Goal: Task Accomplishment & Management: Use online tool/utility

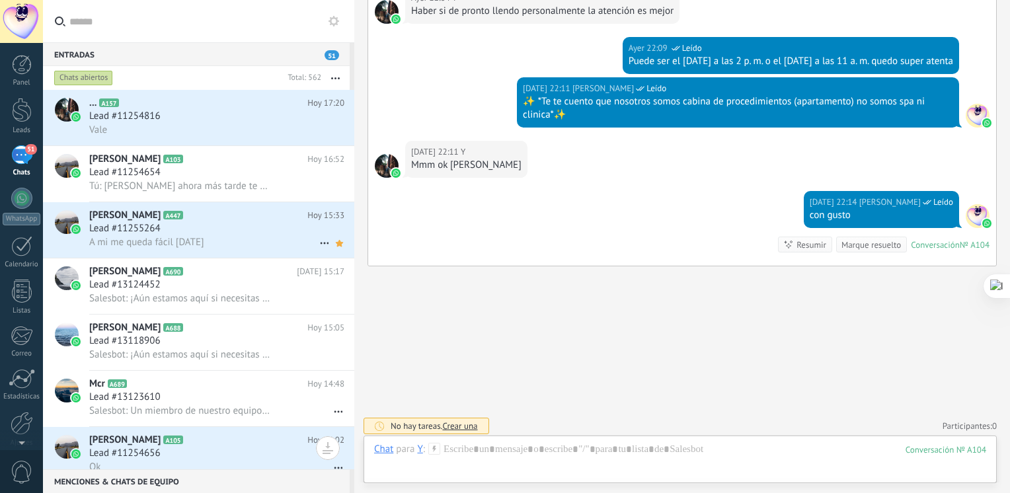
click at [140, 221] on span "Dayana Andrea Angulo" at bounding box center [124, 215] width 71 height 13
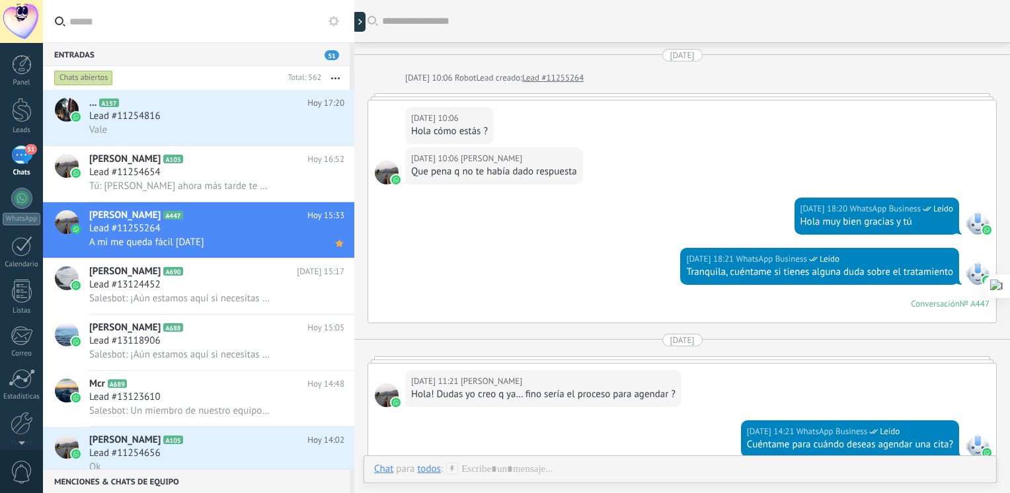
scroll to position [1310, 0]
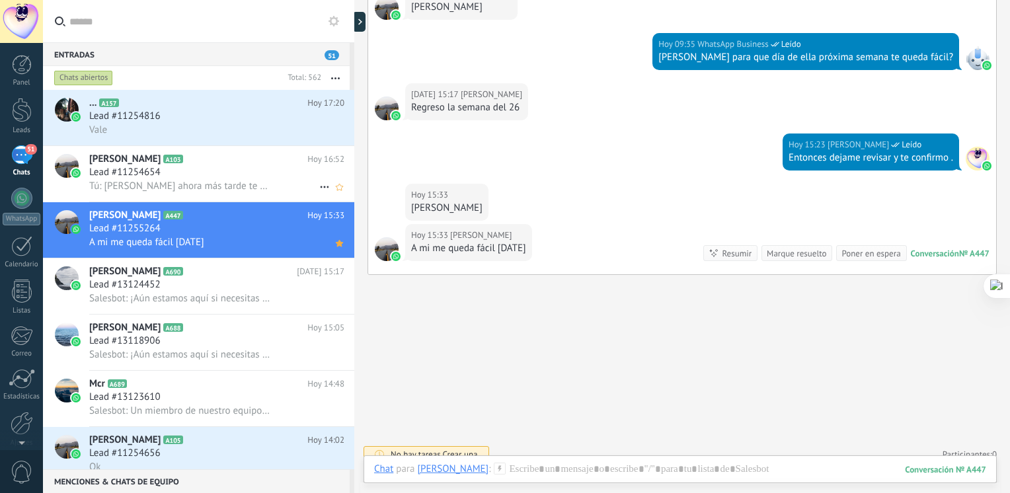
click at [167, 165] on h2 "Erika Blando A103" at bounding box center [198, 159] width 218 height 13
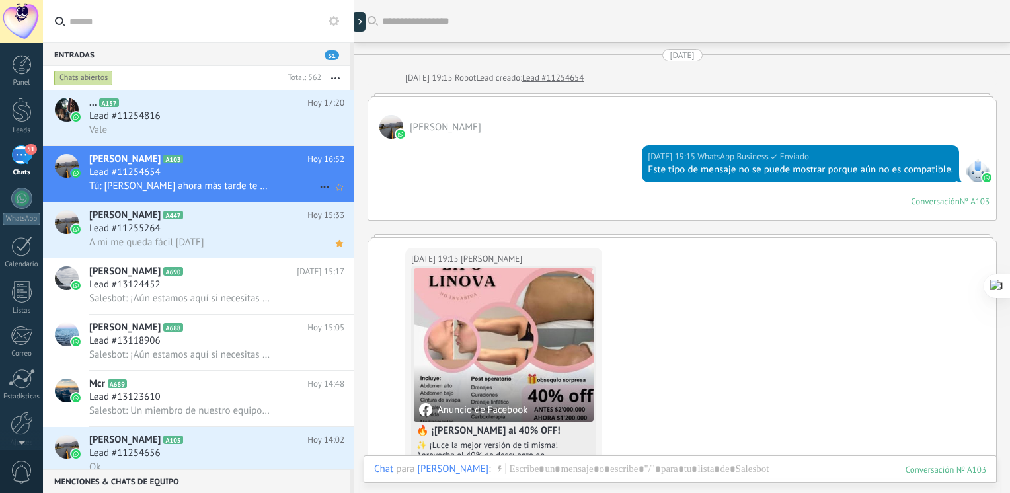
scroll to position [2332, 0]
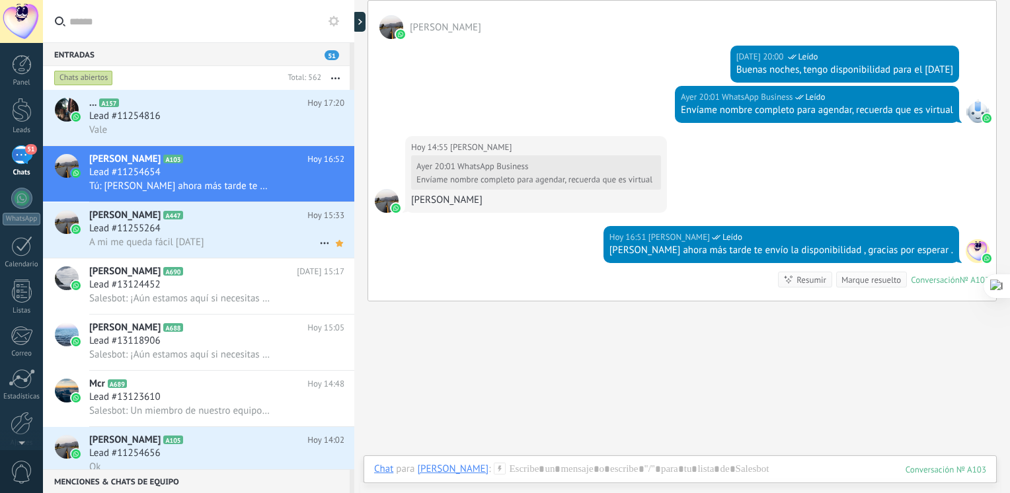
click at [173, 241] on span "A mi me queda fácil sábado" at bounding box center [146, 242] width 115 height 13
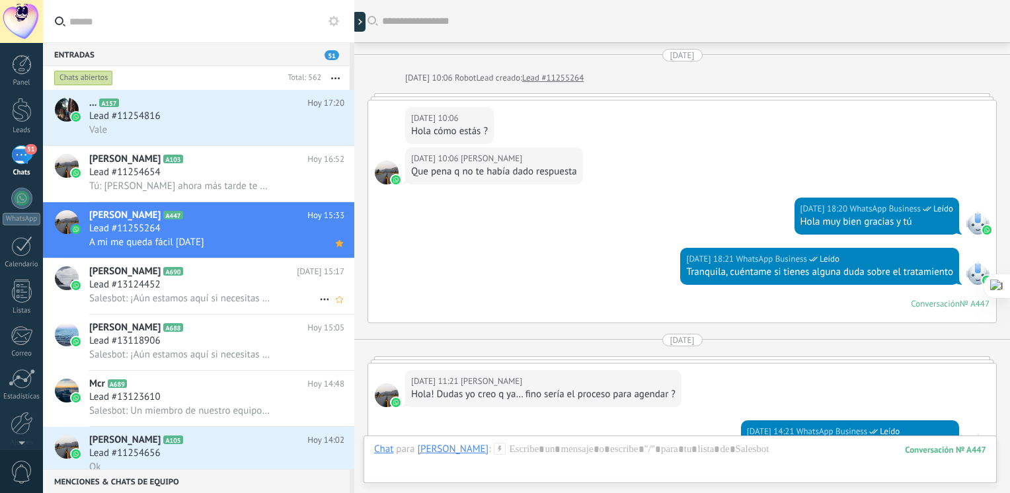
scroll to position [1319, 0]
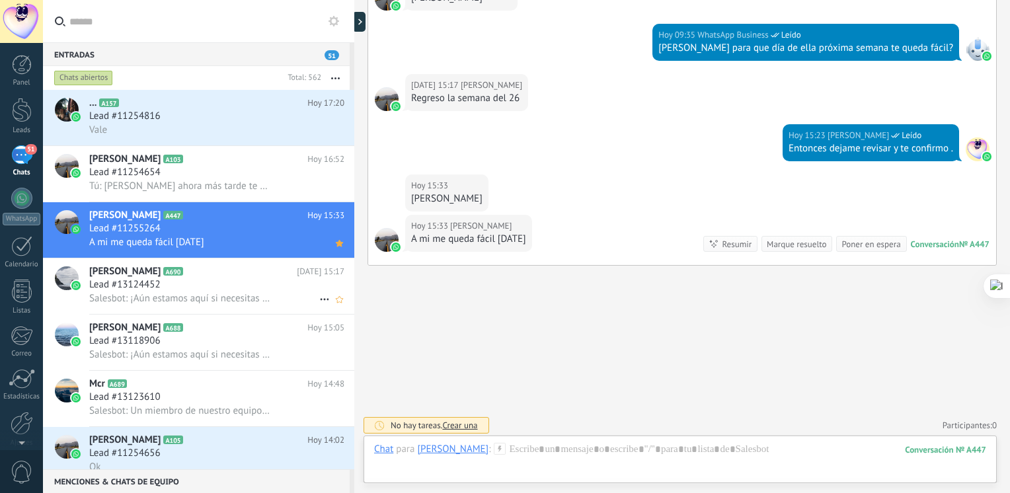
click at [148, 291] on span "Lead #13124452" at bounding box center [124, 284] width 71 height 13
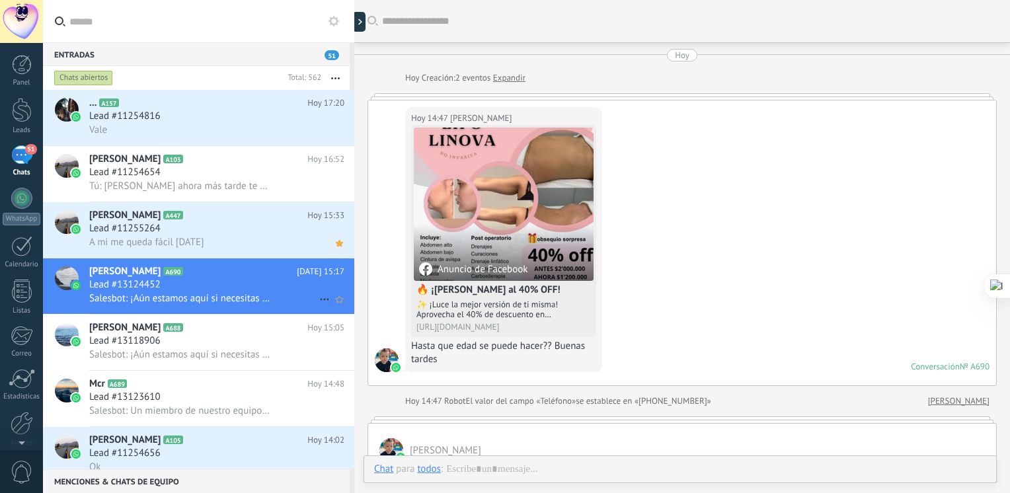
scroll to position [299, 0]
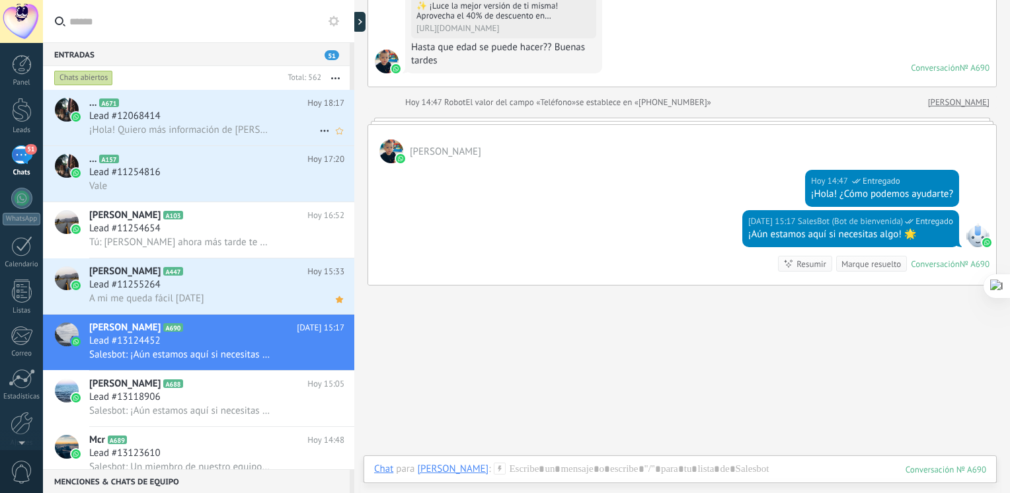
click at [194, 128] on span "¡Hola! Quiero más información de Lipo Linova." at bounding box center [180, 130] width 182 height 13
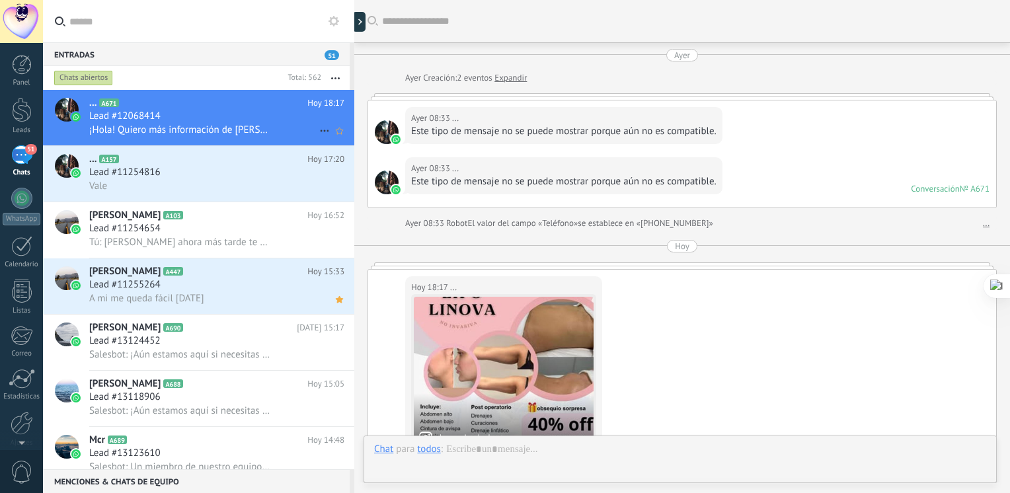
scroll to position [161, 0]
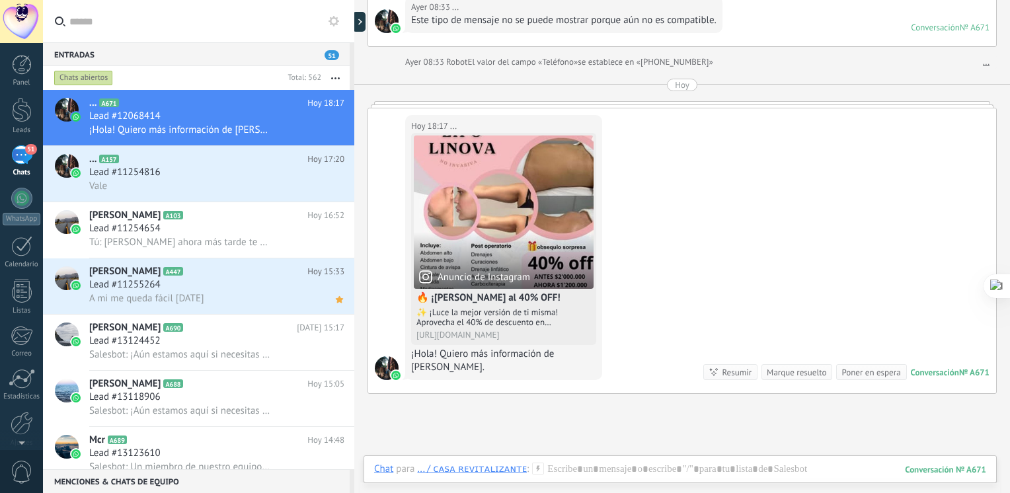
drag, startPoint x: 1009, startPoint y: 155, endPoint x: 1012, endPoint y: 70, distance: 84.6
click at [1009, 70] on html ".abecls-1,.abecls-2{fill-rule:evenodd}.abecls-2{fill:#fff} .abhcls-1{fill:none}…" at bounding box center [505, 246] width 1010 height 493
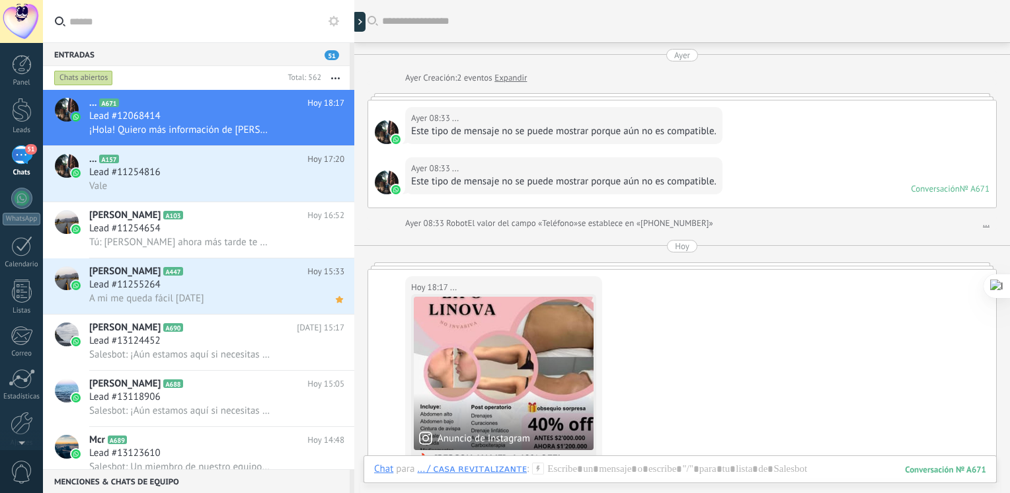
scroll to position [137, 0]
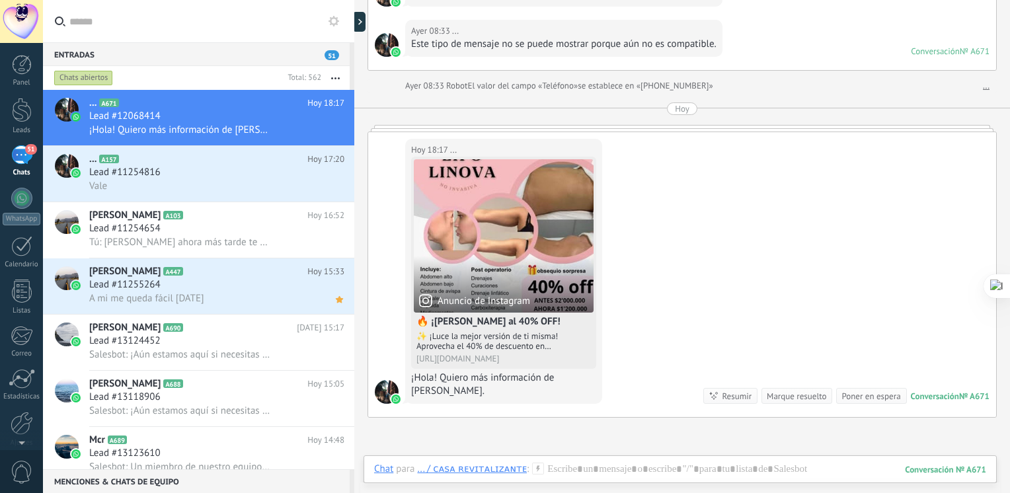
click at [645, 50] on div "Ayer 08:33 ... Este tipo de mensaje no se puede mostrar porque aún no es compat…" at bounding box center [563, 38] width 317 height 37
click at [669, 276] on div "Hoy 18:17 ... Anuncio de Instagram 🔥 ¡Lipo Linova al 40% OFF! ✨ ¡Luce la mejor …" at bounding box center [682, 274] width 628 height 285
click at [564, 469] on div at bounding box center [680, 483] width 612 height 40
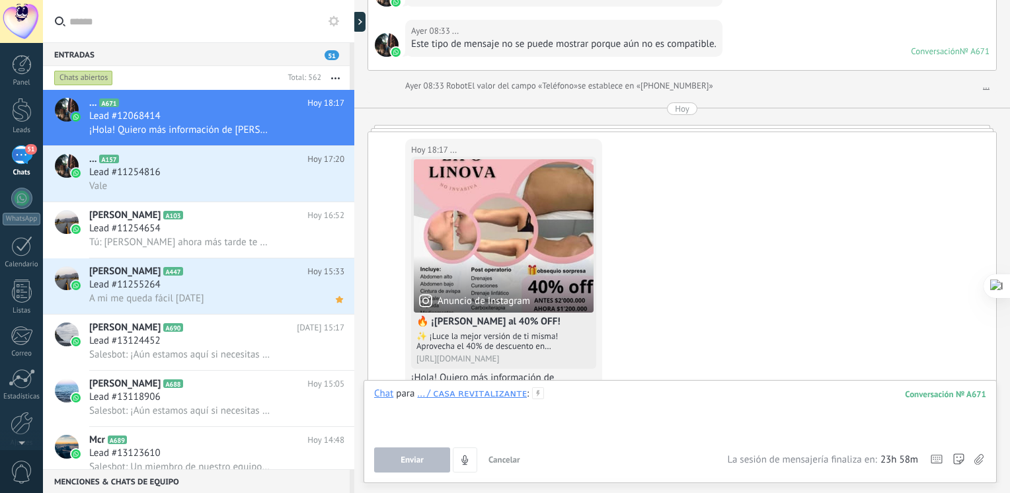
click at [656, 397] on div at bounding box center [680, 412] width 612 height 50
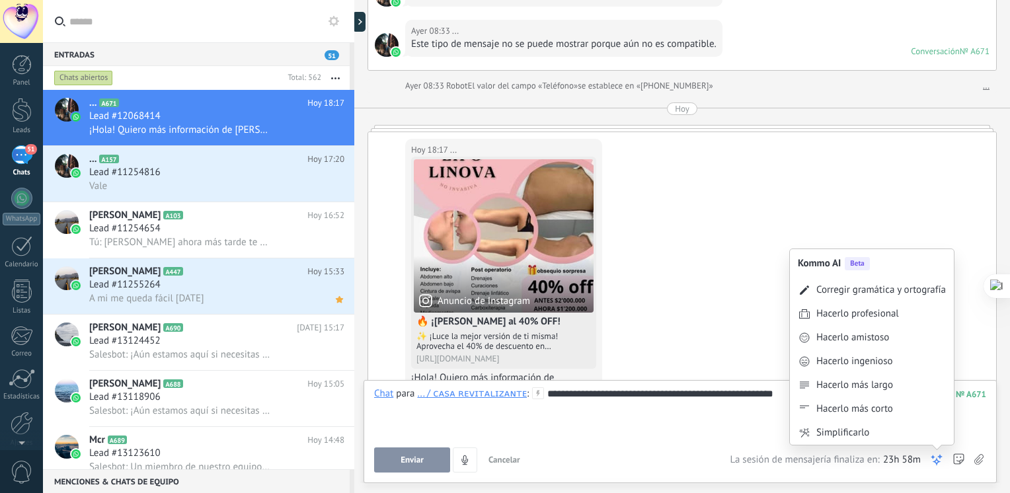
click at [933, 459] on icon at bounding box center [936, 459] width 13 height 13
click at [902, 297] on div "Corregir gramática y ortografía" at bounding box center [872, 290] width 164 height 24
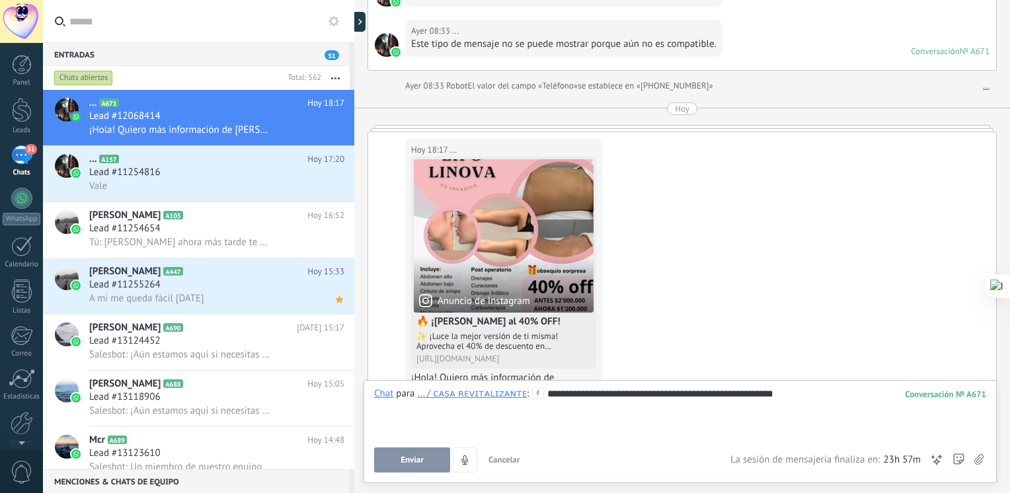
click at [409, 465] on span "Enviar" at bounding box center [412, 459] width 23 height 9
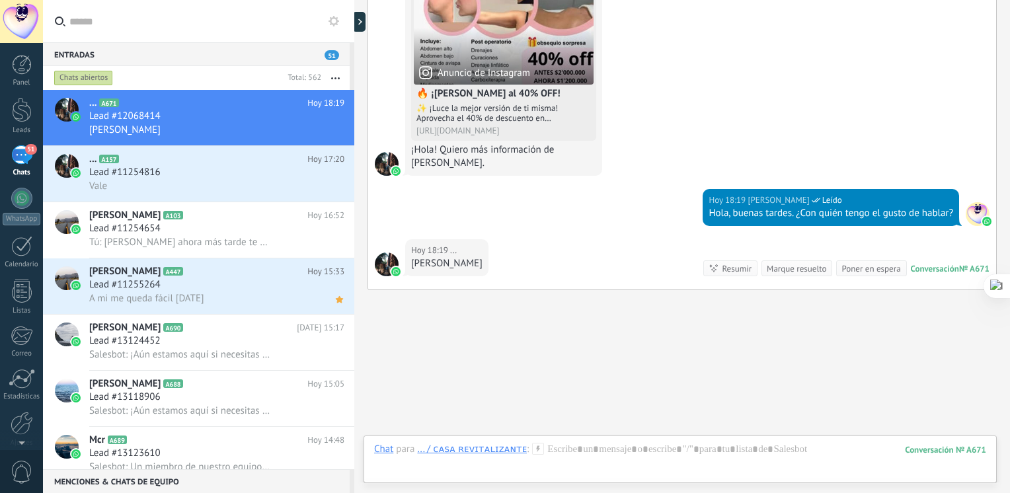
scroll to position [391, 0]
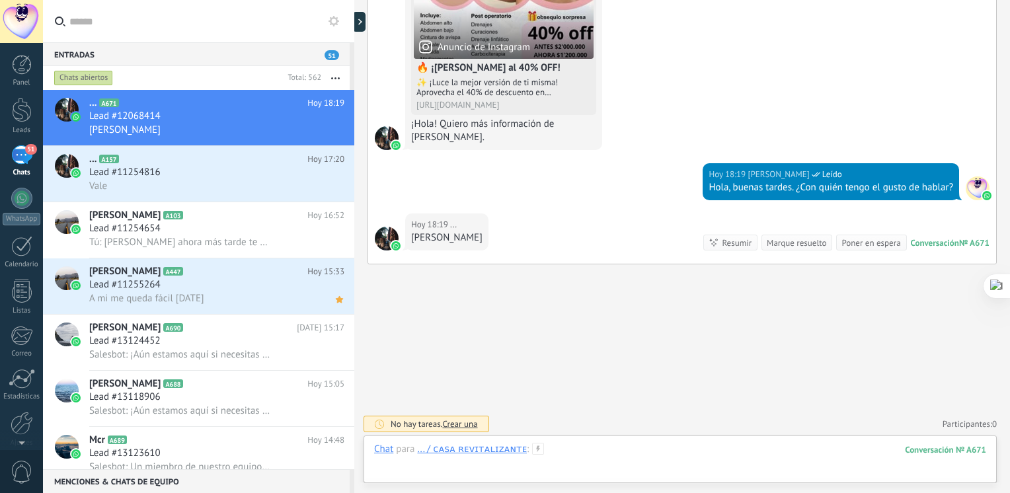
click at [587, 453] on div at bounding box center [680, 463] width 612 height 40
click at [0, 0] on div "Enviar Cancelar Rastrear clics en links ? Reducir links largos y rastrear clics…" at bounding box center [0, 0] width 0 height 0
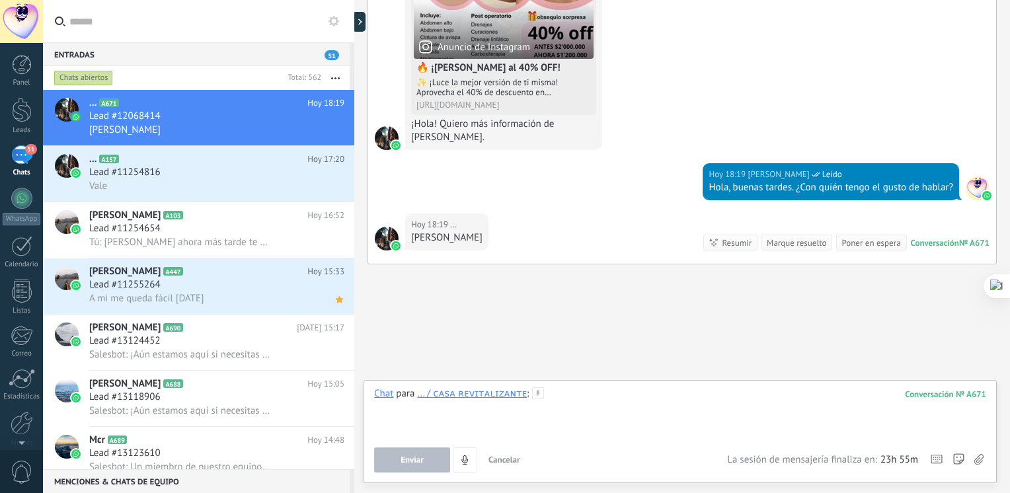
click at [576, 418] on div at bounding box center [680, 412] width 612 height 50
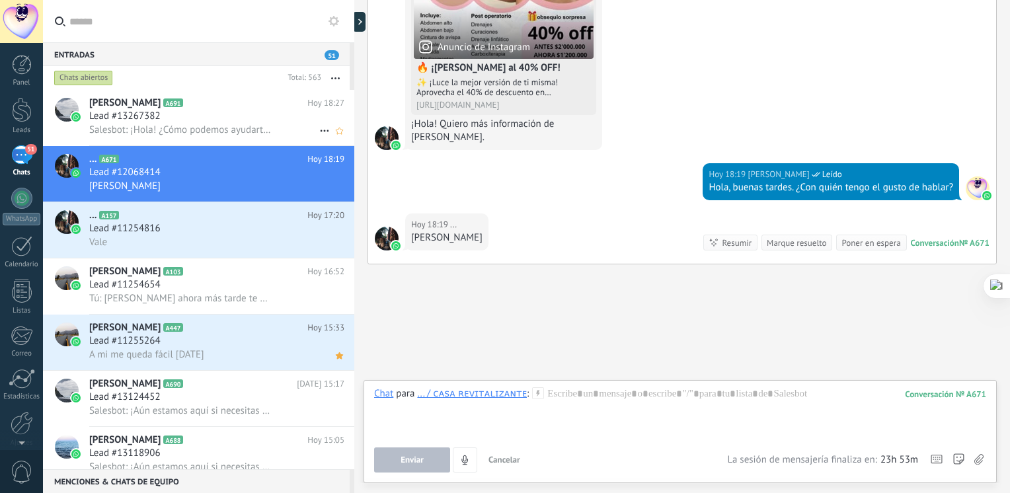
click at [227, 134] on span "Salesbot: ¡Hola! ¿Cómo podemos ayudarte?" at bounding box center [180, 130] width 182 height 13
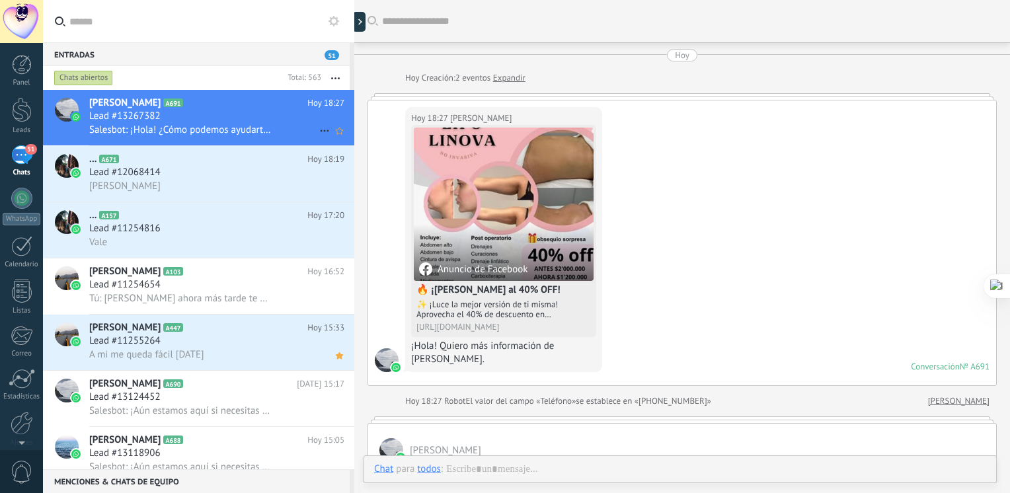
scroll to position [233, 0]
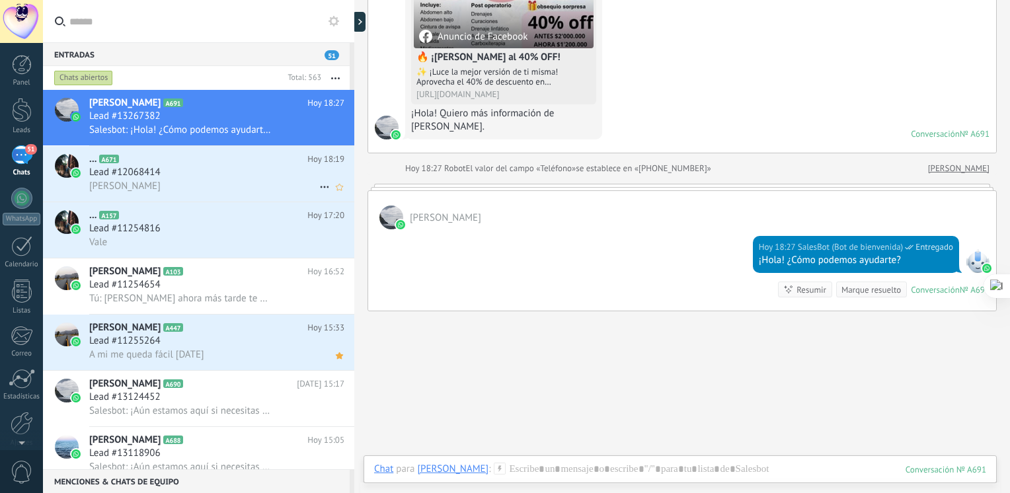
click at [163, 172] on h3 "Lead #12068414" at bounding box center [128, 172] width 78 height 13
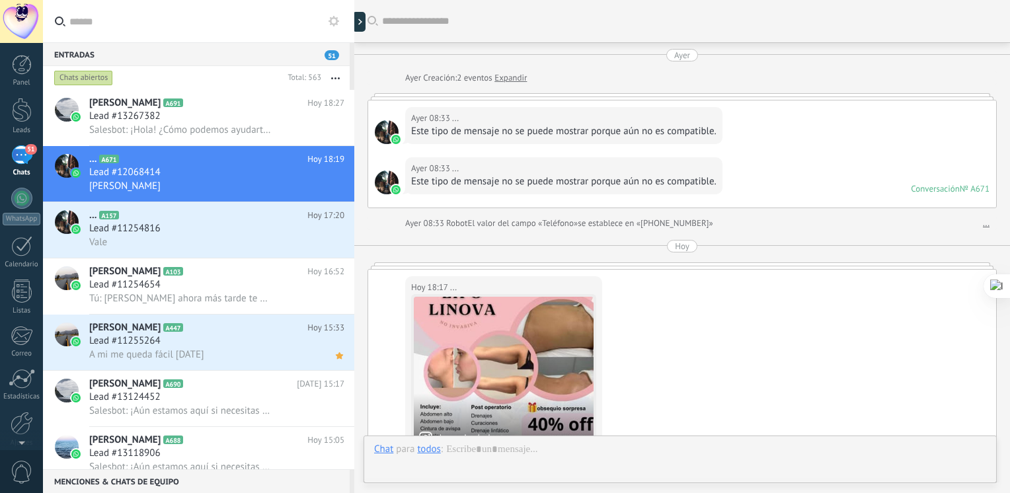
scroll to position [391, 0]
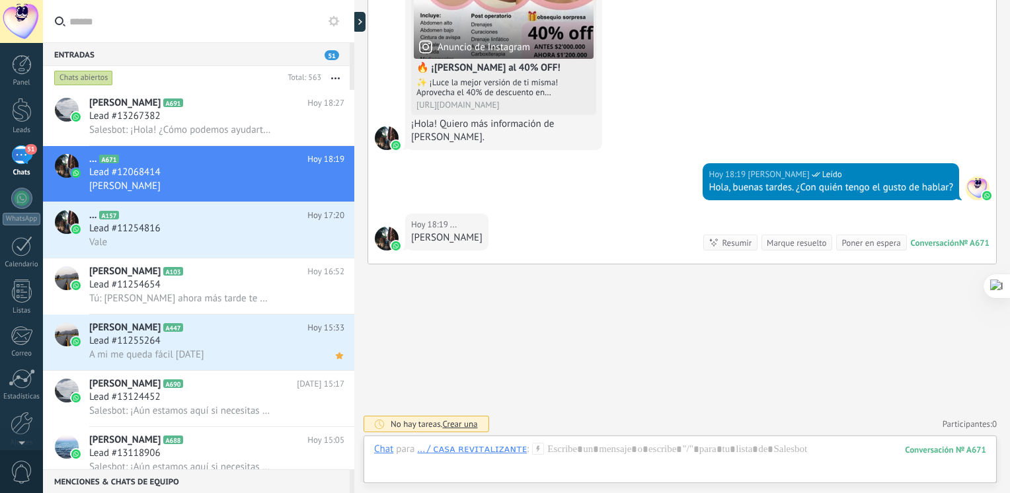
drag, startPoint x: 1009, startPoint y: 275, endPoint x: 1012, endPoint y: -7, distance: 281.6
click at [1009, 0] on html ".abecls-1,.abecls-2{fill-rule:evenodd}.abecls-2{fill:#fff} .abhcls-1{fill:none}…" at bounding box center [505, 246] width 1010 height 493
click at [172, 179] on div "Lead #12068414" at bounding box center [216, 172] width 255 height 13
click at [194, 290] on div "Lead #11254654" at bounding box center [216, 284] width 255 height 13
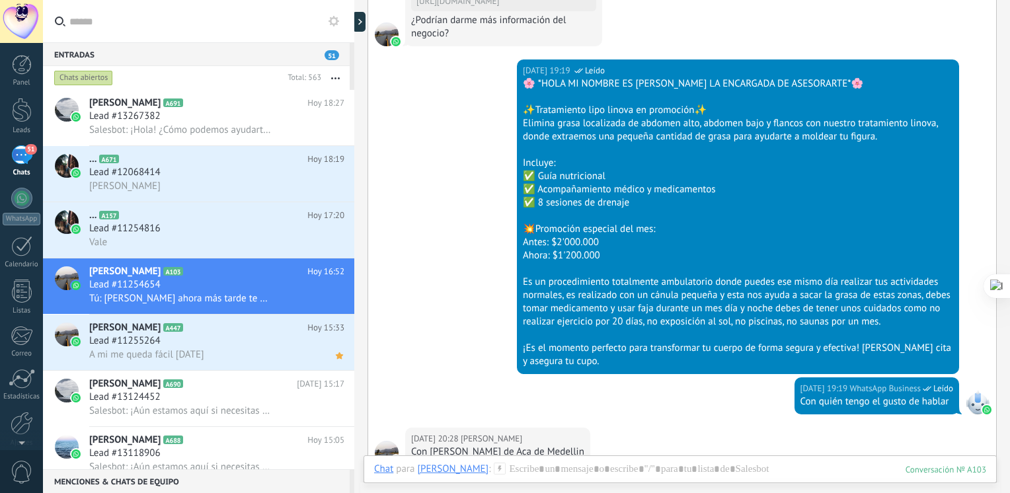
scroll to position [486, 0]
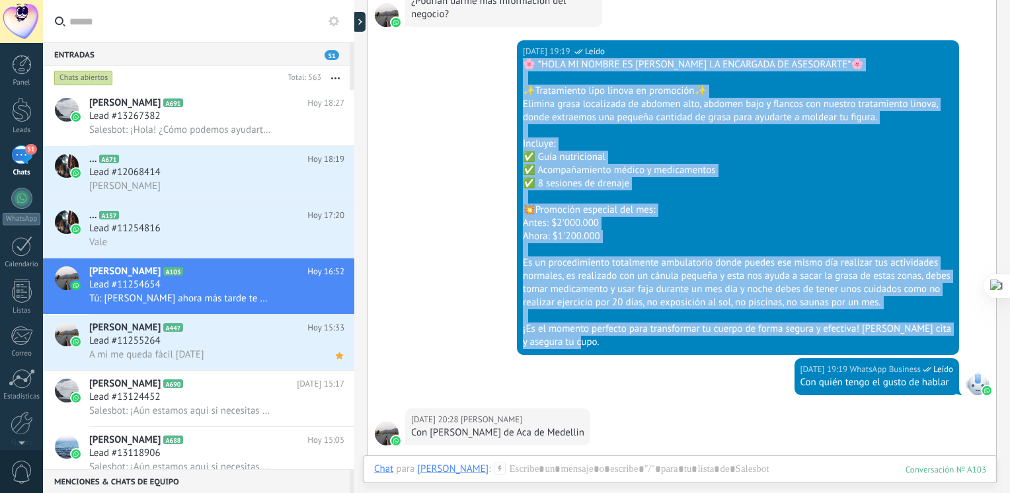
drag, startPoint x: 915, startPoint y: 348, endPoint x: 521, endPoint y: 62, distance: 486.5
click at [521, 62] on div "07/10/2025 19:19 WhatsApp Business Leído 🌸 *HOLA MI NOMBRE ES JULIANA LA ENCARG…" at bounding box center [738, 197] width 442 height 315
copy div "🌸 *HOLA MI NOMBRE ES JULIANA LA ENCARGADA DE ASESORARTE*🌸 ✨Tratamiento lipo lin…"
click at [188, 119] on div "Lead #13267382" at bounding box center [216, 116] width 255 height 13
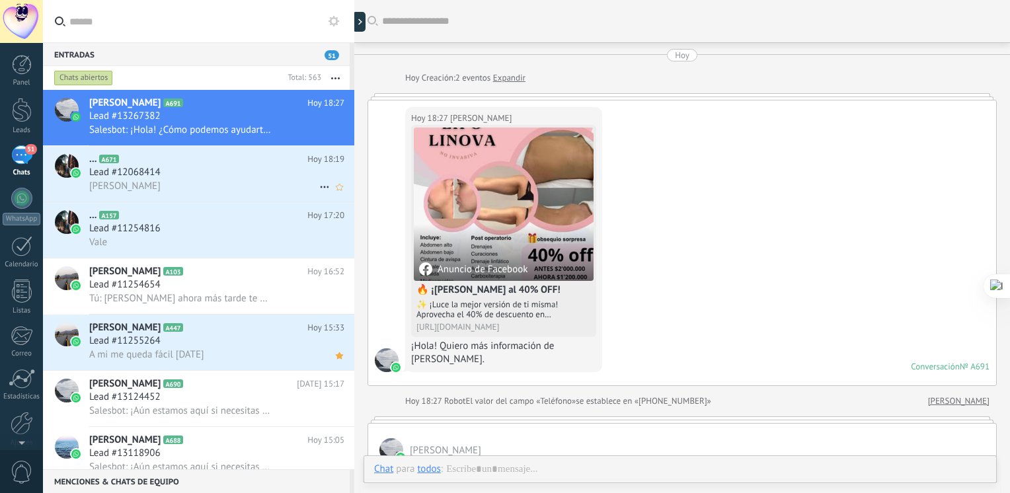
scroll to position [233, 0]
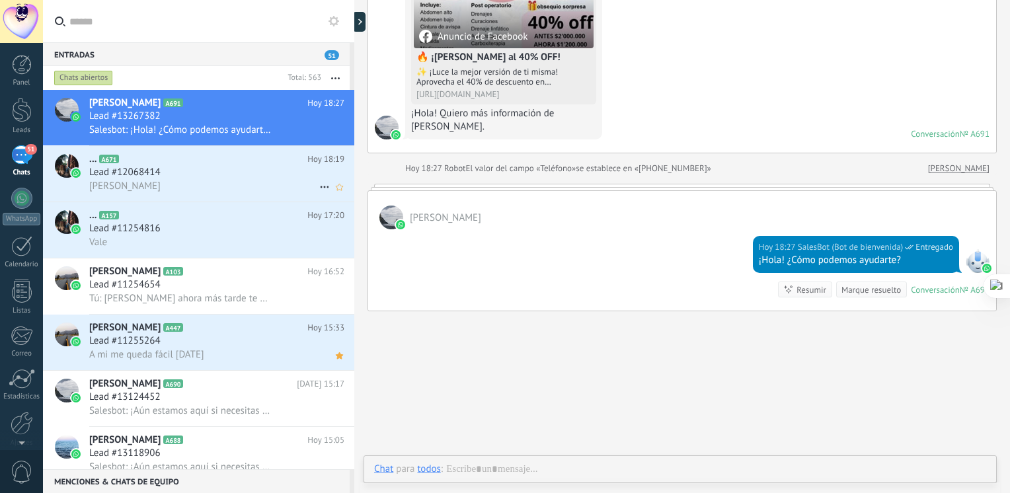
click at [161, 178] on h3 "Lead #12068414" at bounding box center [128, 172] width 78 height 13
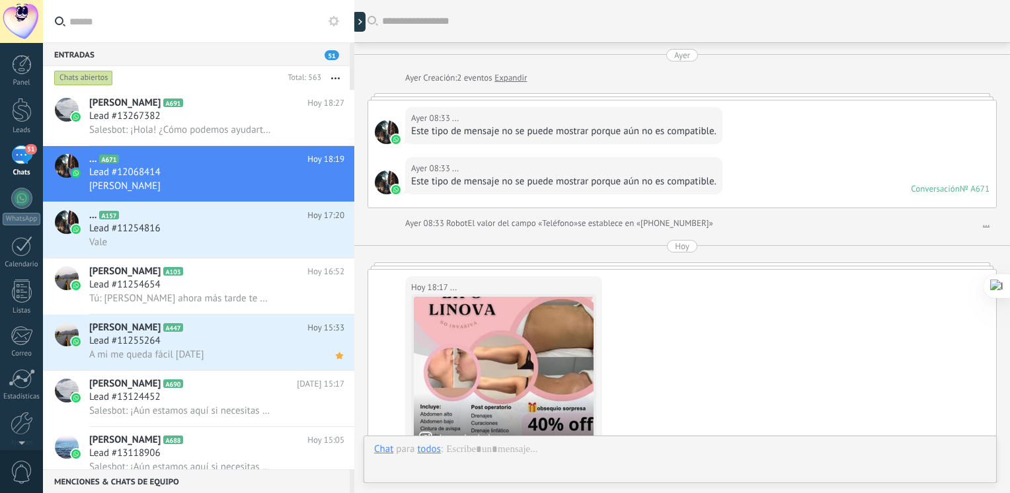
scroll to position [382, 0]
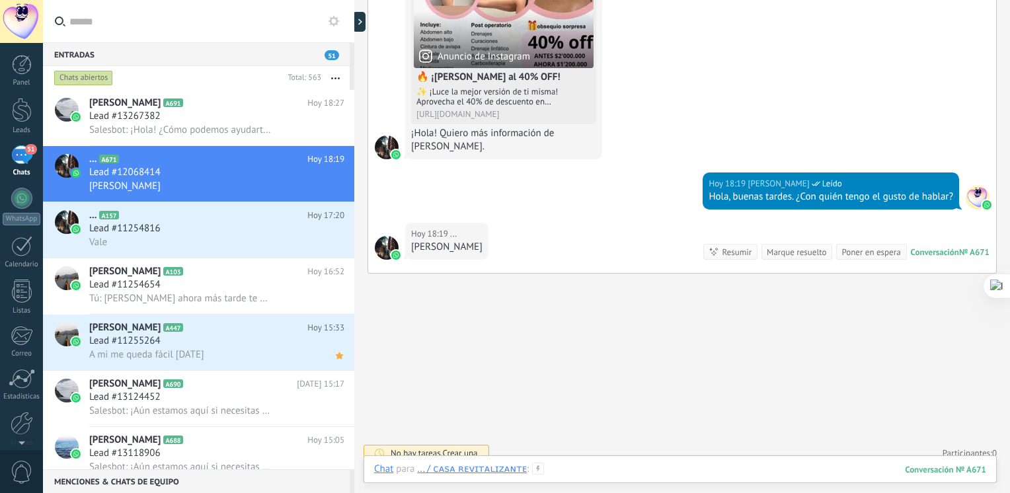
click at [574, 472] on div at bounding box center [680, 483] width 612 height 40
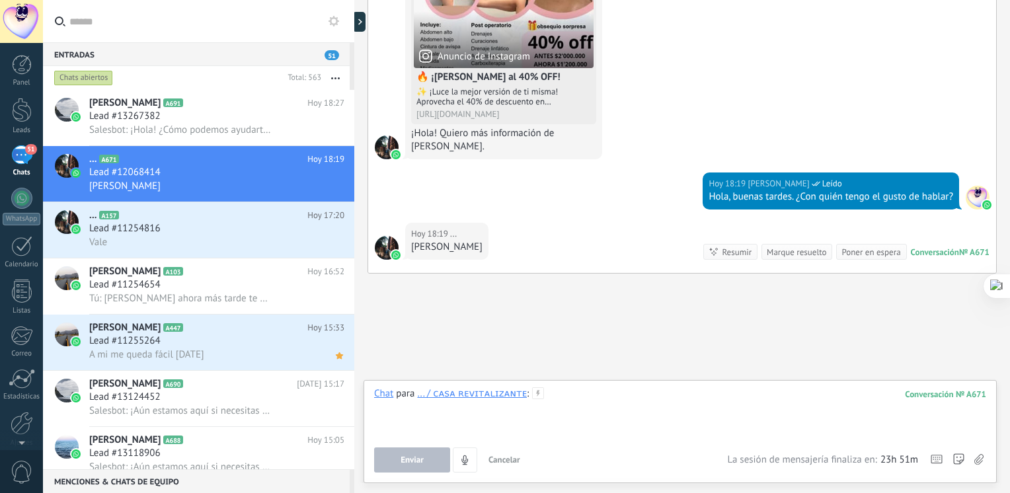
paste div
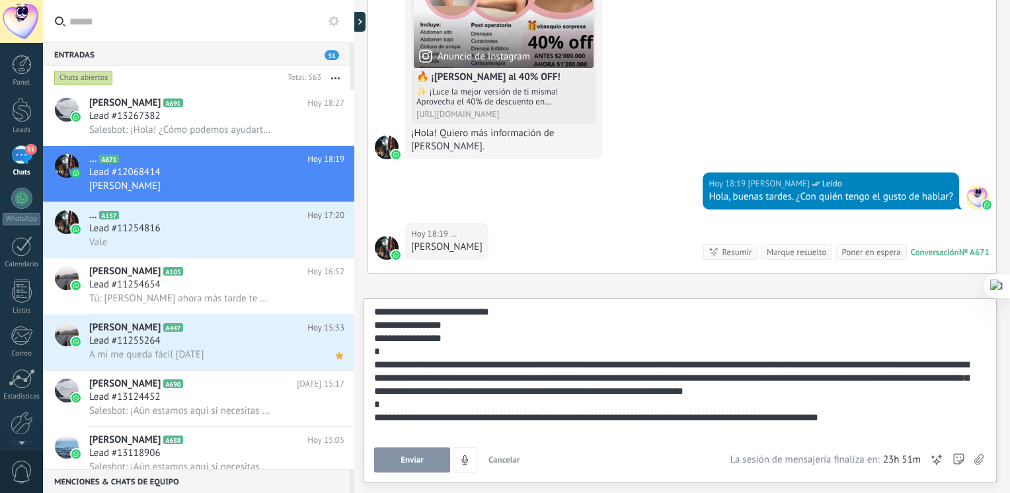
scroll to position [159, 0]
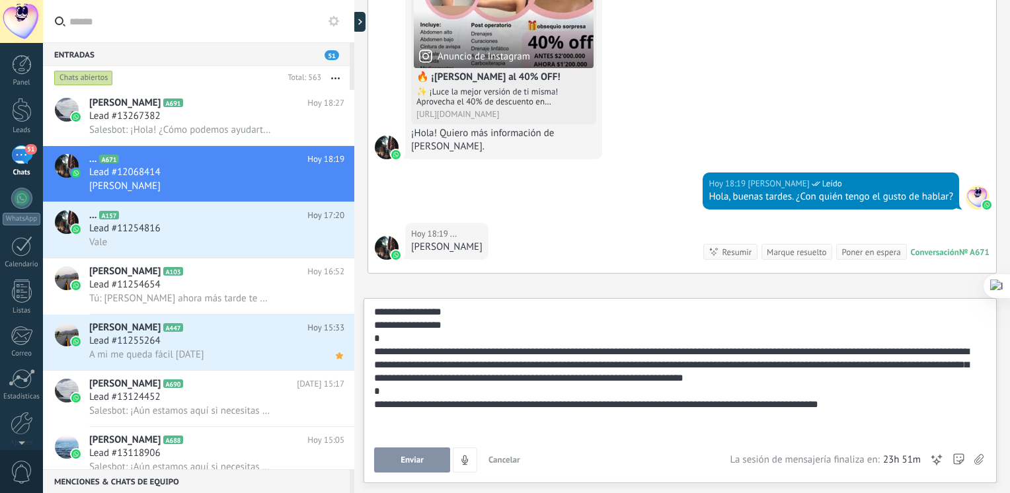
click at [442, 472] on button "Enviar" at bounding box center [412, 459] width 76 height 25
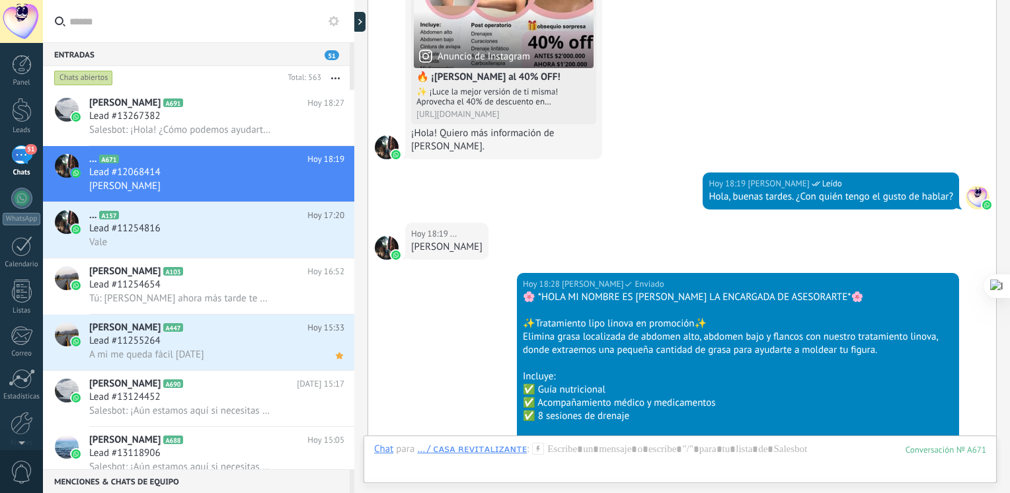
scroll to position [744, 0]
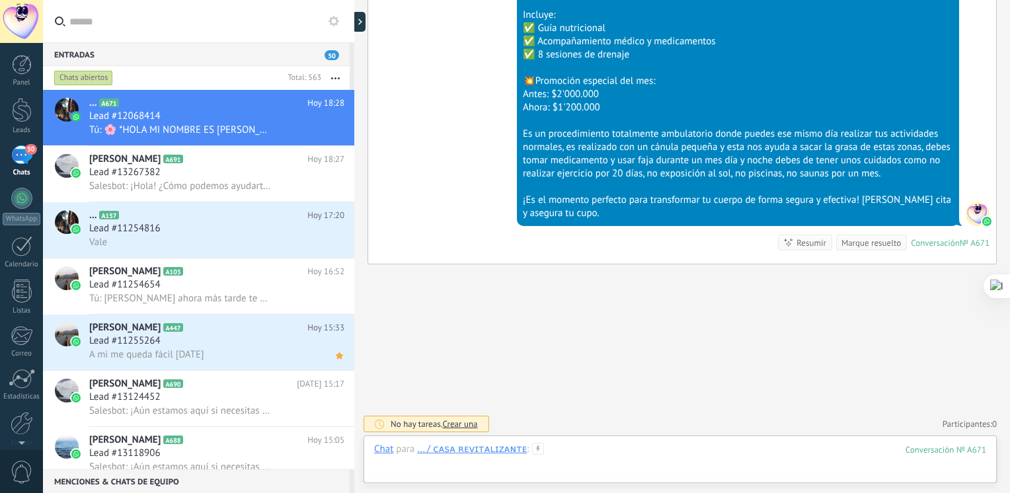
click at [592, 449] on div at bounding box center [680, 463] width 612 height 40
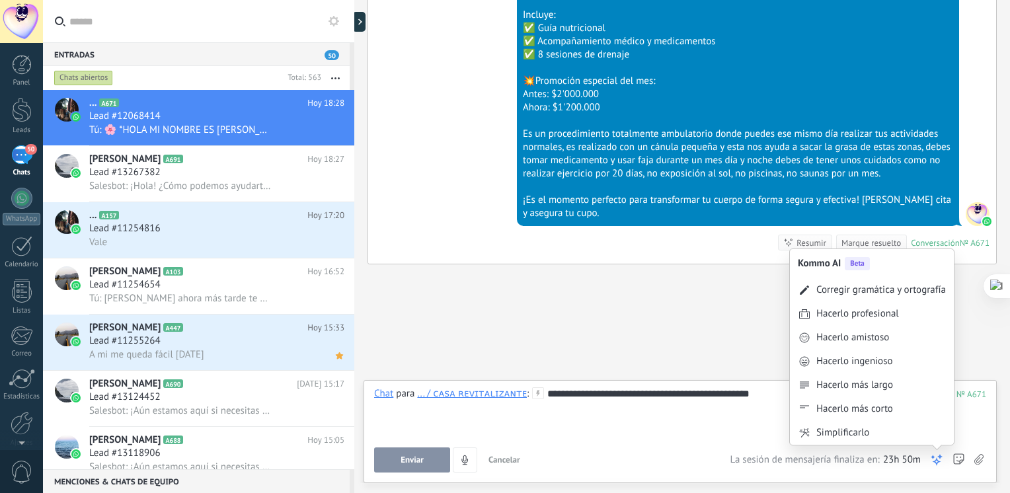
click at [932, 469] on div "Kommo AI Beta Corregir gramática y ortografía Hacerlo profesional Hacerlo amist…" at bounding box center [936, 459] width 13 height 25
click at [891, 286] on div "Corregir gramática y ortografía" at bounding box center [881, 290] width 130 height 13
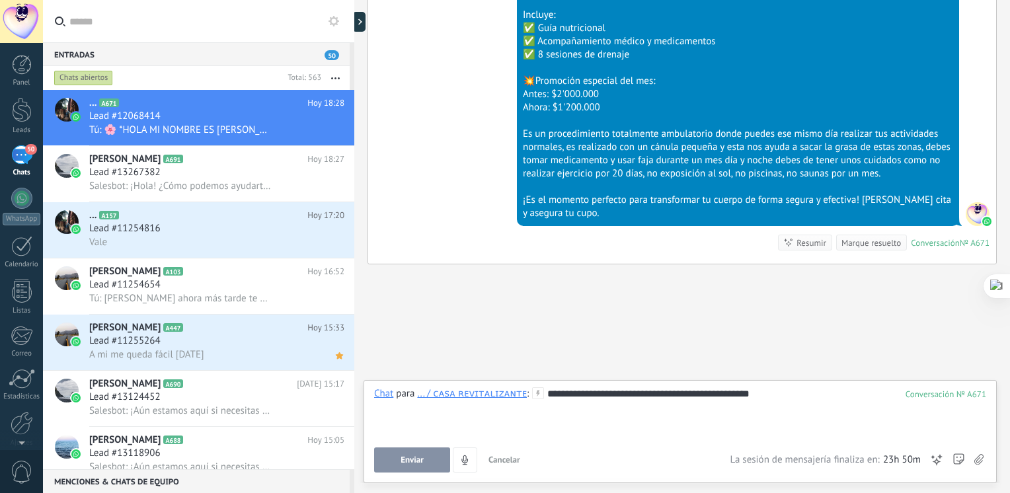
click at [428, 461] on button "Enviar" at bounding box center [412, 459] width 76 height 25
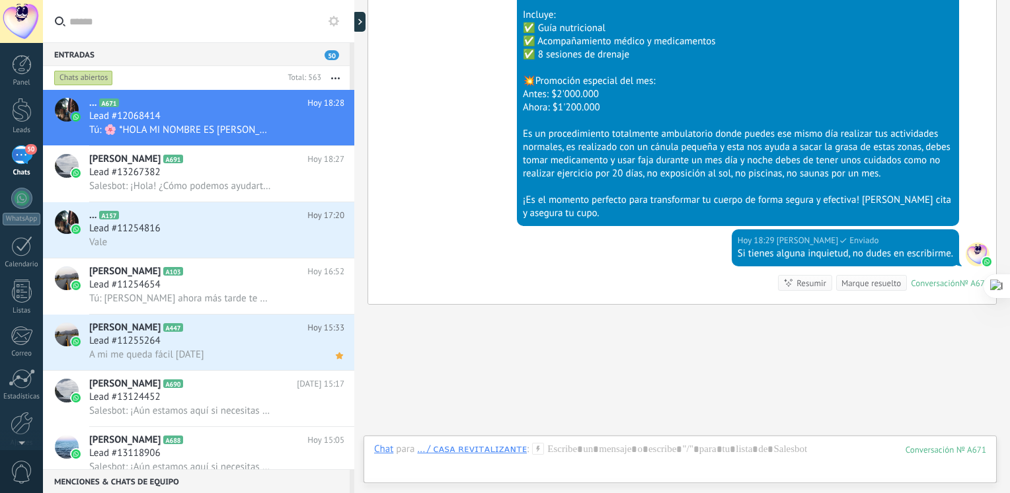
scroll to position [784, 0]
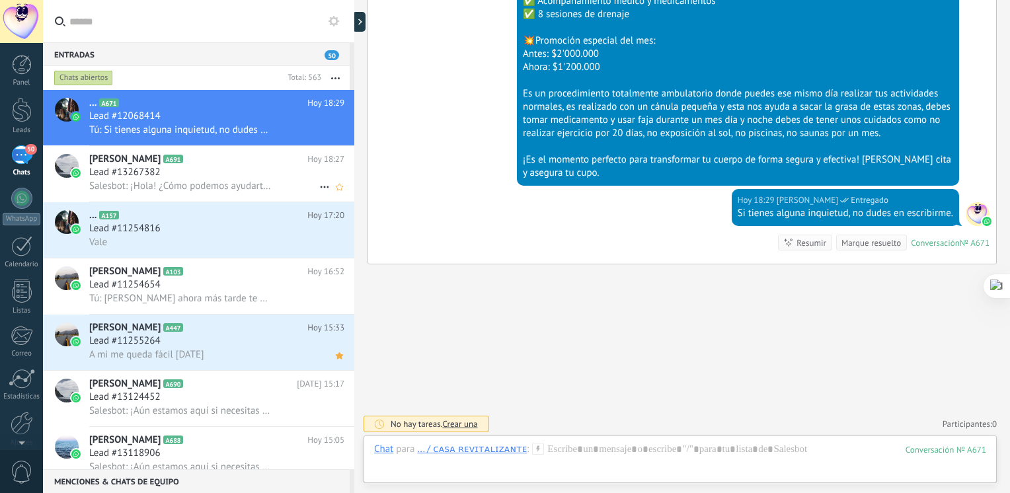
click at [212, 183] on span "Salesbot: ¡Hola! ¿Cómo podemos ayudarte?" at bounding box center [180, 186] width 182 height 13
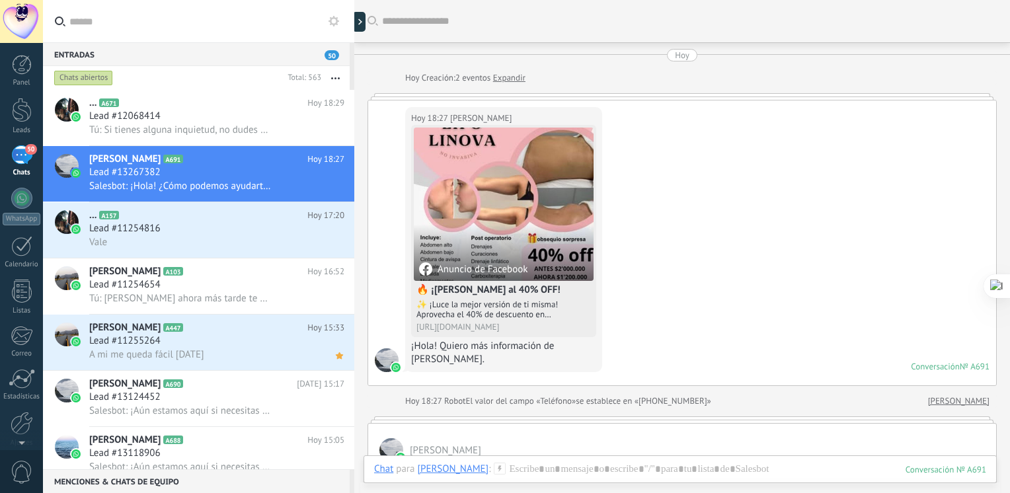
scroll to position [233, 0]
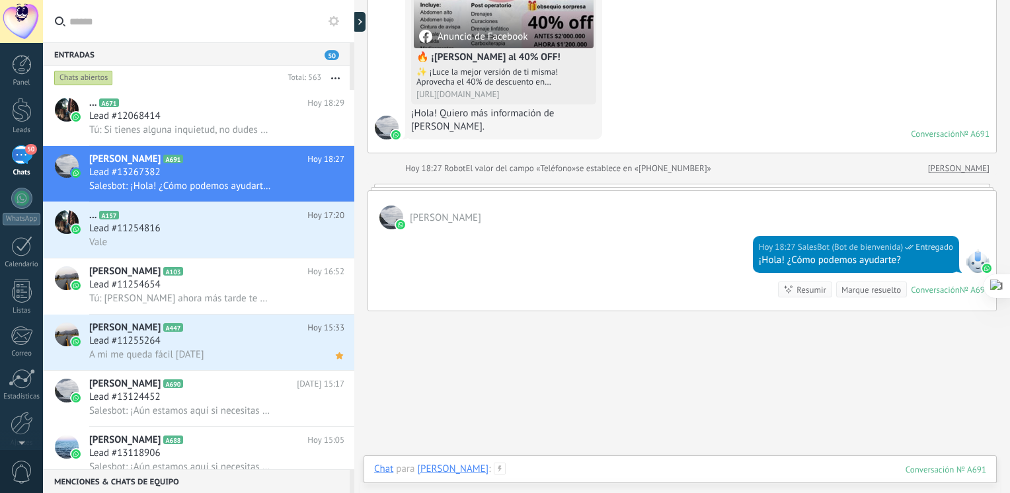
click at [531, 463] on div at bounding box center [680, 483] width 612 height 40
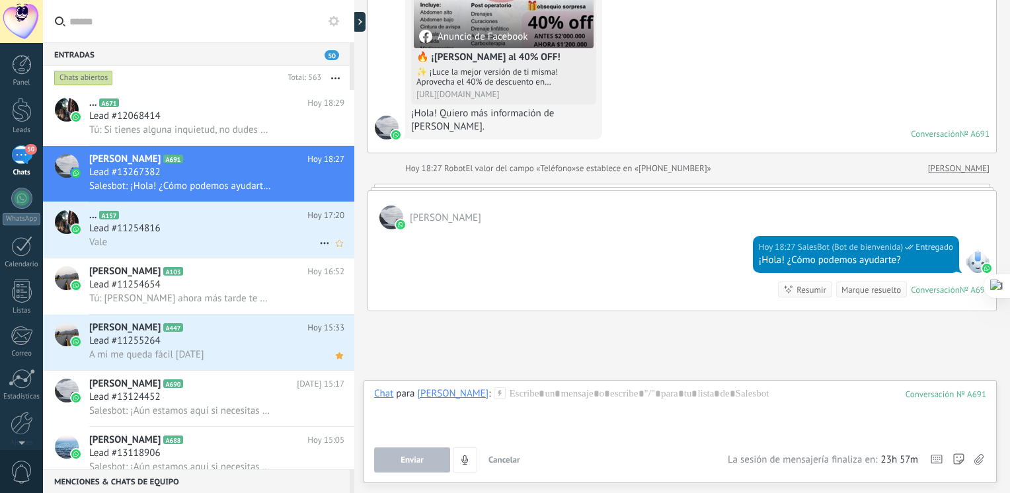
click at [212, 231] on div "Lead #11254816" at bounding box center [216, 228] width 255 height 13
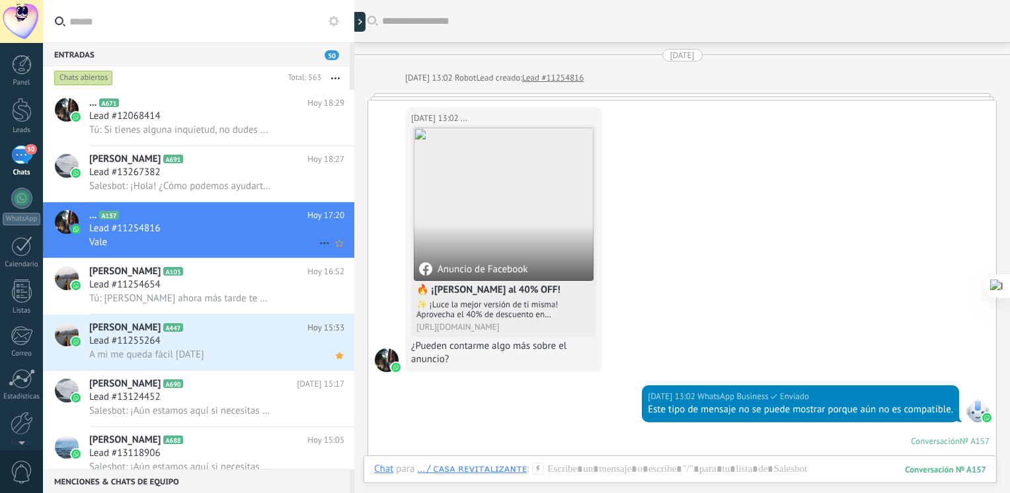
scroll to position [2855, 0]
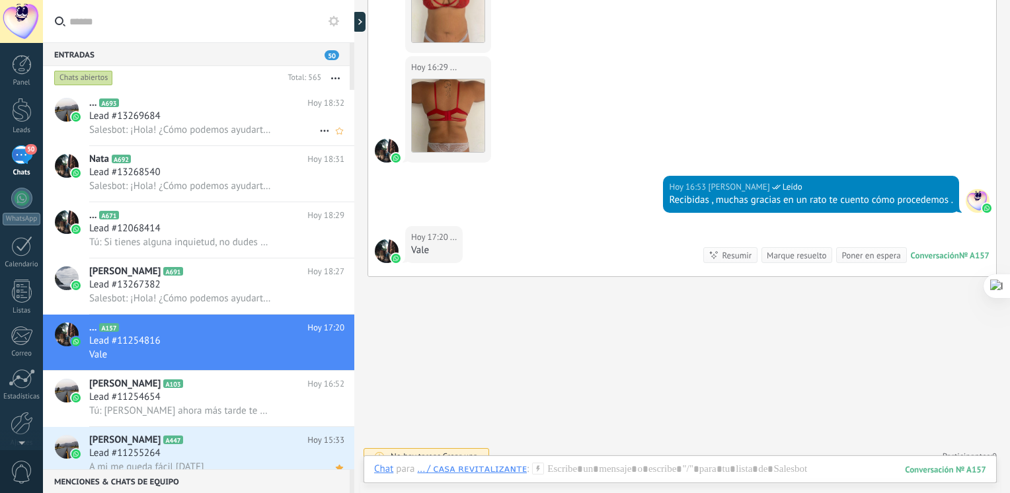
click at [163, 123] on div "... A693 Hoy 18:32 Lead #13269684 Salesbot: ¡Hola! ¿Cómo podemos ayudarte?" at bounding box center [221, 118] width 265 height 56
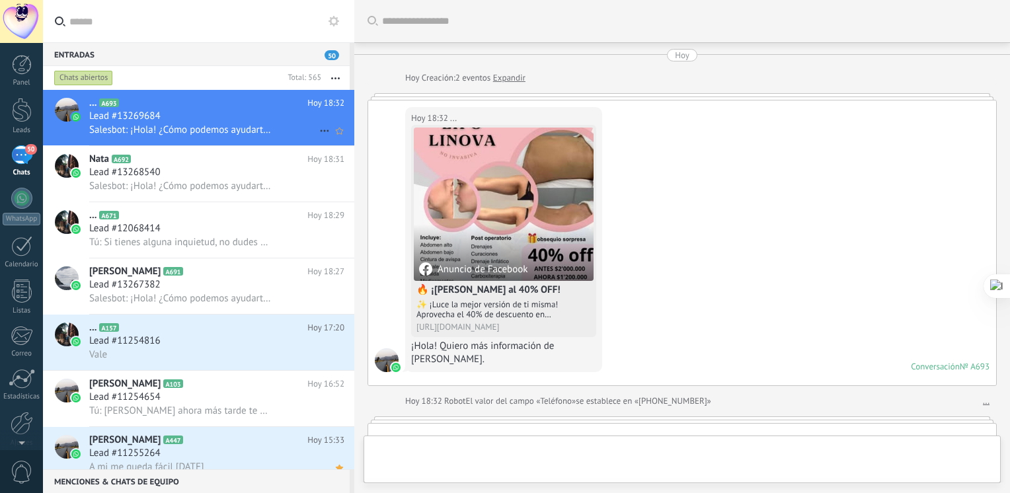
scroll to position [280, 0]
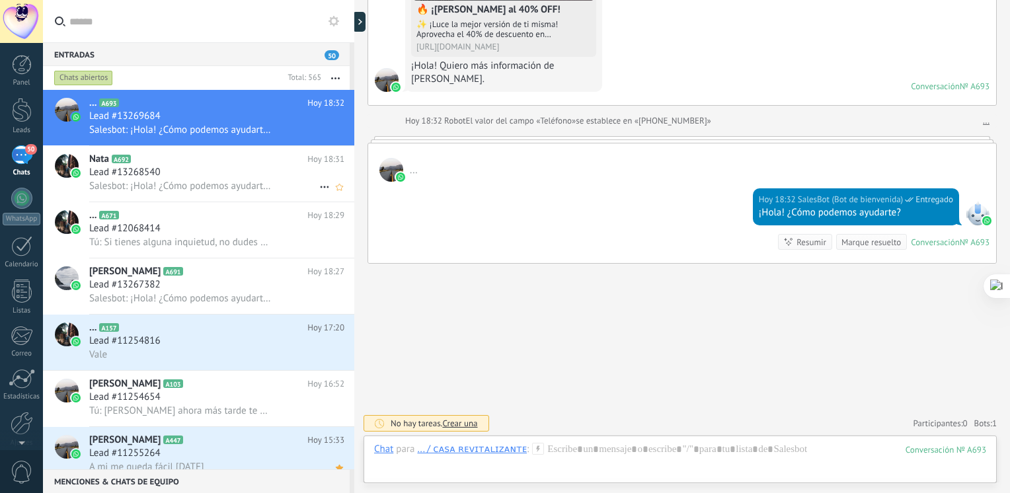
click at [191, 171] on div "Lead #13268540" at bounding box center [216, 172] width 255 height 13
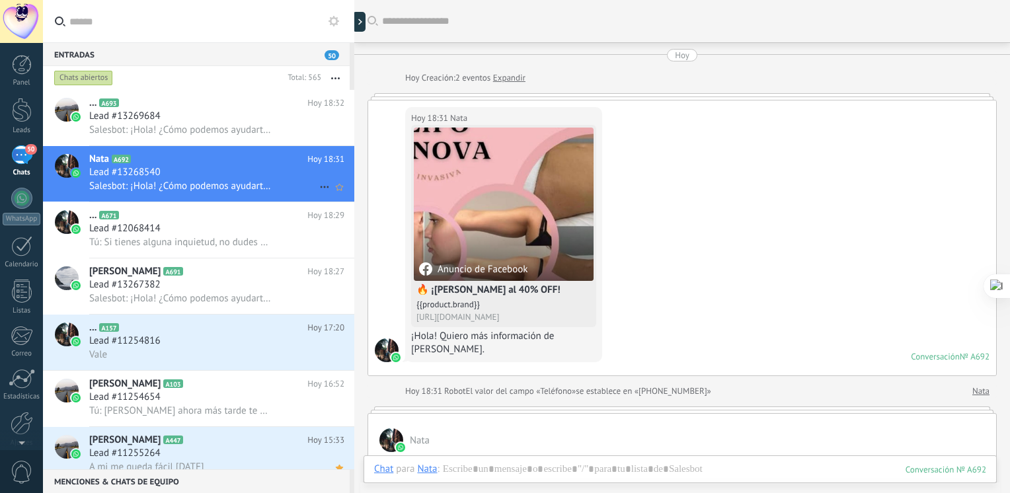
scroll to position [222, 0]
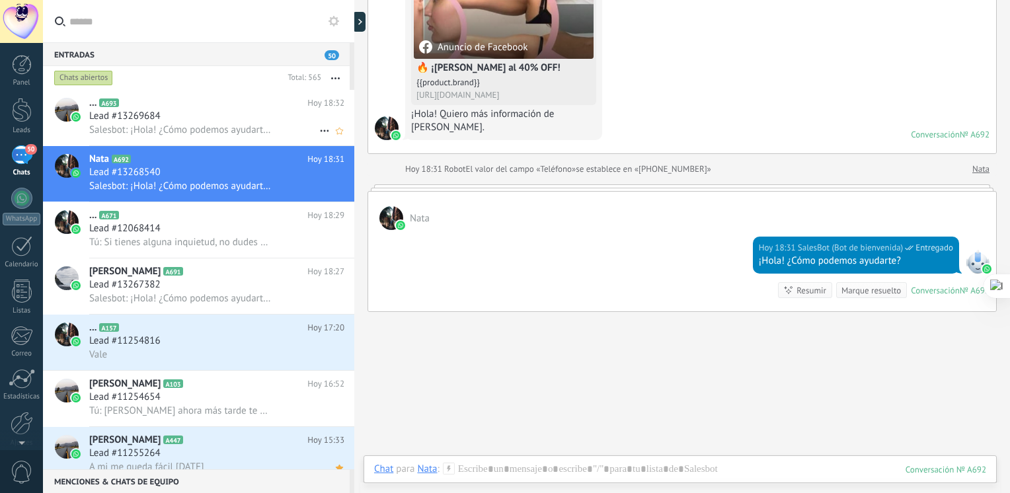
click at [212, 126] on span "Salesbot: ¡Hola! ¿Cómo podemos ayudarte?" at bounding box center [180, 130] width 182 height 13
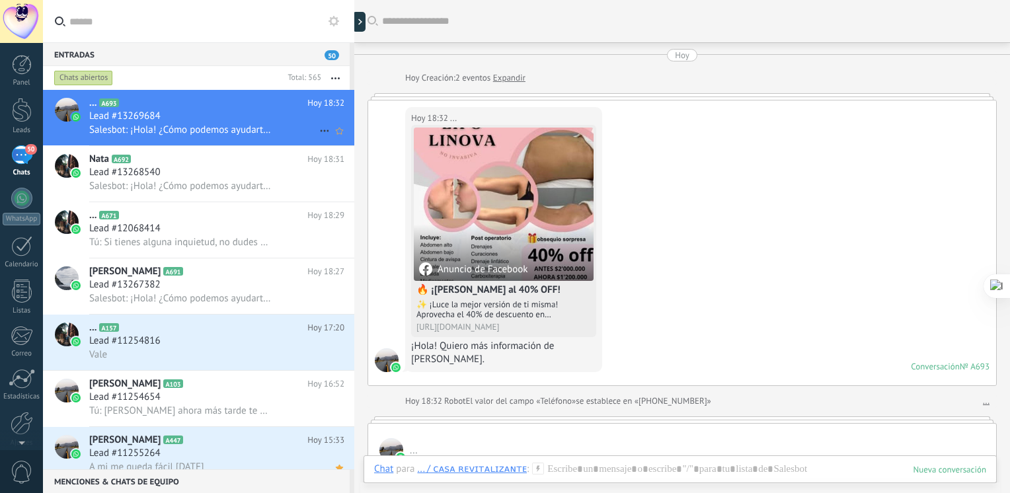
scroll to position [233, 0]
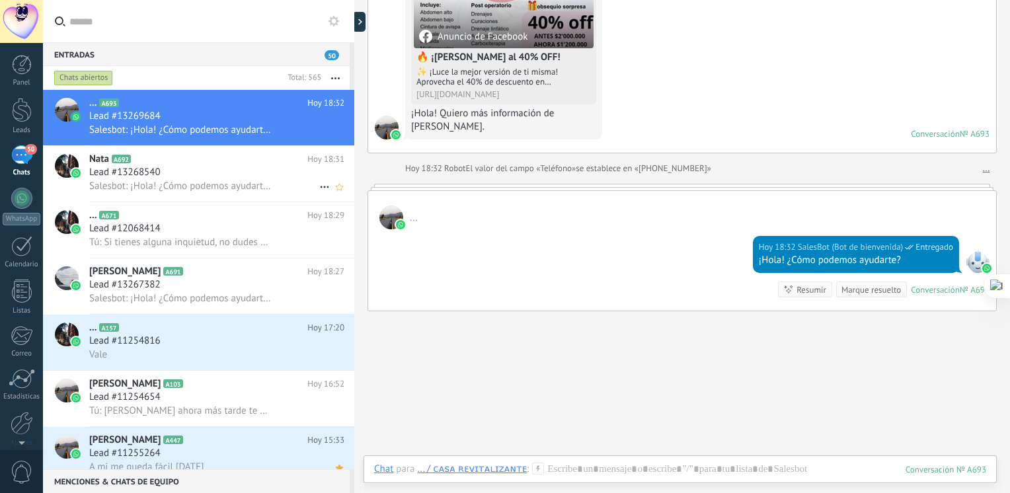
click at [165, 195] on div "Nata A692 Hoy 18:31 Lead #13268540 Salesbot: ¡Hola! ¿Cómo podemos ayudarte?" at bounding box center [221, 174] width 265 height 56
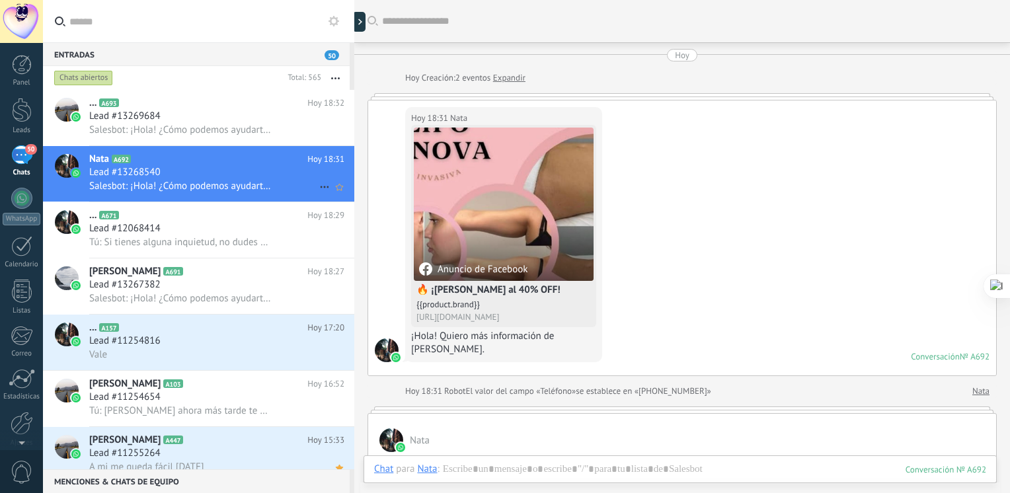
scroll to position [222, 0]
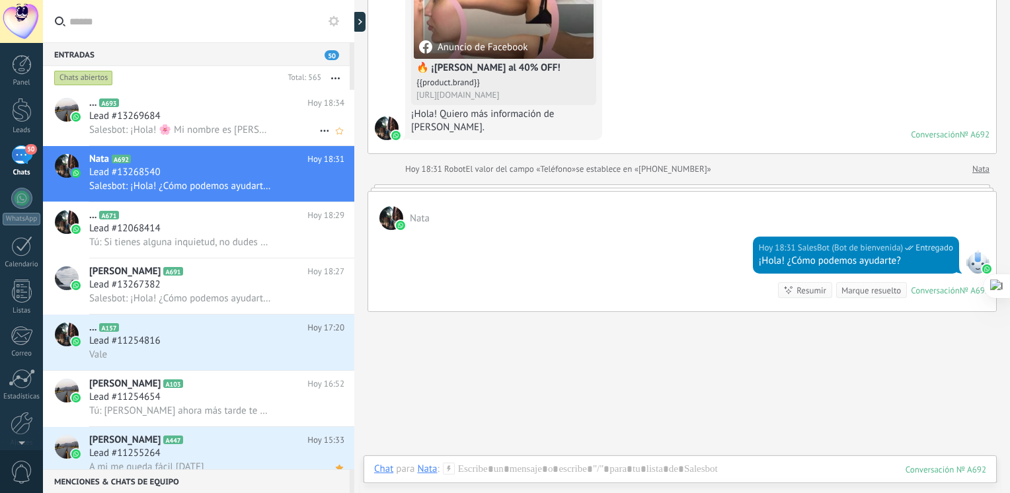
click at [236, 121] on div "Lead #13269684" at bounding box center [216, 116] width 255 height 13
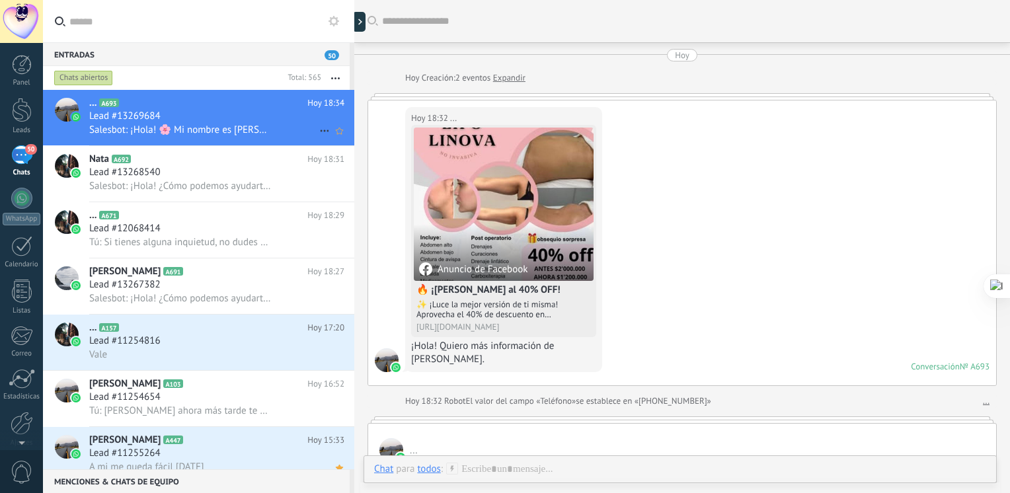
scroll to position [497, 0]
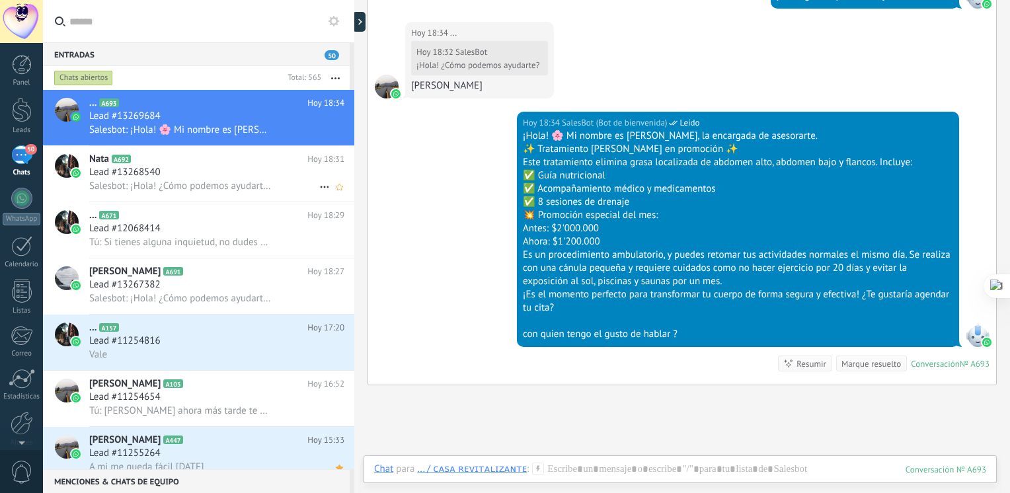
click at [220, 168] on div "Lead #13268540" at bounding box center [216, 172] width 255 height 13
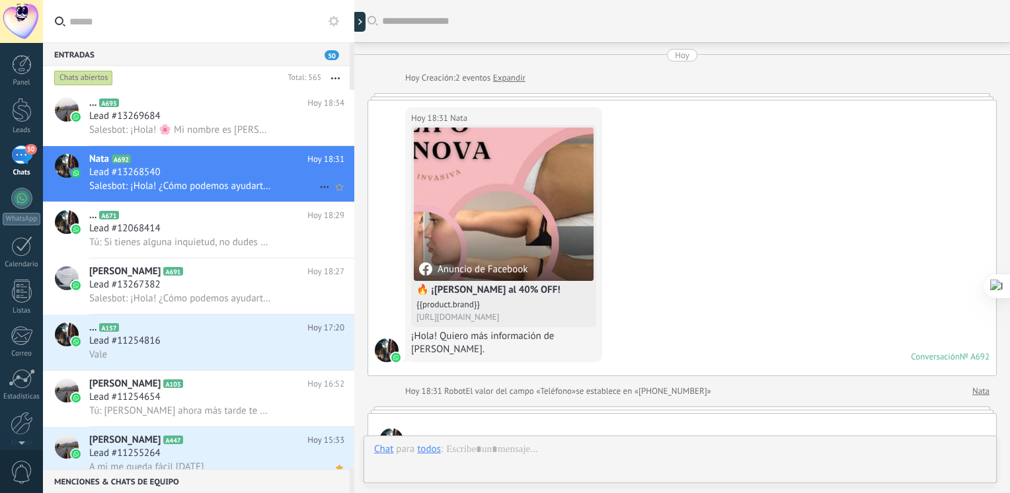
scroll to position [222, 0]
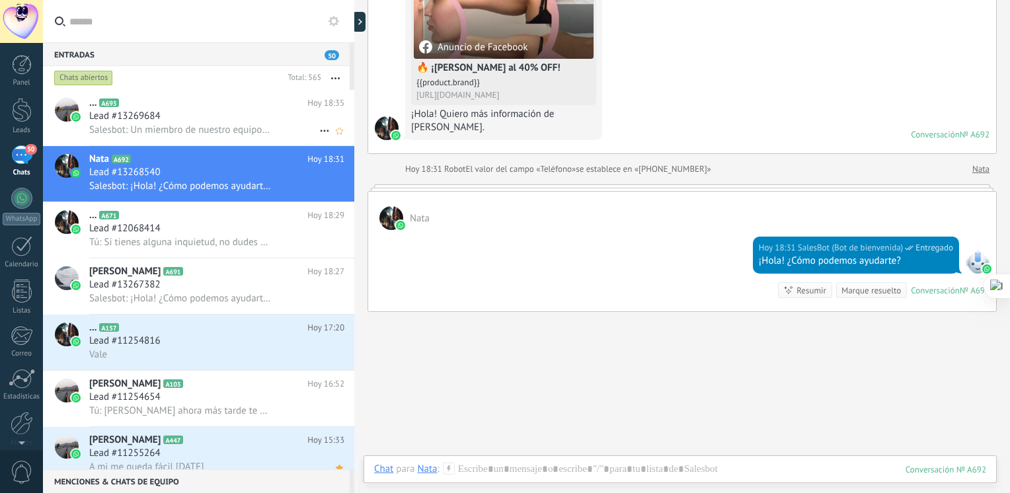
click at [203, 130] on span "Salesbot: Un miembro de nuestro equipo está llegando. 🤝 Mientras esperas, cuént…" at bounding box center [180, 130] width 182 height 13
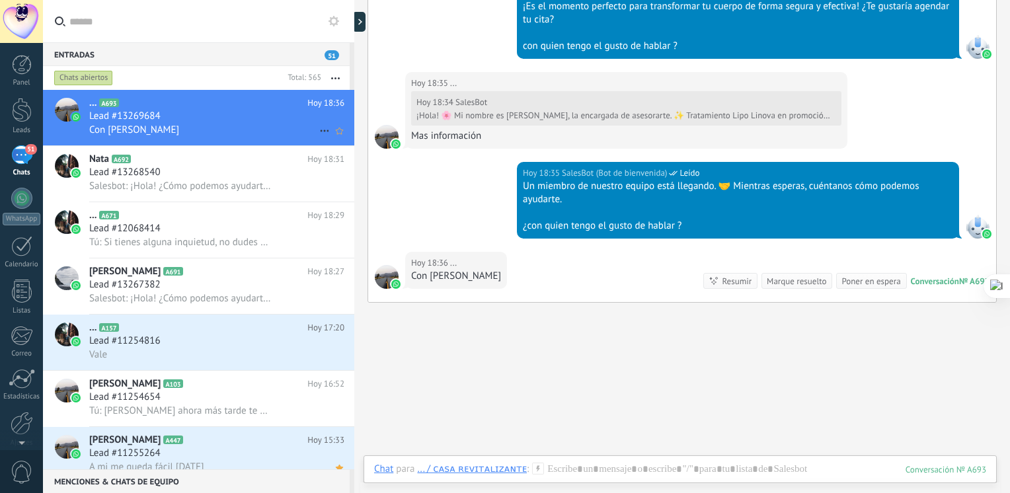
scroll to position [828, 0]
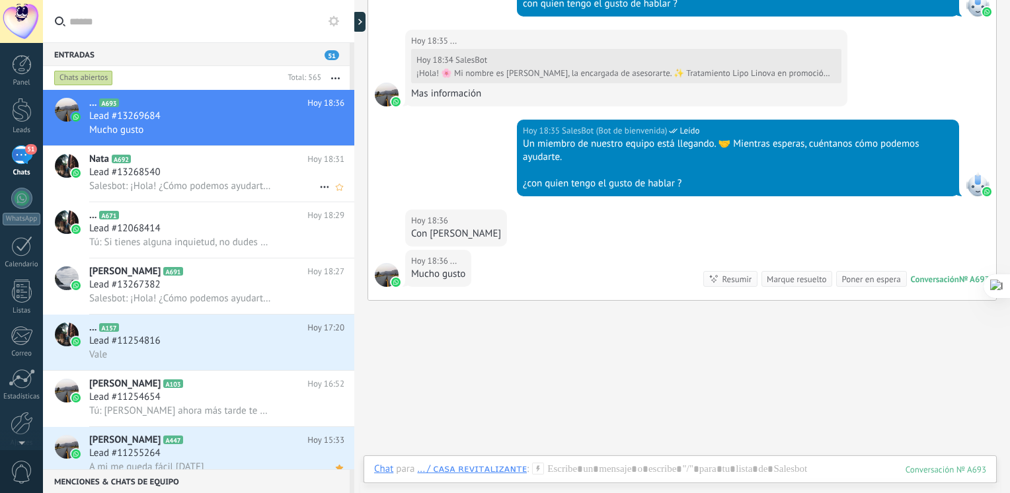
click at [155, 171] on span "Lead #13268540" at bounding box center [124, 172] width 71 height 13
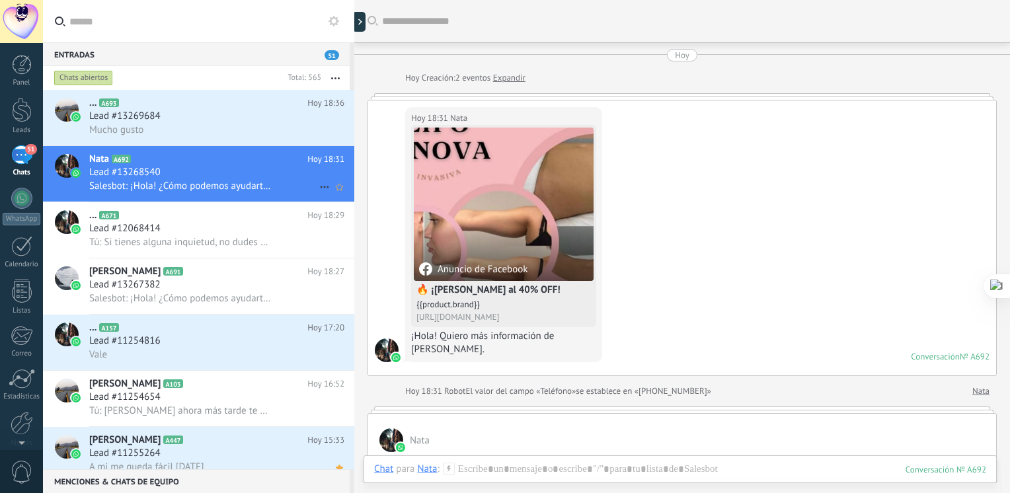
scroll to position [222, 0]
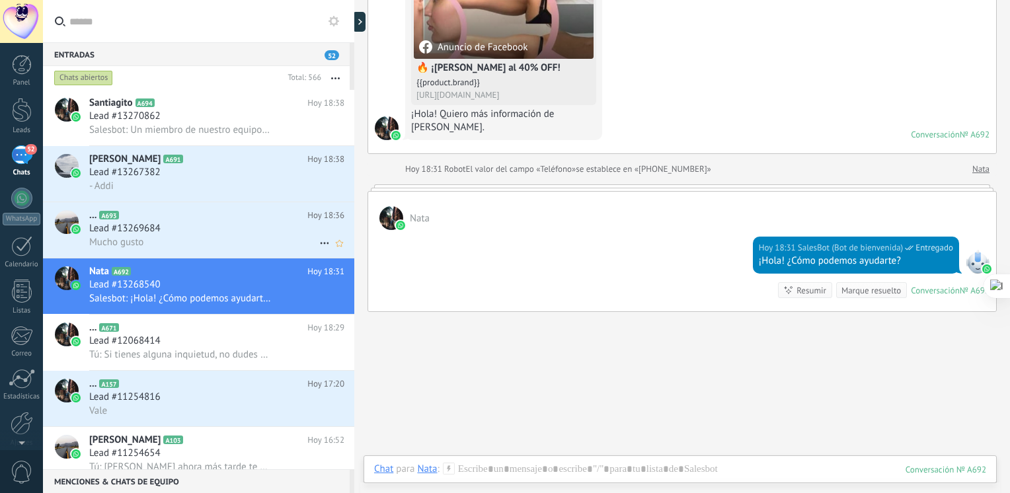
click at [148, 221] on h2 "... A693" at bounding box center [198, 215] width 218 height 13
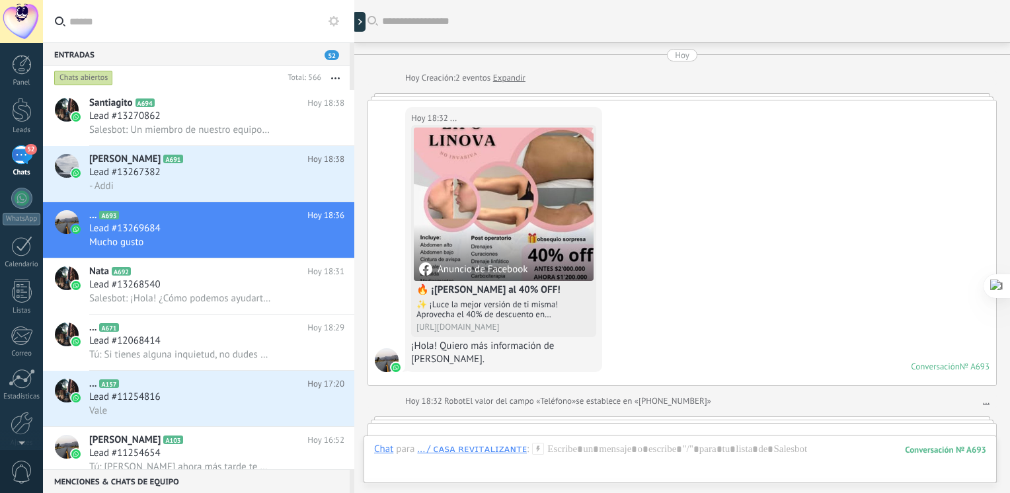
scroll to position [865, 0]
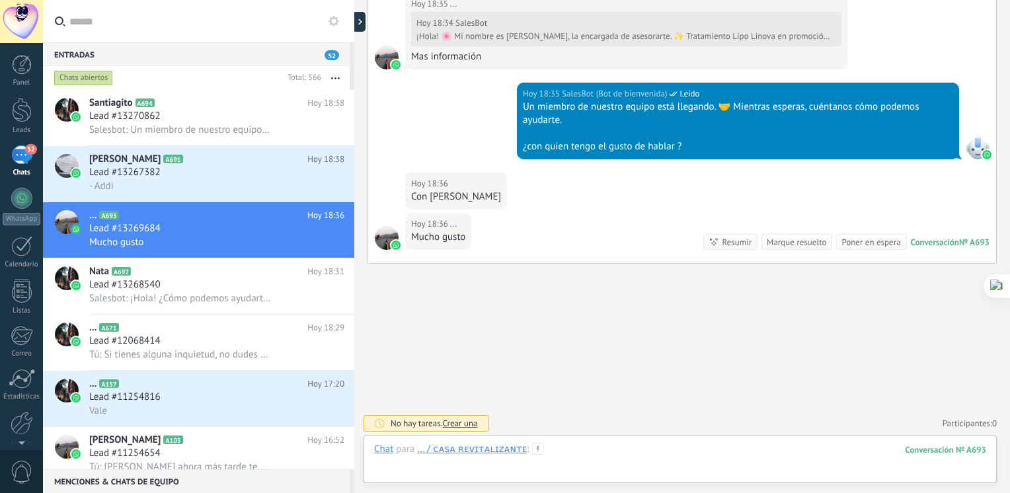
click at [598, 459] on div at bounding box center [680, 463] width 612 height 40
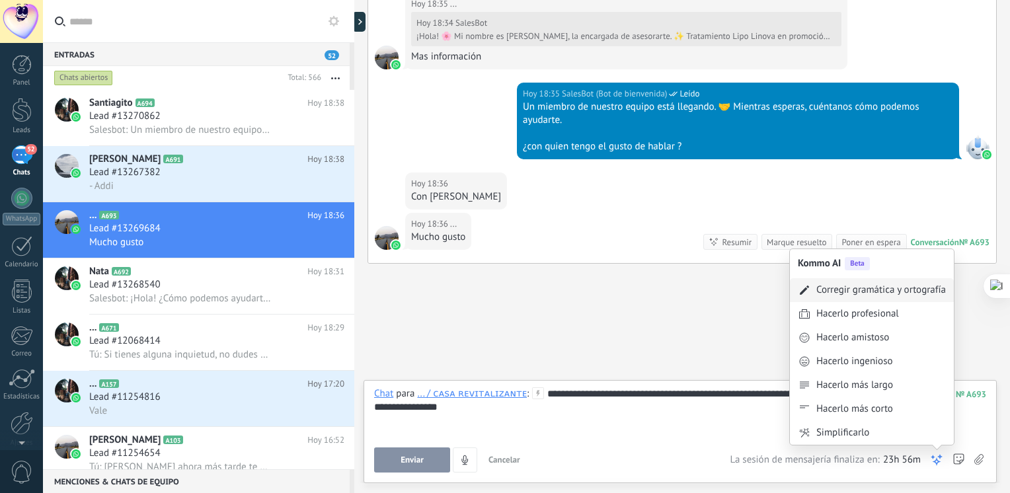
click at [890, 293] on div "Corregir gramática y ortografía" at bounding box center [881, 290] width 130 height 13
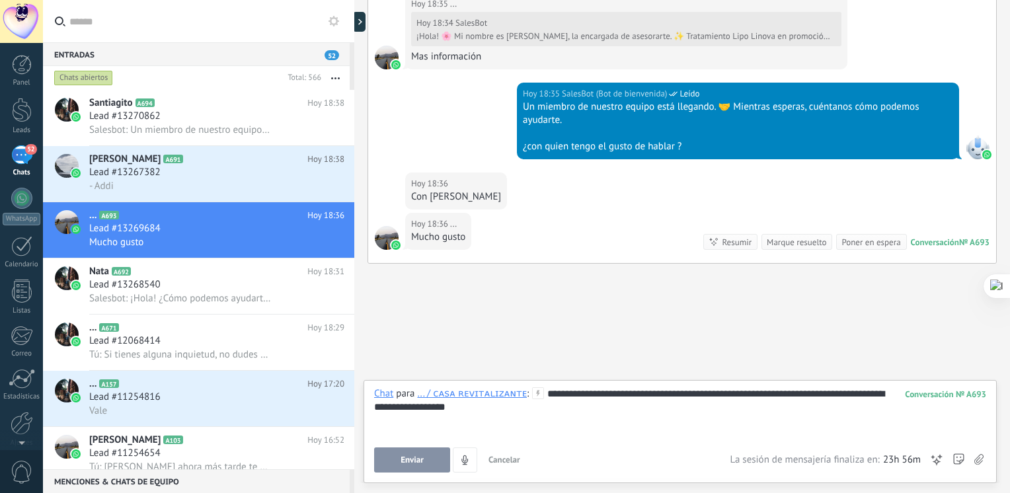
drag, startPoint x: 429, startPoint y: 465, endPoint x: 384, endPoint y: 453, distance: 46.3
click at [384, 453] on button "Enviar" at bounding box center [412, 459] width 76 height 25
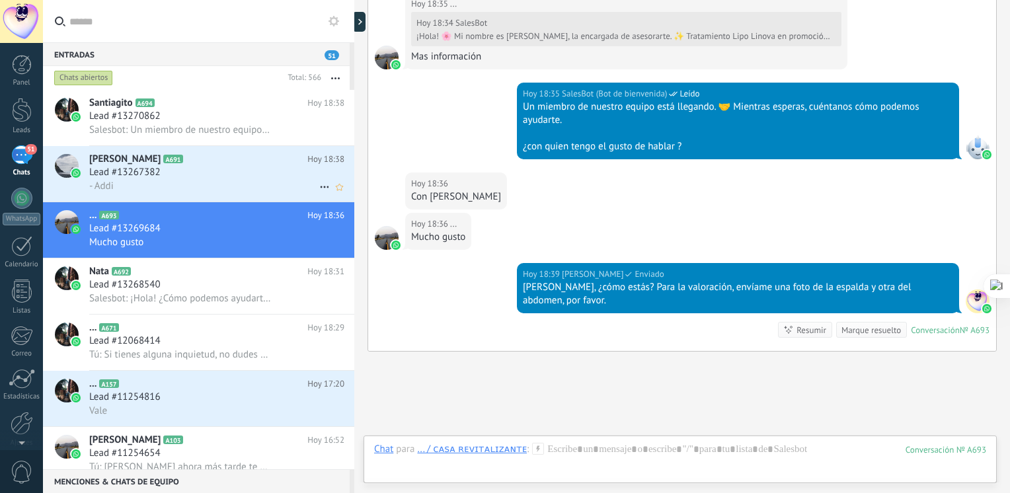
scroll to position [952, 0]
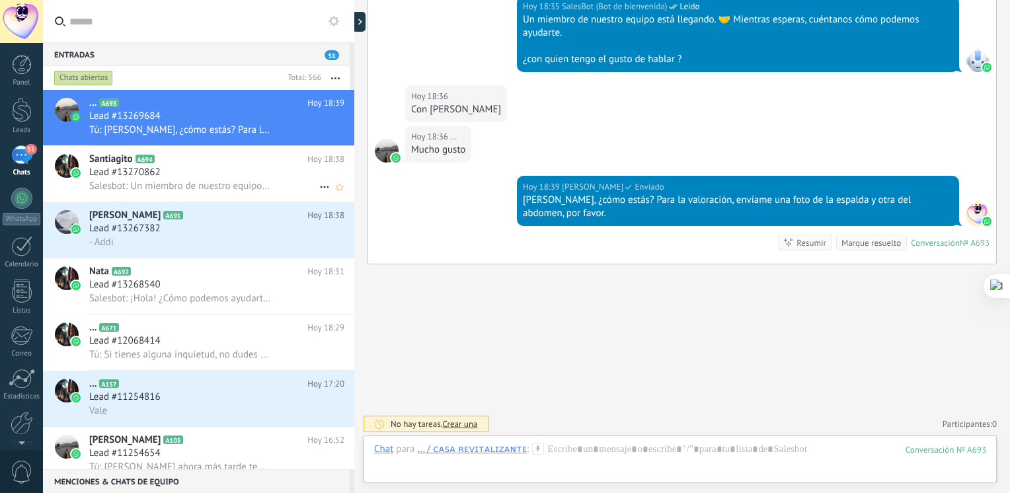
click at [219, 192] on span "Salesbot: Un miembro de nuestro equipo está llegando. 🤝 Mientras esperas, cuént…" at bounding box center [180, 186] width 182 height 13
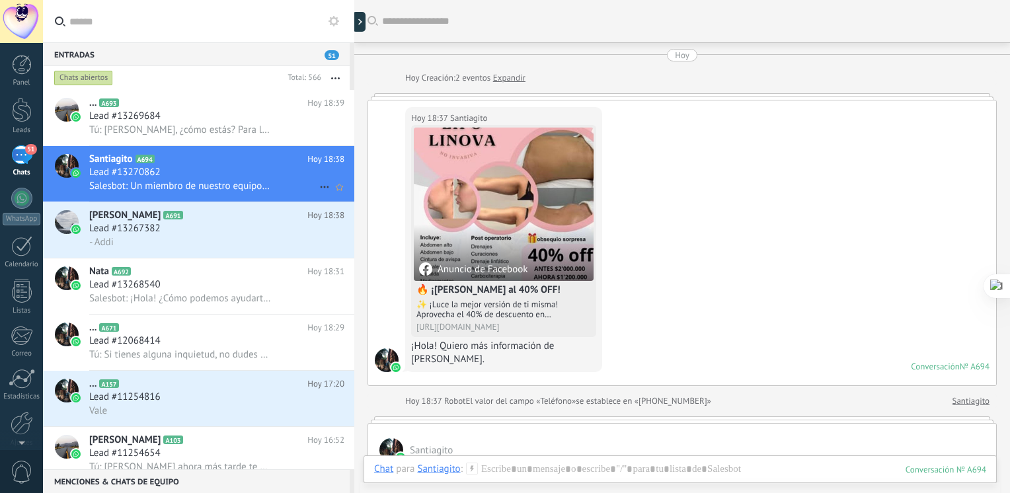
scroll to position [756, 0]
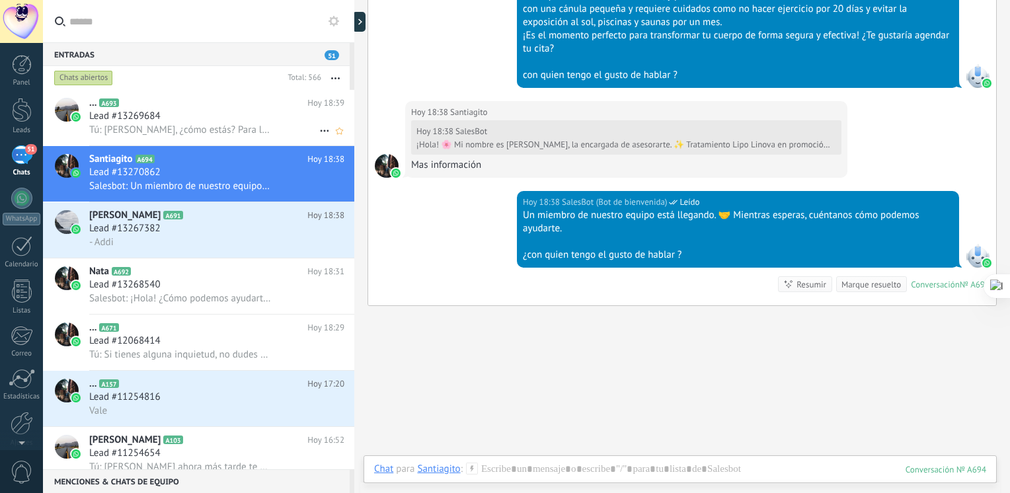
click at [169, 126] on span "Tú: Daniela, ¿cómo estás? Para la valoración, envíame una foto de la espalda y …" at bounding box center [180, 130] width 182 height 13
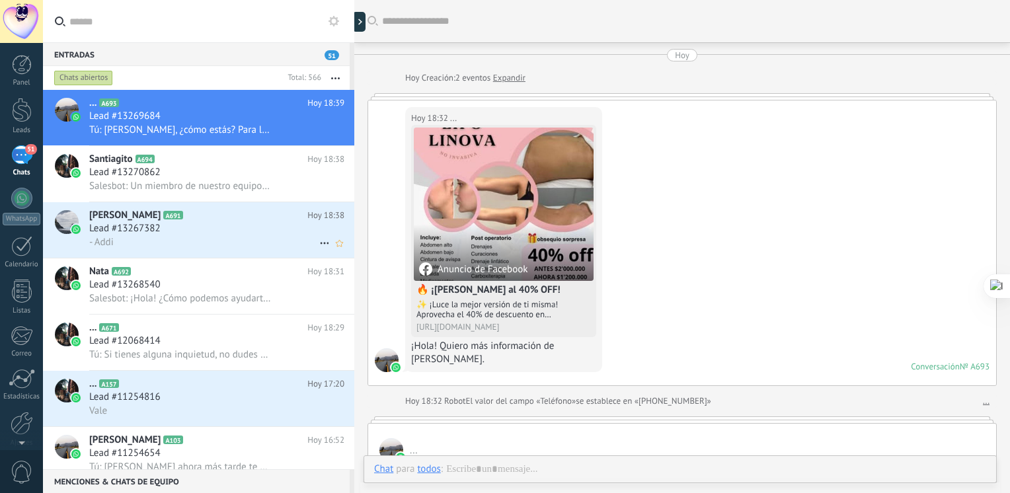
click at [160, 222] on h2 "Estefany Medina A691" at bounding box center [198, 215] width 218 height 13
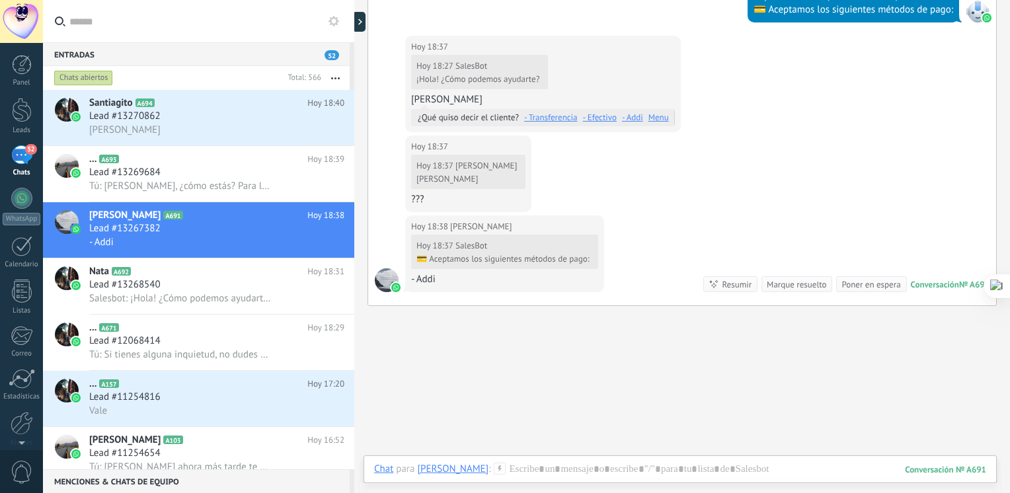
scroll to position [639, 0]
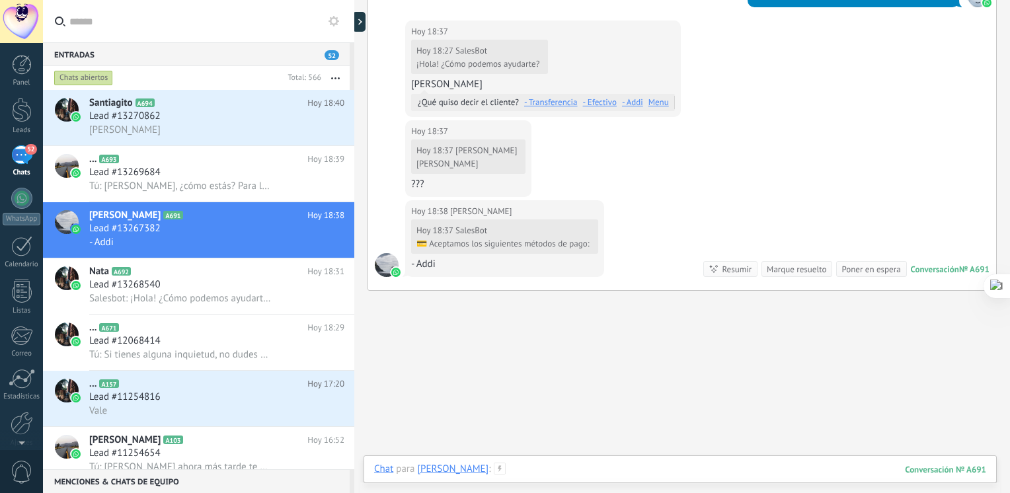
click at [579, 469] on div at bounding box center [680, 483] width 612 height 40
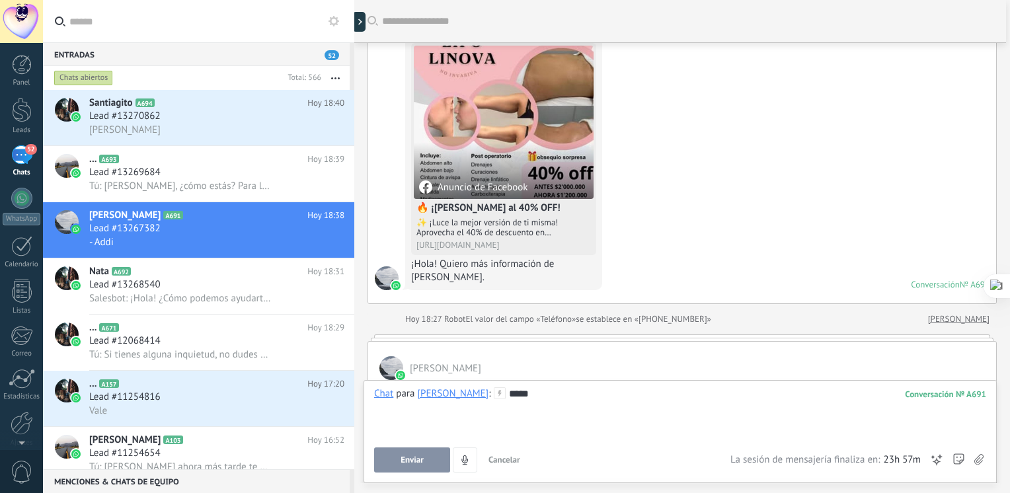
scroll to position [666, 0]
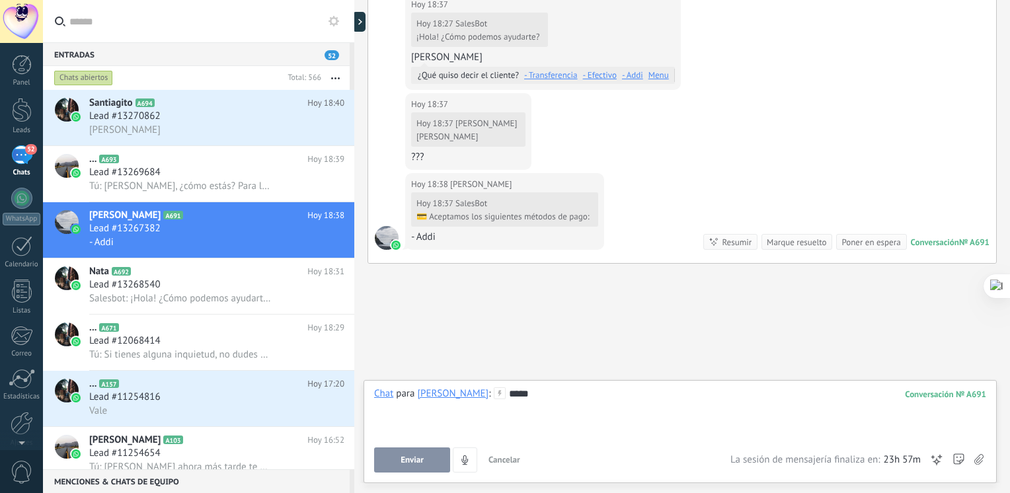
click at [608, 403] on div "****" at bounding box center [680, 412] width 612 height 50
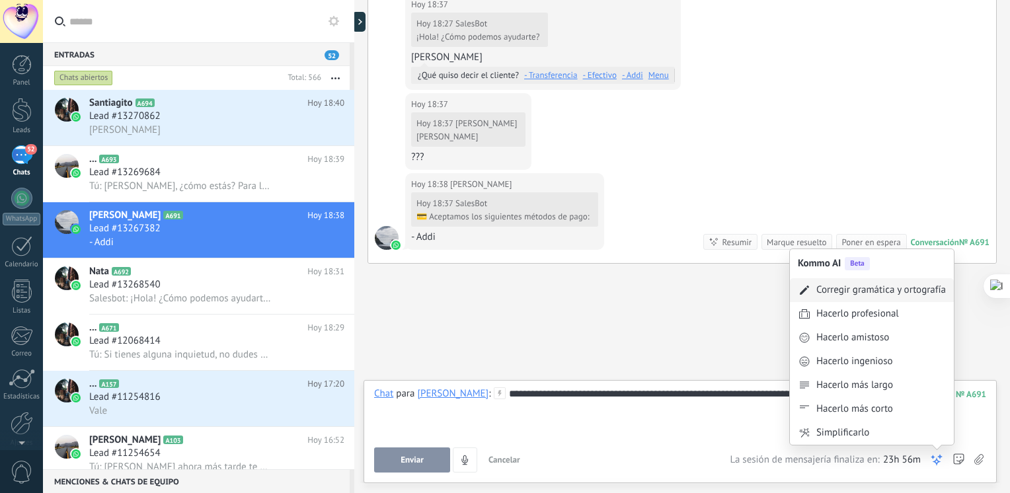
click at [898, 292] on div "Corregir gramática y ortografía" at bounding box center [881, 290] width 130 height 13
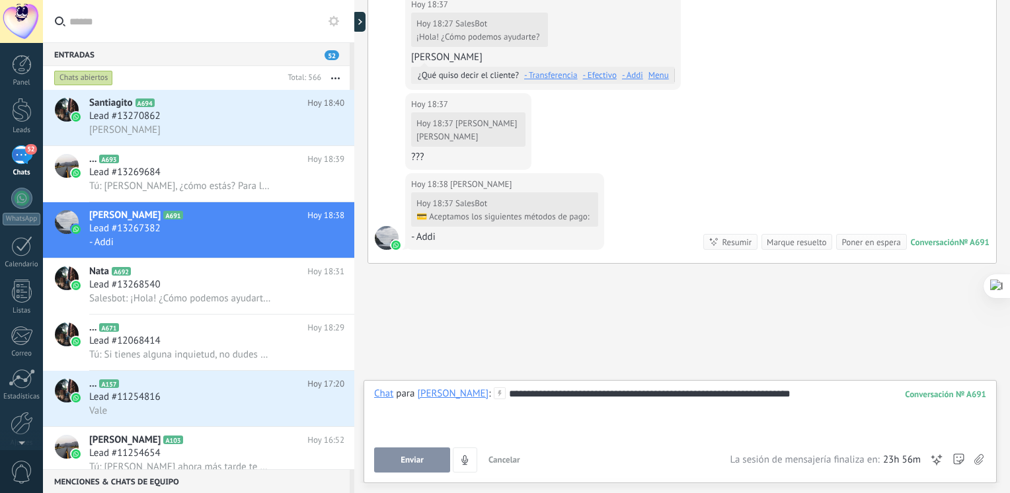
click at [411, 463] on span "Enviar" at bounding box center [412, 459] width 23 height 9
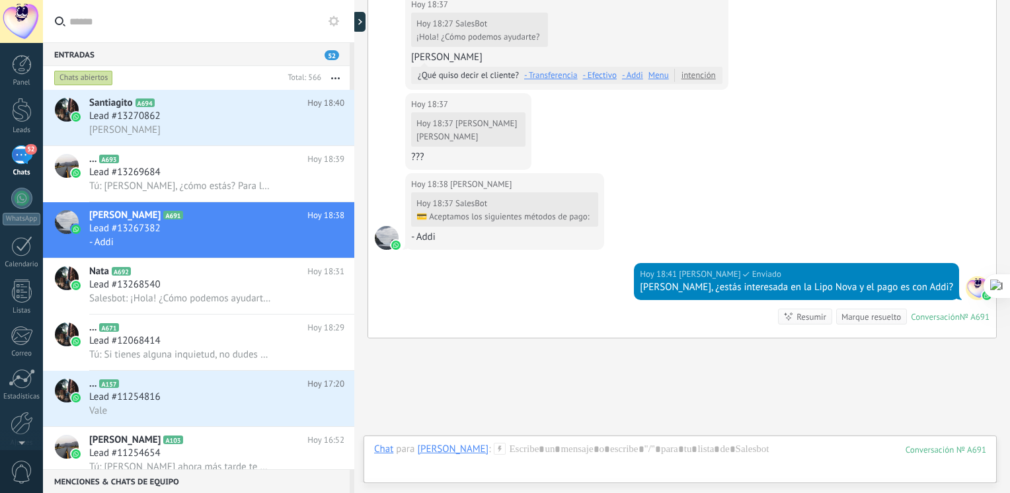
scroll to position [740, 0]
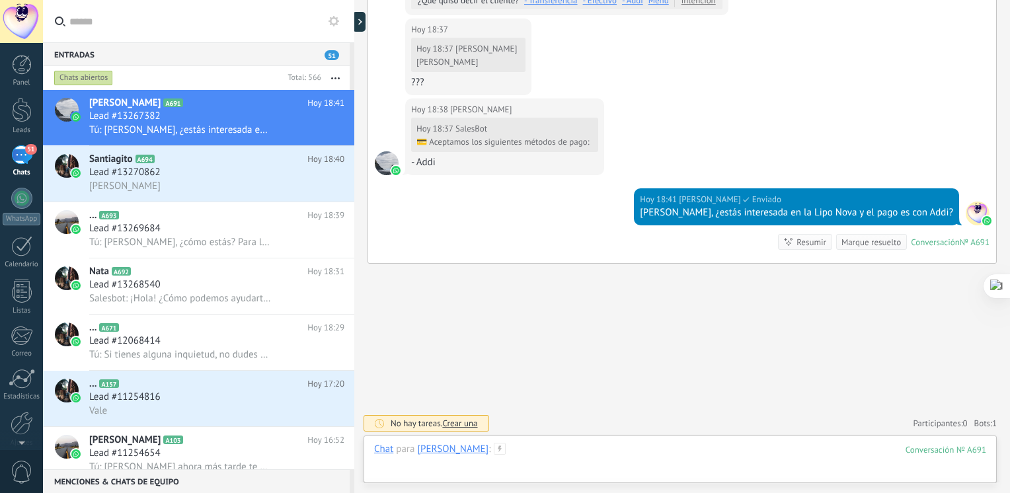
click at [553, 449] on div at bounding box center [680, 463] width 612 height 40
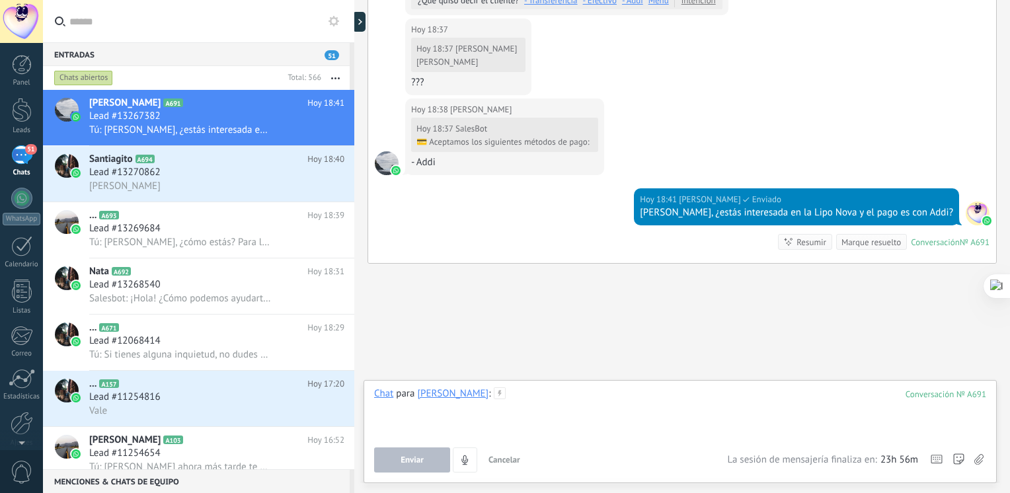
paste div
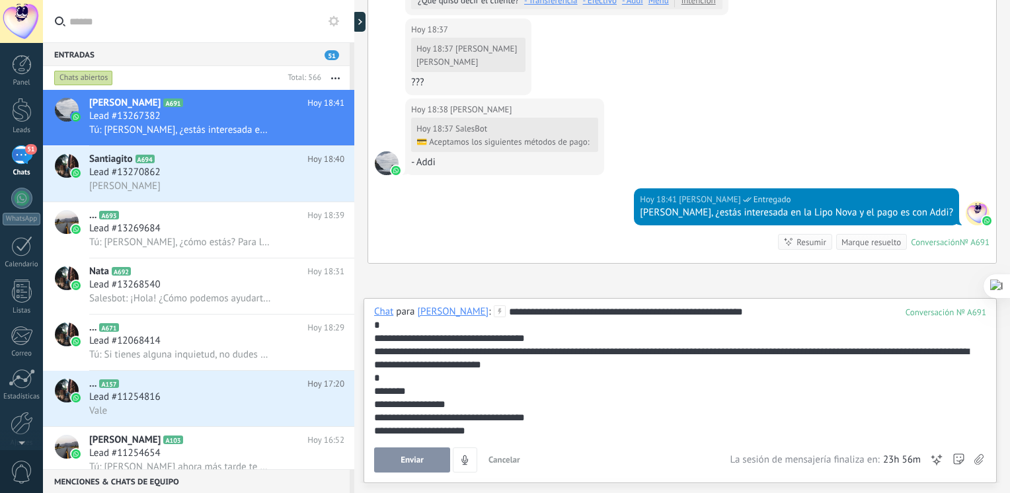
scroll to position [145, 0]
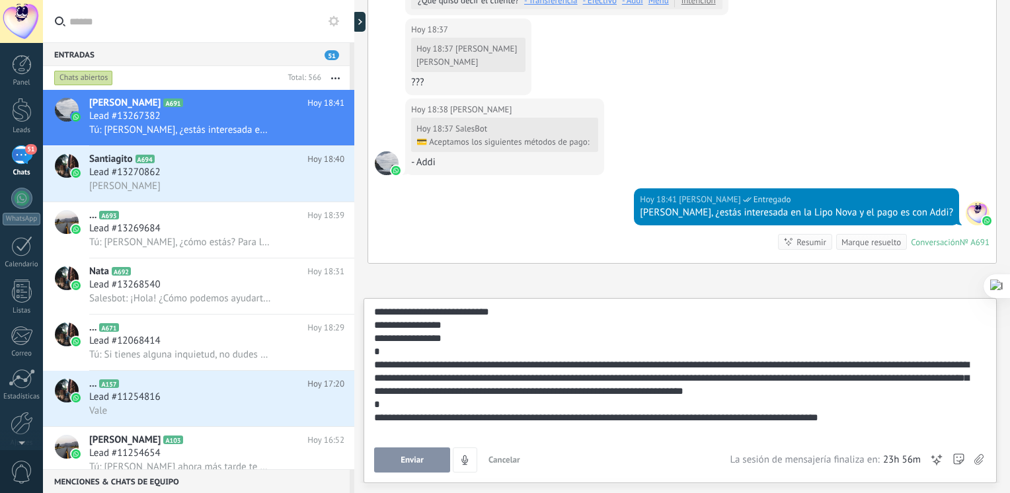
click at [436, 465] on button "Enviar" at bounding box center [412, 459] width 76 height 25
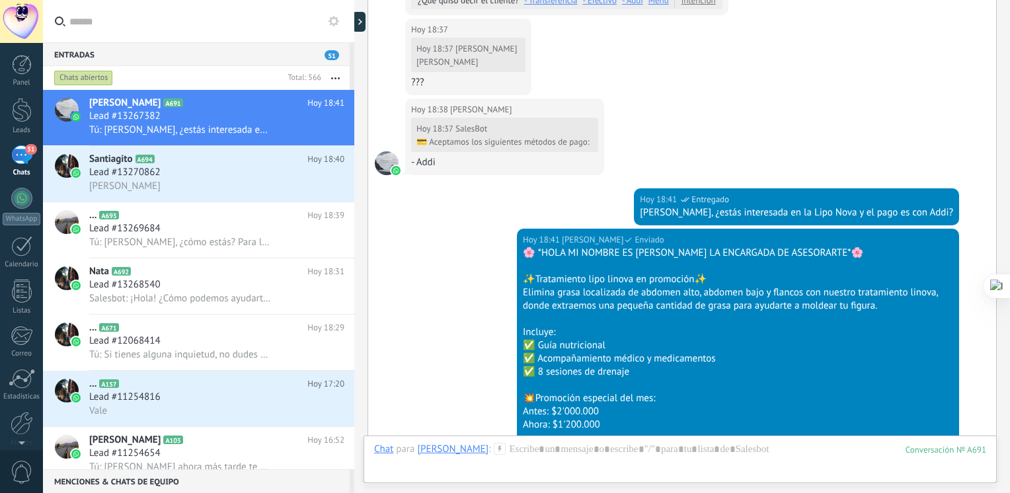
scroll to position [1058, 0]
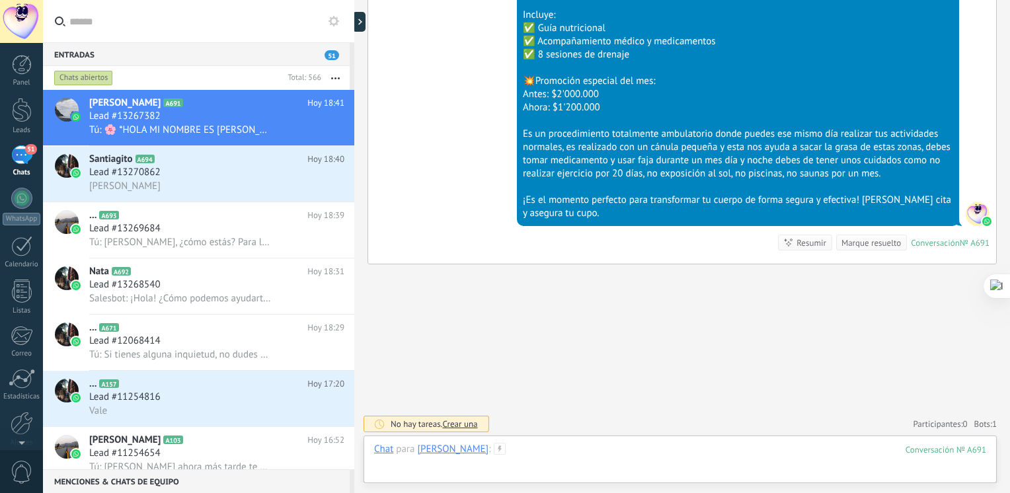
click at [524, 444] on div at bounding box center [680, 463] width 612 height 40
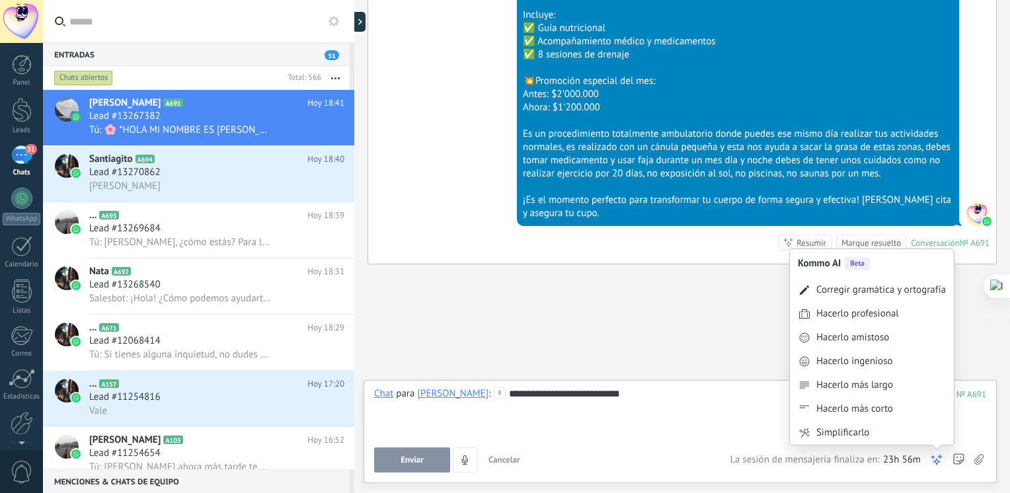
click at [940, 457] on icon at bounding box center [936, 459] width 13 height 13
click at [911, 297] on div "Corregir gramática y ortografía" at bounding box center [872, 290] width 164 height 24
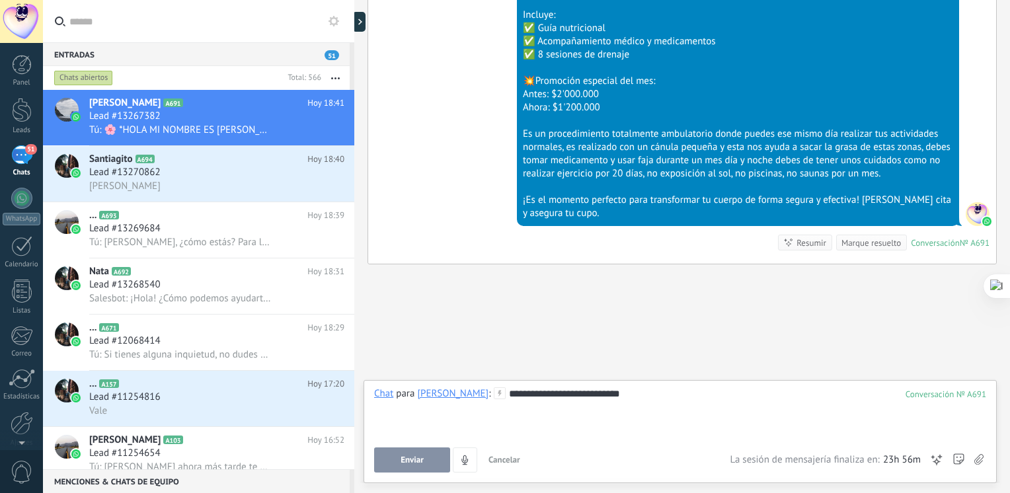
click at [436, 453] on button "Enviar" at bounding box center [412, 459] width 76 height 25
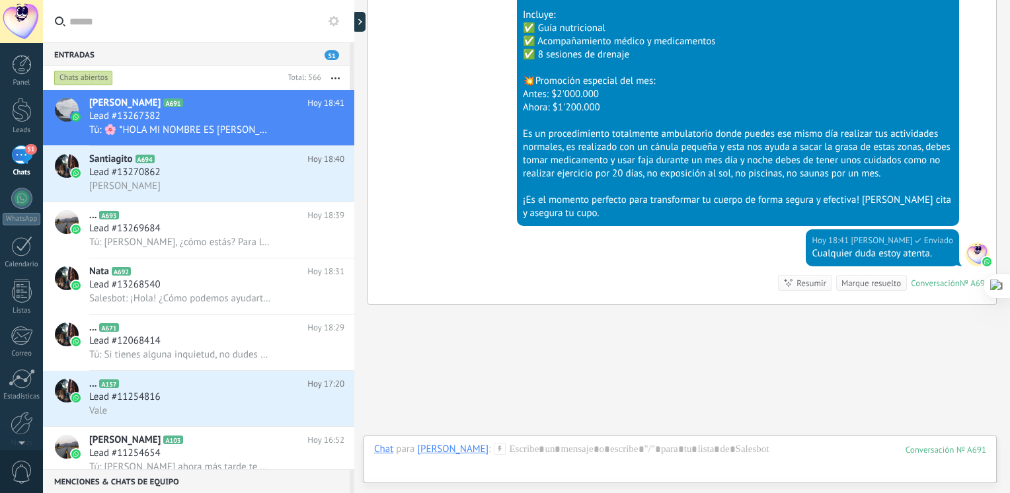
scroll to position [1098, 0]
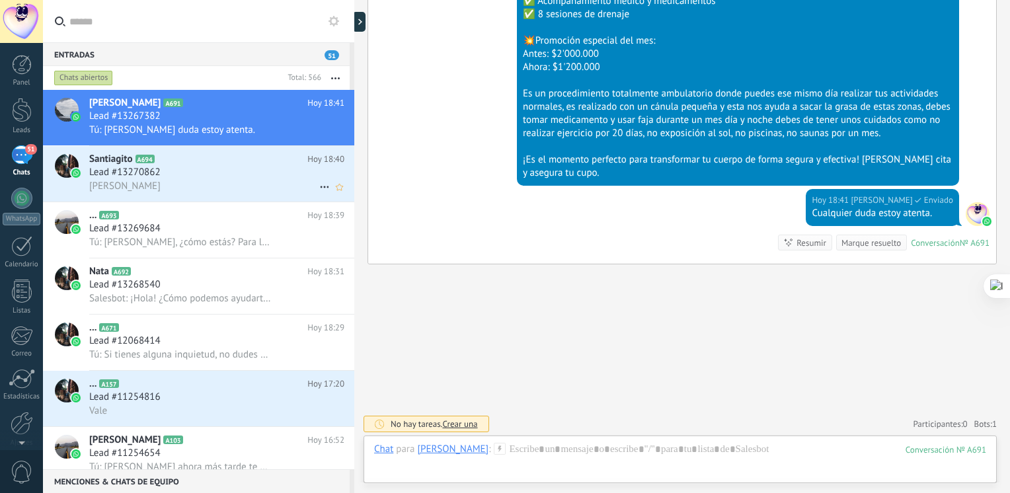
click at [204, 163] on h2 "Santiagito A694" at bounding box center [198, 159] width 218 height 13
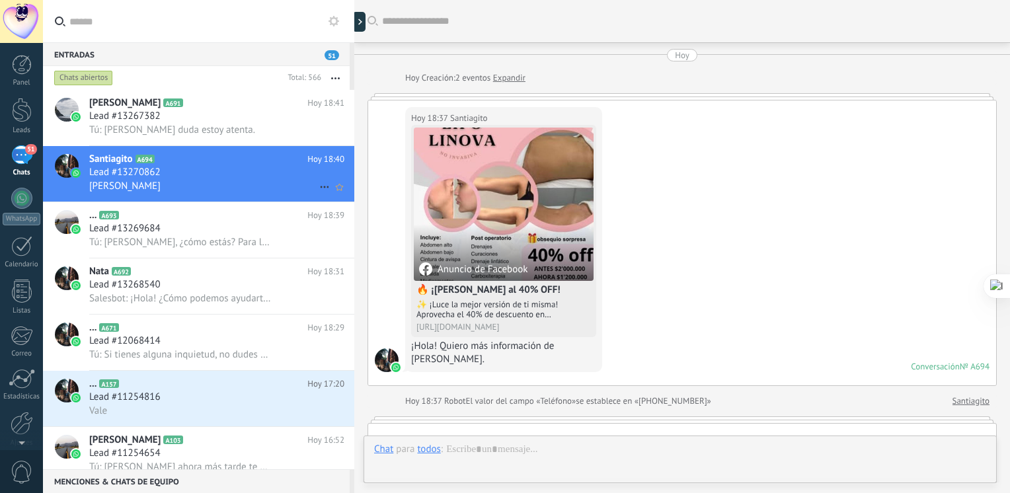
scroll to position [824, 0]
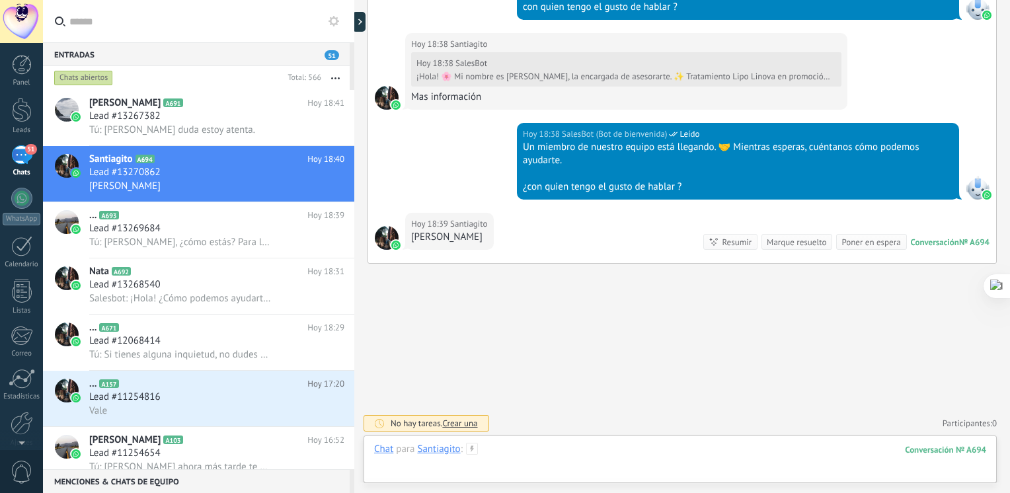
click at [508, 448] on div at bounding box center [680, 463] width 612 height 40
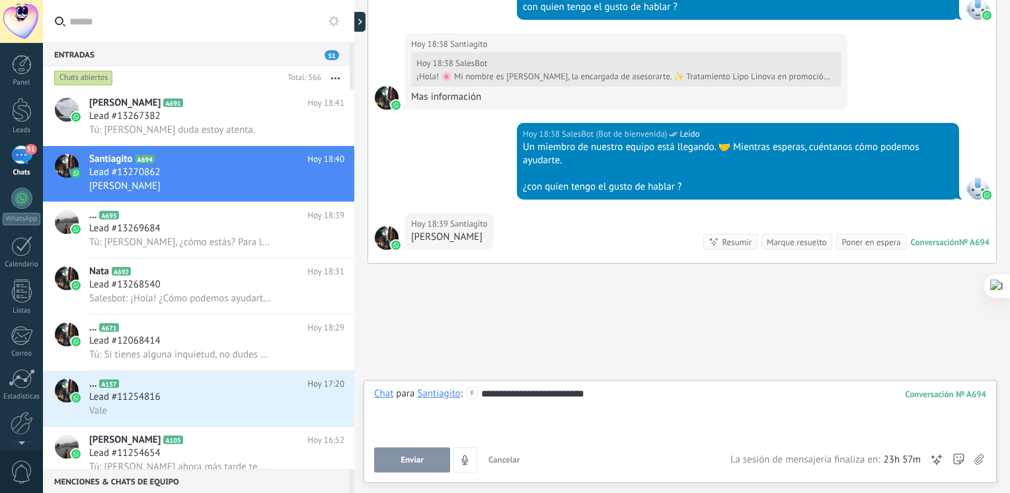
click at [628, 390] on div "**********" at bounding box center [680, 412] width 612 height 50
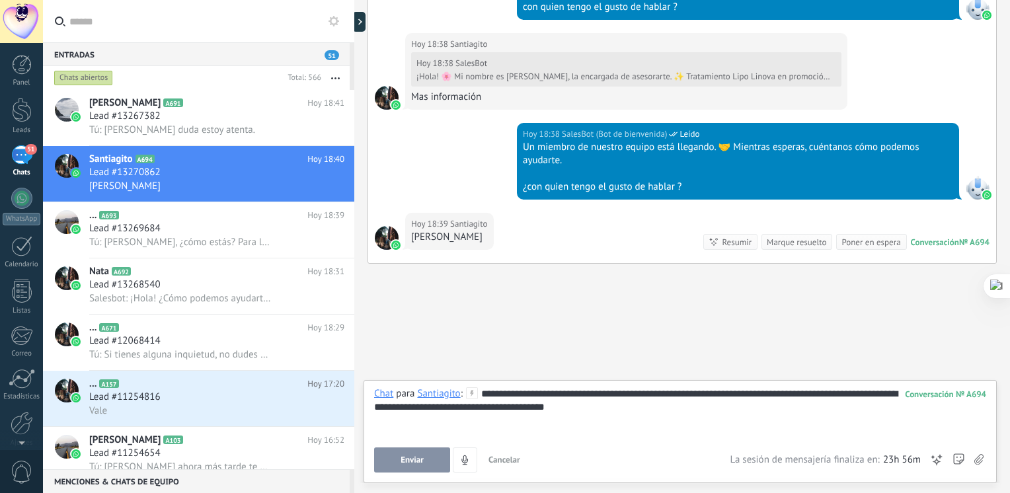
click at [931, 458] on div "Enviar Cancelar Rastrear clics en links ? Reducir links largos y rastrear clics…" at bounding box center [680, 459] width 612 height 25
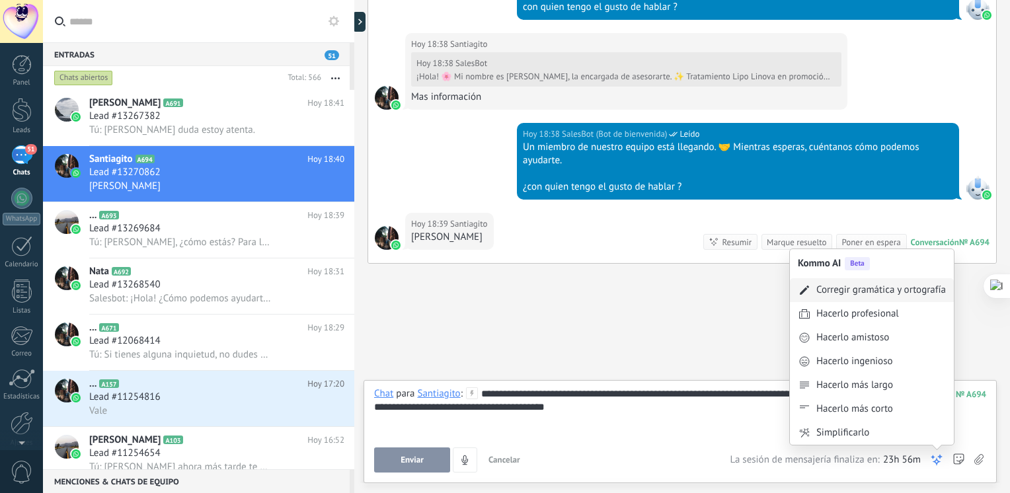
click at [892, 292] on div "Corregir gramática y ortografía" at bounding box center [881, 290] width 130 height 13
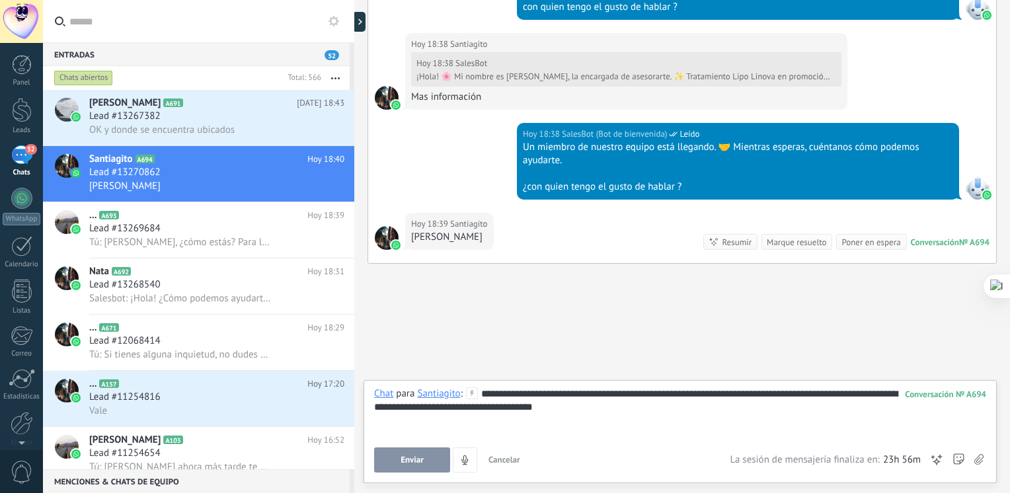
click at [428, 455] on button "Enviar" at bounding box center [412, 459] width 76 height 25
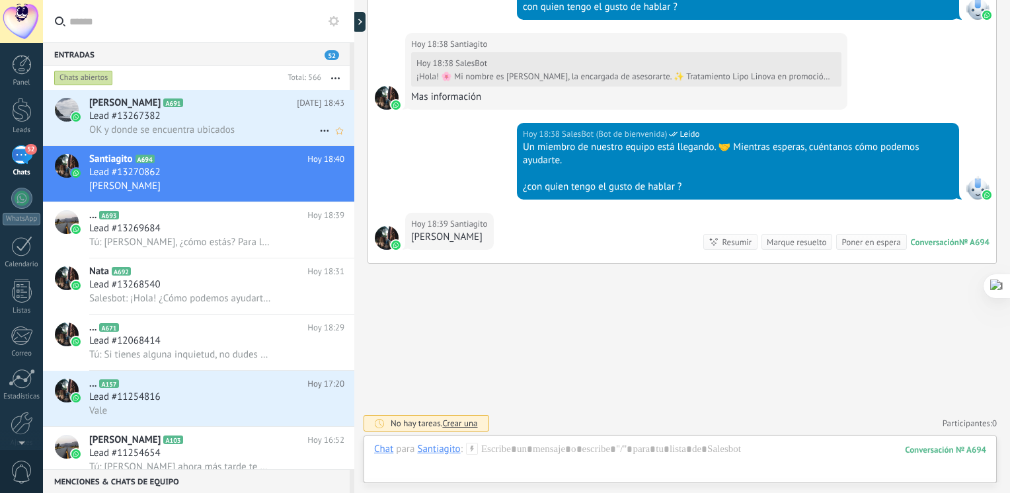
click at [137, 104] on span "Estefany Medina" at bounding box center [124, 103] width 71 height 13
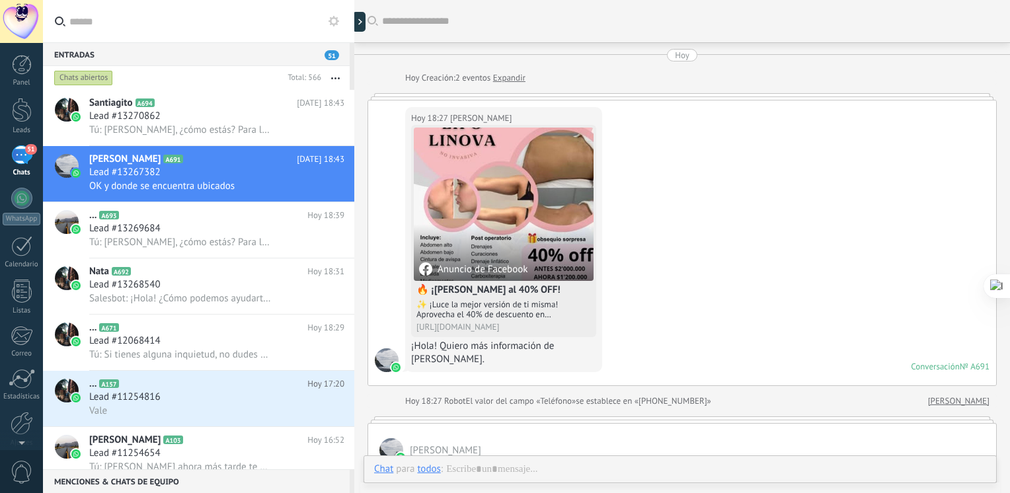
scroll to position [1114, 0]
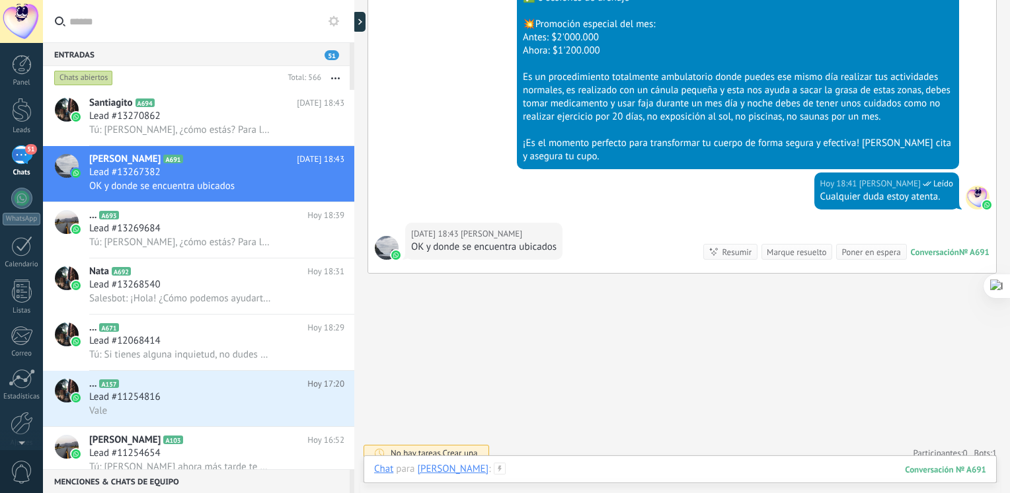
click at [533, 465] on div at bounding box center [680, 483] width 612 height 40
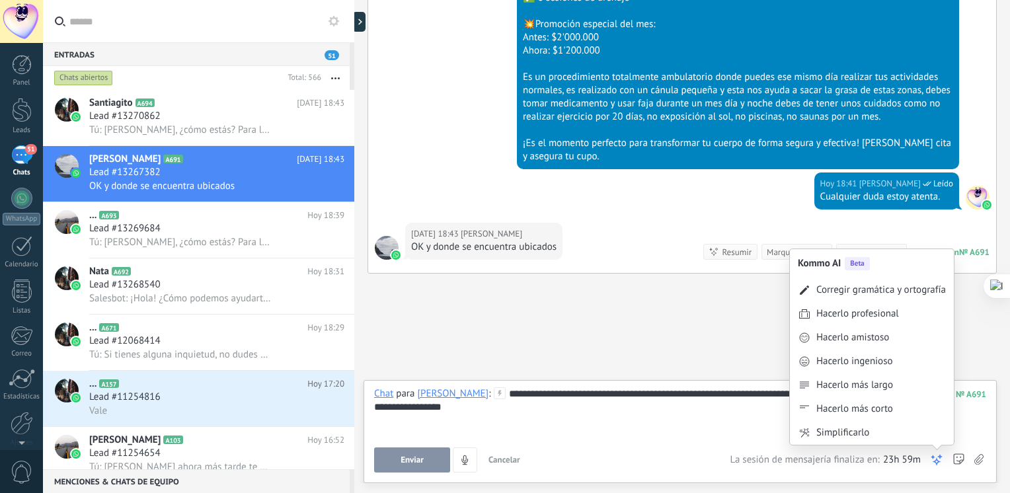
click at [935, 459] on icon at bounding box center [936, 459] width 13 height 13
click at [896, 292] on div "Corregir gramática y ortografía" at bounding box center [881, 290] width 130 height 13
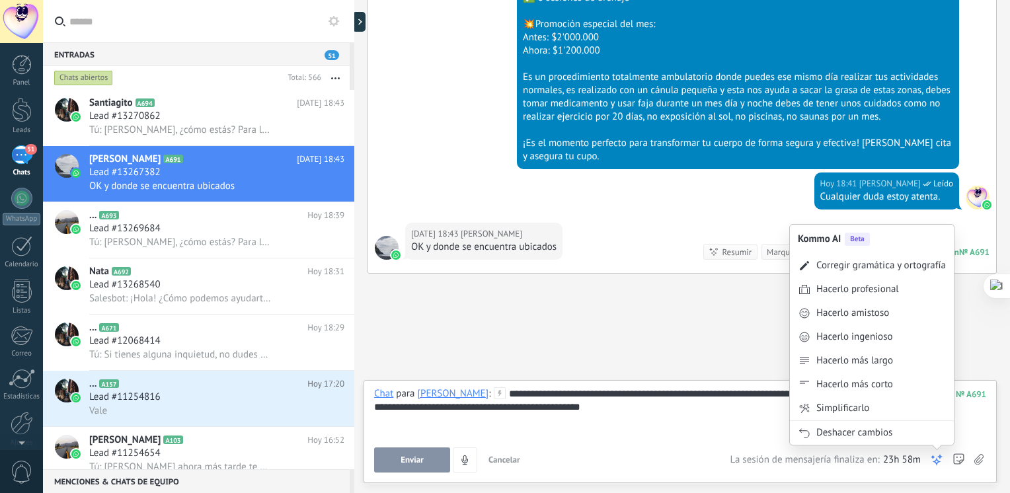
click at [939, 464] on icon at bounding box center [936, 459] width 13 height 13
click at [896, 271] on div "Corregir gramática y ortografía" at bounding box center [881, 265] width 130 height 13
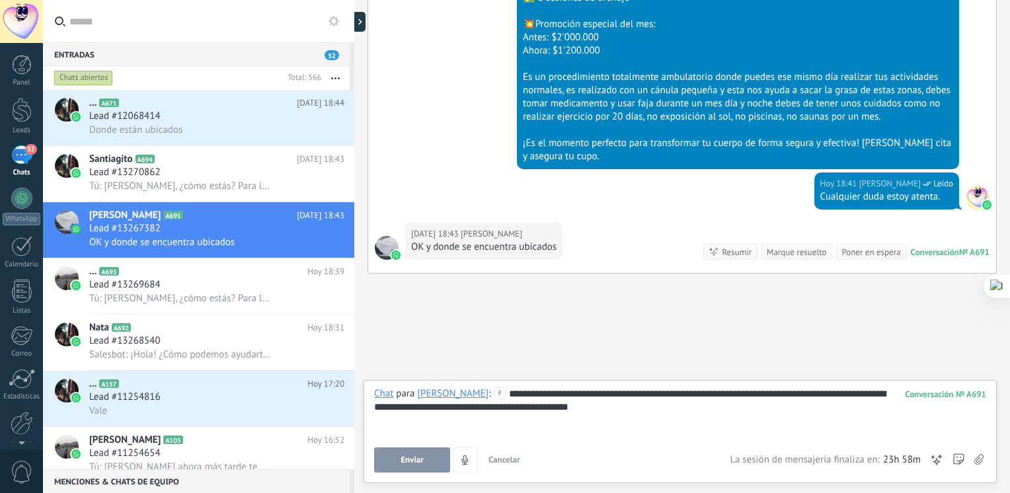
click at [442, 456] on button "Enviar" at bounding box center [412, 459] width 76 height 25
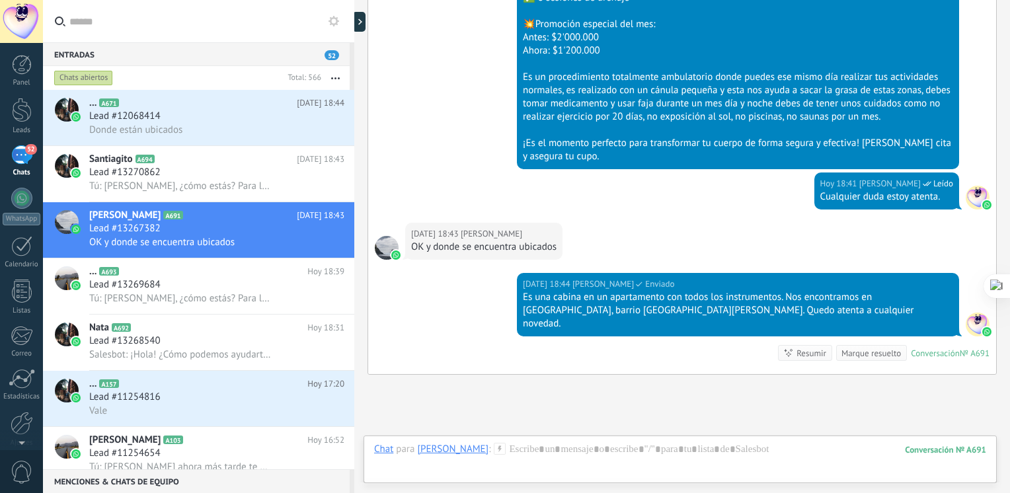
scroll to position [1212, 0]
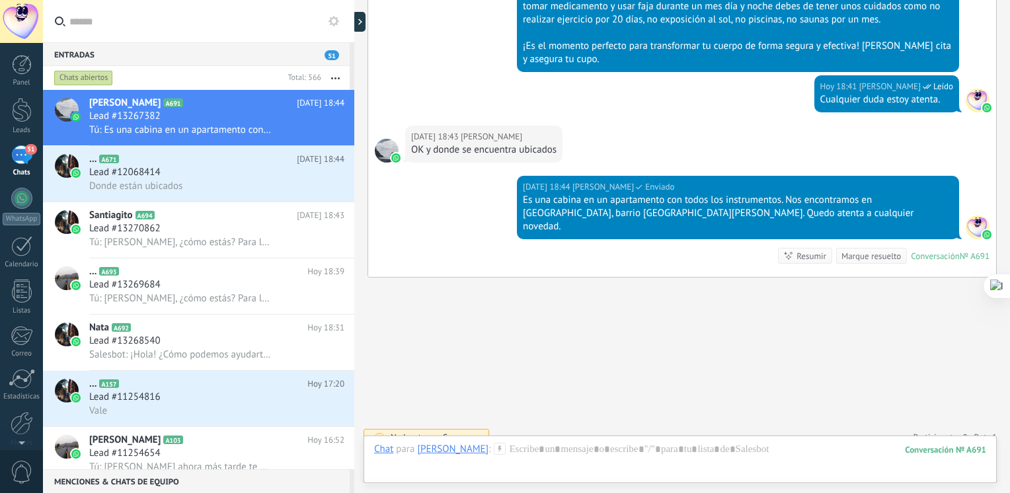
click at [549, 207] on div "Es una cabina en un apartamento con todos los instrumentos. Nos encontramos en …" at bounding box center [738, 214] width 430 height 40
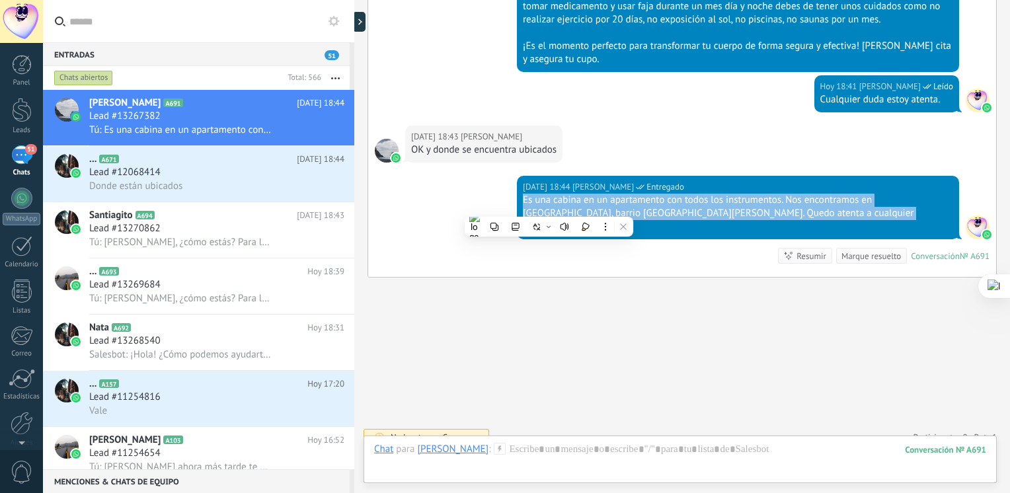
copy div "Es una cabina en un apartamento con todos los instrumentos. Nos encontramos en …"
click at [549, 207] on div "Es una cabina en un apartamento con todos los instrumentos. Nos encontramos en …" at bounding box center [738, 214] width 430 height 40
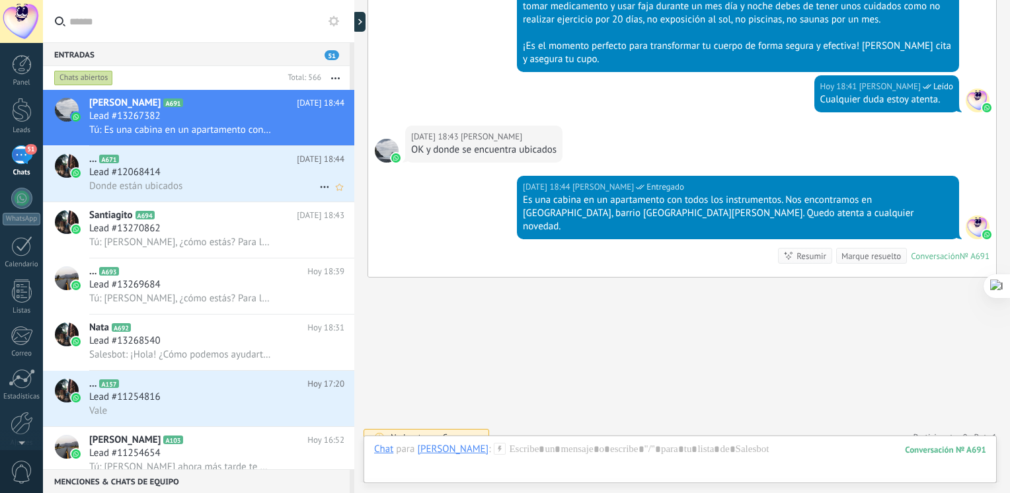
click at [254, 166] on h2 "... A671" at bounding box center [193, 159] width 208 height 13
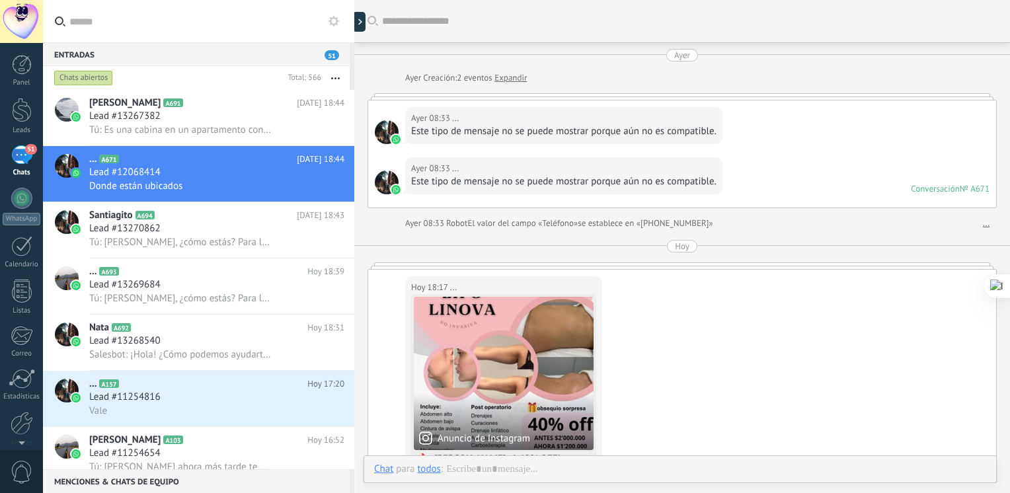
scroll to position [800, 0]
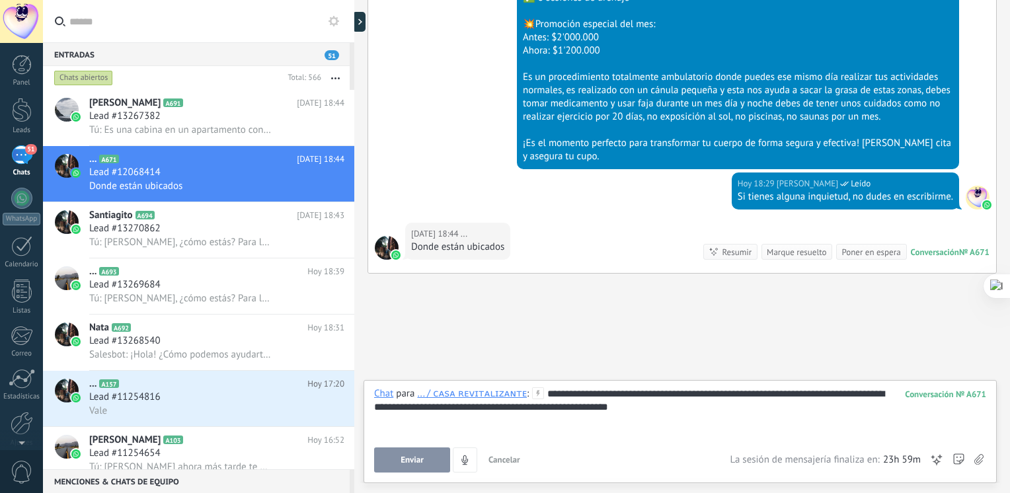
click at [447, 449] on button "Enviar" at bounding box center [412, 459] width 76 height 25
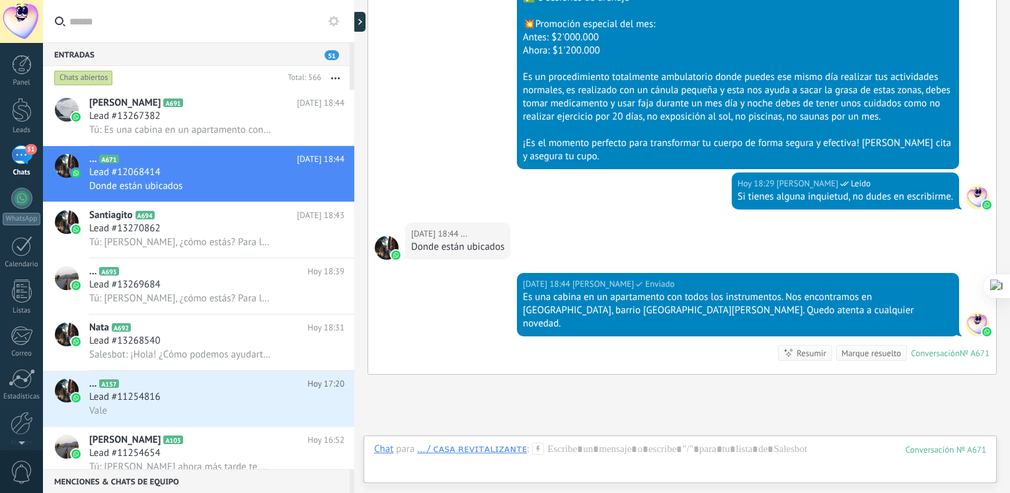
scroll to position [898, 0]
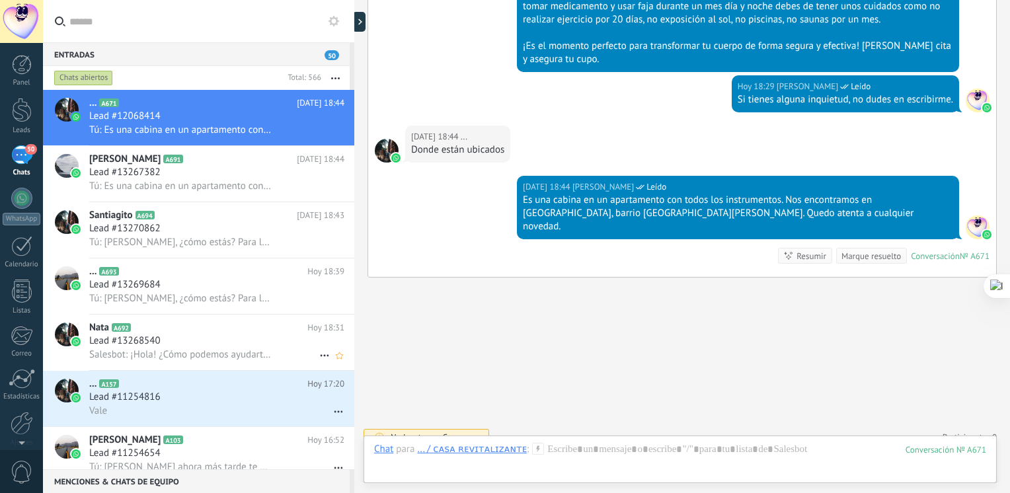
click at [174, 361] on span "Salesbot: ¡Hola! ¿Cómo podemos ayudarte?" at bounding box center [180, 354] width 182 height 13
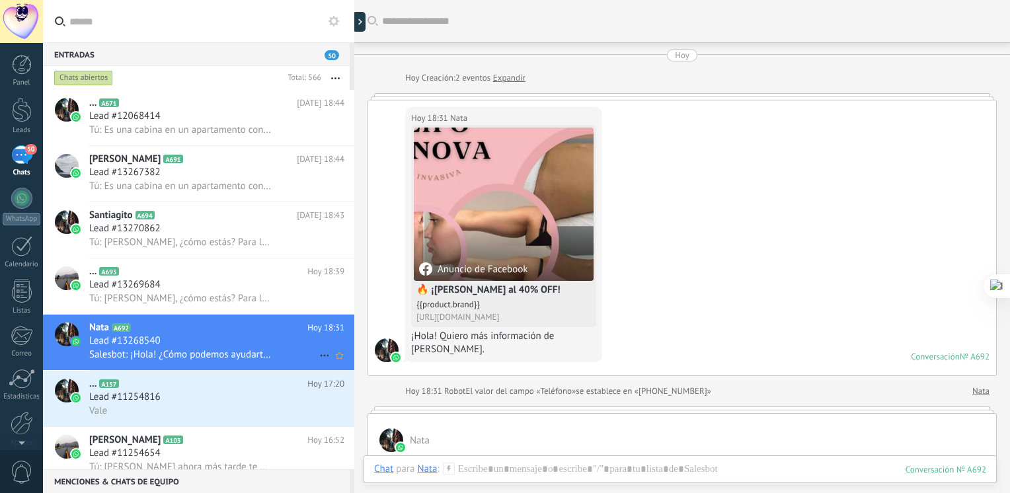
scroll to position [222, 0]
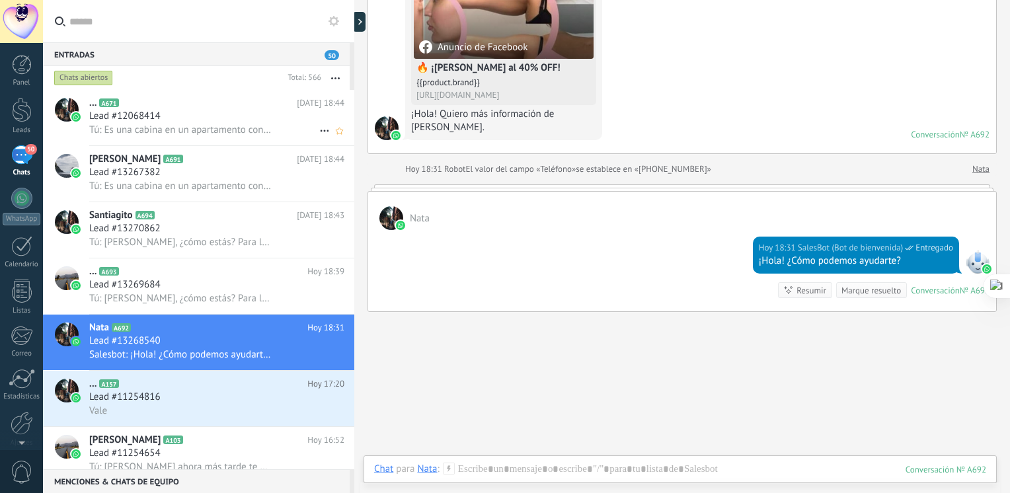
click at [159, 126] on span "Tú: Es una cabina en un apartamento con todos los instrumentos. Nos encontramos…" at bounding box center [180, 130] width 182 height 13
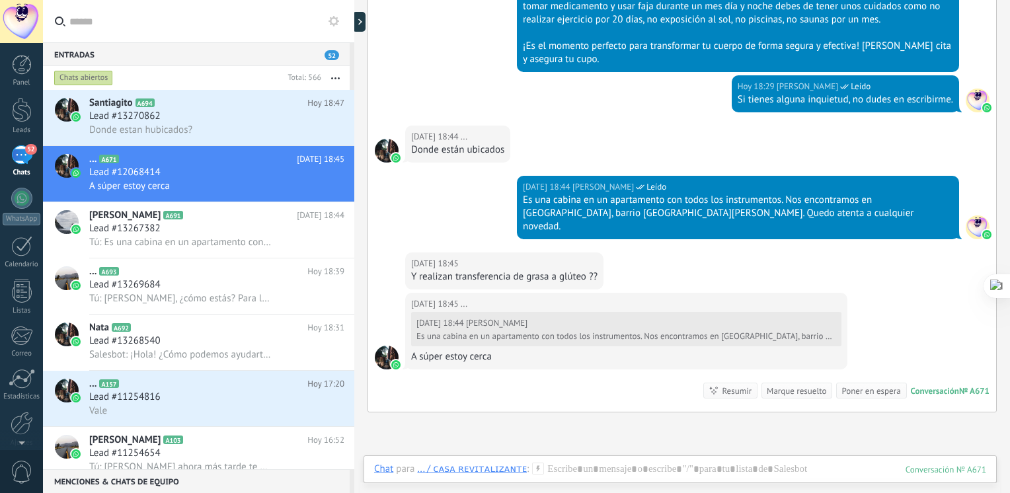
scroll to position [1032, 0]
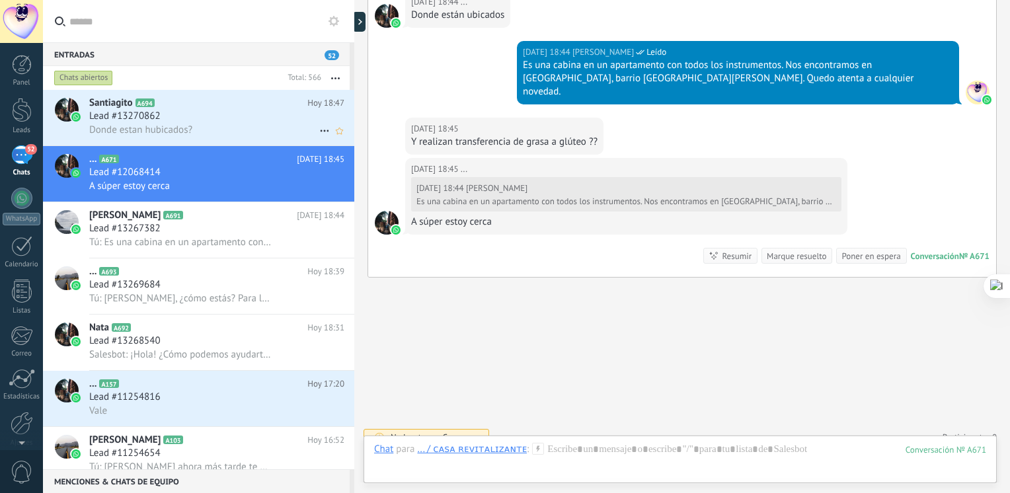
click at [180, 135] on span "Donde estan hubicados?" at bounding box center [140, 130] width 103 height 13
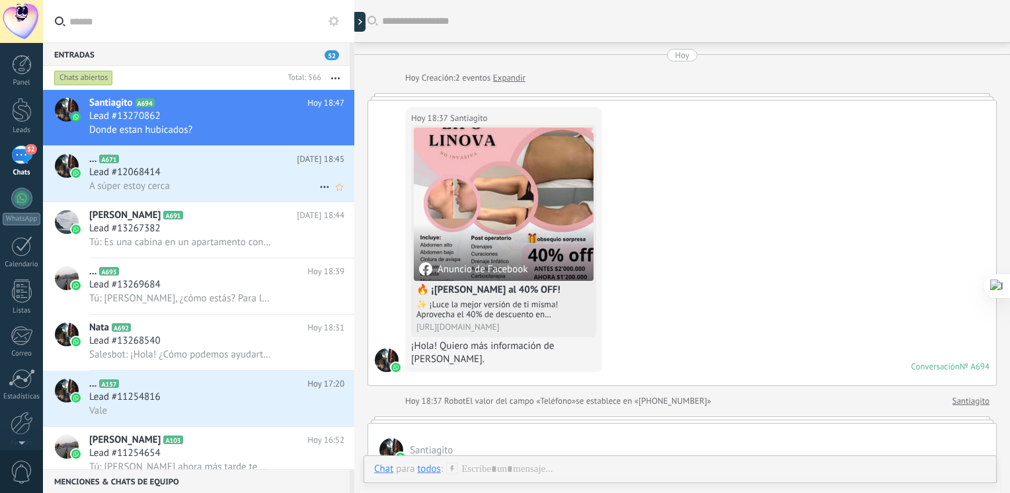
click at [184, 192] on div "A súper estoy cerca" at bounding box center [216, 186] width 255 height 14
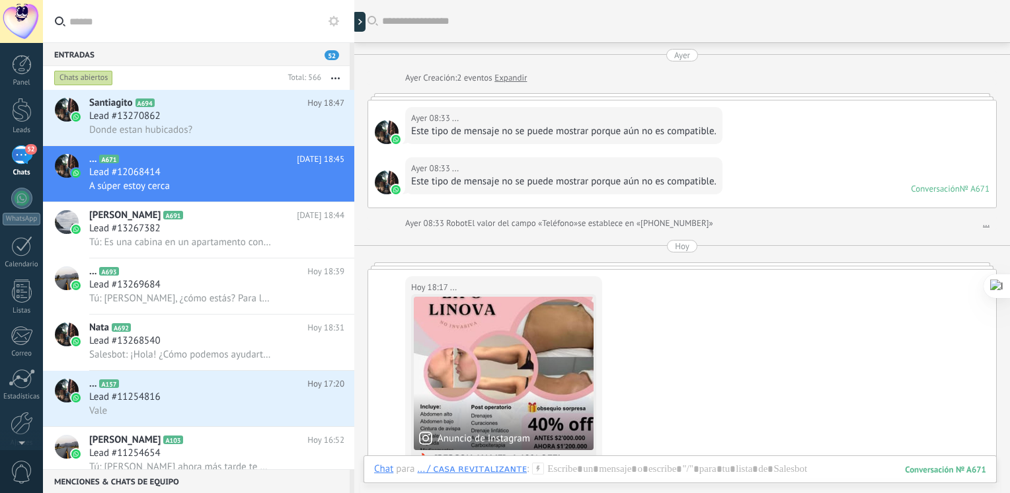
scroll to position [989, 0]
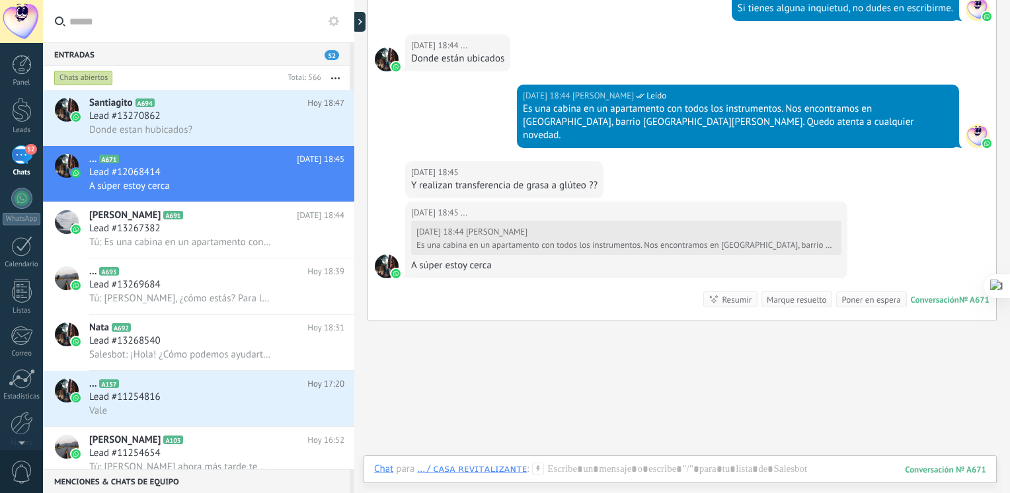
click at [552, 179] on div "Y realizan transferencia de grasa a glúteo ??" at bounding box center [504, 185] width 186 height 13
click at [549, 469] on div at bounding box center [680, 483] width 612 height 40
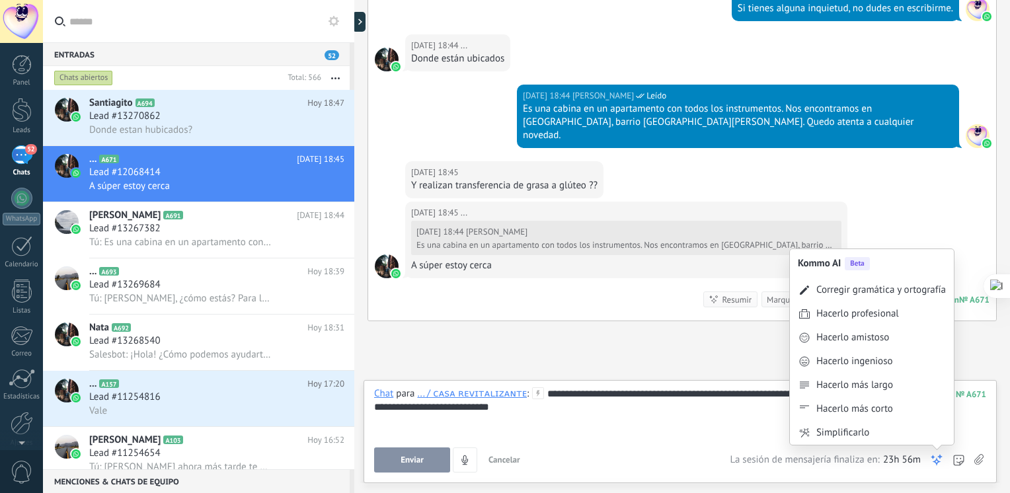
click at [941, 462] on icon at bounding box center [936, 459] width 13 height 13
click at [891, 347] on div "Hacerlo amistoso" at bounding box center [872, 338] width 164 height 24
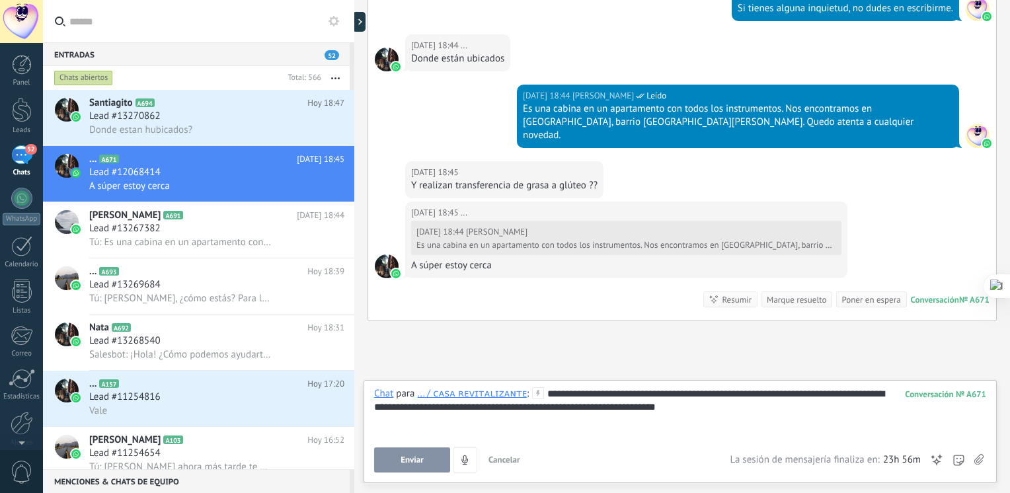
click at [393, 469] on button "Enviar" at bounding box center [412, 459] width 76 height 25
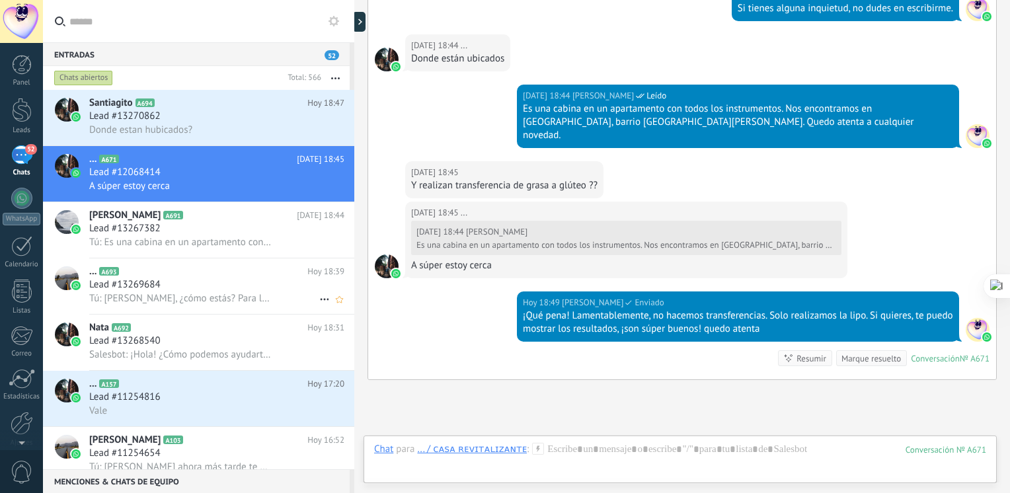
scroll to position [1092, 0]
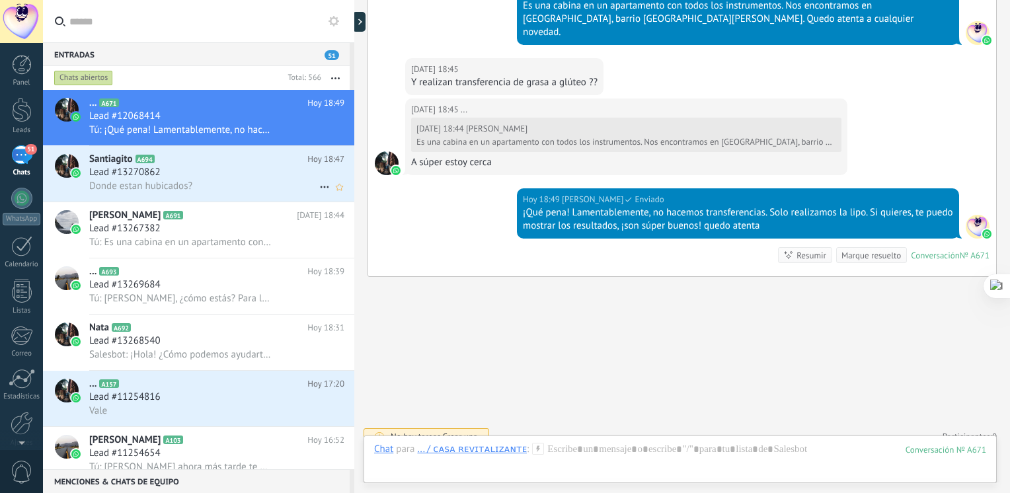
click at [204, 188] on div "Donde estan hubicados?" at bounding box center [216, 186] width 255 height 14
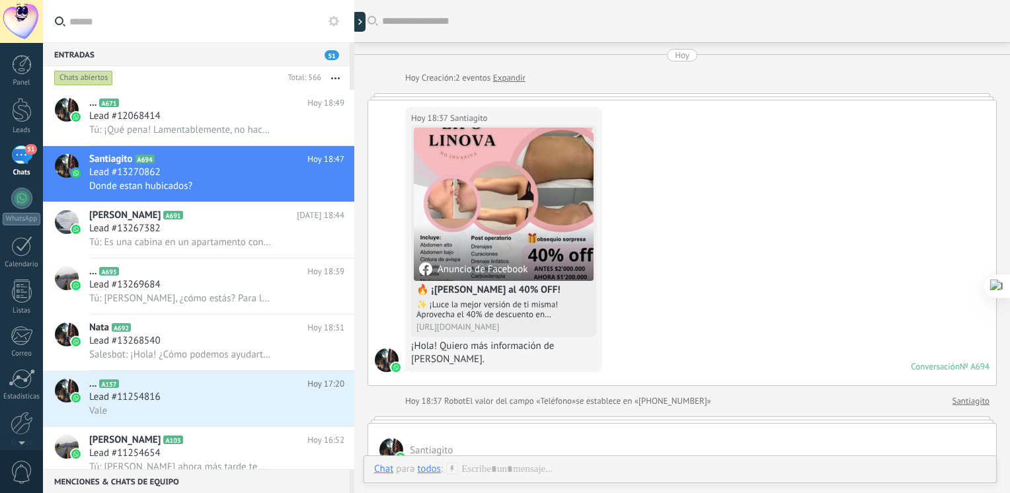
scroll to position [928, 0]
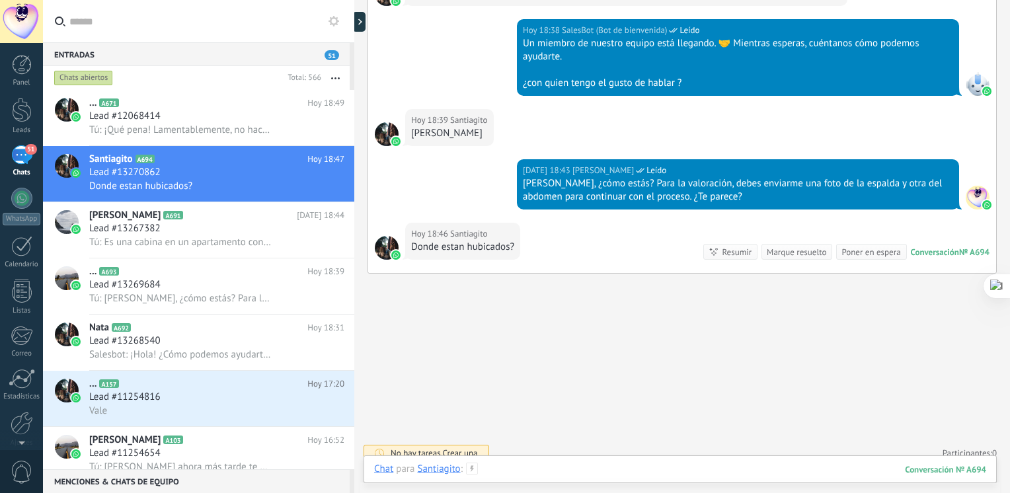
click at [555, 469] on div at bounding box center [680, 483] width 612 height 40
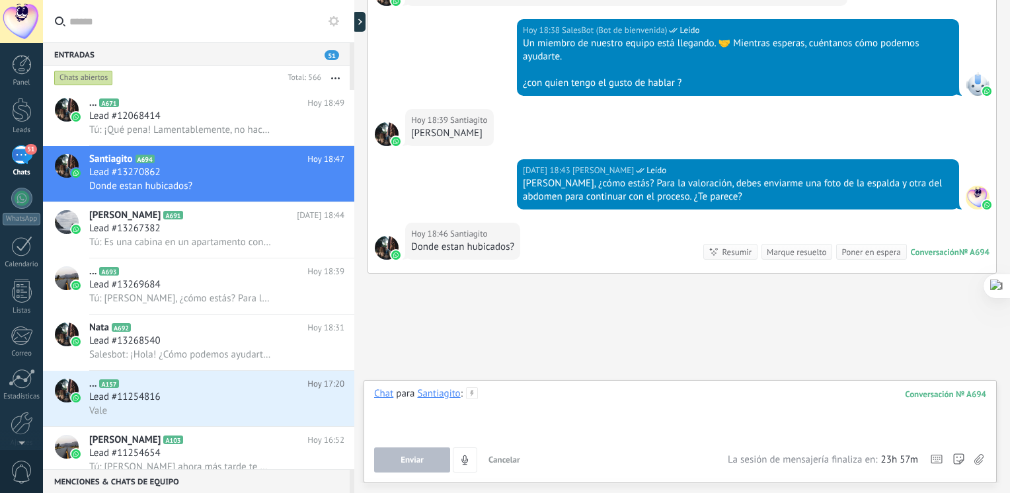
paste div
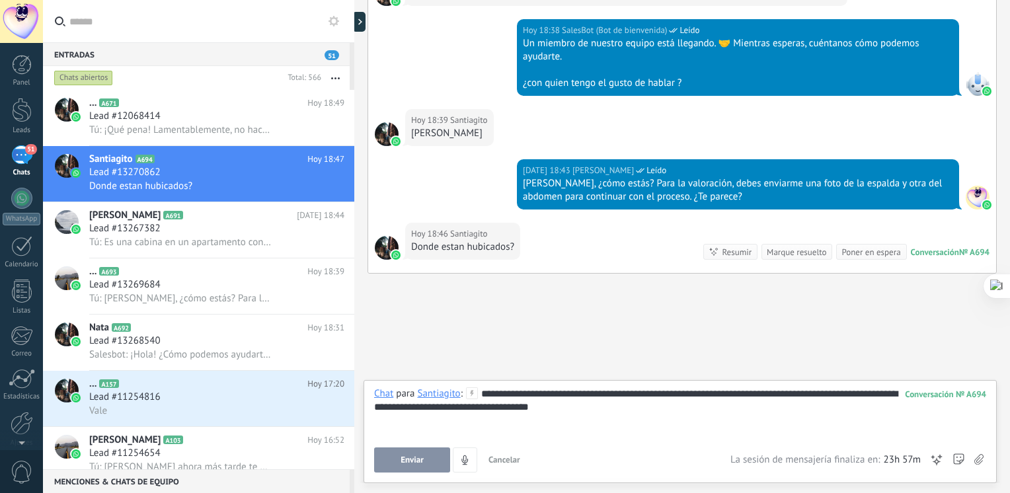
drag, startPoint x: 555, startPoint y: 469, endPoint x: 524, endPoint y: 430, distance: 49.5
click at [524, 430] on div "**********" at bounding box center [680, 412] width 612 height 50
click at [438, 447] on div "Enviar Cancelar Rastrear clics en links ? Reducir links largos y rastrear clics…" at bounding box center [552, 459] width 356 height 25
click at [423, 451] on button "Enviar" at bounding box center [412, 459] width 76 height 25
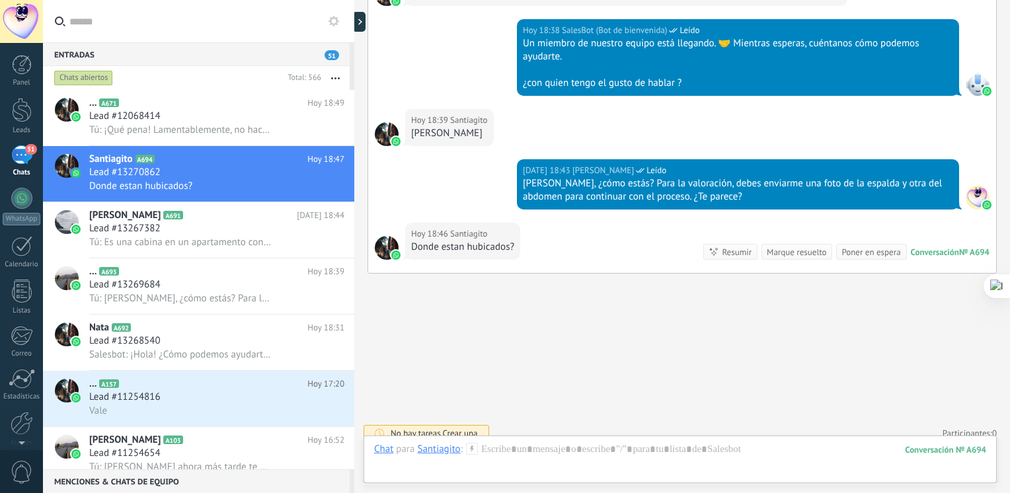
scroll to position [1026, 0]
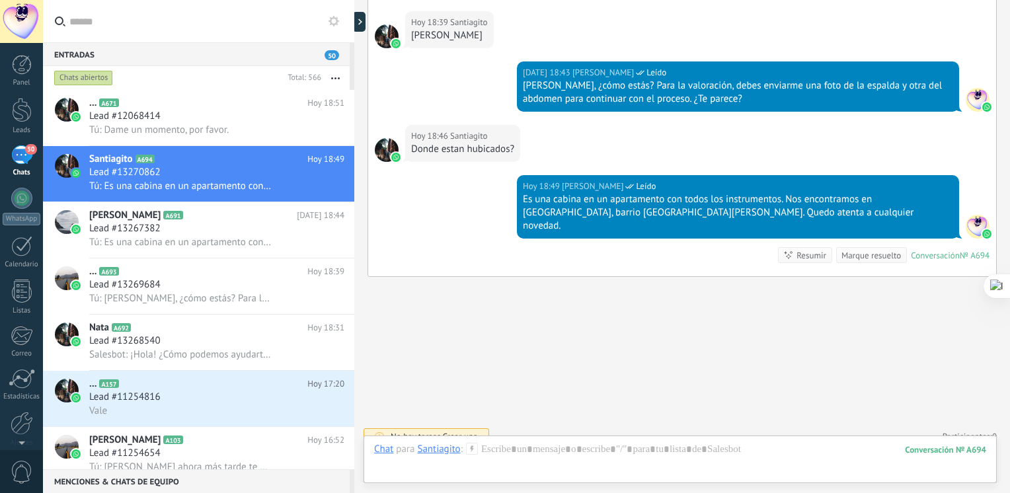
click at [796, 249] on div "Resumir" at bounding box center [811, 255] width 30 height 13
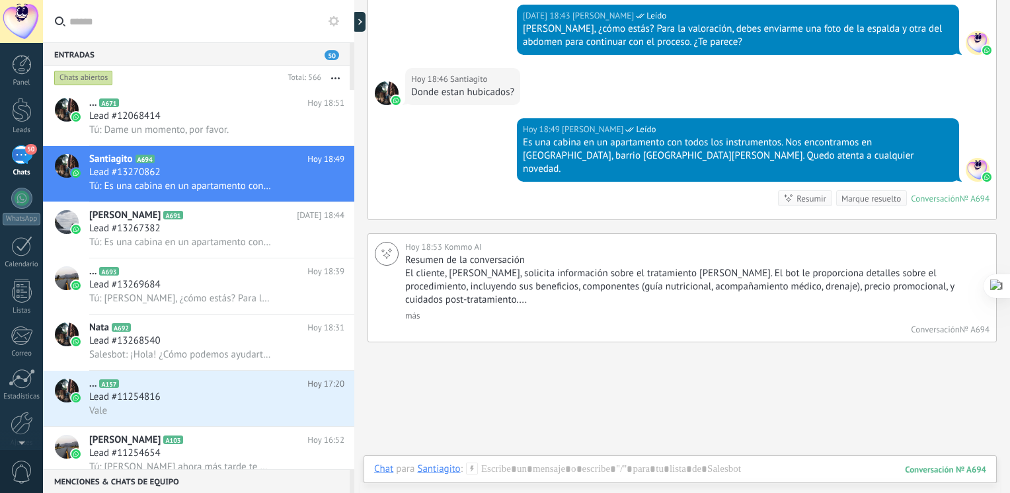
scroll to position [1086, 0]
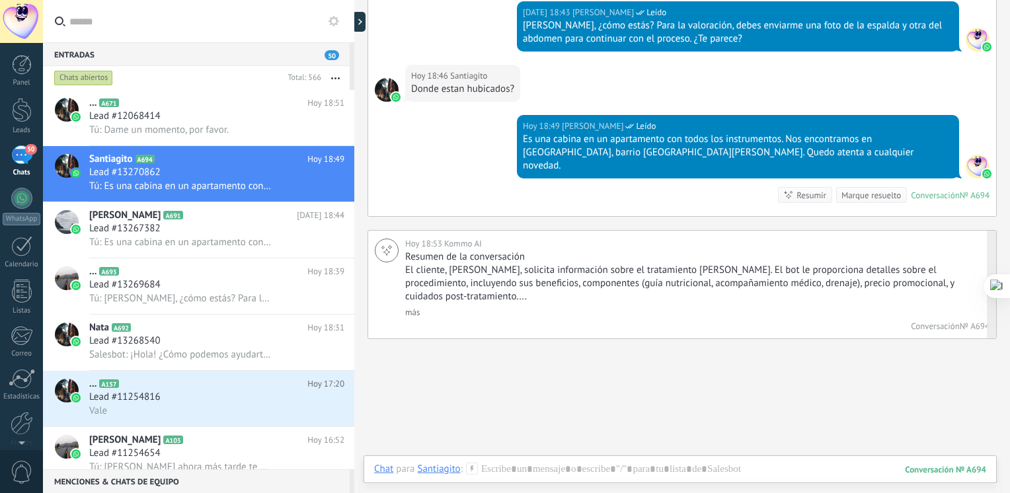
click at [404, 300] on div "Hoy 18:53 Kommo AI Resumen de la conversación El cliente, Santiagito, solicita …" at bounding box center [682, 284] width 629 height 109
click at [416, 299] on div "Resumen de la conversación El cliente, Santiagito, solicita información sobre e…" at bounding box center [695, 295] width 581 height 88
drag, startPoint x: 416, startPoint y: 299, endPoint x: 415, endPoint y: 305, distance: 6.6
click at [420, 305] on div "Resumen de la conversación El cliente, Santiagito, solicita información sobre e…" at bounding box center [695, 295] width 581 height 88
click at [410, 307] on link "más" at bounding box center [412, 312] width 15 height 11
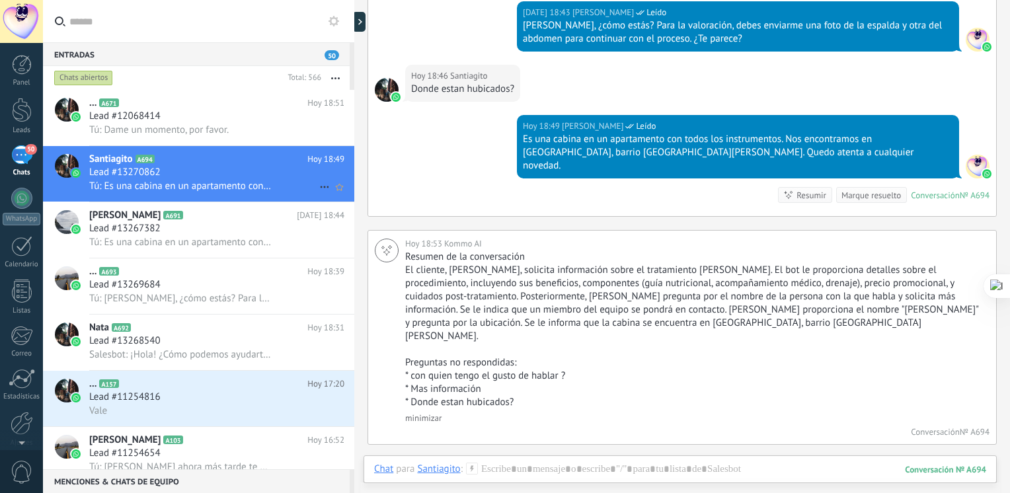
click at [227, 156] on h2 "Santiagito A694" at bounding box center [198, 159] width 218 height 13
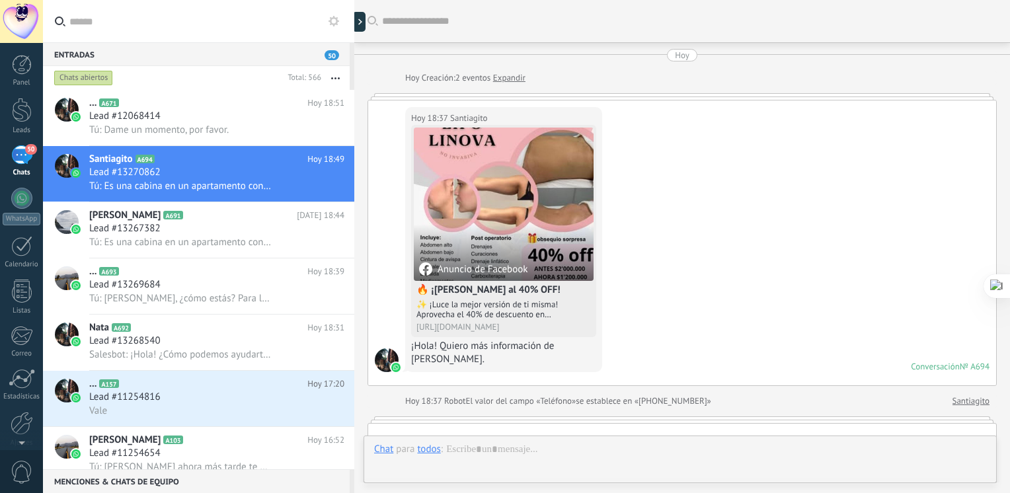
scroll to position [1147, 0]
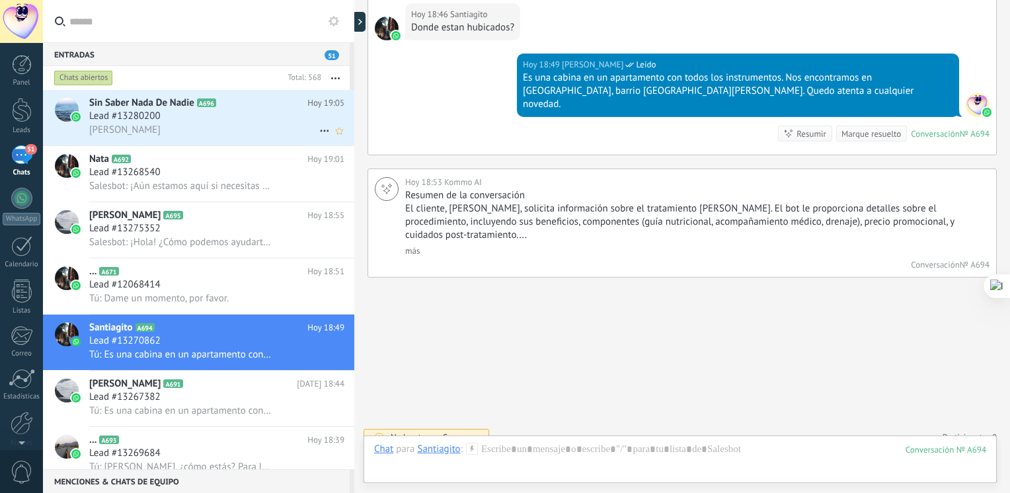
click at [225, 102] on icon at bounding box center [226, 103] width 13 height 13
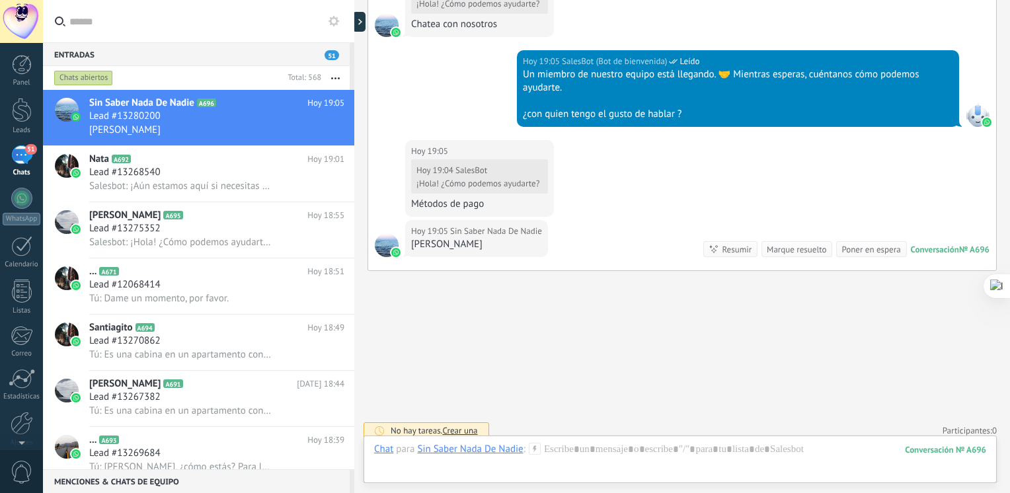
scroll to position [566, 0]
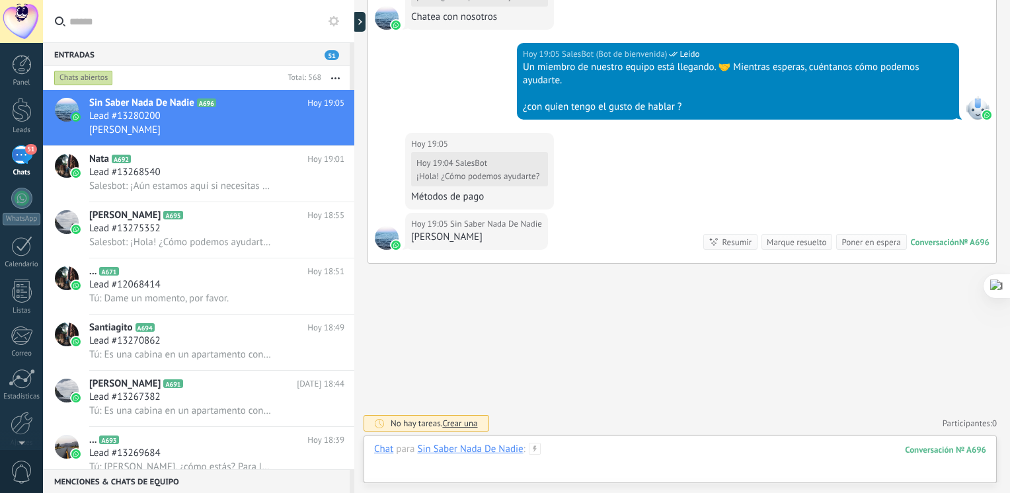
click at [608, 467] on div at bounding box center [680, 463] width 612 height 40
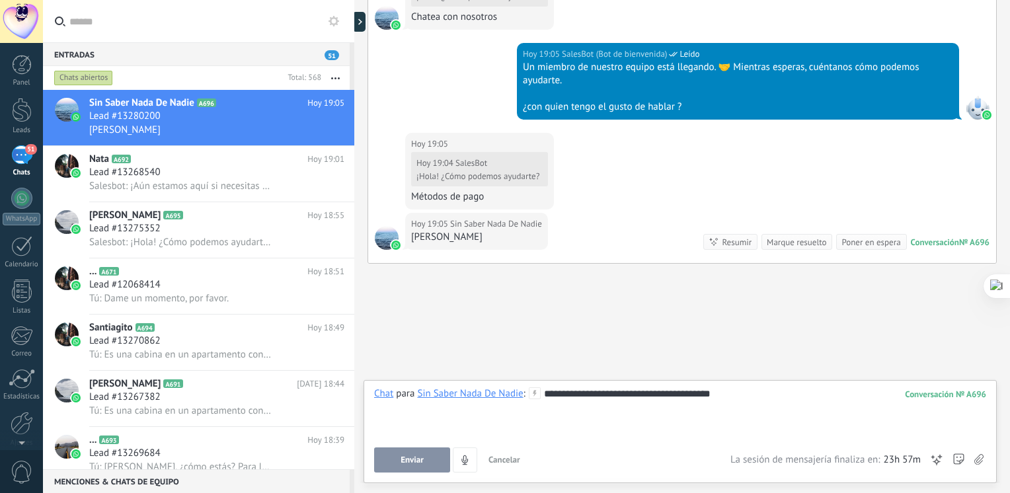
click at [687, 395] on div "**********" at bounding box center [680, 412] width 612 height 50
click at [745, 388] on div "**********" at bounding box center [680, 412] width 612 height 50
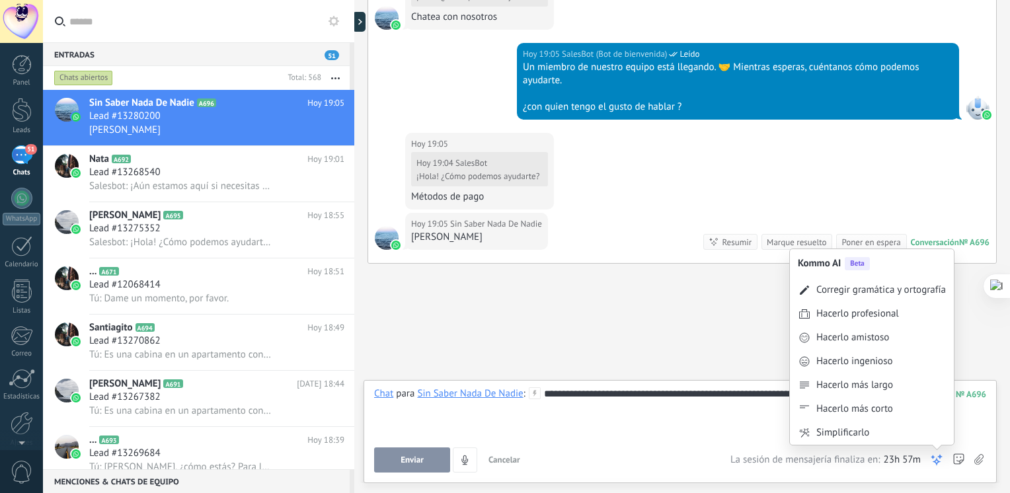
click at [939, 459] on icon at bounding box center [936, 459] width 13 height 13
click at [906, 299] on div "Corregir gramática y ortografía" at bounding box center [872, 290] width 164 height 24
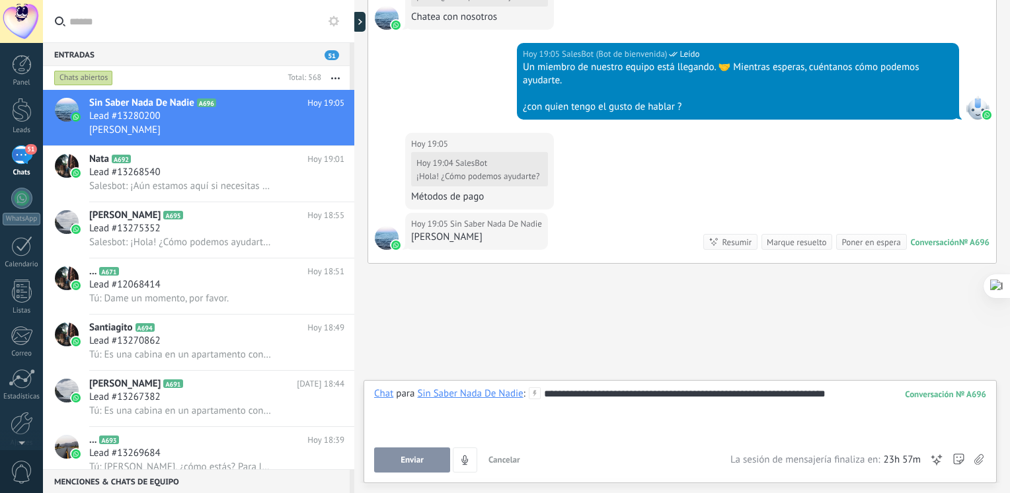
click at [388, 451] on button "Enviar" at bounding box center [412, 459] width 76 height 25
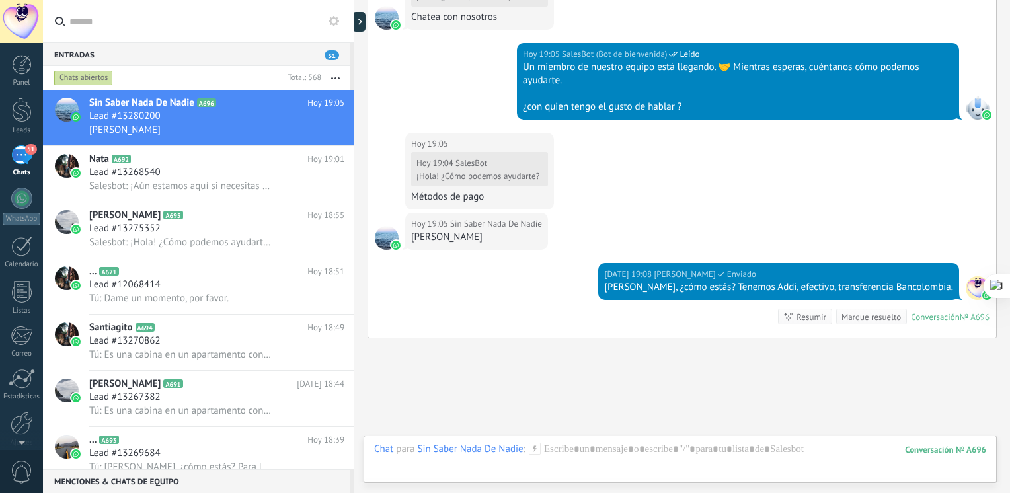
scroll to position [640, 0]
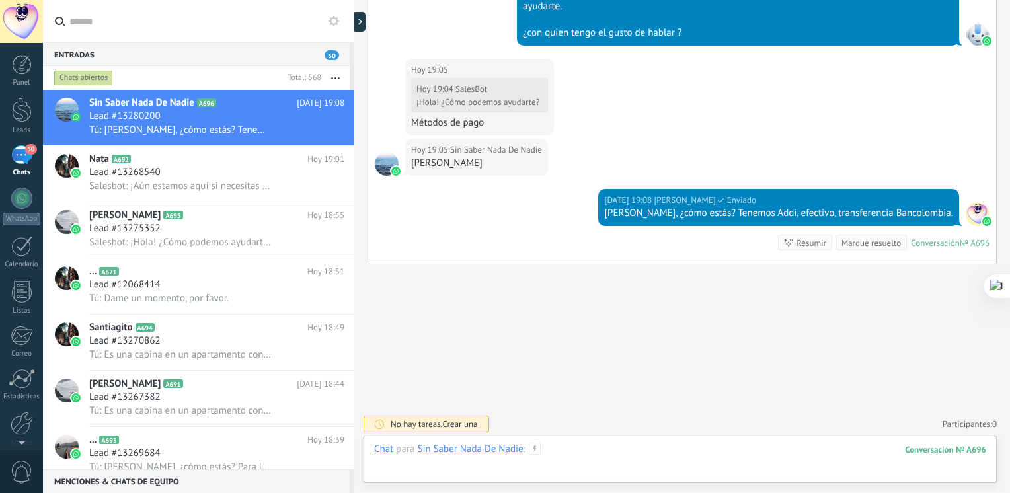
click at [567, 451] on div at bounding box center [680, 463] width 612 height 40
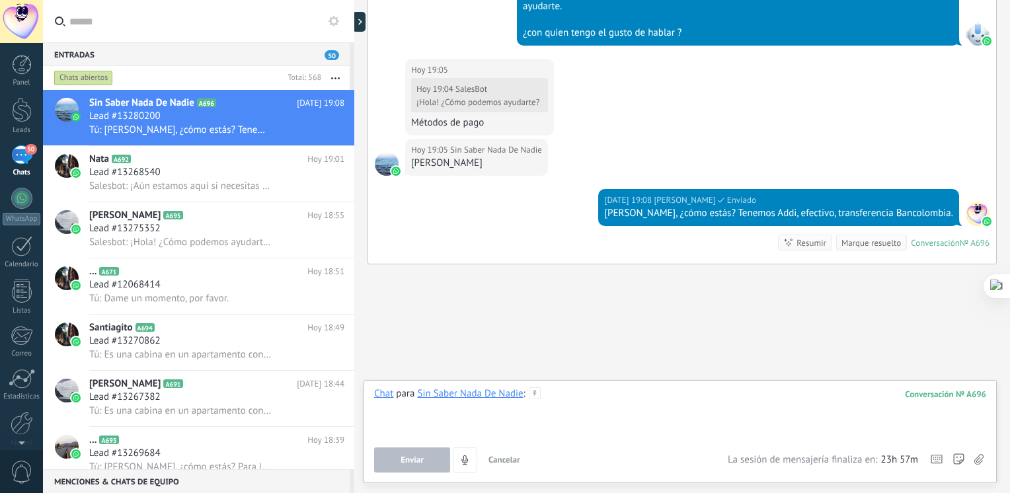
paste div
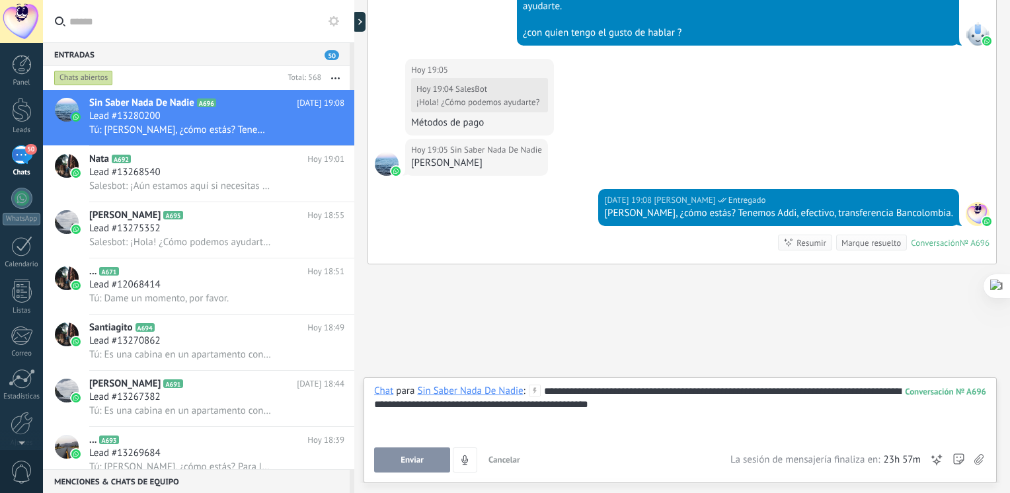
click at [432, 466] on button "Enviar" at bounding box center [412, 459] width 76 height 25
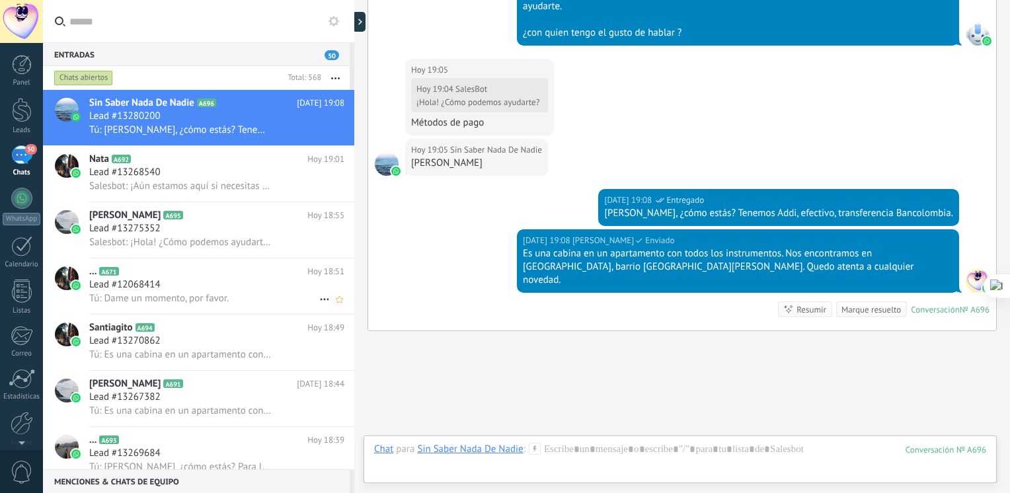
scroll to position [693, 0]
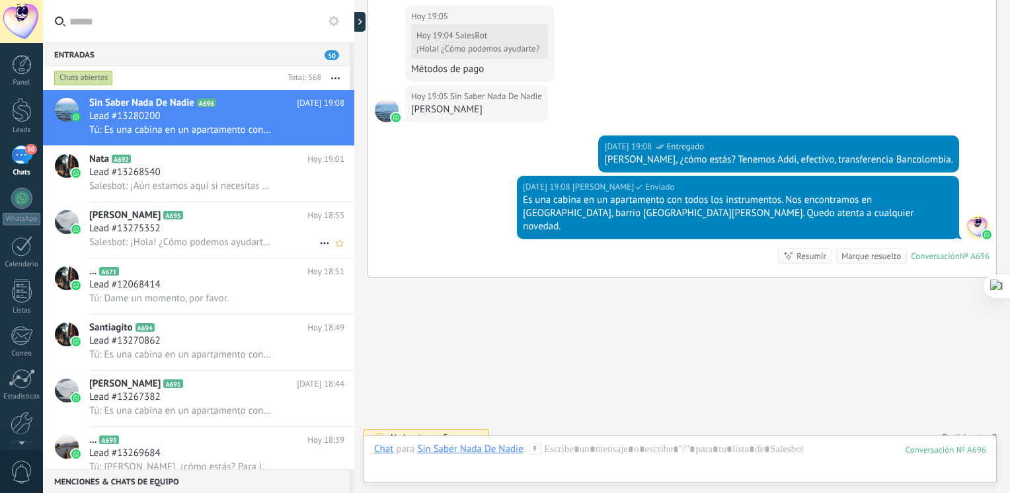
click at [212, 249] on span "Salesbot: ¡Hola! ¿Cómo podemos ayudarte?" at bounding box center [180, 242] width 182 height 13
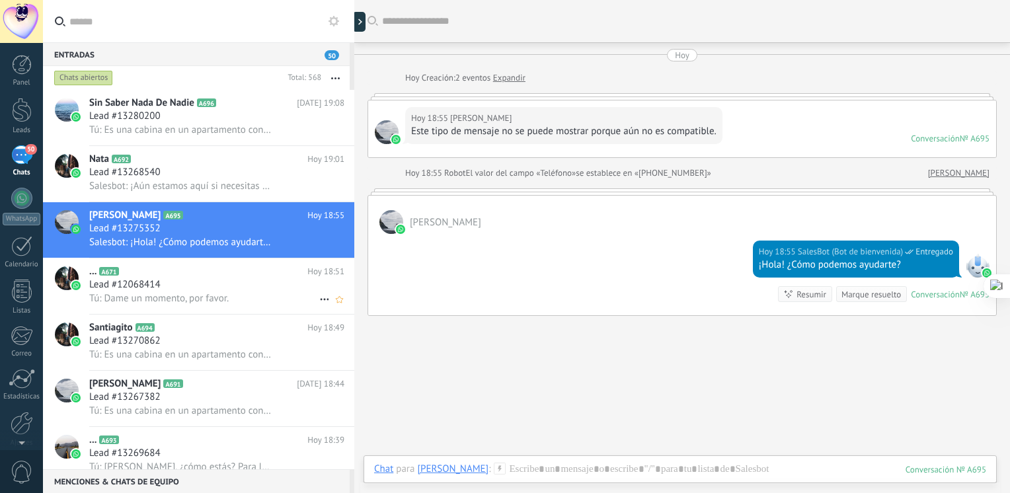
click at [169, 310] on div "... A671 Hoy 18:51 Lead #12068414 Tú: Dame un momento, por favor." at bounding box center [221, 286] width 265 height 56
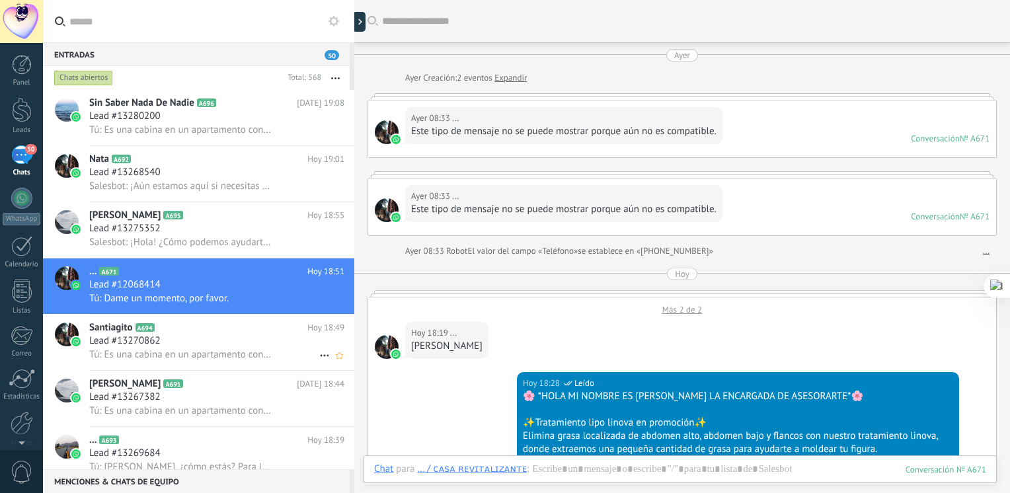
scroll to position [886, 0]
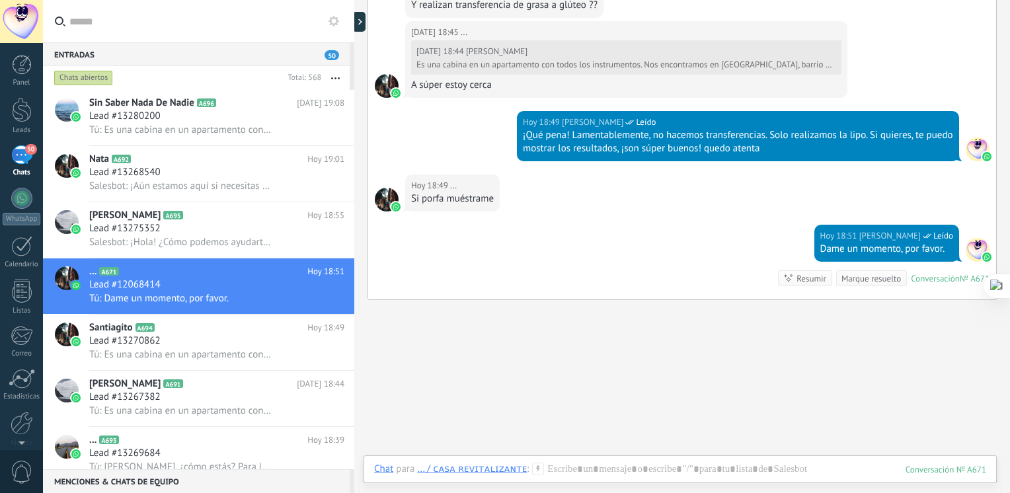
drag, startPoint x: 1009, startPoint y: 420, endPoint x: 1009, endPoint y: 171, distance: 249.9
click at [1009, 171] on html ".abecls-1,.abecls-2{fill-rule:evenodd}.abecls-2{fill:#fff} .abhcls-1{fill:none}…" at bounding box center [505, 246] width 1010 height 493
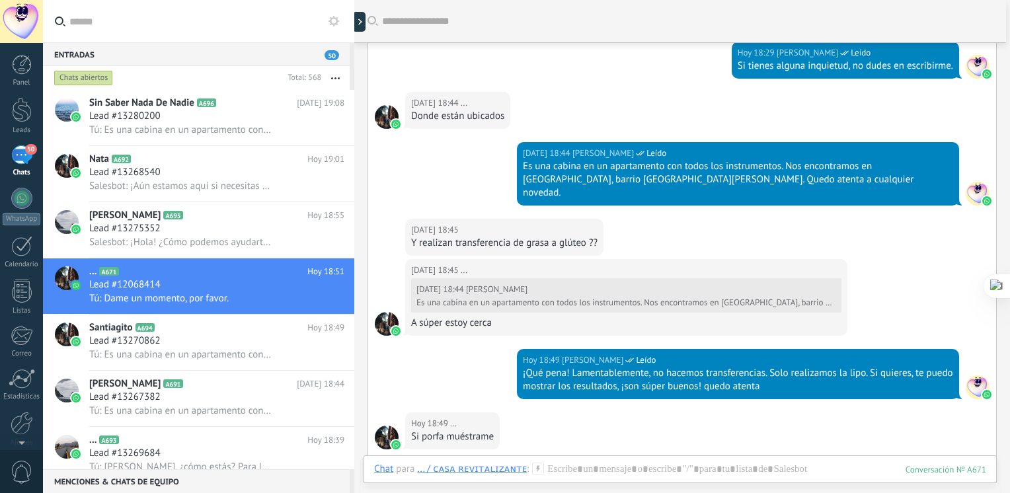
scroll to position [282, 0]
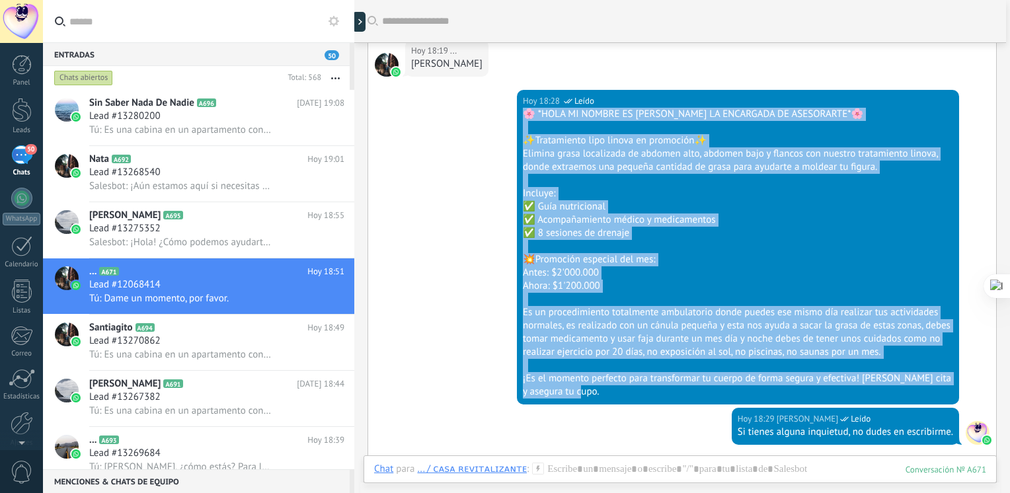
drag, startPoint x: 524, startPoint y: 107, endPoint x: 724, endPoint y: 395, distance: 350.4
click at [724, 395] on div "🌸 *HOLA MI NOMBRE ES JULIANA LA ENCARGADA DE ASESORARTE*🌸 ✨Tratamiento lipo lin…" at bounding box center [738, 253] width 430 height 291
copy div "🌸 *HOLA MI NOMBRE ES JULIANA LA ENCARGADA DE ASESORARTE*🌸 ✨Tratamiento lipo lin…"
click at [170, 116] on div "Lead #13280200" at bounding box center [216, 116] width 255 height 13
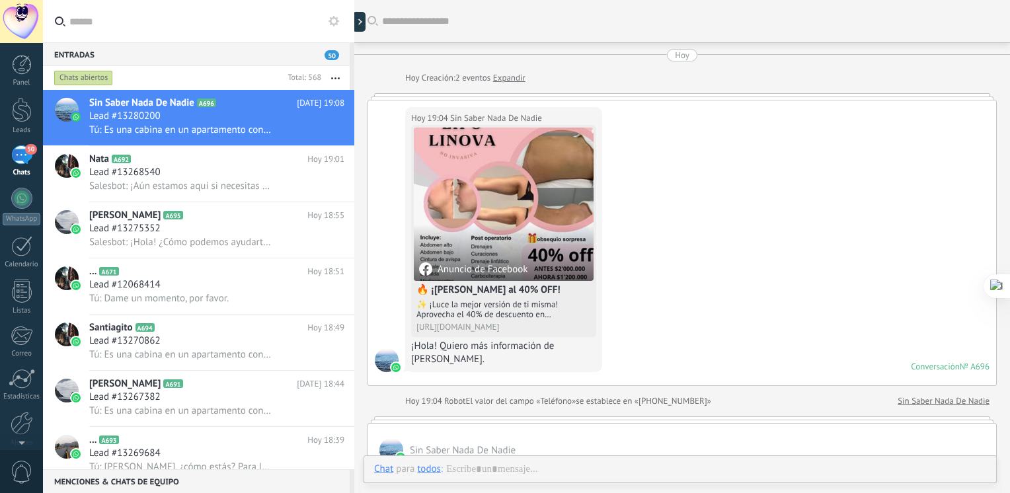
scroll to position [666, 0]
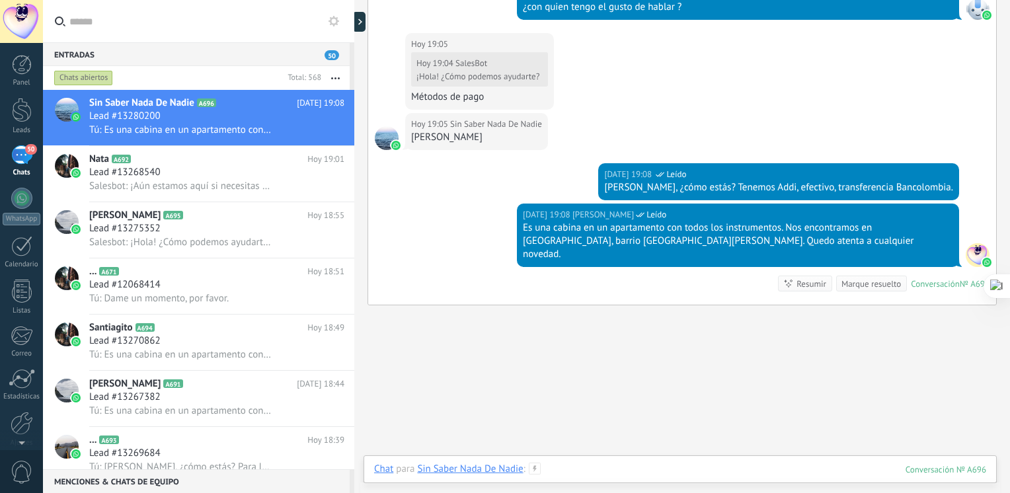
click at [619, 464] on div at bounding box center [680, 483] width 612 height 40
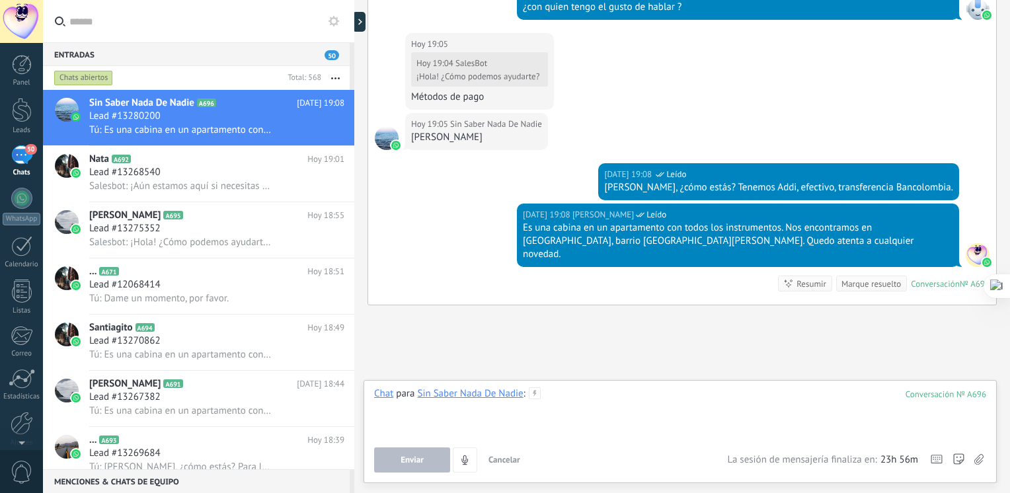
paste div
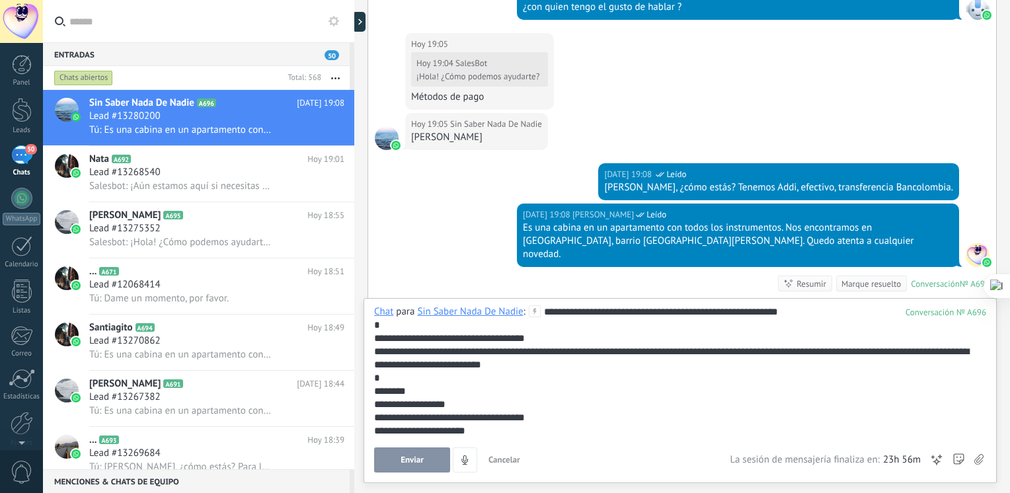
click at [405, 461] on span "Enviar" at bounding box center [412, 459] width 23 height 9
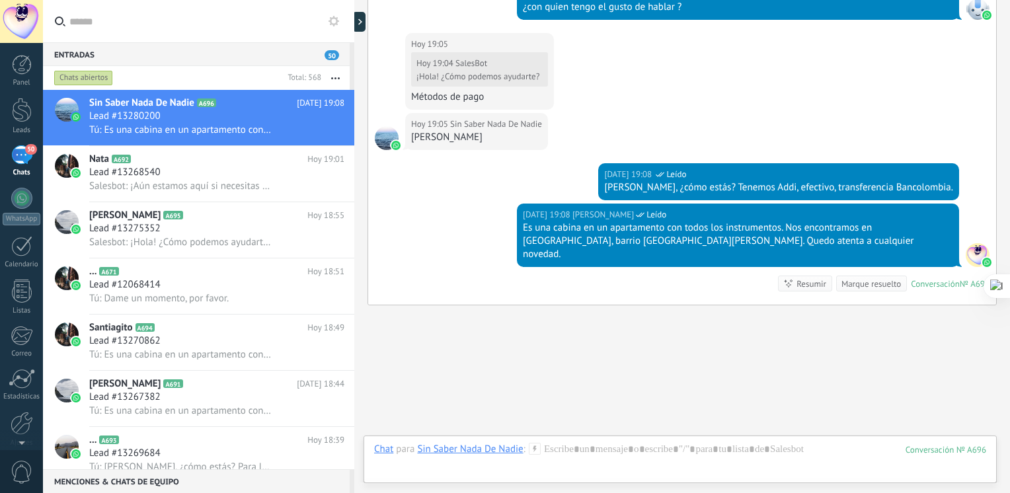
scroll to position [1012, 0]
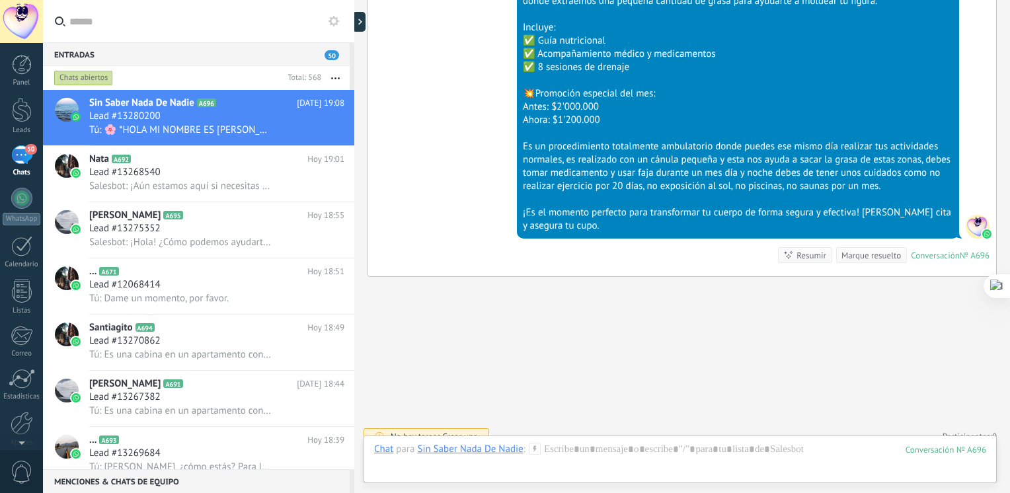
click at [571, 442] on div "Chat Correo Nota Tarea Chat para Sin Saber Nada De Nadie : 696 Enviar Cancelar …" at bounding box center [680, 460] width 633 height 48
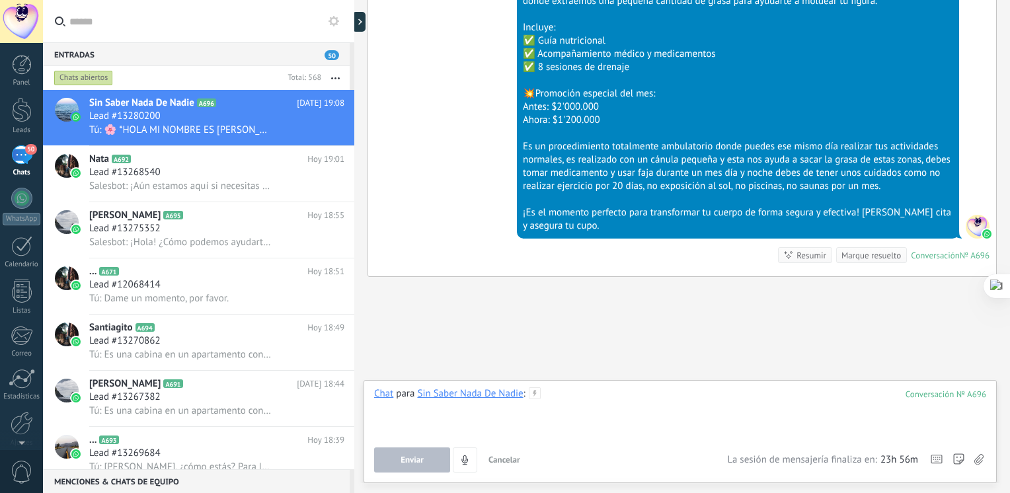
click at [587, 409] on div at bounding box center [680, 412] width 612 height 50
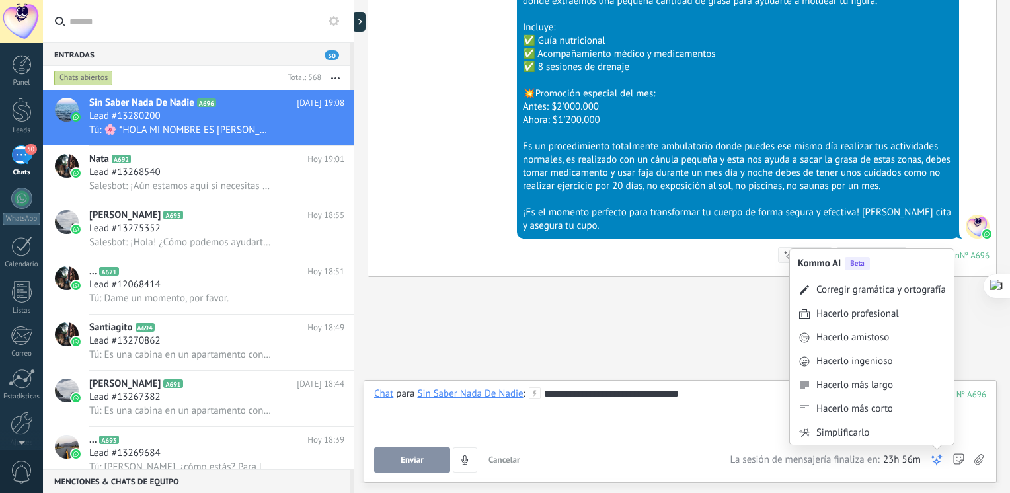
click at [936, 463] on use at bounding box center [936, 459] width 9 height 9
click at [896, 299] on div "Corregir gramática y ortografía" at bounding box center [872, 290] width 164 height 24
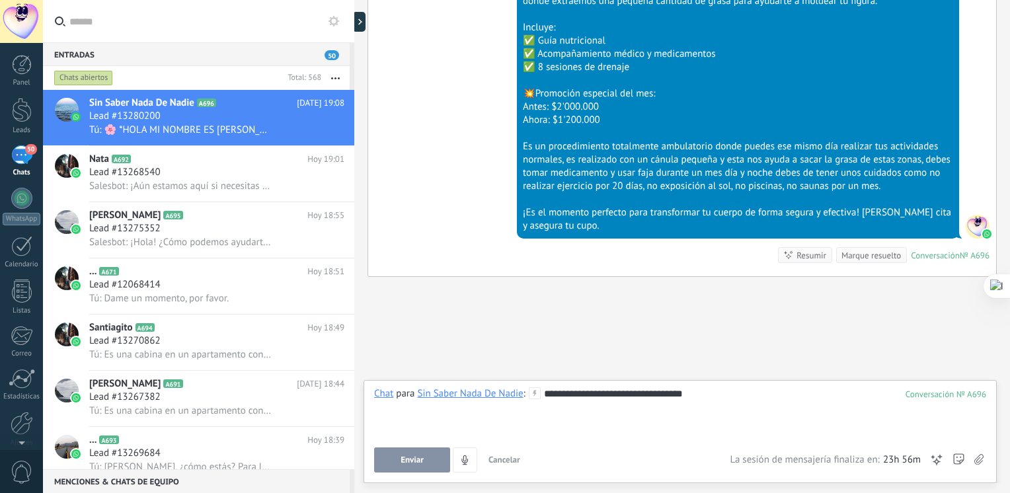
click at [420, 457] on span "Enviar" at bounding box center [412, 459] width 23 height 9
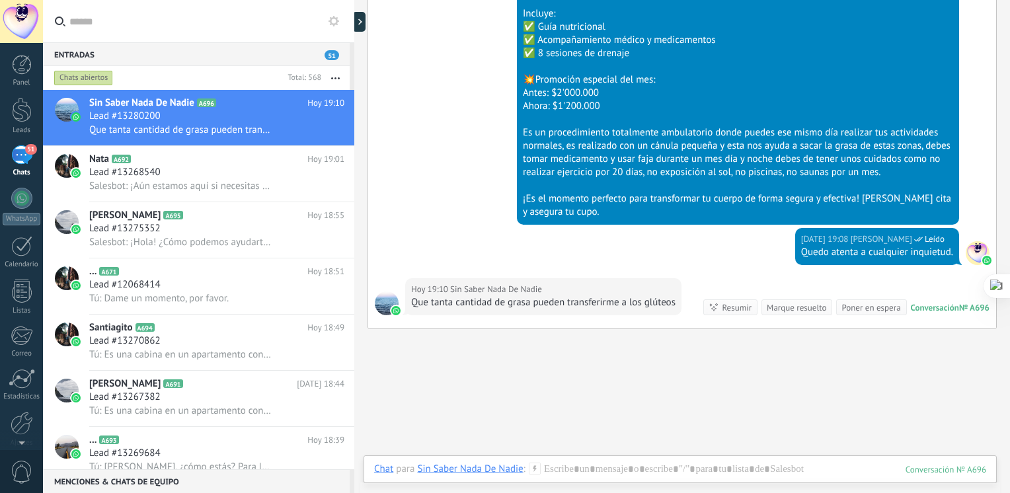
scroll to position [1078, 0]
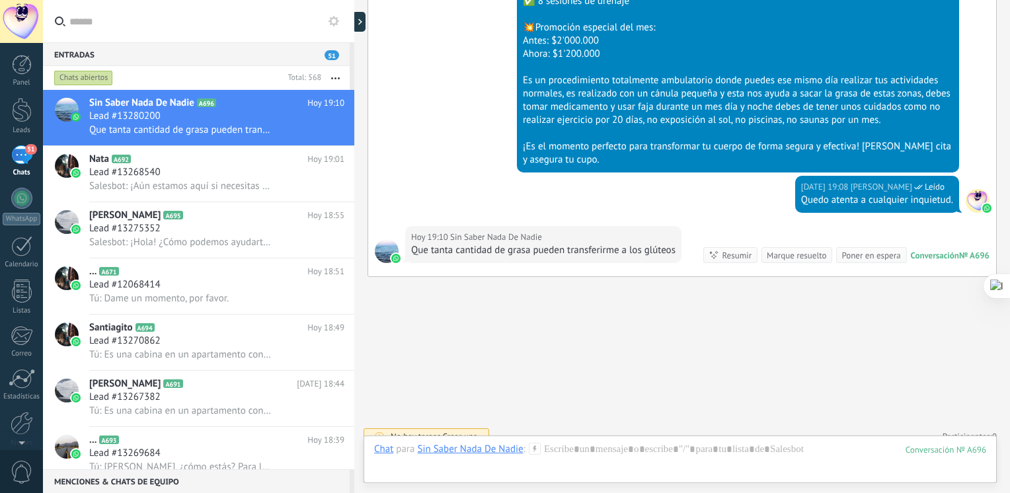
click at [600, 442] on div "Chat Correo Nota Tarea Chat para Sin Saber Nada De Nadie : 696 Enviar Cancelar …" at bounding box center [680, 460] width 633 height 48
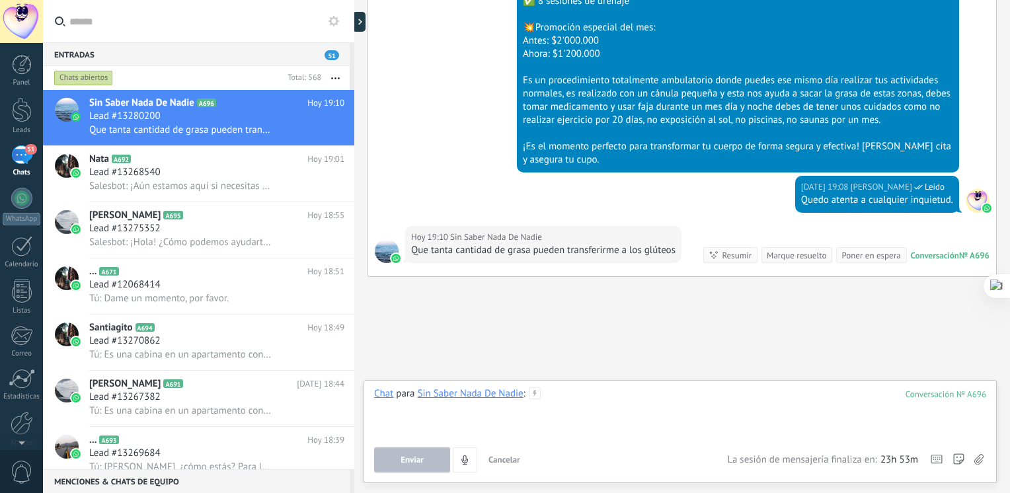
click at [607, 427] on div at bounding box center [680, 412] width 612 height 50
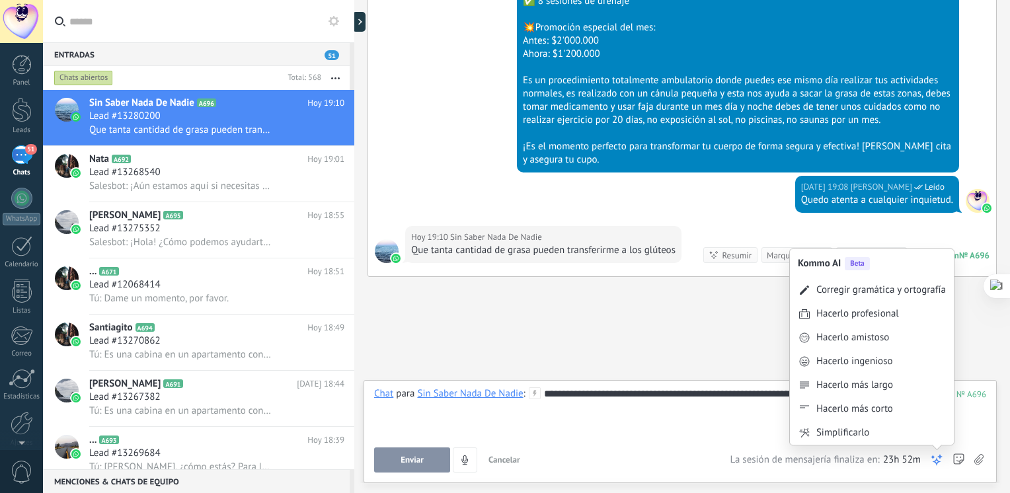
click at [933, 456] on use at bounding box center [936, 459] width 9 height 9
click at [884, 292] on div "Corregir gramática y ortografía" at bounding box center [881, 290] width 130 height 13
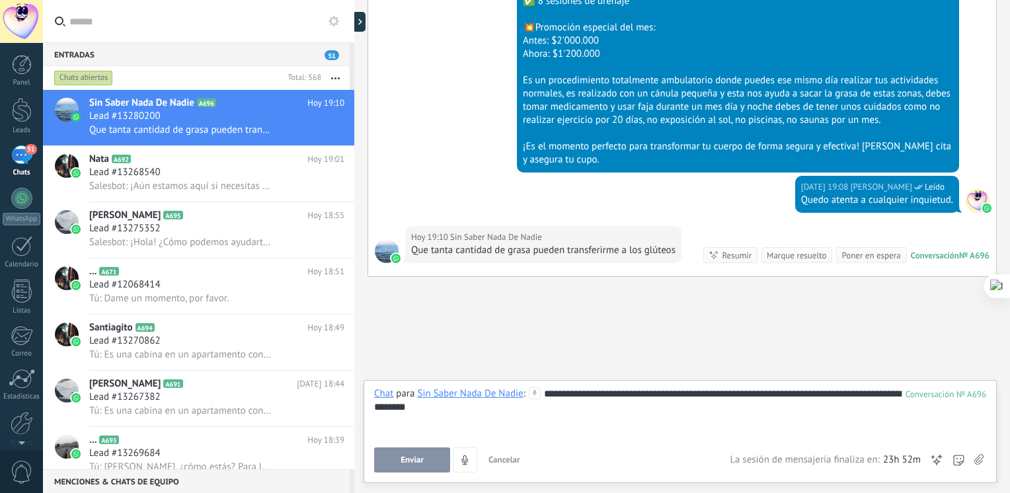
click at [945, 460] on div "Enviar Cancelar Rastrear clics en links ? Reducir links largos y rastrear clics…" at bounding box center [680, 459] width 612 height 25
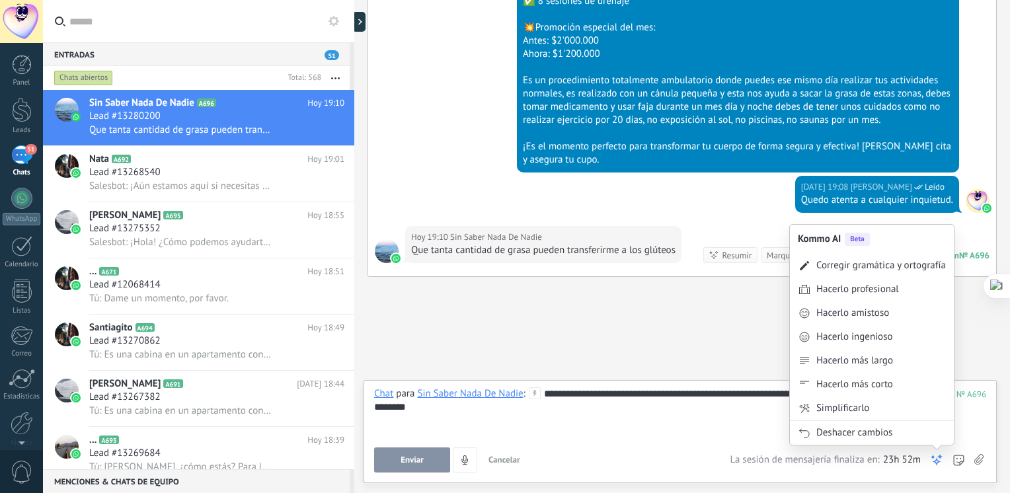
click at [927, 459] on div "Enviar Cancelar Rastrear clics en links ? Reducir links largos y rastrear clics…" at bounding box center [680, 459] width 612 height 25
click at [937, 459] on use at bounding box center [936, 459] width 9 height 9
click at [888, 276] on div "Corregir gramática y ortografía" at bounding box center [872, 266] width 164 height 24
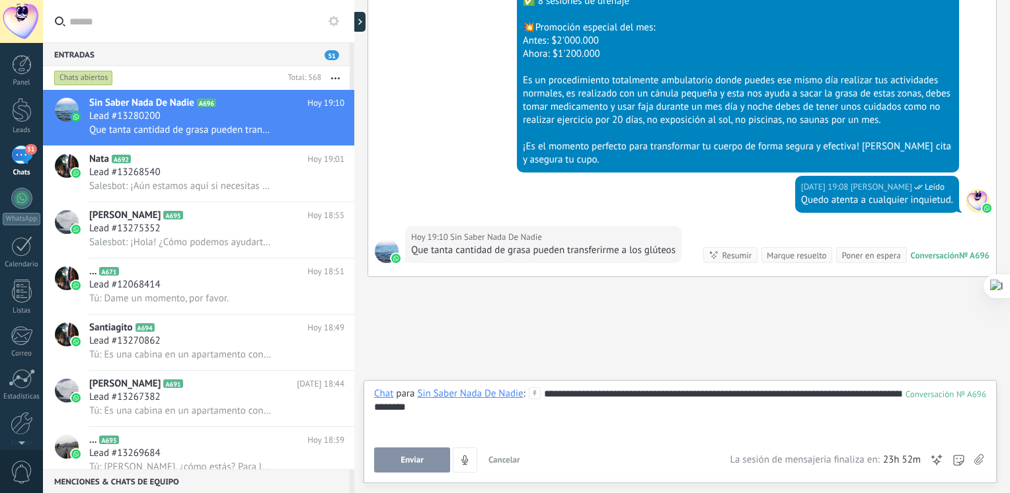
click at [437, 451] on button "Enviar" at bounding box center [412, 459] width 76 height 25
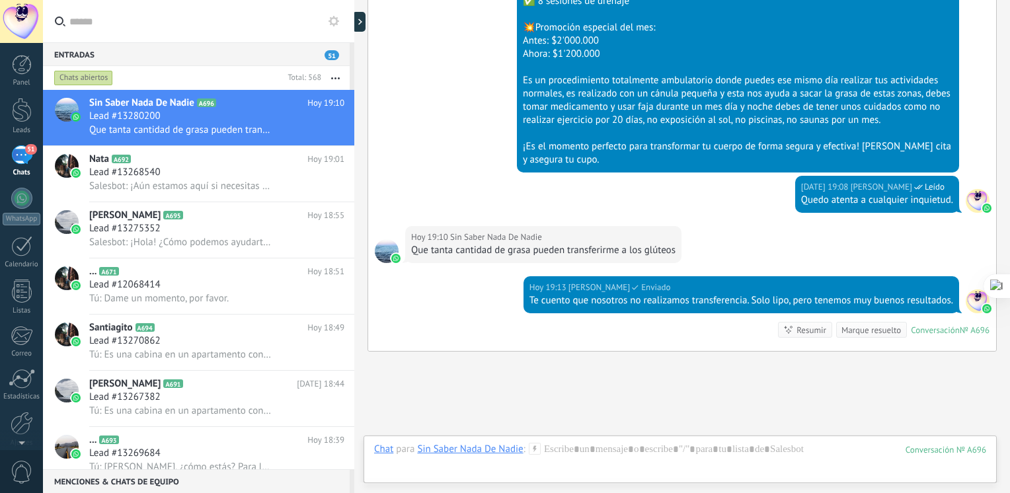
scroll to position [1153, 0]
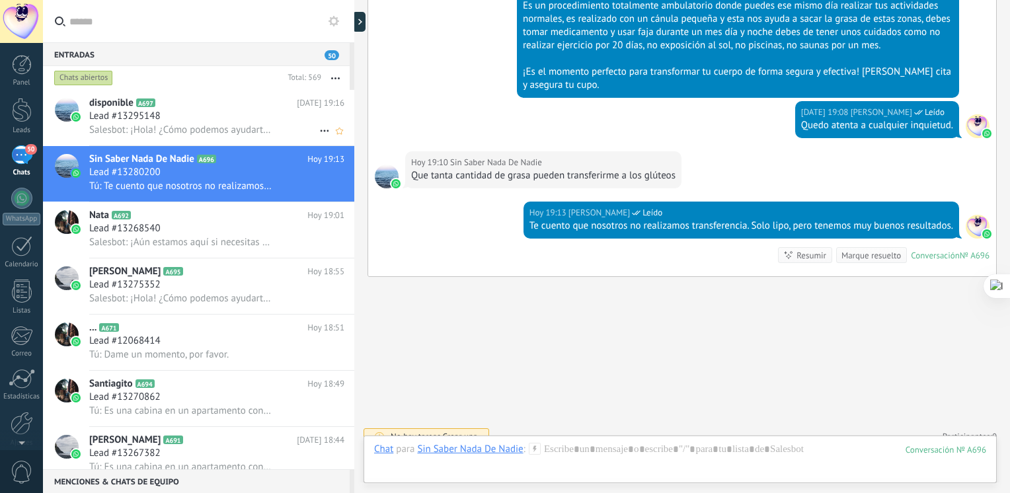
click at [218, 114] on div "Lead #13295148" at bounding box center [216, 116] width 255 height 13
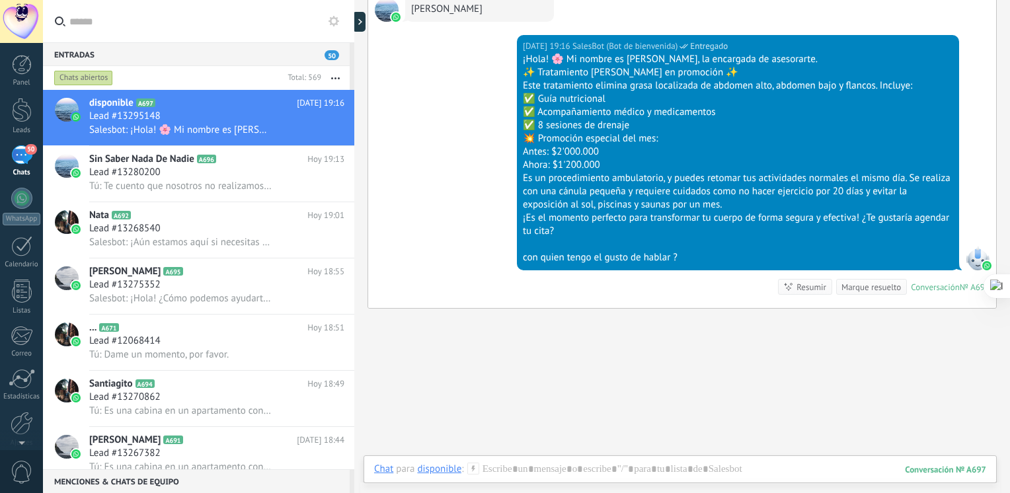
scroll to position [899, 0]
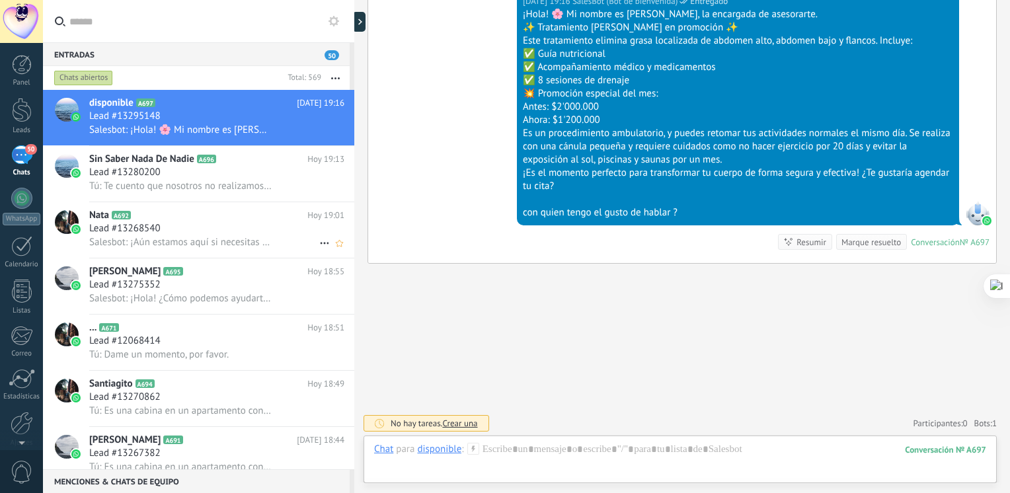
click at [167, 235] on h3 "Lead #13268540" at bounding box center [128, 228] width 78 height 13
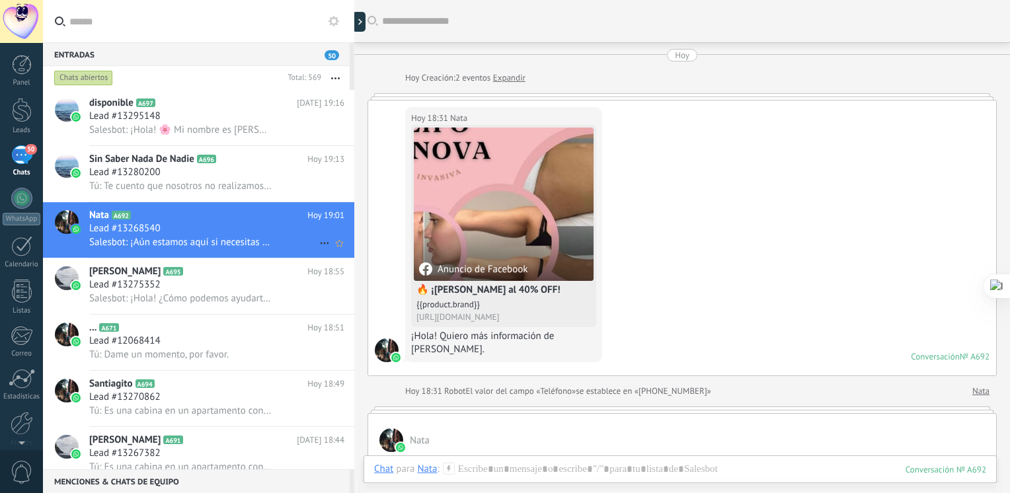
scroll to position [363, 0]
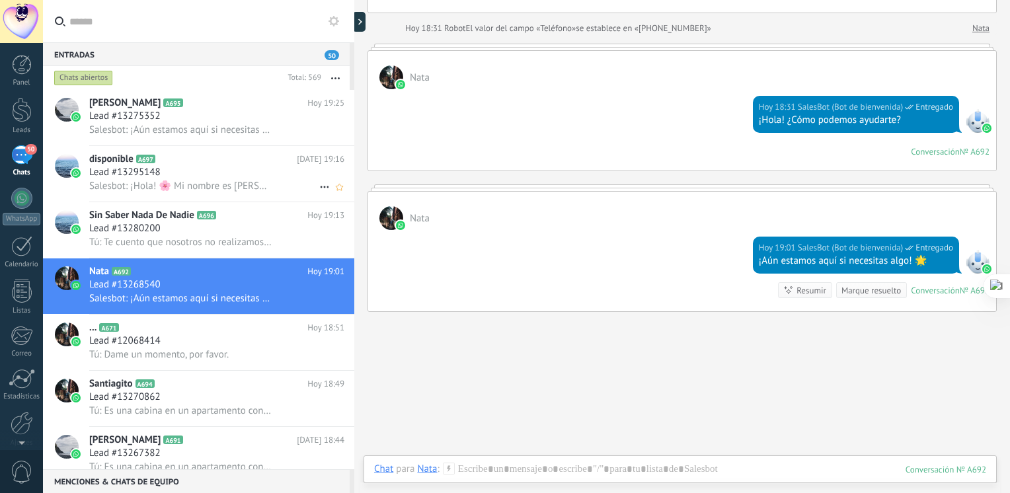
click at [184, 182] on span "Salesbot: ¡Hola! 🌸 Mi nombre es Juliana, la encargada de asesorarte. ✨ Tratamie…" at bounding box center [180, 186] width 182 height 13
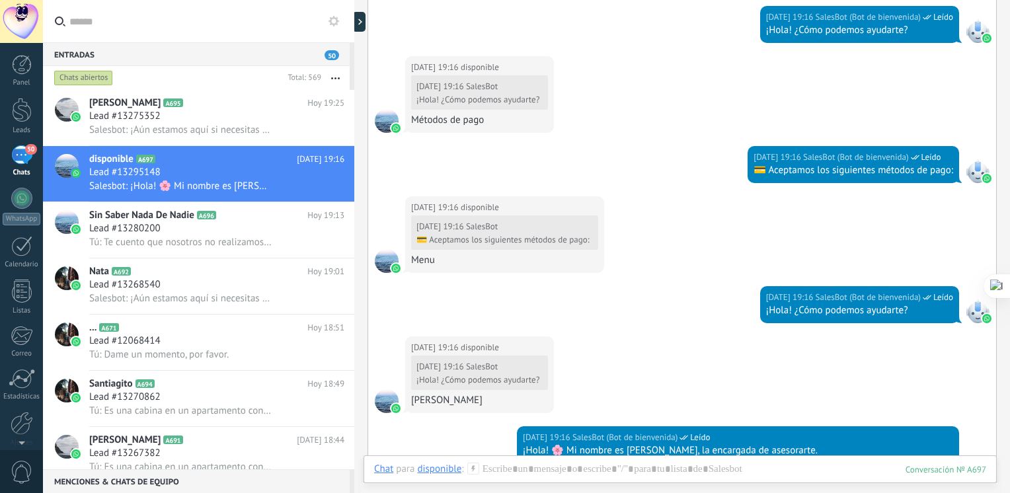
scroll to position [451, 0]
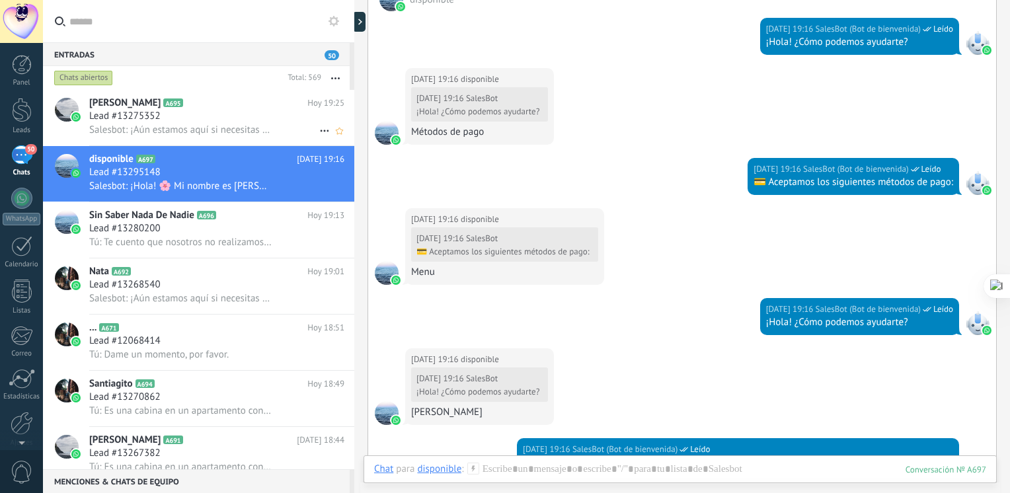
click at [170, 122] on div "Lead #13275352" at bounding box center [216, 116] width 255 height 13
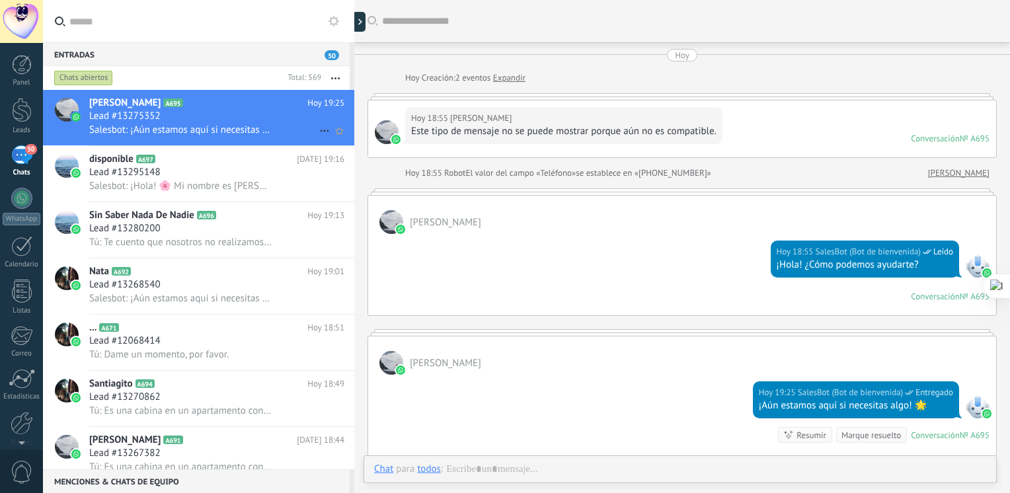
scroll to position [145, 0]
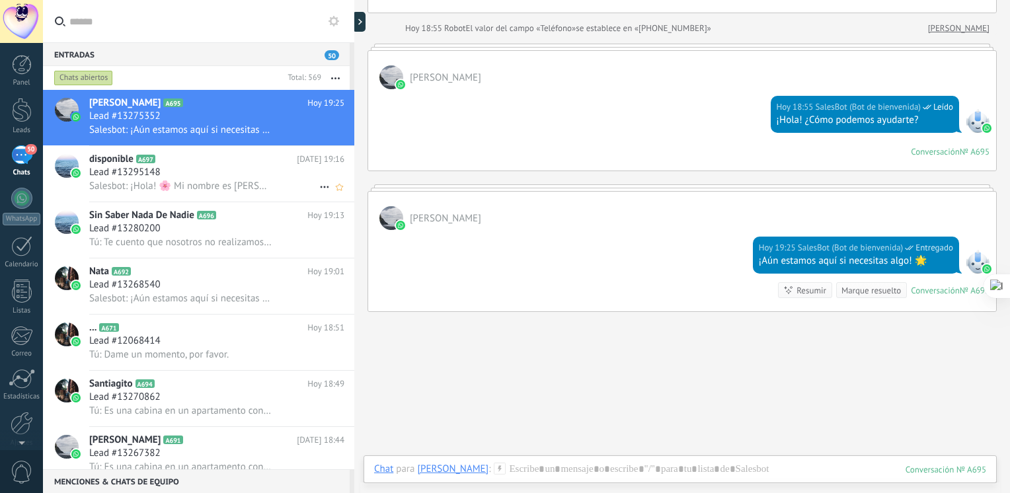
click at [212, 157] on h2 "disponible A697" at bounding box center [193, 159] width 208 height 13
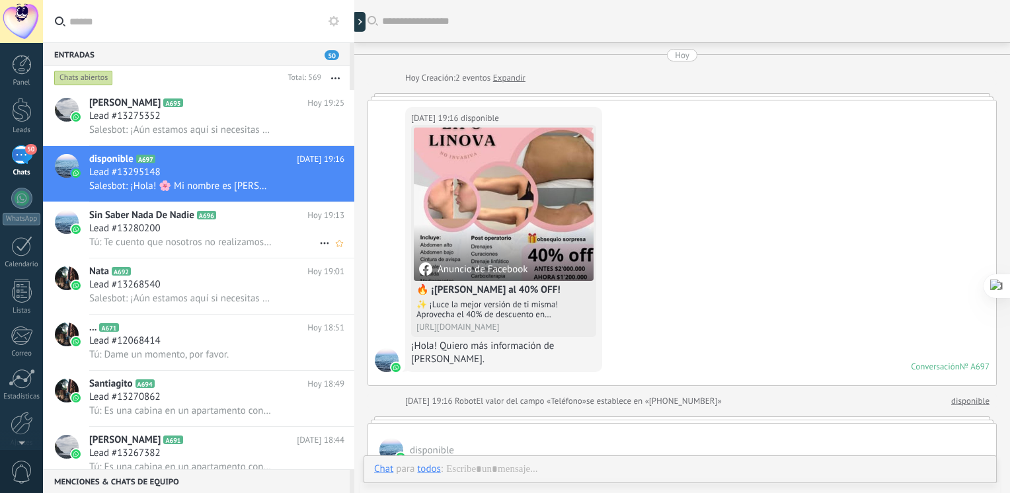
scroll to position [777, 0]
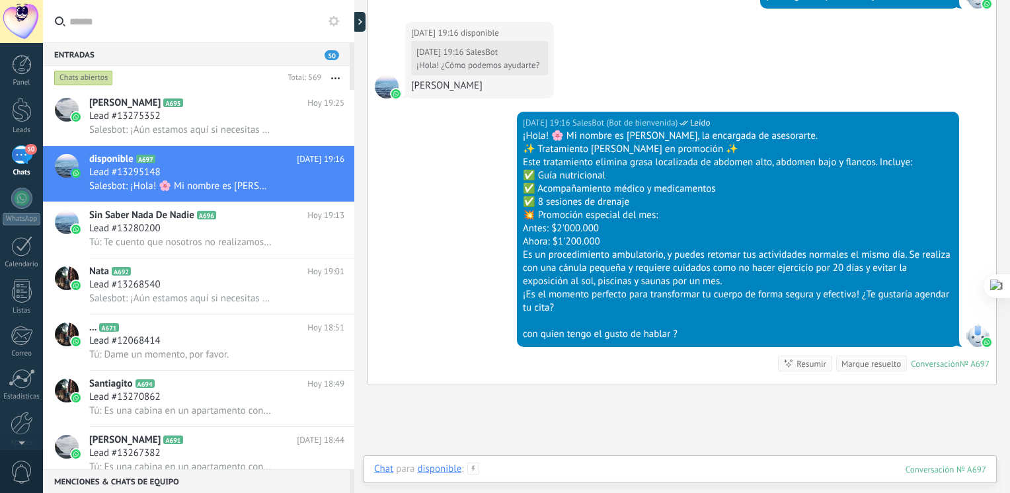
click at [561, 474] on div at bounding box center [680, 483] width 612 height 40
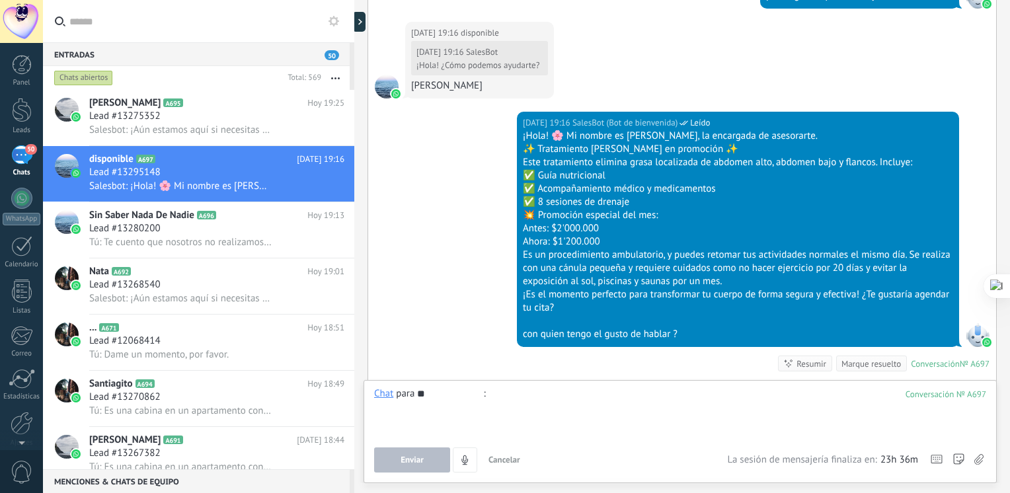
type input "*"
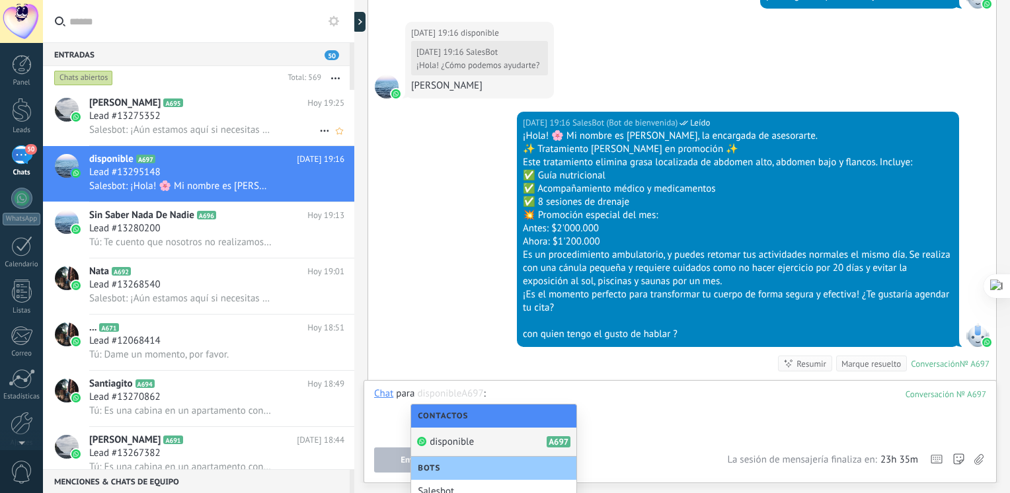
click at [237, 107] on h2 "Mery A695" at bounding box center [198, 103] width 218 height 13
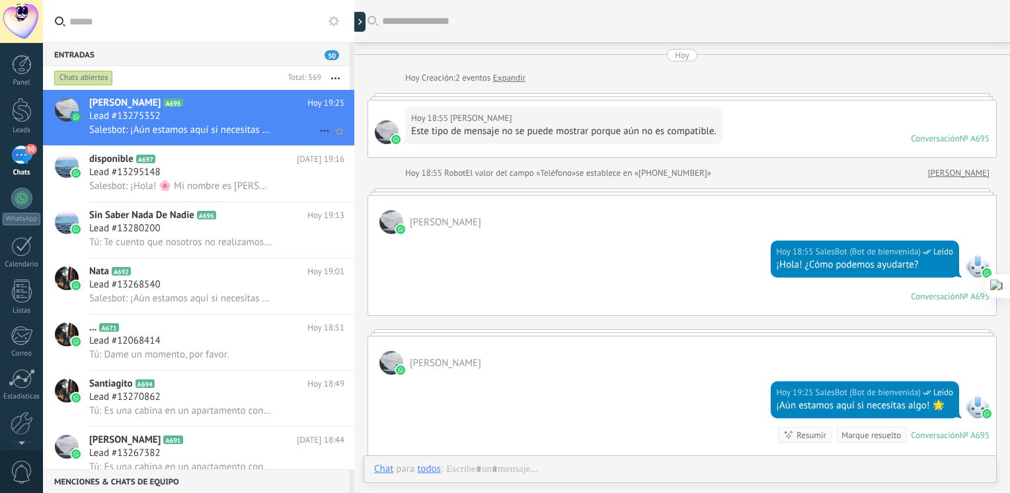
scroll to position [145, 0]
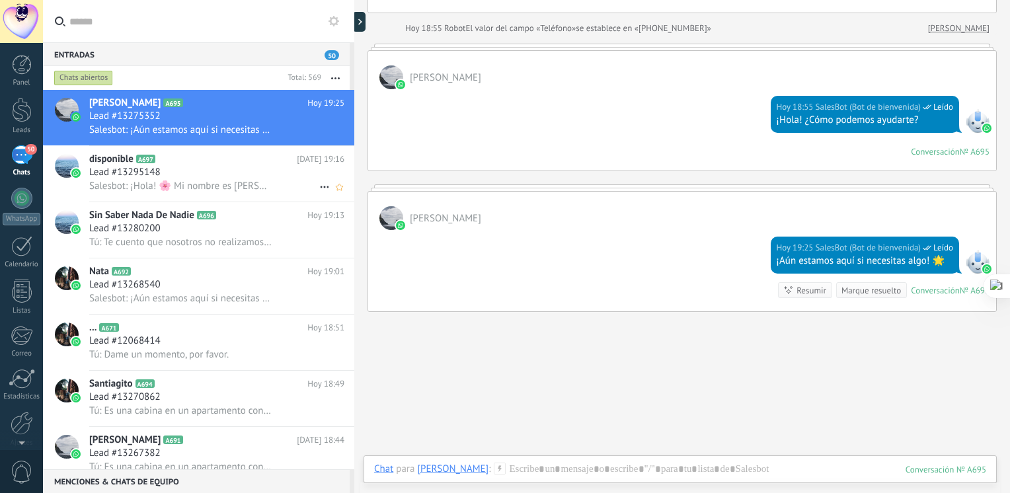
click at [173, 199] on div "disponible A697 Hoy 19:16 Lead #13295148 Salesbot: ¡Hola! 🌸 Mi nombre es Julian…" at bounding box center [221, 174] width 265 height 56
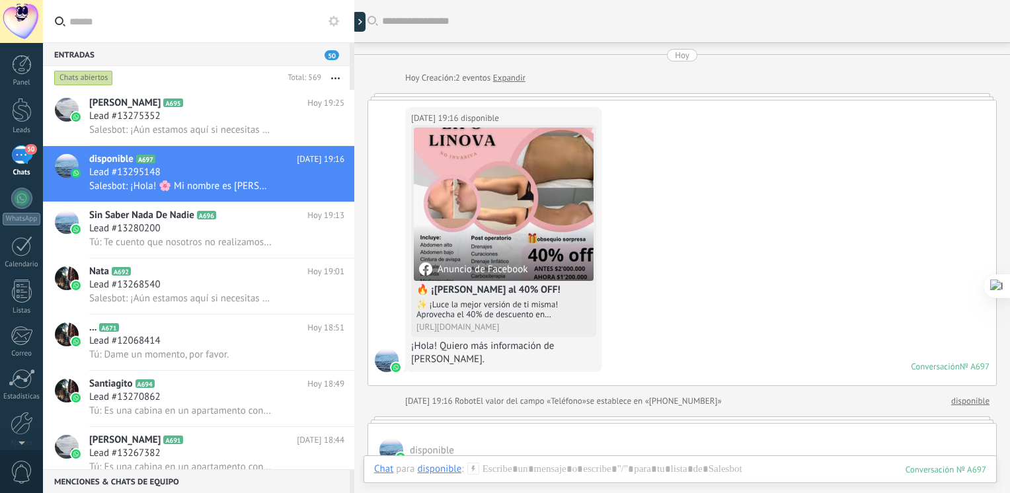
scroll to position [777, 0]
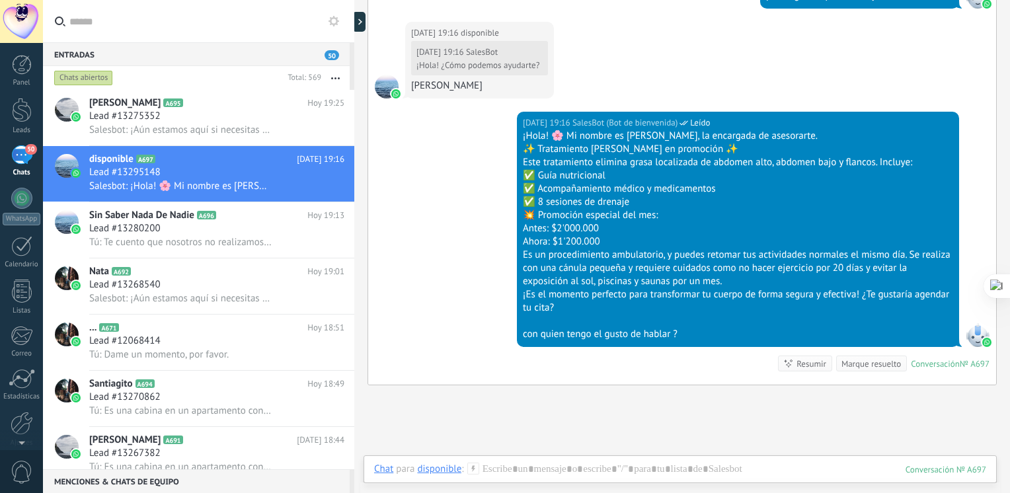
click at [516, 461] on div "Chat Correo Nota Tarea Chat para disponible : 697 Enviar Cancelar Rastrear clic…" at bounding box center [680, 479] width 633 height 48
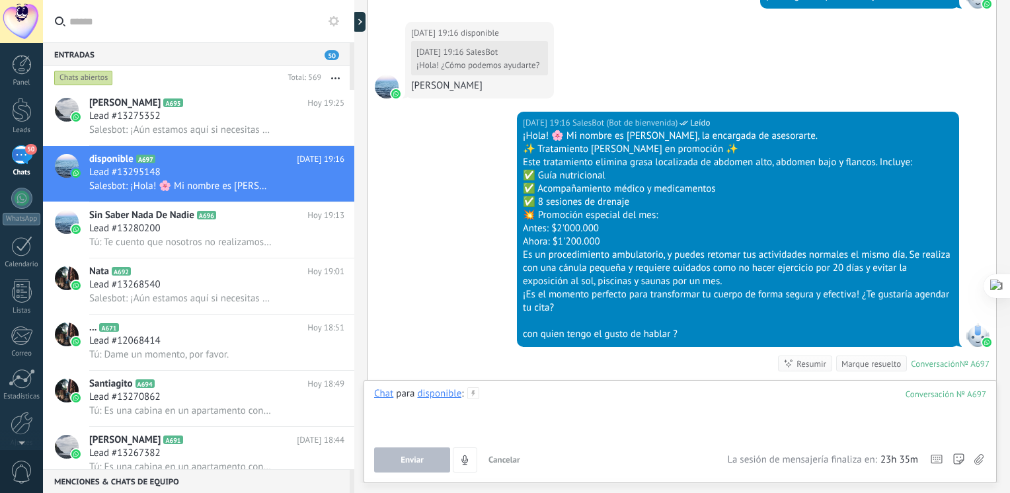
click at [527, 397] on div at bounding box center [680, 412] width 612 height 50
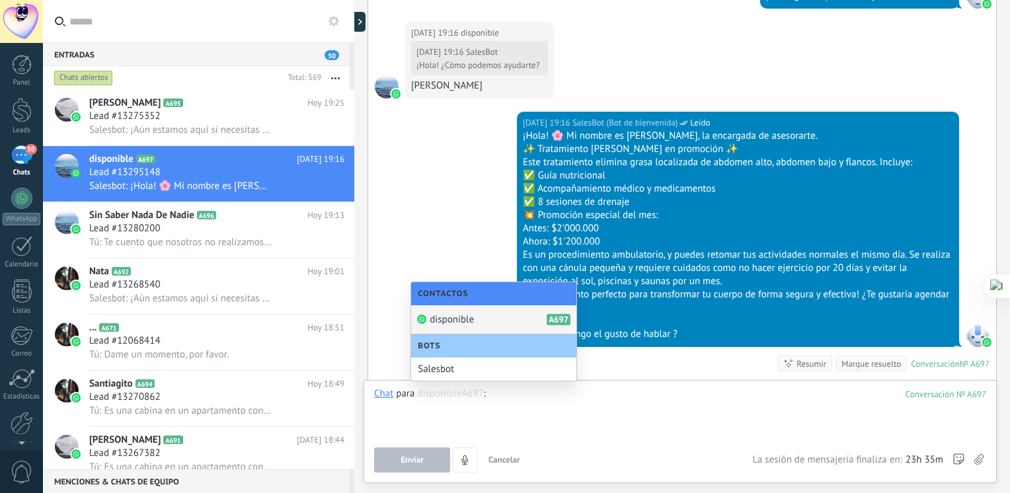
click at [598, 408] on div at bounding box center [680, 412] width 612 height 50
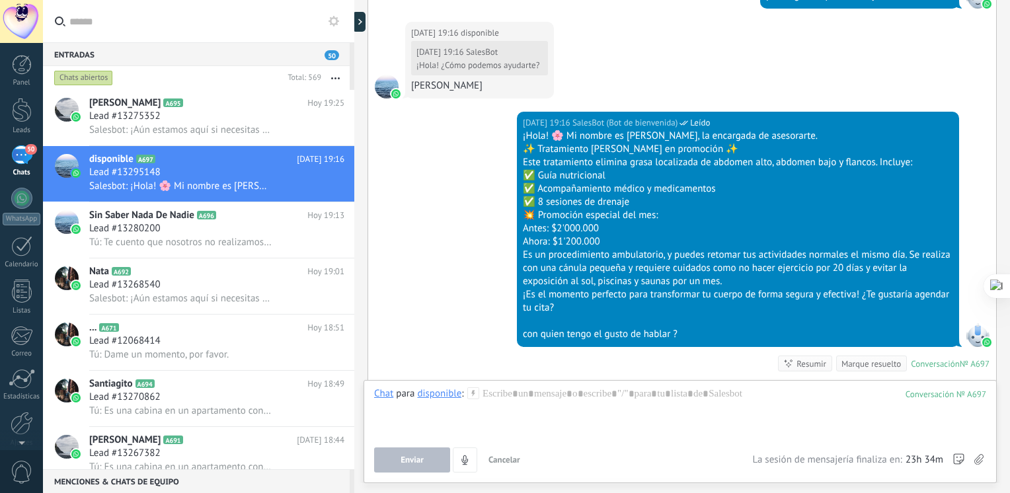
click at [459, 392] on div "disponible" at bounding box center [439, 393] width 44 height 12
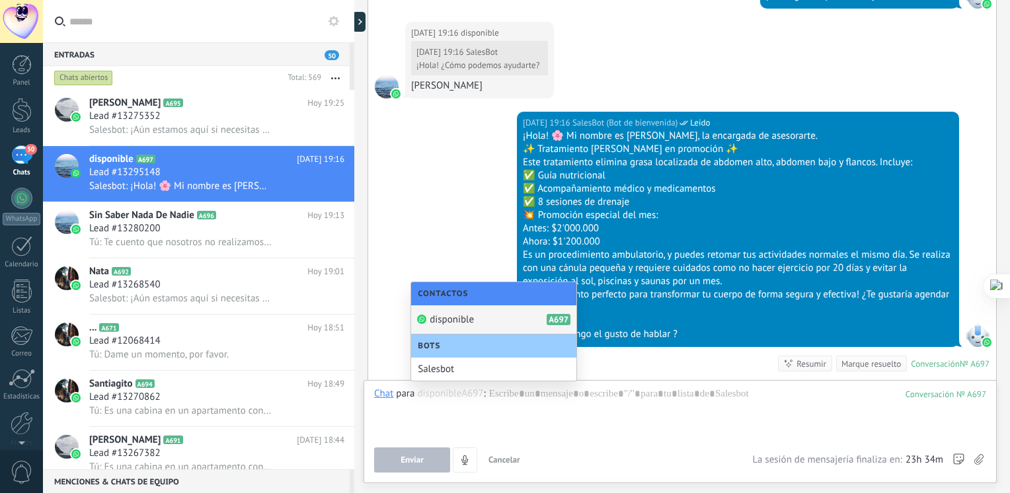
click at [466, 317] on span "disponible" at bounding box center [452, 319] width 44 height 13
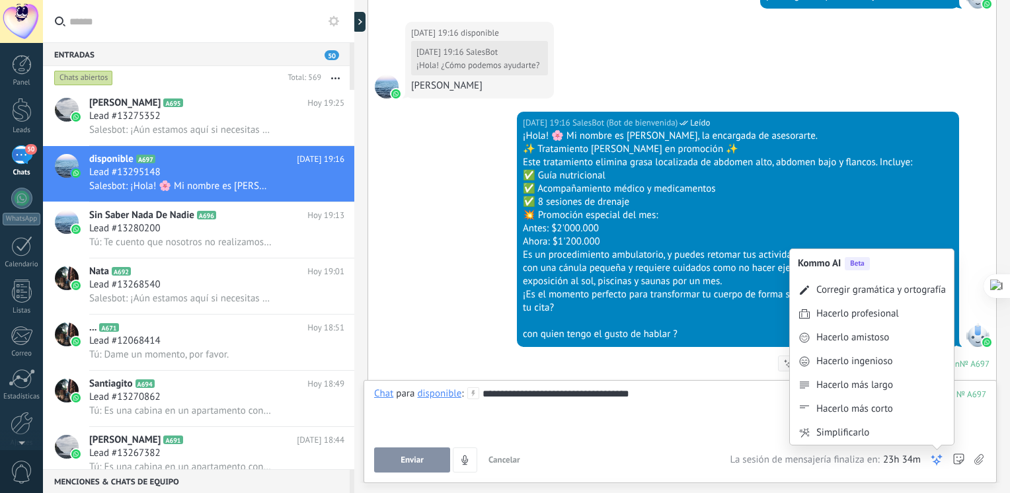
click at [949, 457] on div "Enviar Cancelar Rastrear clics en links ? Reducir links largos y rastrear clics…" at bounding box center [680, 459] width 612 height 25
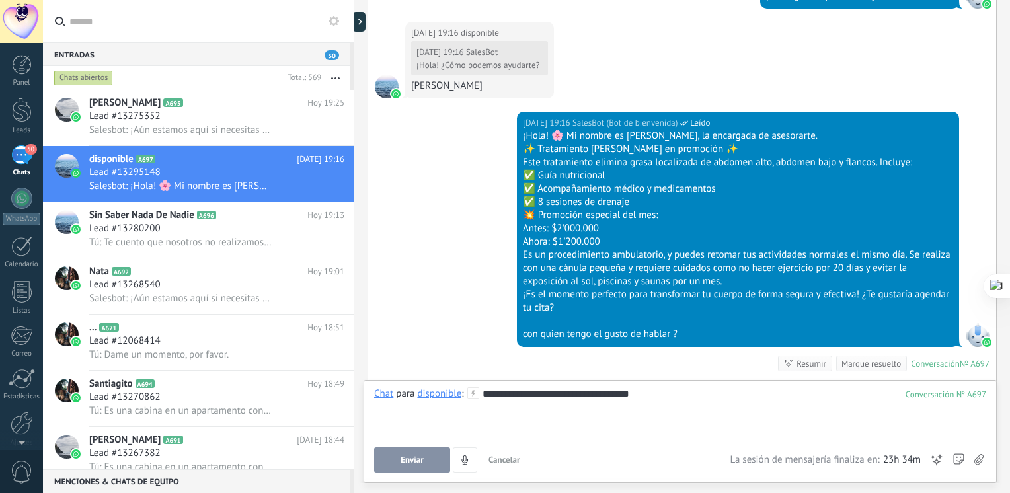
click at [949, 457] on div "Enviar Cancelar Rastrear clics en links ? Reducir links largos y rastrear clics…" at bounding box center [680, 459] width 612 height 25
click at [944, 457] on div "Enviar Cancelar Rastrear clics en links ? Reducir links largos y rastrear clics…" at bounding box center [680, 459] width 612 height 25
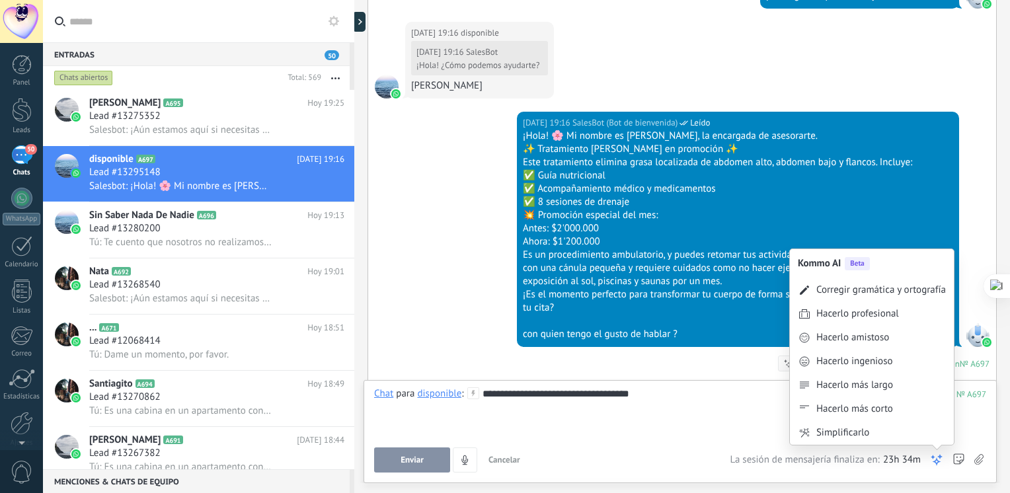
click at [941, 457] on use at bounding box center [936, 459] width 9 height 9
click at [899, 284] on div "Corregir gramática y ortografía" at bounding box center [881, 290] width 130 height 13
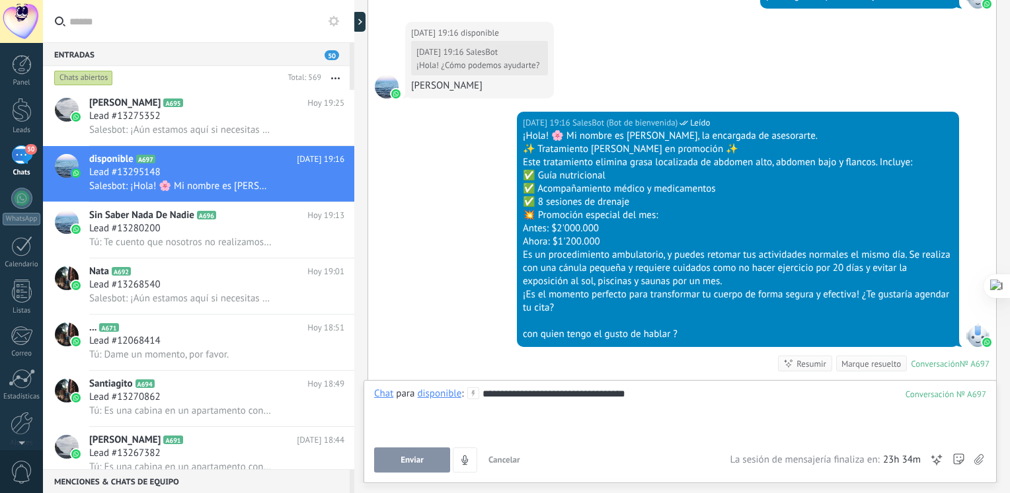
click at [410, 462] on span "Enviar" at bounding box center [412, 459] width 23 height 9
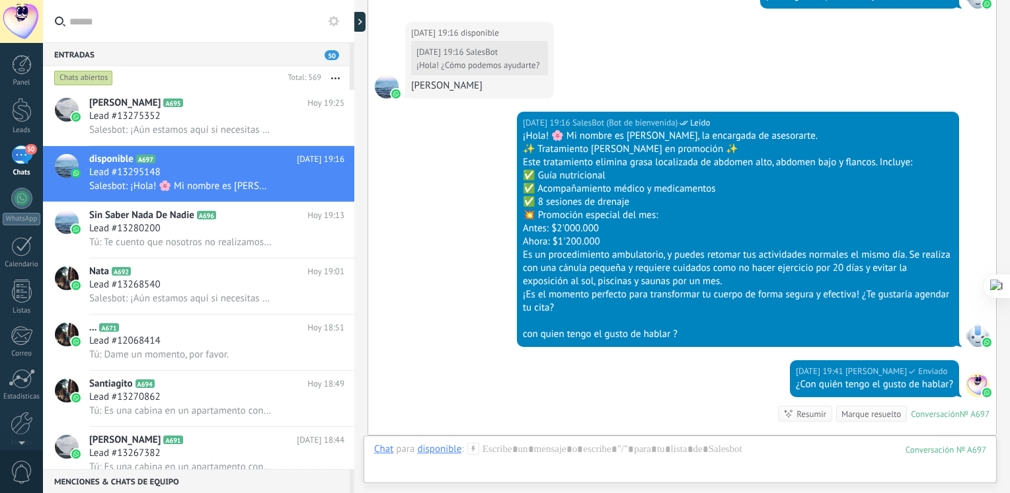
scroll to position [949, 0]
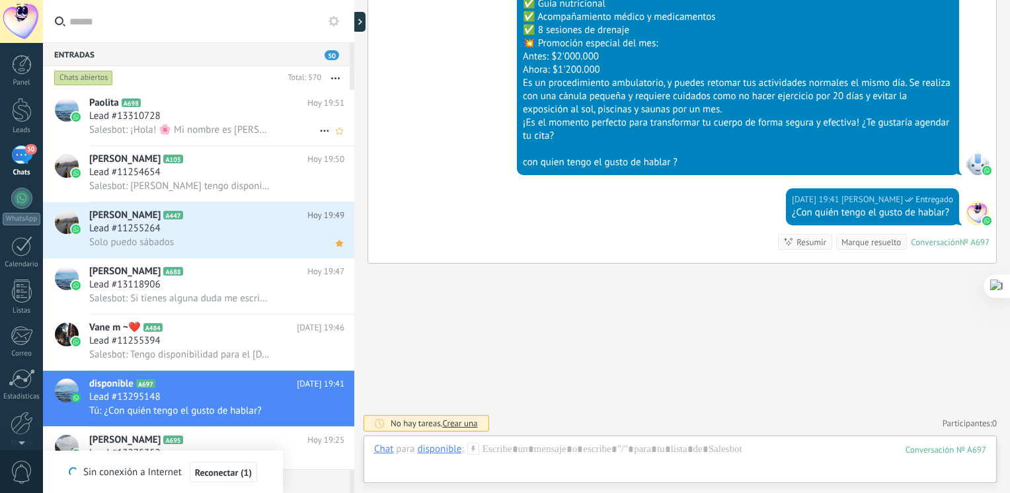
click at [188, 143] on div "Paolita A698 Hoy 19:51 Lead #13310728 Salesbot: ¡Hola! 🌸 Mi nombre es Juliana, …" at bounding box center [221, 118] width 265 height 56
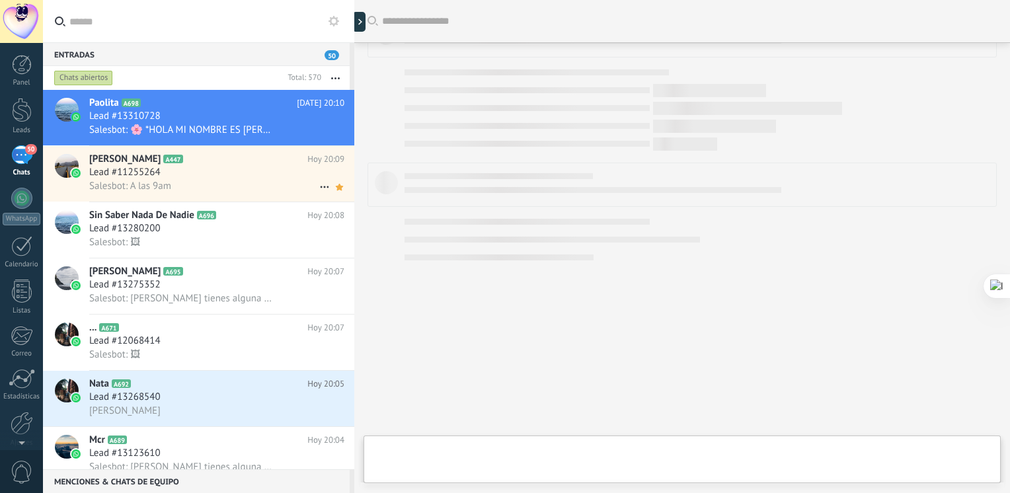
click at [183, 179] on div "Lead #11255264" at bounding box center [216, 172] width 255 height 13
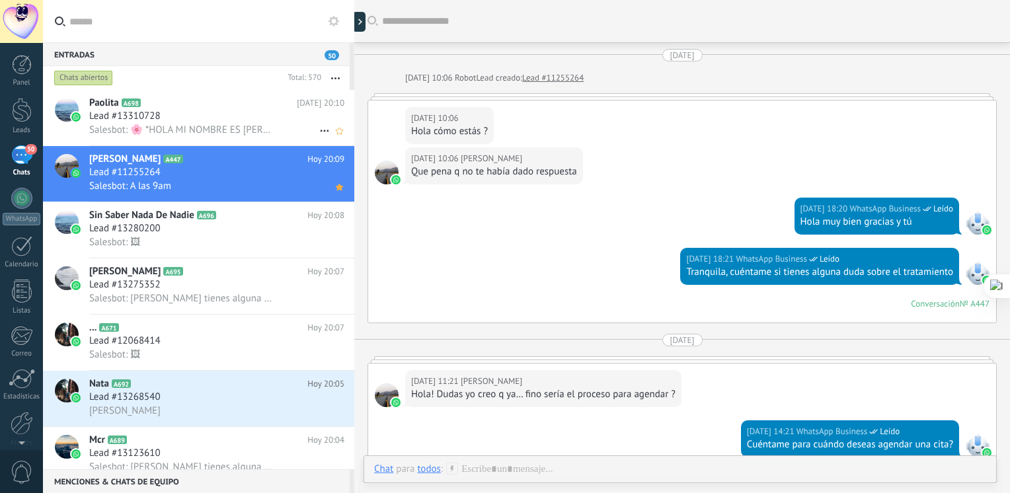
scroll to position [1668, 0]
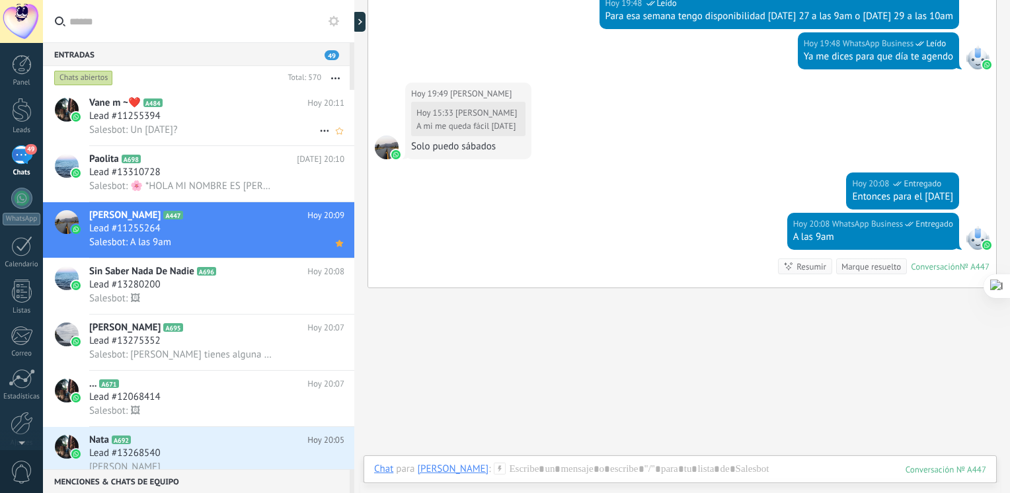
click at [188, 120] on div "Lead #11255394" at bounding box center [216, 116] width 255 height 13
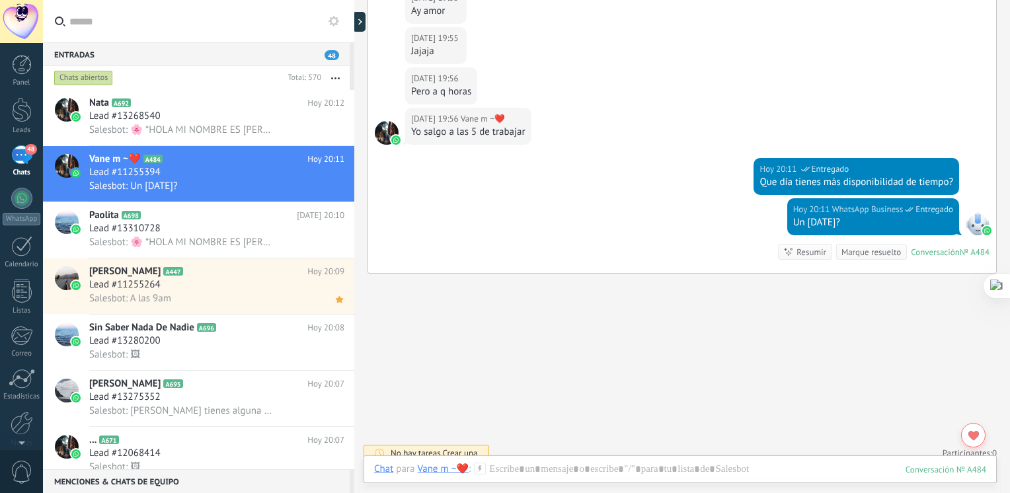
scroll to position [978, 0]
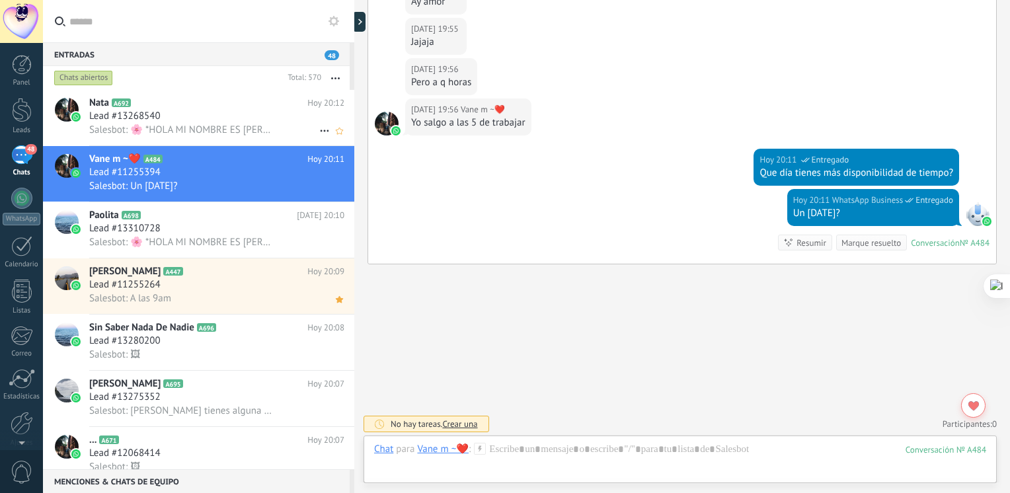
click at [131, 130] on span "Salesbot: 🌸 *HOLA MI NOMBRE ES JULIANA LA ENCARGADA DE ASESORARTE*🌸 ✨Tratamient…" at bounding box center [180, 130] width 182 height 13
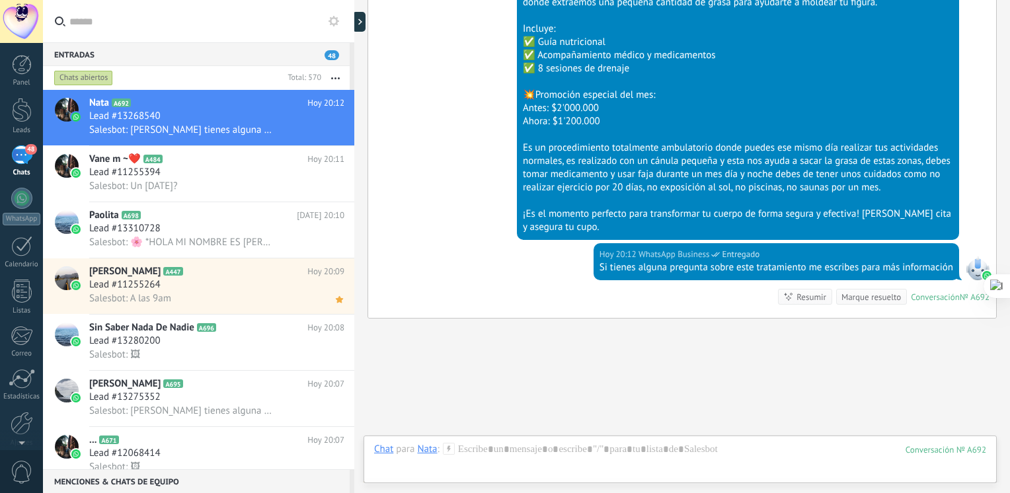
scroll to position [869, 0]
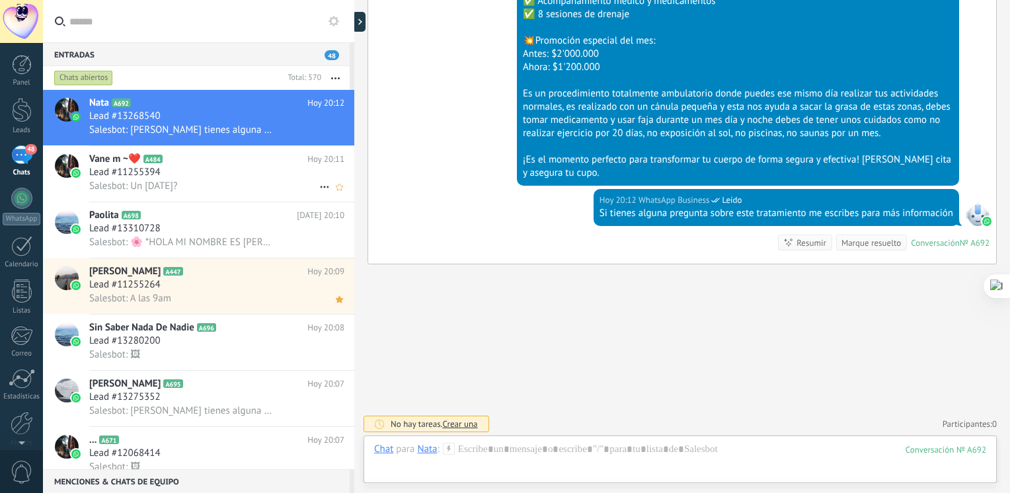
click at [243, 166] on h2 "Vane m ~❤️ A484" at bounding box center [198, 159] width 218 height 13
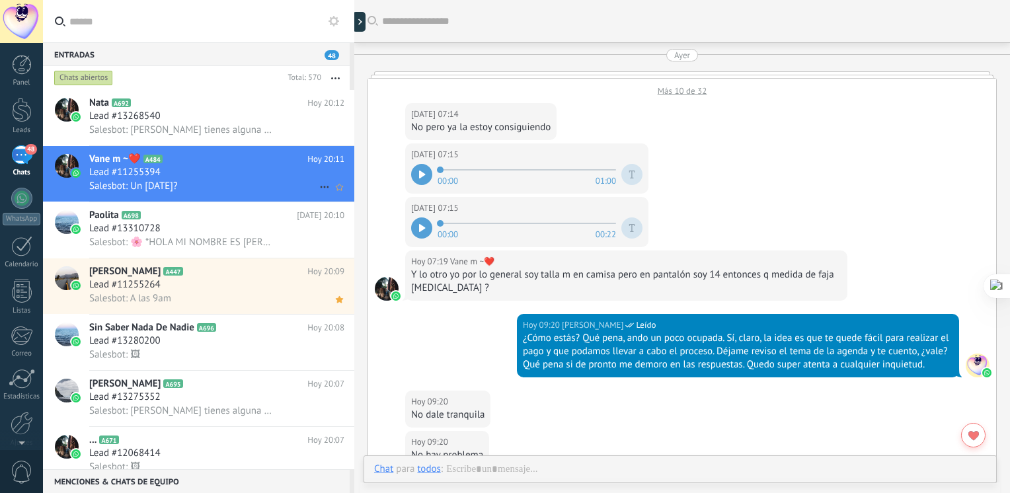
scroll to position [955, 0]
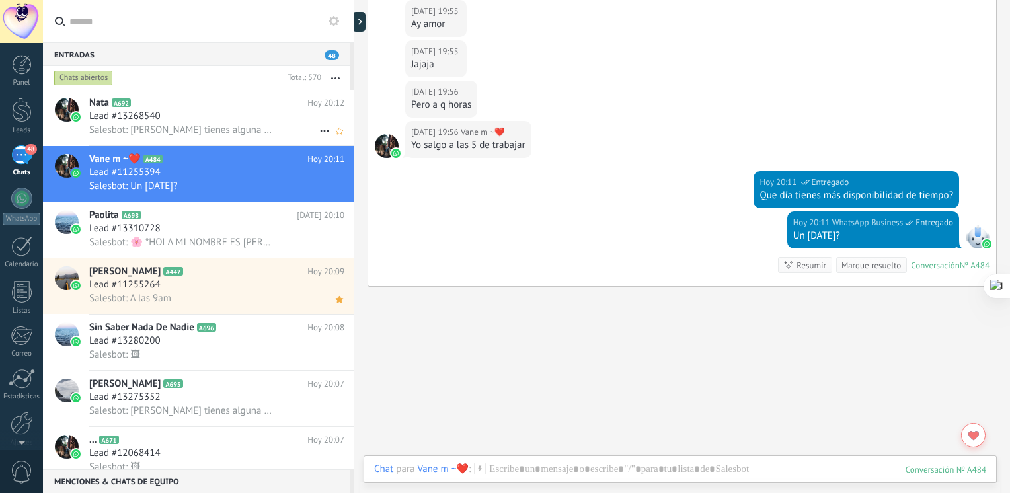
click at [217, 128] on span "Salesbot: Si tienes alguna pregunta sobre este tratamiento me escribes para más…" at bounding box center [180, 130] width 182 height 13
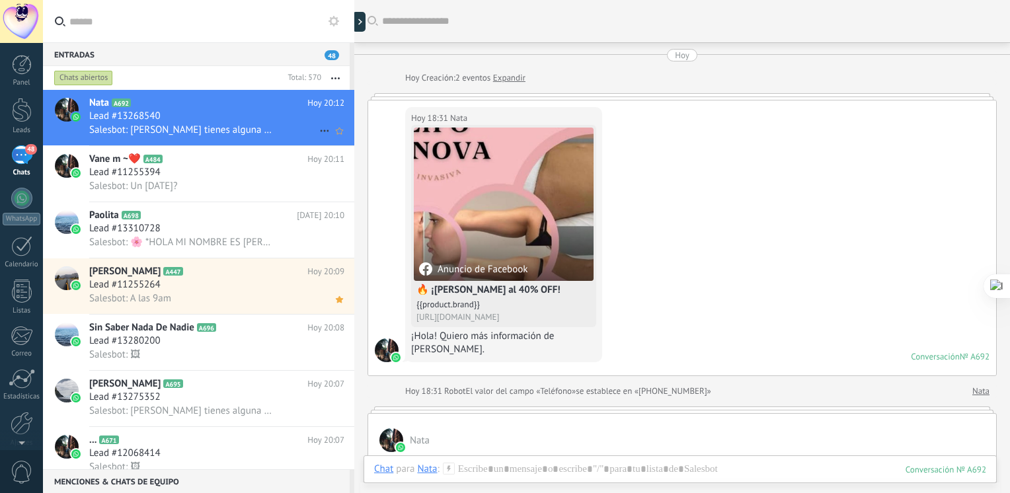
scroll to position [846, 0]
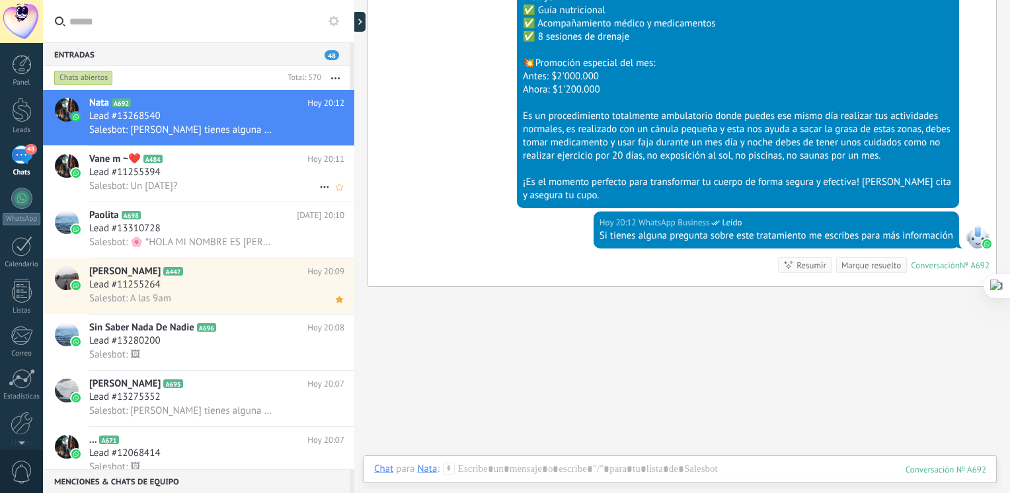
click at [174, 167] on div "Vane m ~❤️ A484 Hoy 20:11 Lead #11255394 Salesbot: Un sábado?" at bounding box center [221, 174] width 265 height 56
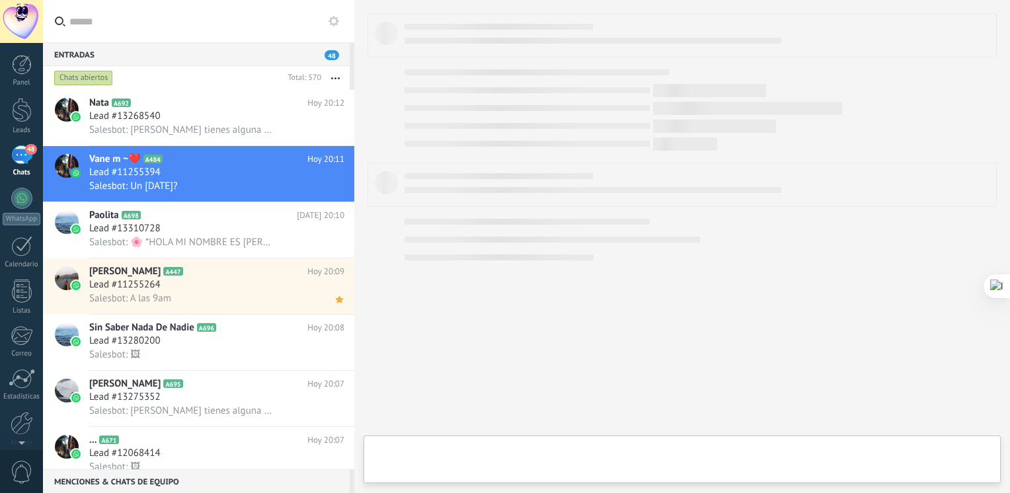
click at [161, 128] on span "Salesbot: Si tienes alguna pregunta sobre este tratamiento me escribes para más…" at bounding box center [180, 130] width 182 height 13
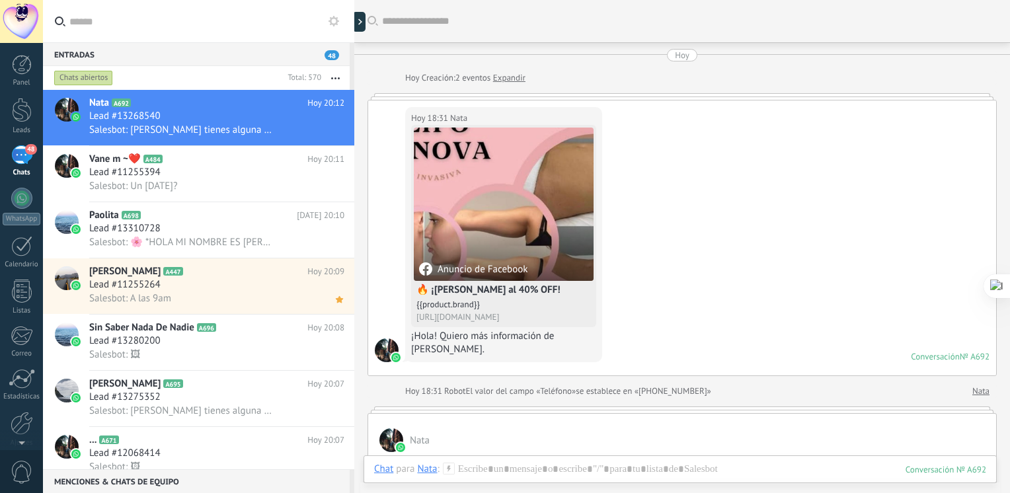
scroll to position [846, 0]
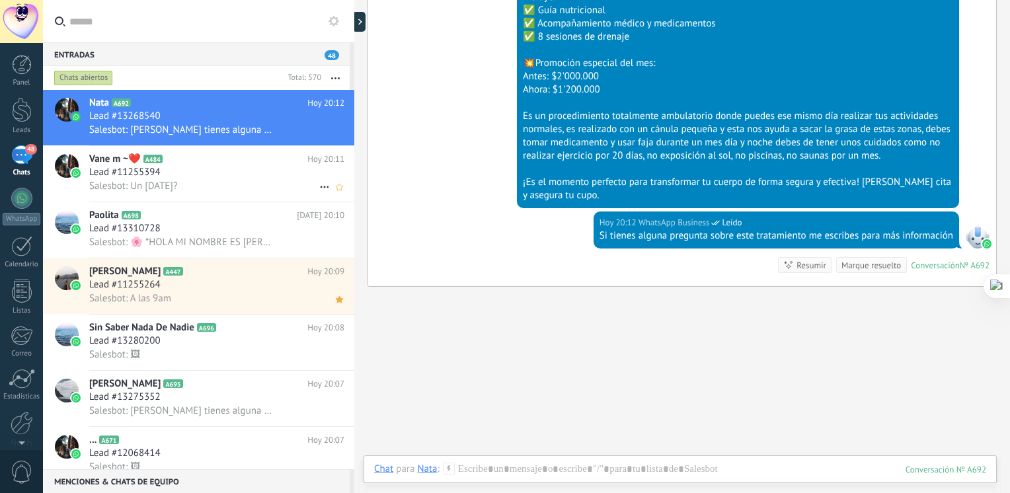
click at [207, 184] on div "Salesbot: Un sábado?" at bounding box center [216, 186] width 255 height 14
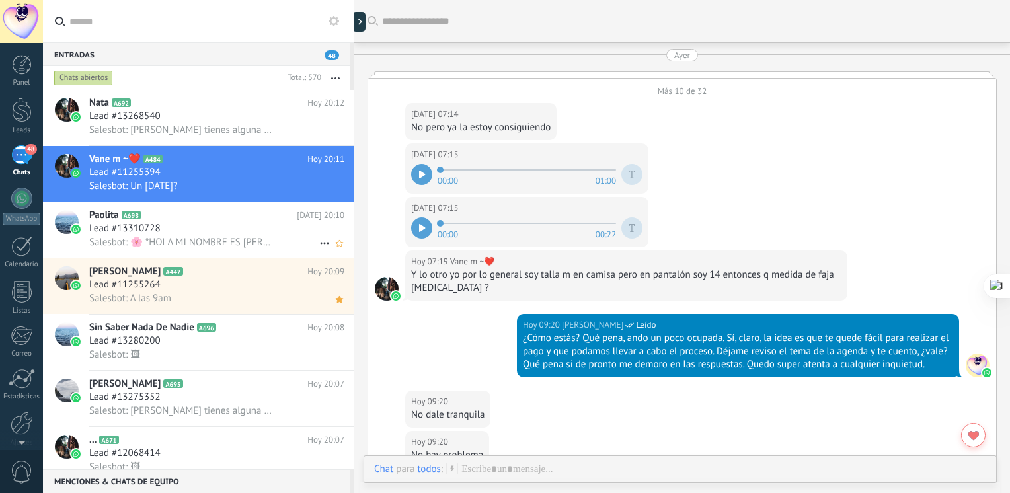
scroll to position [955, 0]
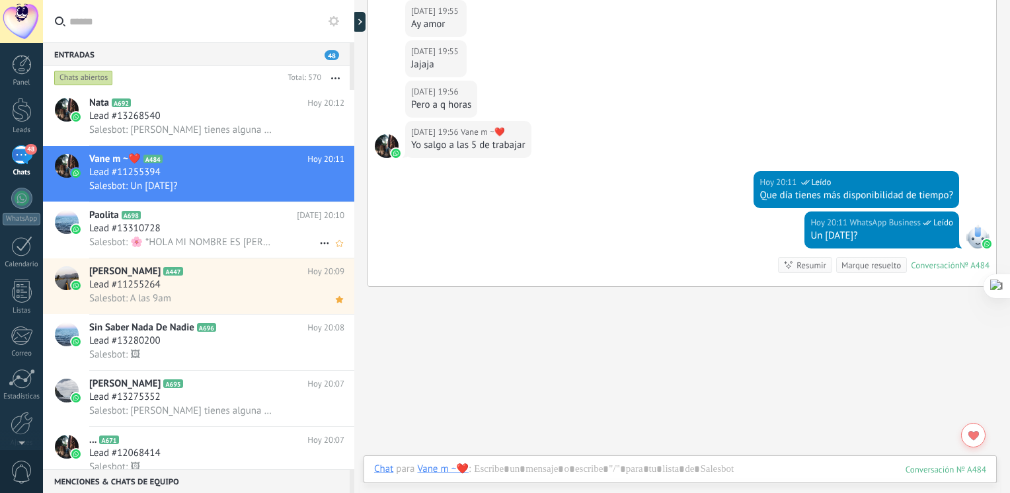
click at [208, 235] on div "Lead #13310728" at bounding box center [216, 228] width 255 height 13
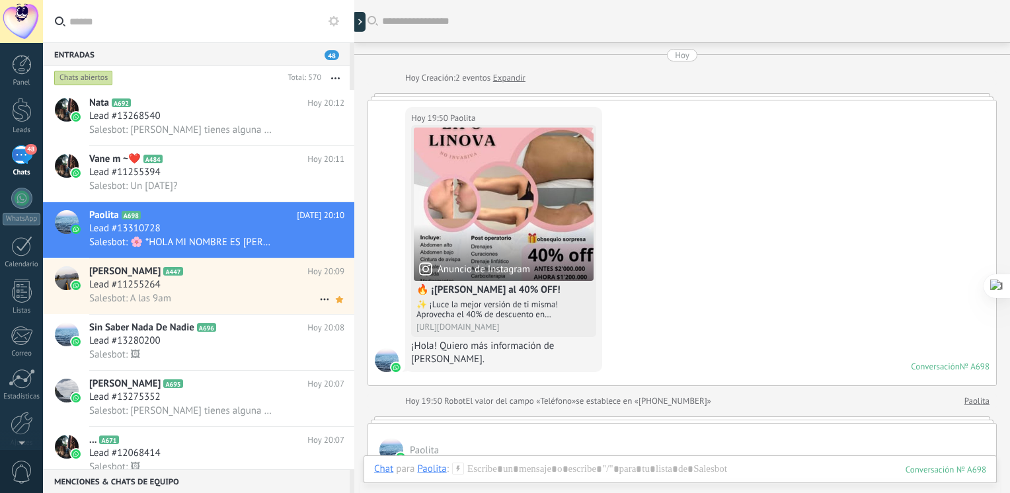
scroll to position [1015, 0]
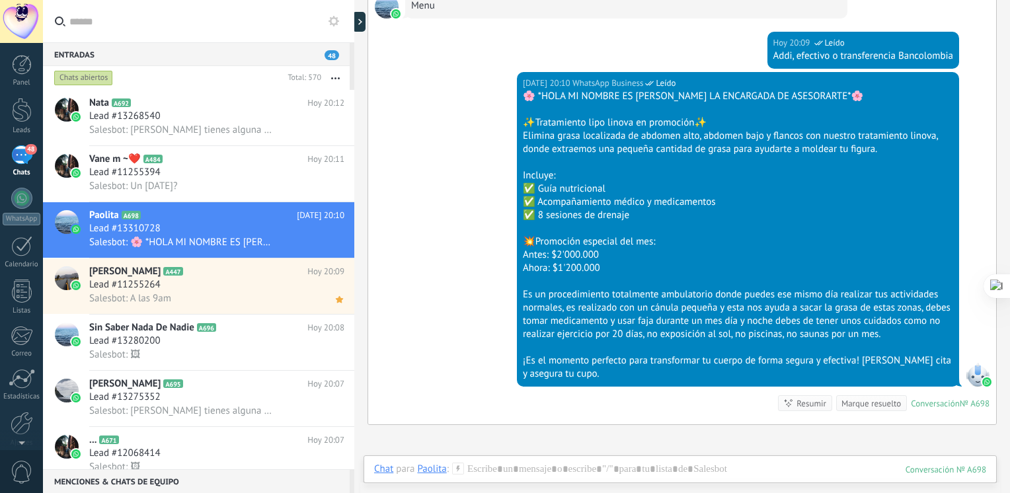
drag, startPoint x: 1009, startPoint y: 327, endPoint x: 1006, endPoint y: 339, distance: 13.0
click at [1006, 339] on html ".abecls-1,.abecls-2{fill-rule:evenodd}.abecls-2{fill:#fff} .abhcls-1{fill:none}…" at bounding box center [505, 246] width 1010 height 493
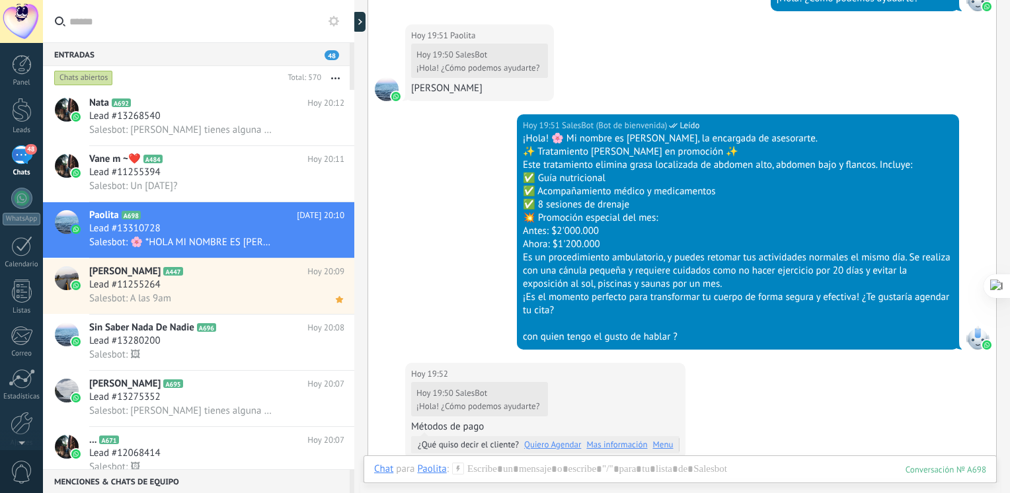
scroll to position [512, 0]
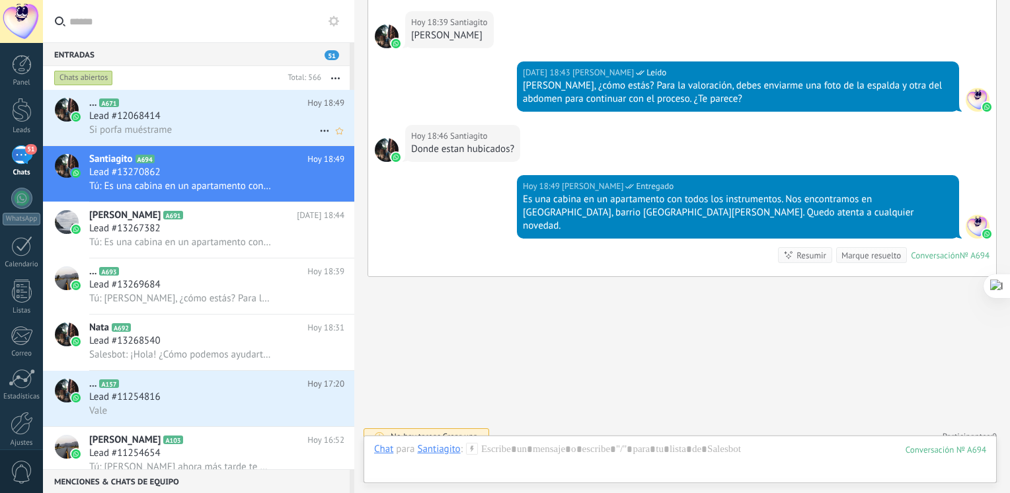
click at [245, 93] on div "... A671 Hoy 18:49 Lead #12068414 Si porfa muéstrame" at bounding box center [221, 118] width 265 height 56
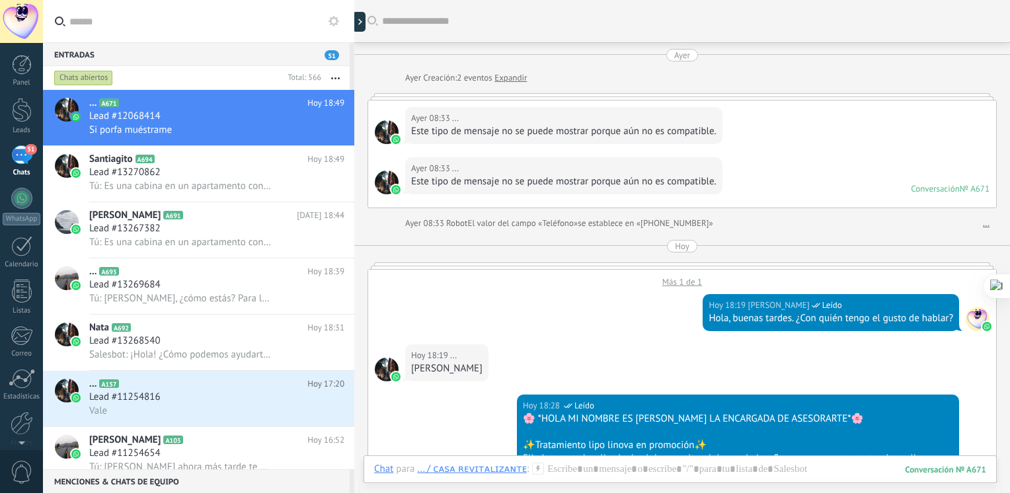
scroll to position [847, 0]
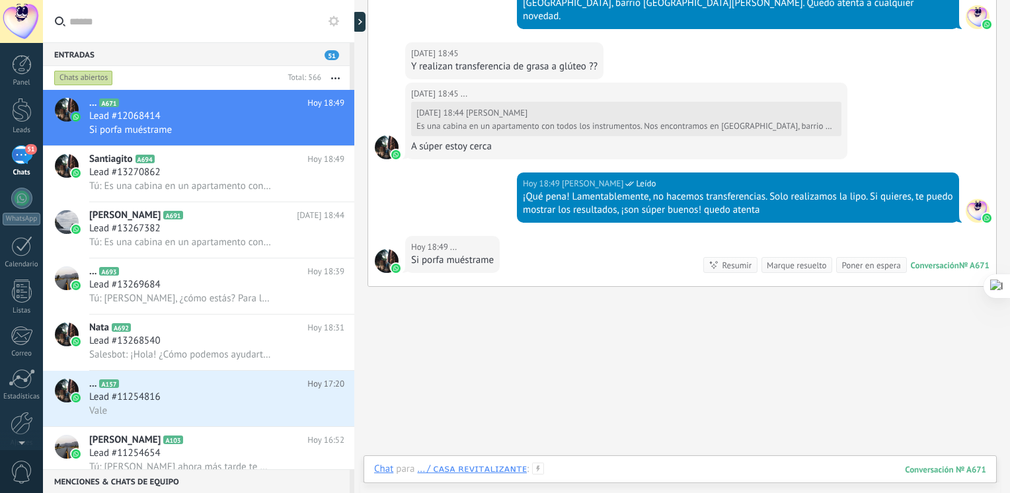
click at [553, 475] on div at bounding box center [680, 483] width 612 height 40
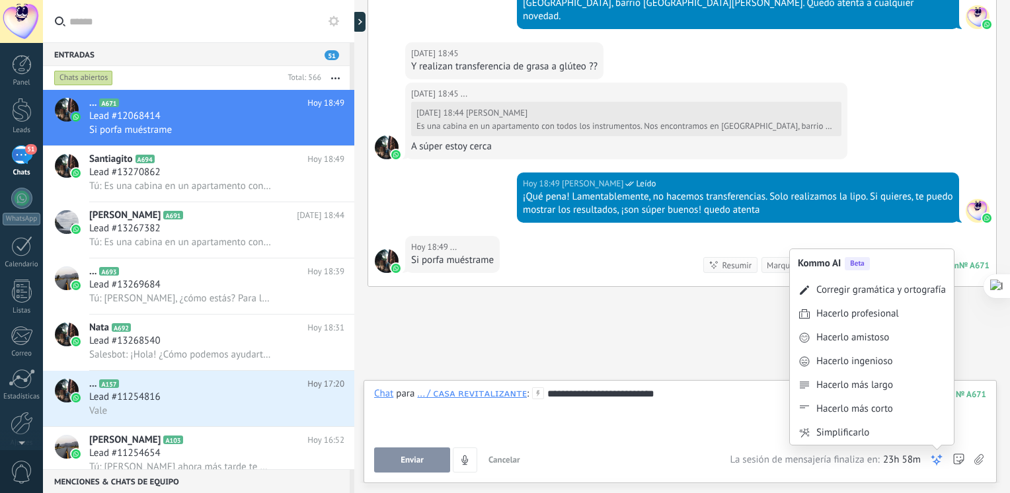
click at [941, 463] on icon at bounding box center [936, 459] width 13 height 13
click at [857, 295] on div "Corregir gramática y ortografía" at bounding box center [881, 290] width 130 height 13
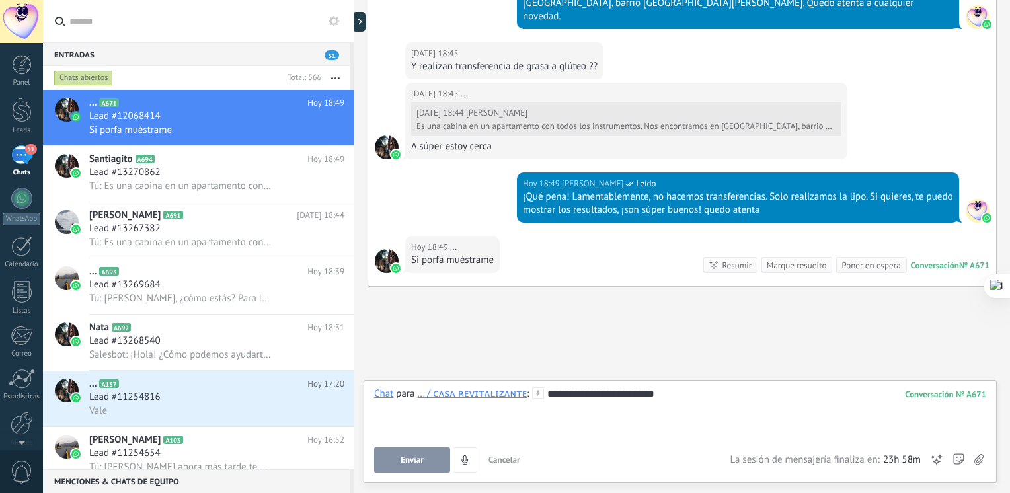
click at [394, 463] on button "Enviar" at bounding box center [412, 459] width 76 height 25
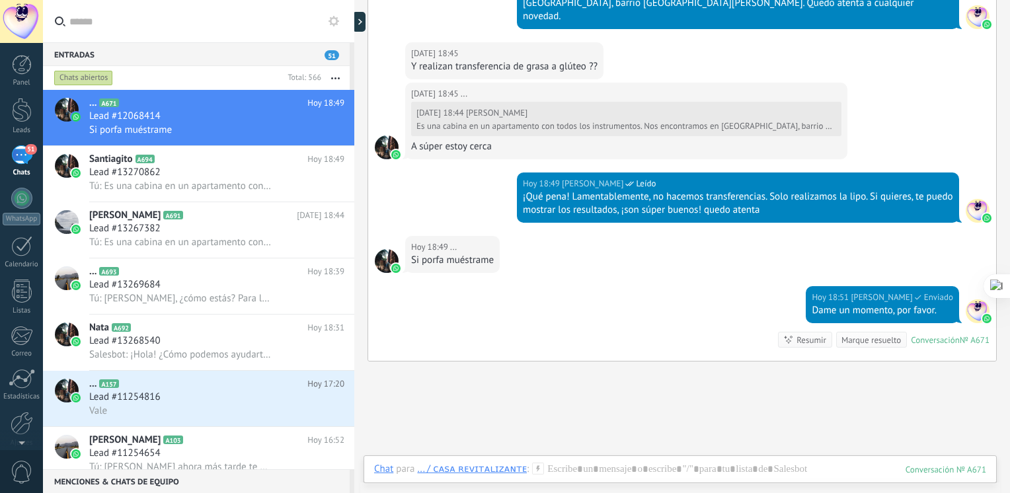
scroll to position [931, 0]
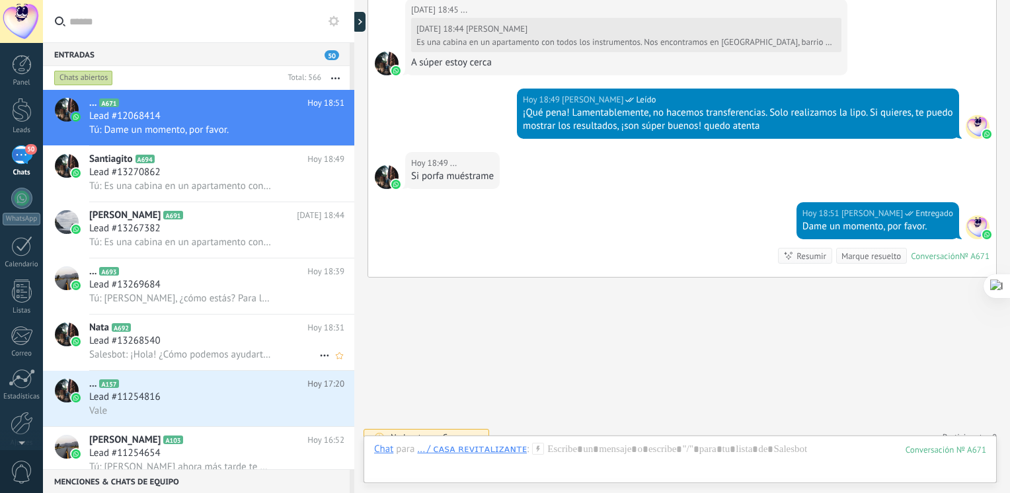
click at [177, 344] on div "Lead #13268540" at bounding box center [216, 340] width 255 height 13
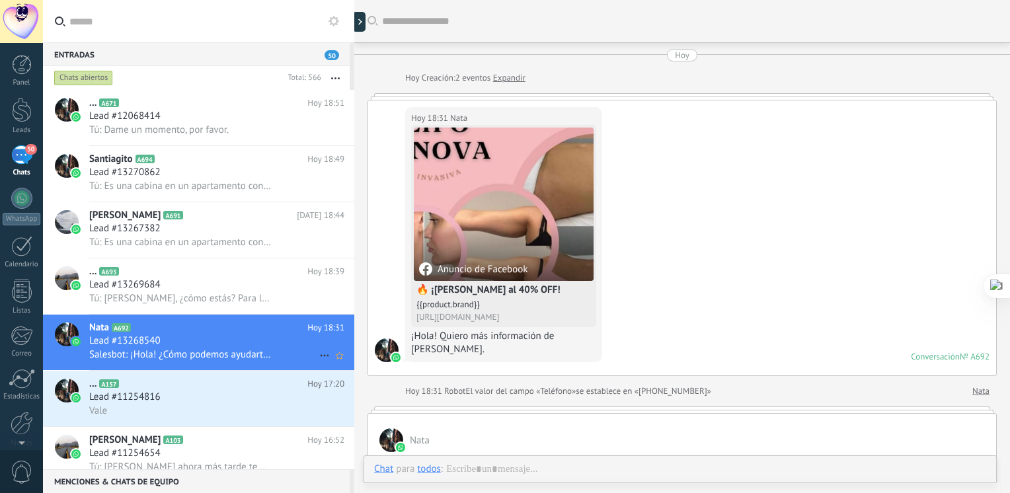
scroll to position [222, 0]
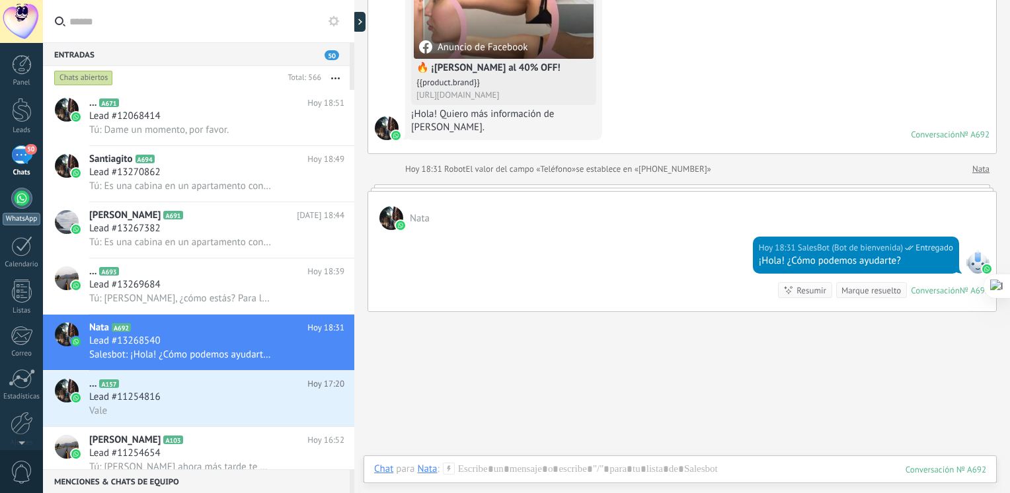
click at [24, 209] on link "WhatsApp" at bounding box center [21, 207] width 43 height 38
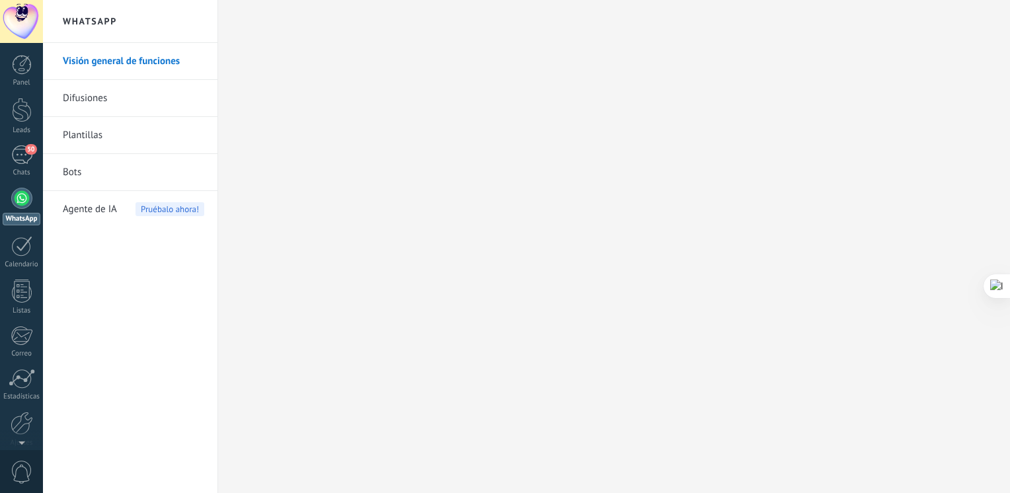
click at [80, 173] on link "Bots" at bounding box center [133, 172] width 141 height 37
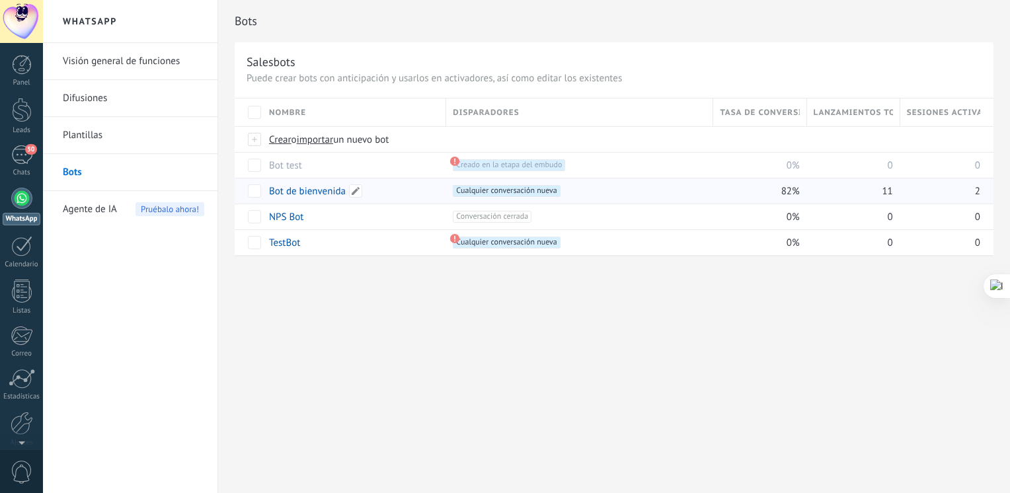
click at [340, 190] on link "Bot de bienvenida" at bounding box center [307, 191] width 77 height 13
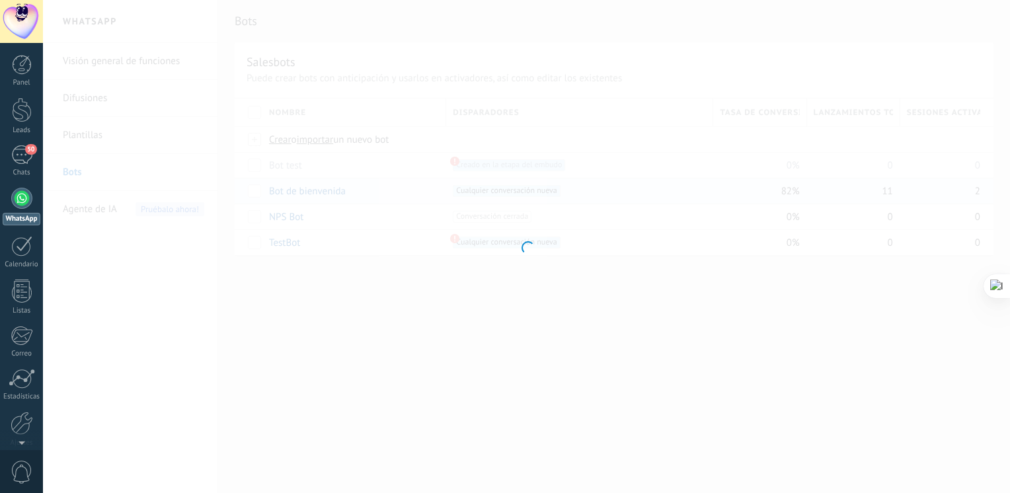
type input "**********"
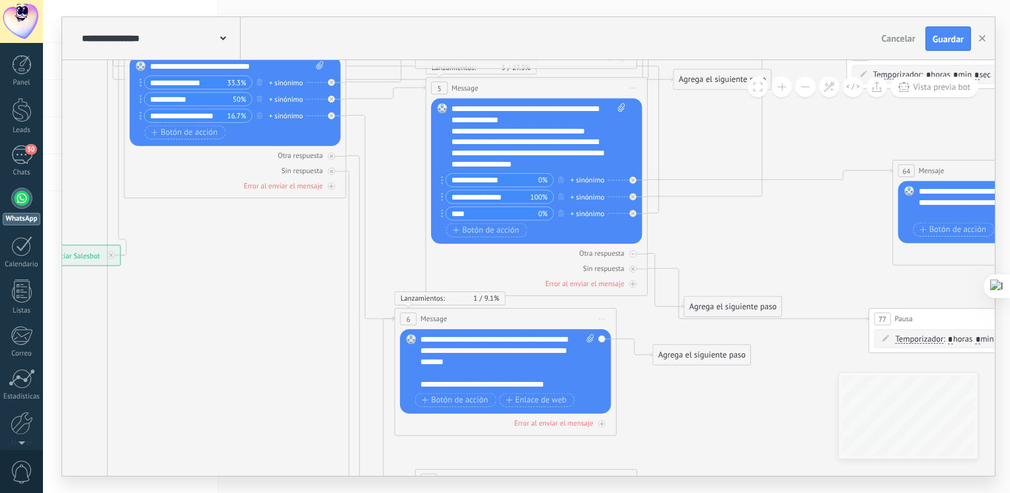
drag, startPoint x: 687, startPoint y: 311, endPoint x: 311, endPoint y: 371, distance: 380.9
click at [311, 371] on icon at bounding box center [730, 275] width 1963 height 1601
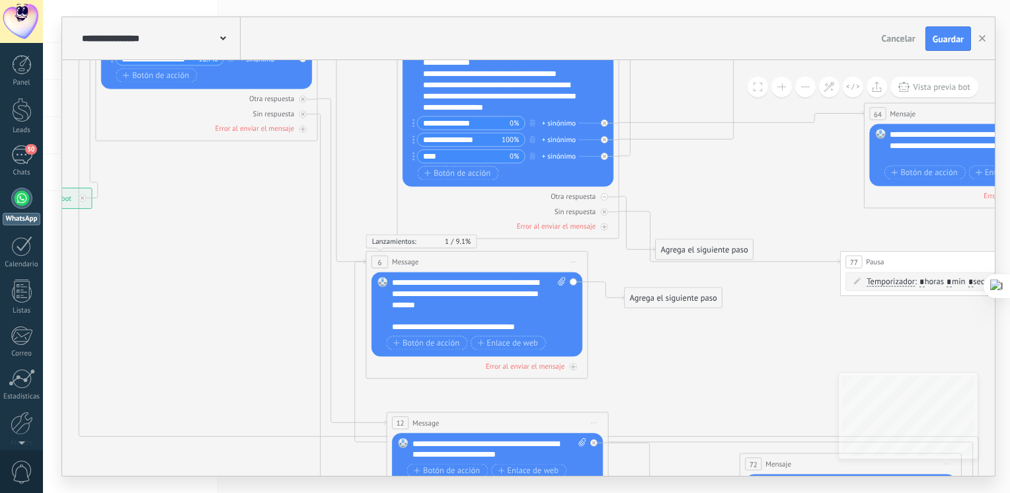
drag, startPoint x: 695, startPoint y: 228, endPoint x: 666, endPoint y: 173, distance: 62.1
click at [666, 173] on icon at bounding box center [707, 218] width 1975 height 1601
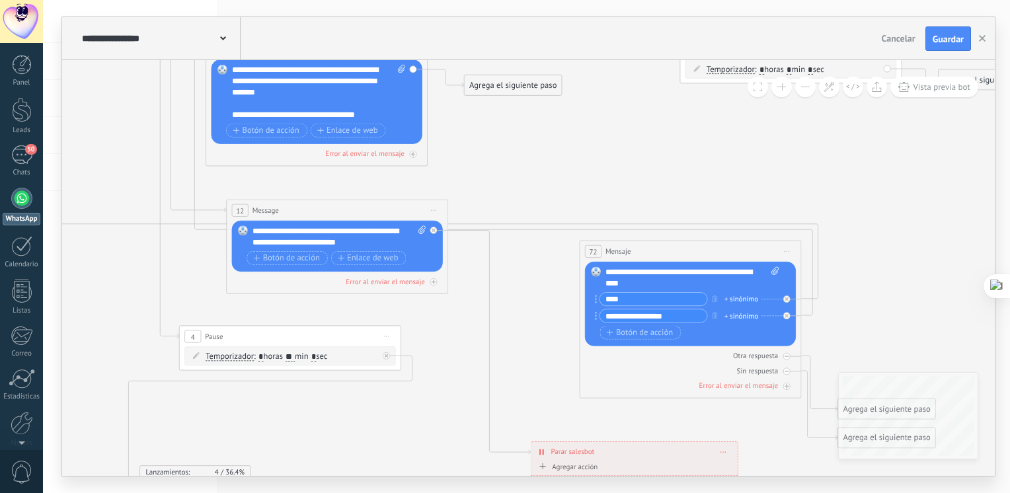
drag, startPoint x: 779, startPoint y: 319, endPoint x: 623, endPoint y: 110, distance: 260.8
click at [623, 110] on icon at bounding box center [590, 23] width 2060 height 1637
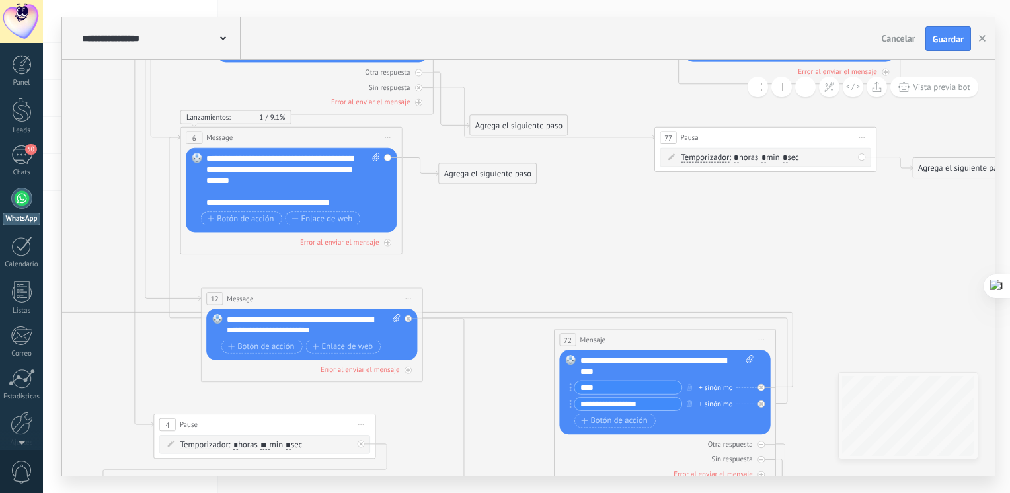
drag, startPoint x: 698, startPoint y: 181, endPoint x: 672, endPoint y: 270, distance: 92.2
click at [672, 270] on icon at bounding box center [565, 111] width 2060 height 1637
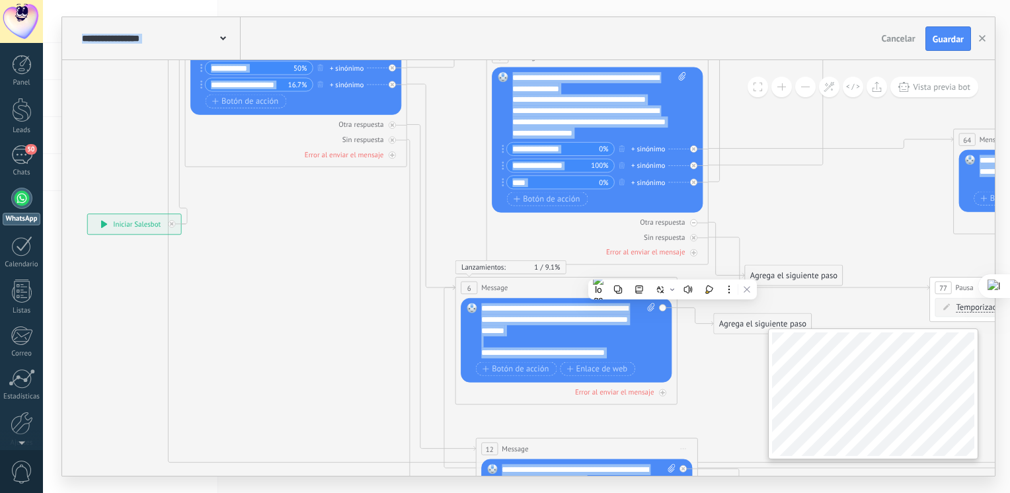
click at [945, 420] on div "**********" at bounding box center [528, 268] width 933 height 416
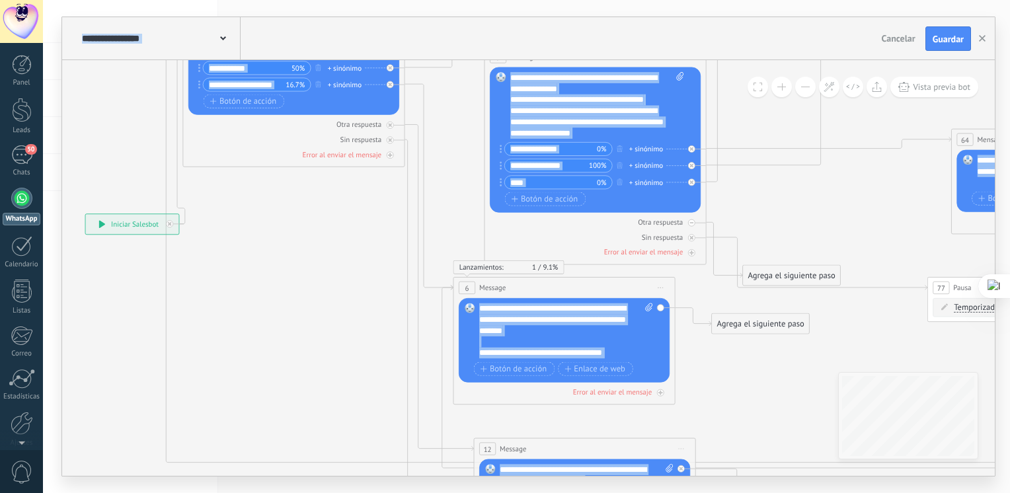
click at [926, 231] on icon at bounding box center [838, 262] width 2060 height 1637
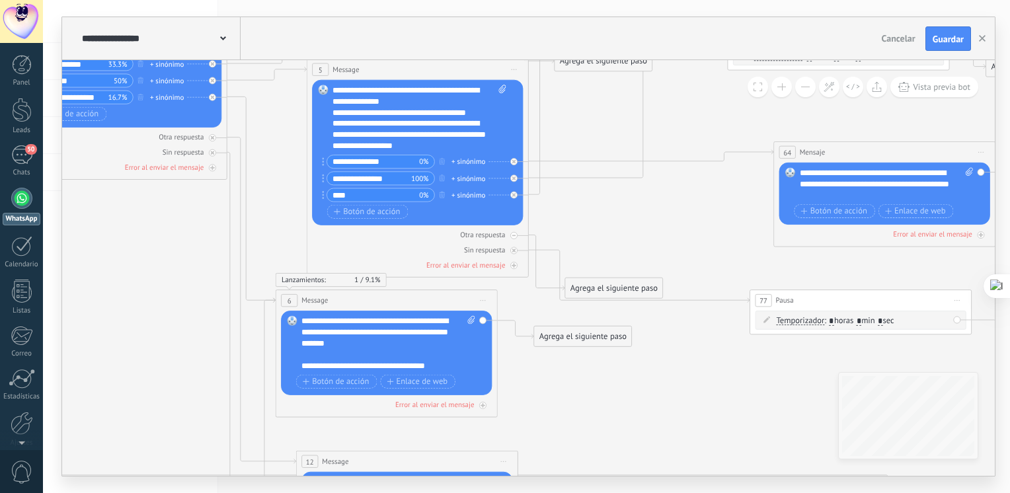
drag, startPoint x: 926, startPoint y: 231, endPoint x: 748, endPoint y: 245, distance: 178.3
click at [748, 245] on icon at bounding box center [660, 275] width 2060 height 1637
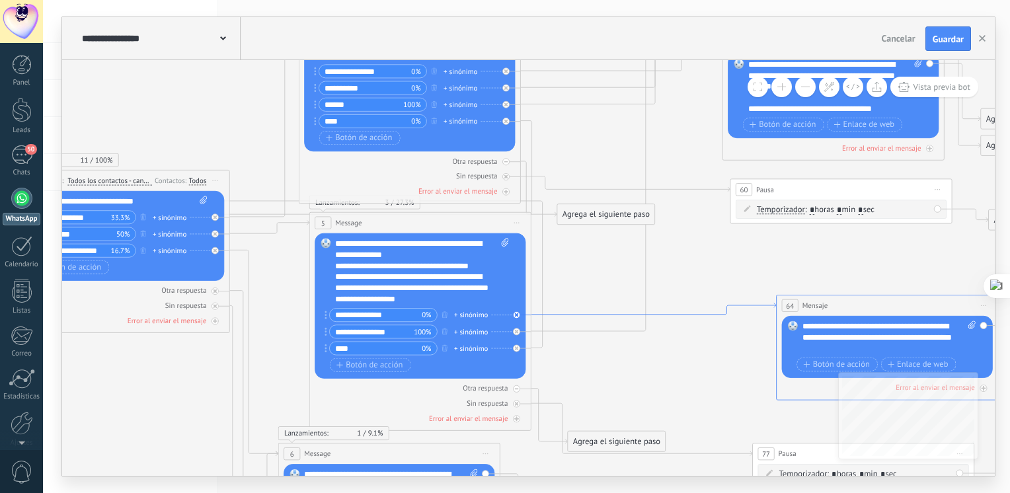
drag, startPoint x: 558, startPoint y: 158, endPoint x: 561, endPoint y: 311, distance: 153.4
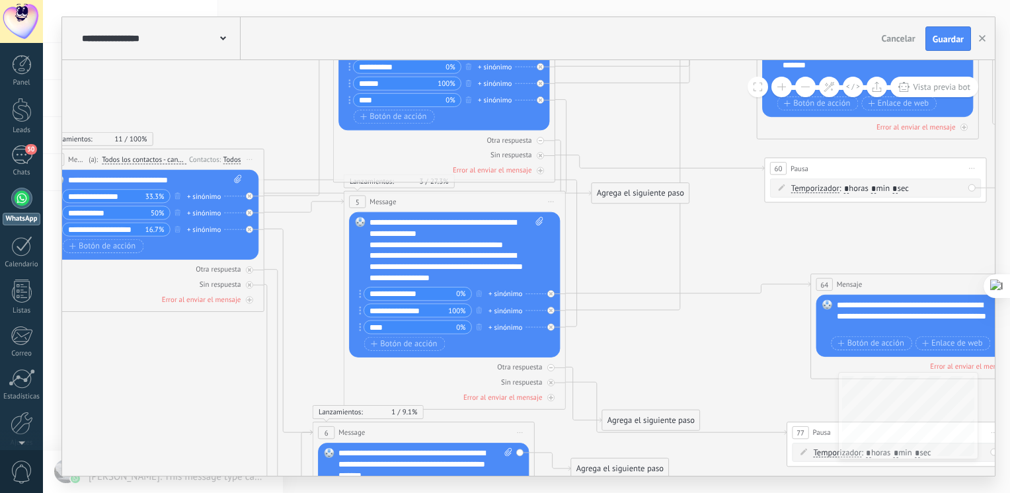
drag, startPoint x: 627, startPoint y: 359, endPoint x: 661, endPoint y: 338, distance: 40.4
click at [661, 338] on icon at bounding box center [697, 407] width 2060 height 1637
click at [551, 309] on icon at bounding box center [551, 311] width 4 height 4
drag, startPoint x: 619, startPoint y: 303, endPoint x: 841, endPoint y: 314, distance: 222.4
click at [939, 40] on span "Guardar" at bounding box center [948, 38] width 31 height 9
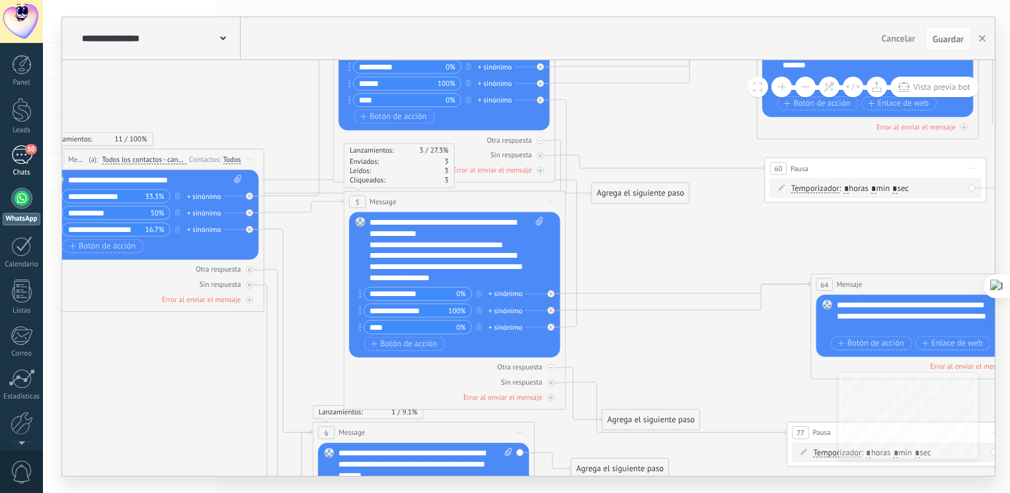
click at [15, 162] on div "50" at bounding box center [21, 154] width 21 height 19
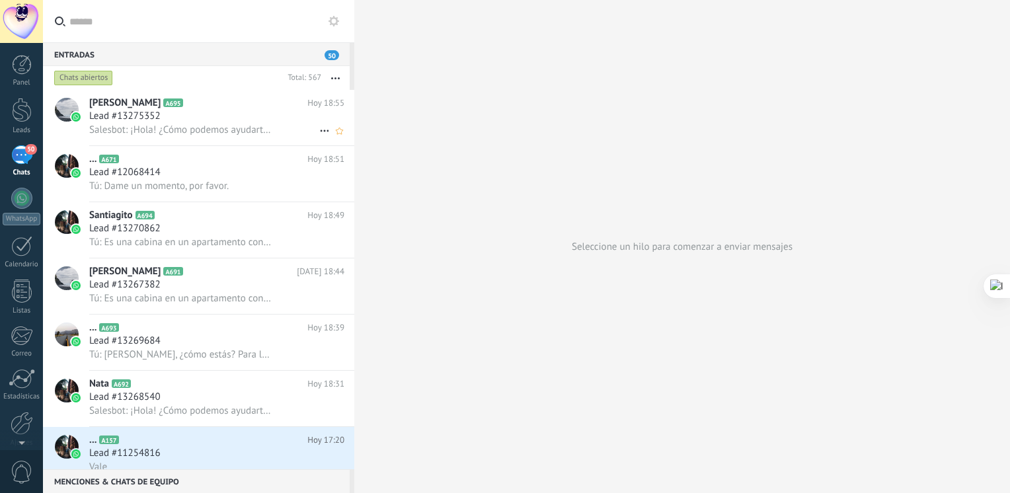
click at [176, 137] on h3 "Salesbot: ¡Hola! ¿Cómo podemos ayudarte?" at bounding box center [183, 130] width 189 height 13
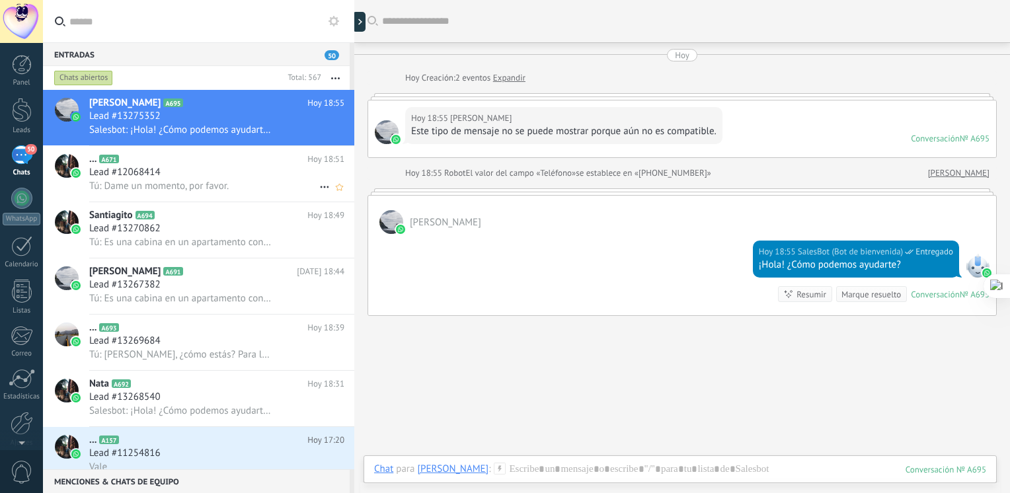
click at [167, 200] on div "... A671 Hoy 18:51 Lead #12068414 Tú: Dame un momento, por favor." at bounding box center [221, 174] width 265 height 56
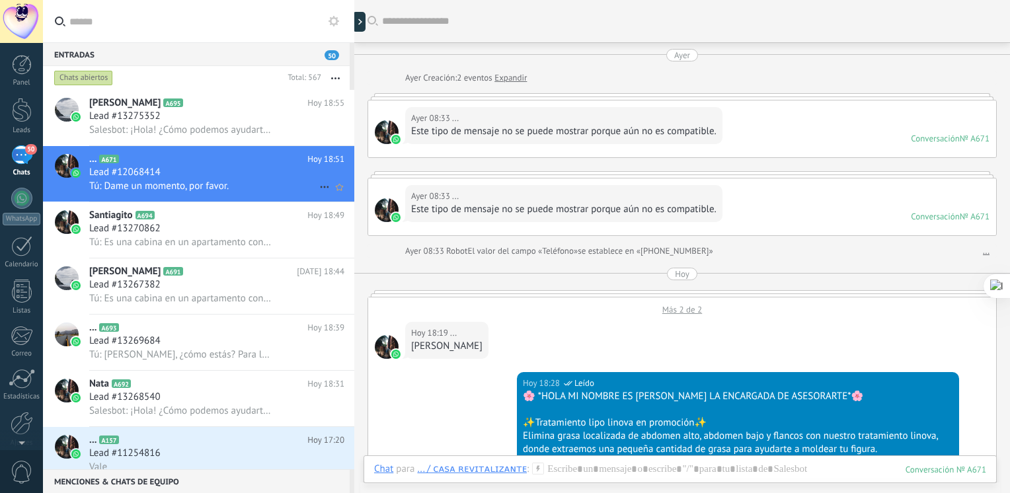
scroll to position [886, 0]
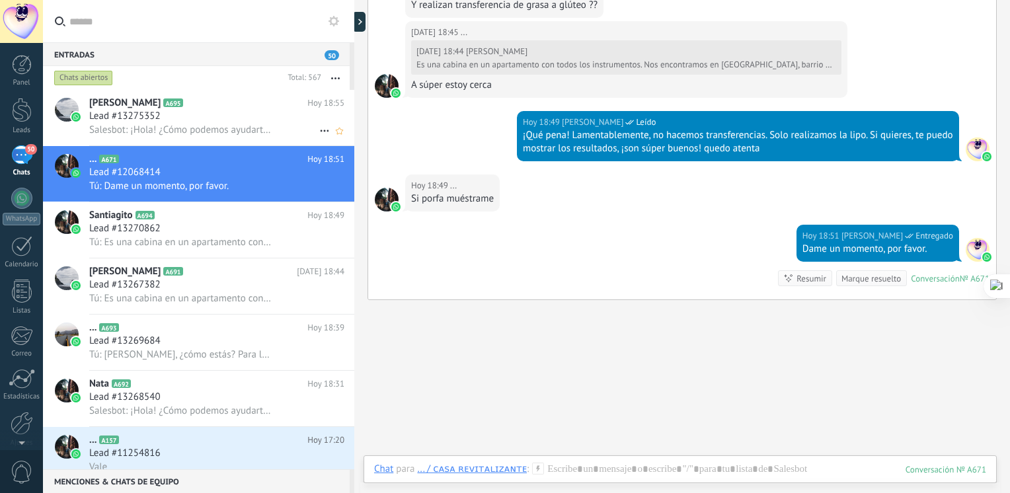
click at [201, 133] on span "Salesbot: ¡Hola! ¿Cómo podemos ayudarte?" at bounding box center [180, 130] width 182 height 13
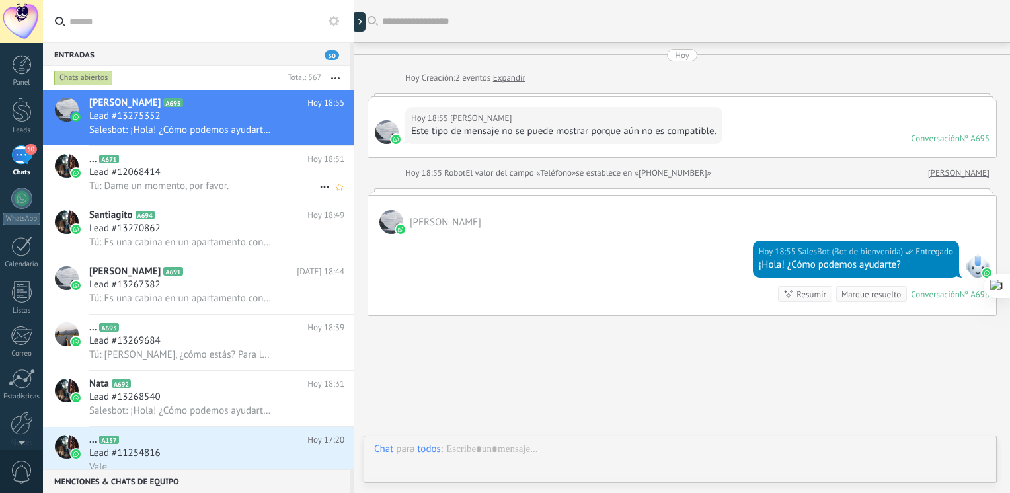
click at [177, 174] on div "Lead #12068414" at bounding box center [216, 172] width 255 height 13
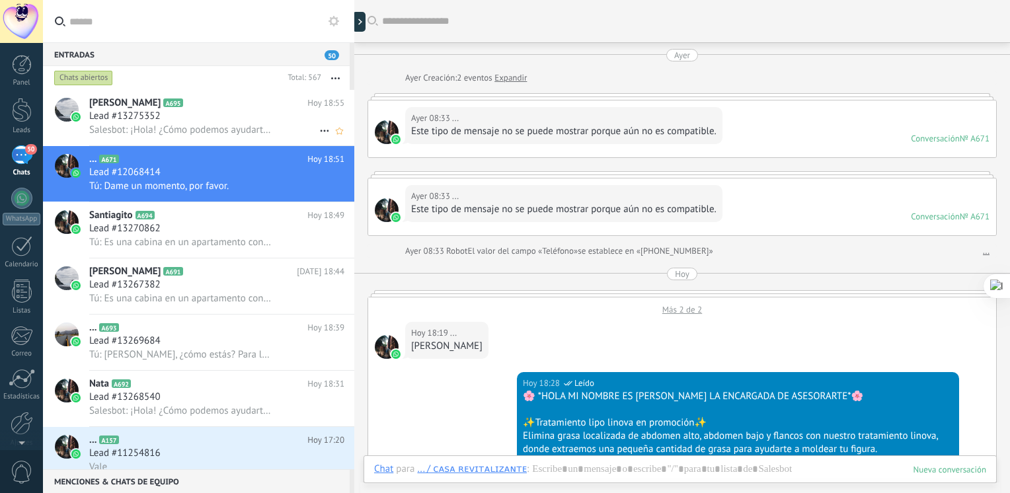
scroll to position [886, 0]
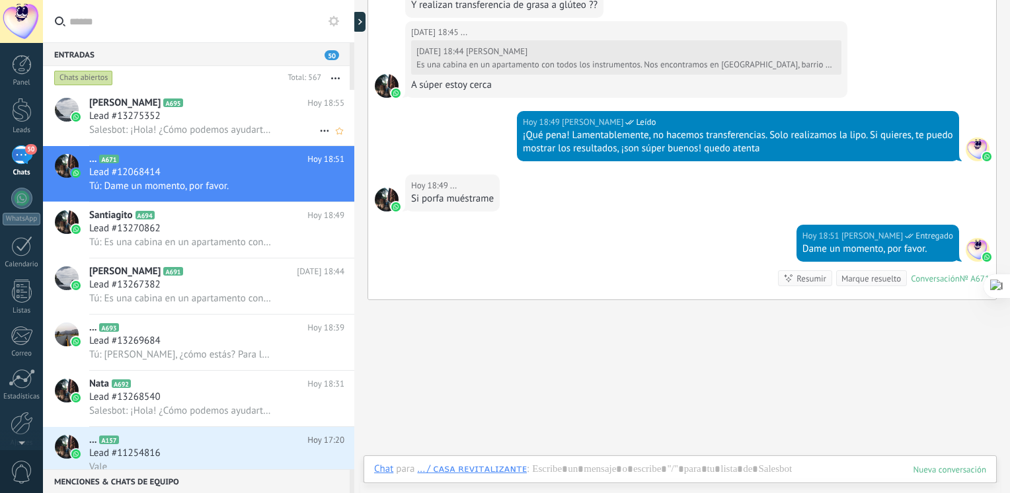
click at [191, 136] on span "Salesbot: ¡Hola! ¿Cómo podemos ayudarte?" at bounding box center [180, 130] width 182 height 13
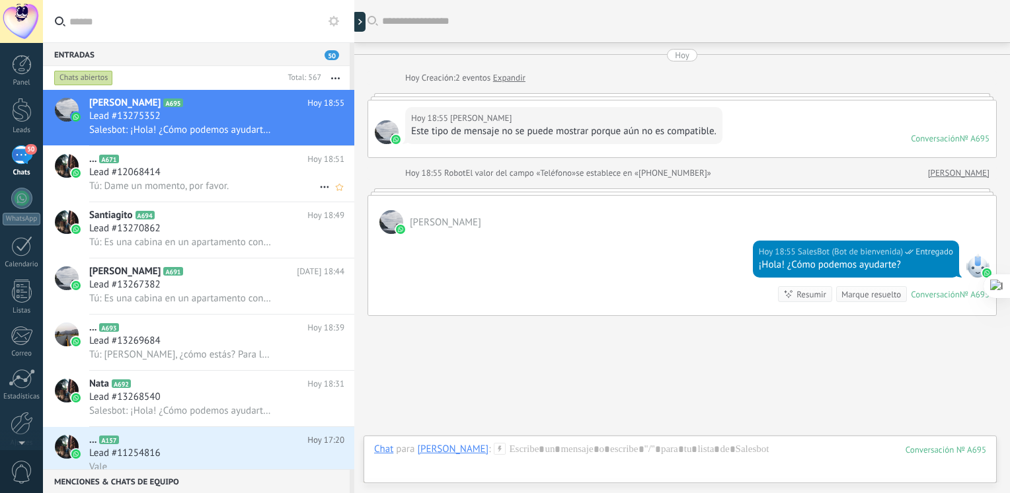
scroll to position [52, 0]
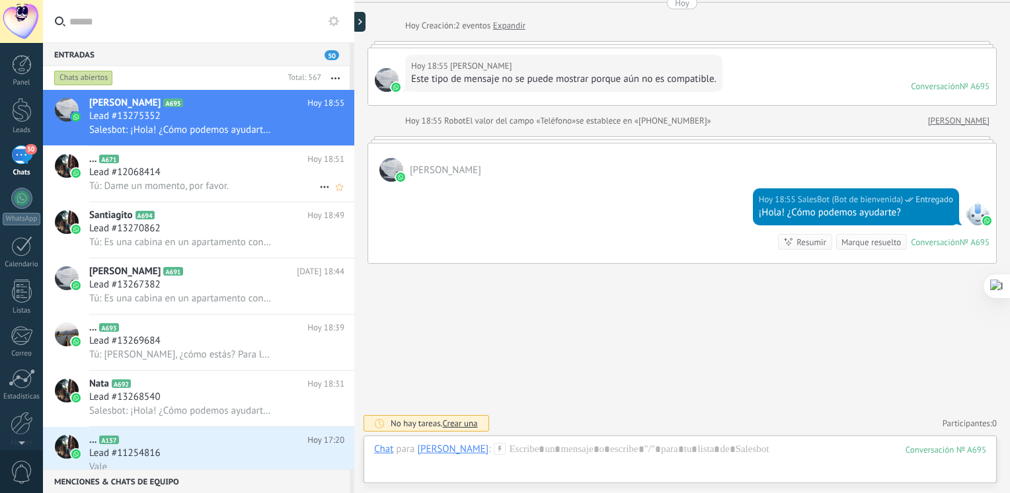
click at [182, 176] on div "Lead #12068414" at bounding box center [216, 172] width 255 height 13
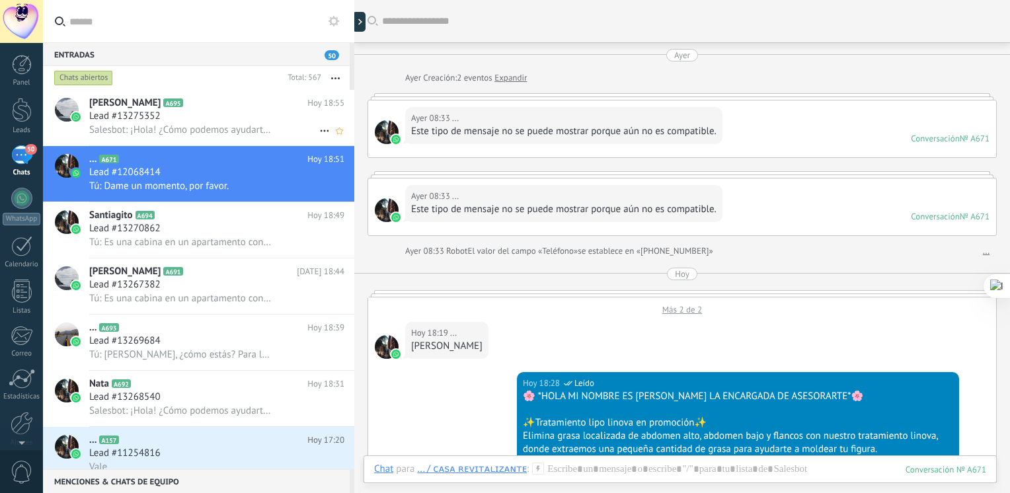
scroll to position [886, 0]
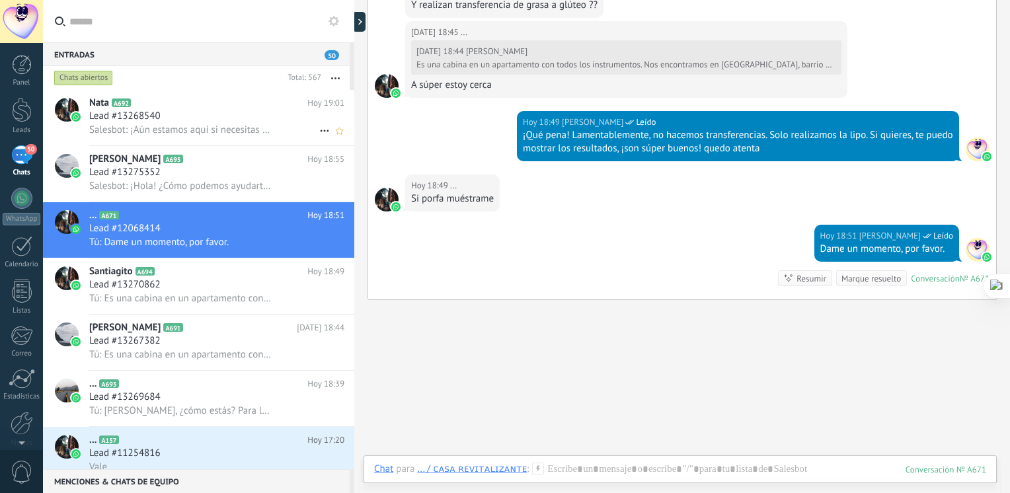
click at [217, 125] on span "Salesbot: ¡Aún estamos aquí si necesitas algo! 🌟" at bounding box center [180, 130] width 182 height 13
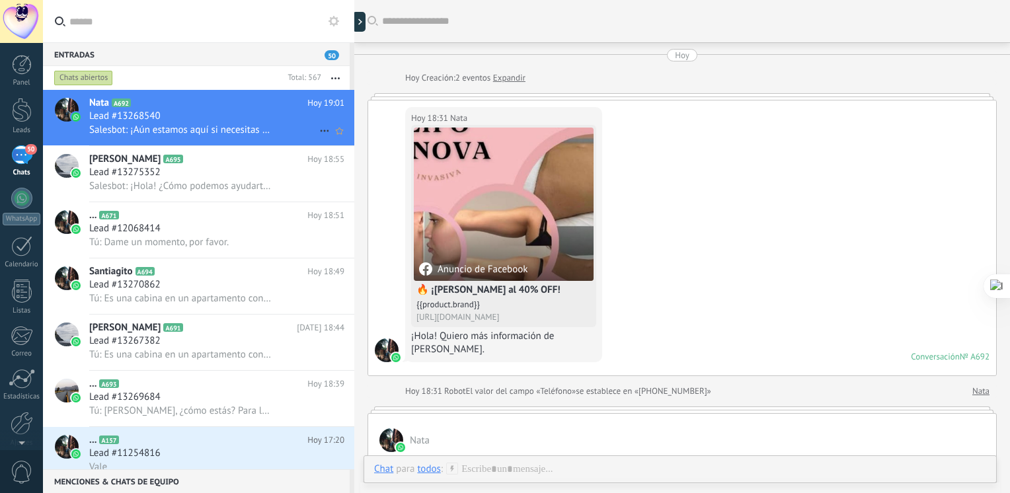
scroll to position [363, 0]
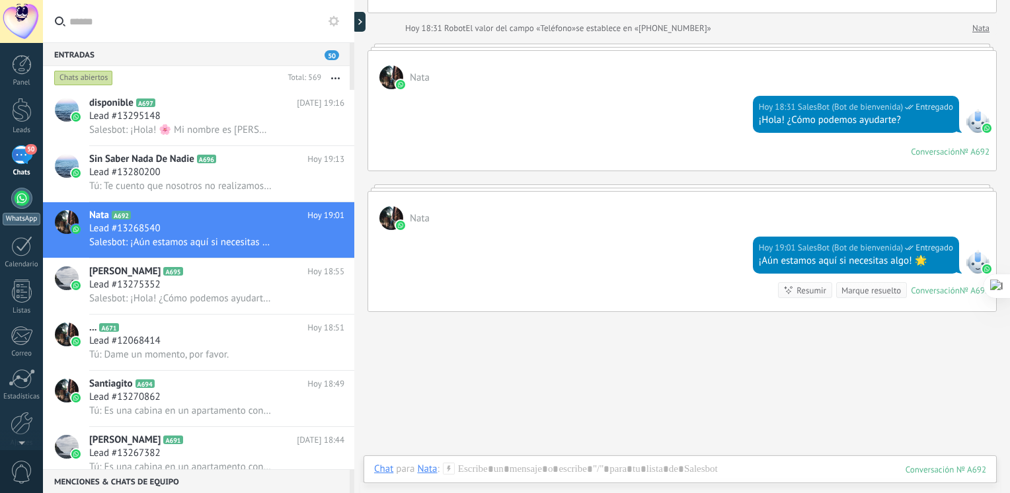
click at [14, 195] on div at bounding box center [21, 198] width 21 height 21
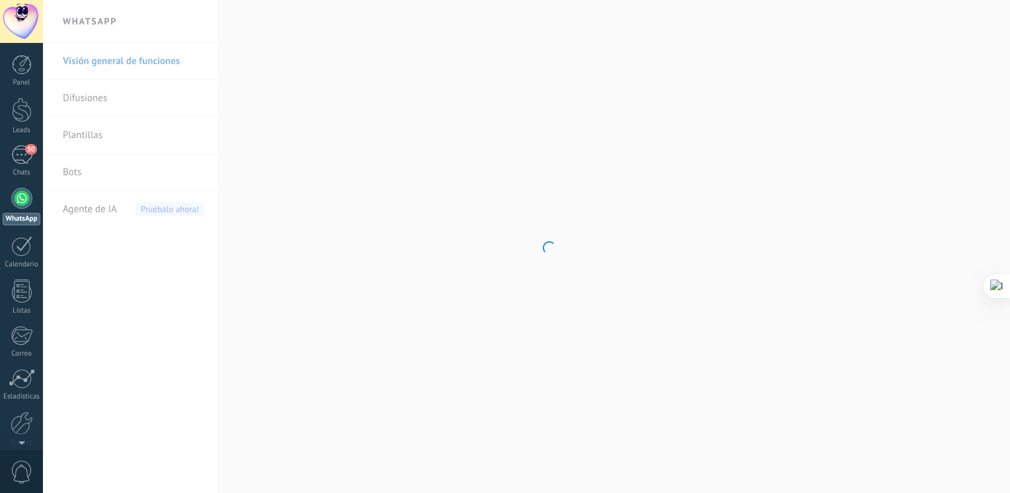
click at [77, 173] on link "Bots" at bounding box center [133, 172] width 141 height 37
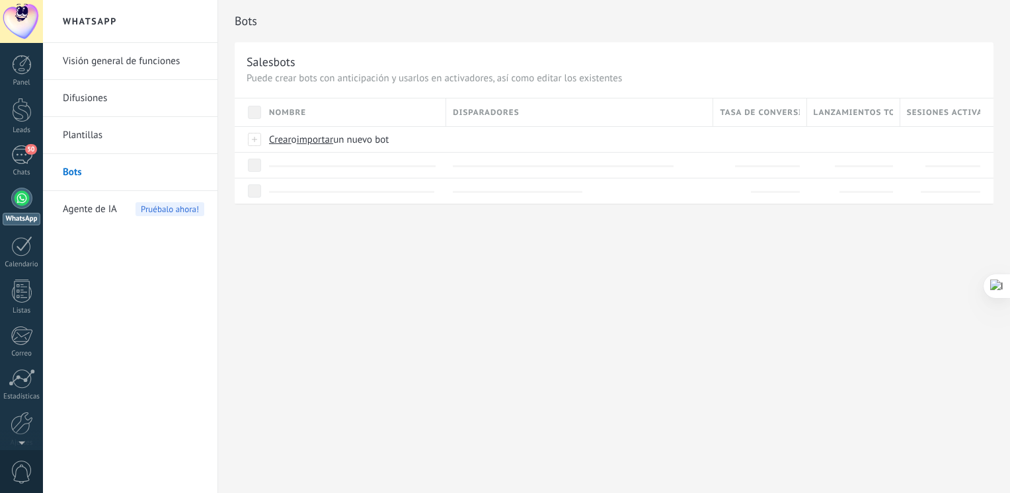
click at [77, 173] on link "Bots" at bounding box center [133, 172] width 141 height 37
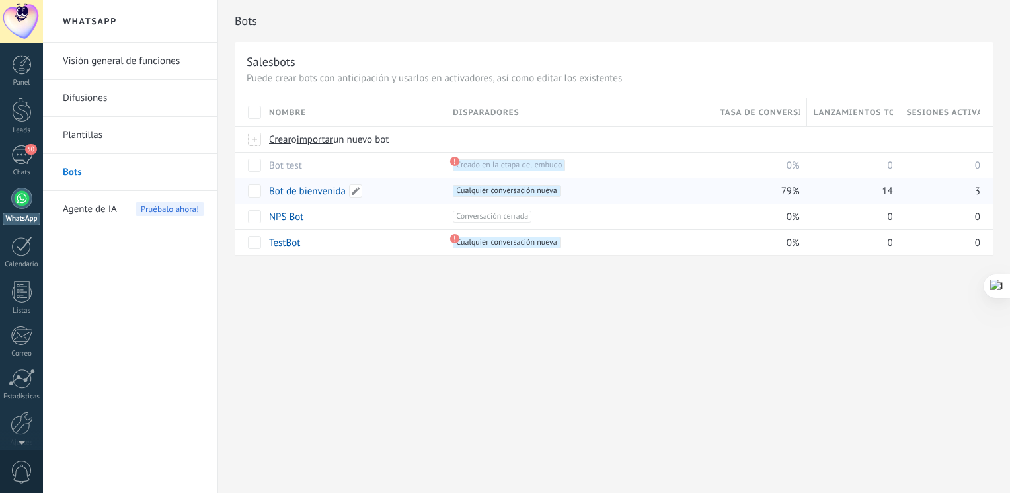
click at [326, 196] on link "Bot de bienvenida" at bounding box center [307, 191] width 77 height 13
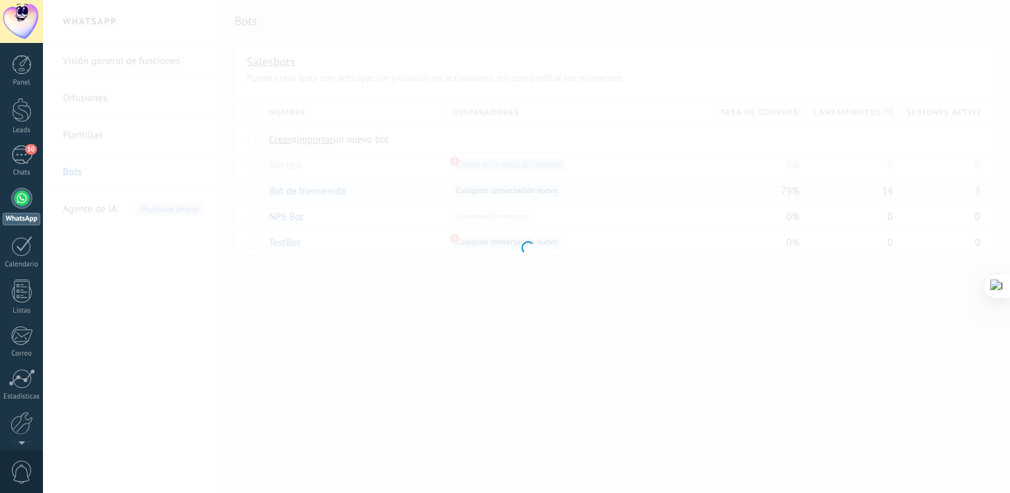
type input "**********"
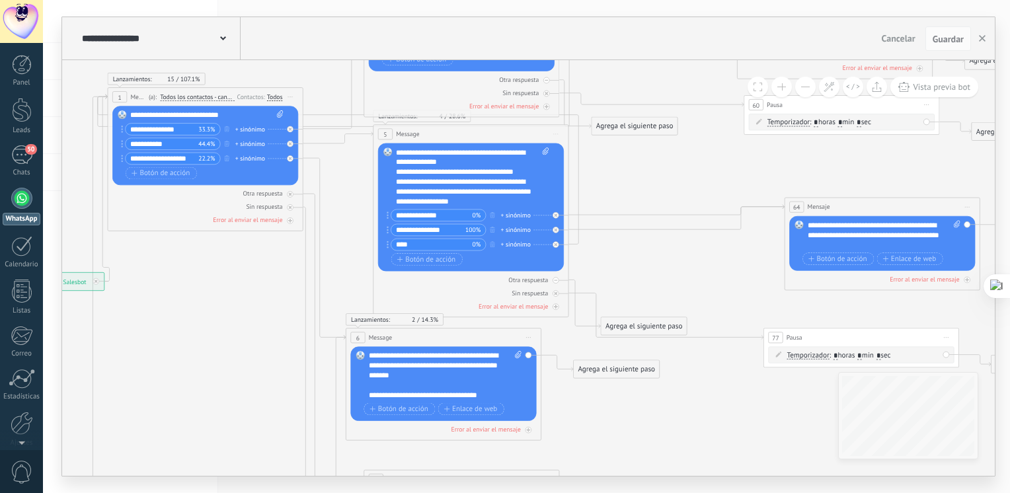
drag, startPoint x: 645, startPoint y: 242, endPoint x: 242, endPoint y: 334, distance: 413.7
click at [242, 334] on icon at bounding box center [684, 299] width 1814 height 1410
click at [943, 94] on button "Vista previa bot" at bounding box center [934, 87] width 88 height 20
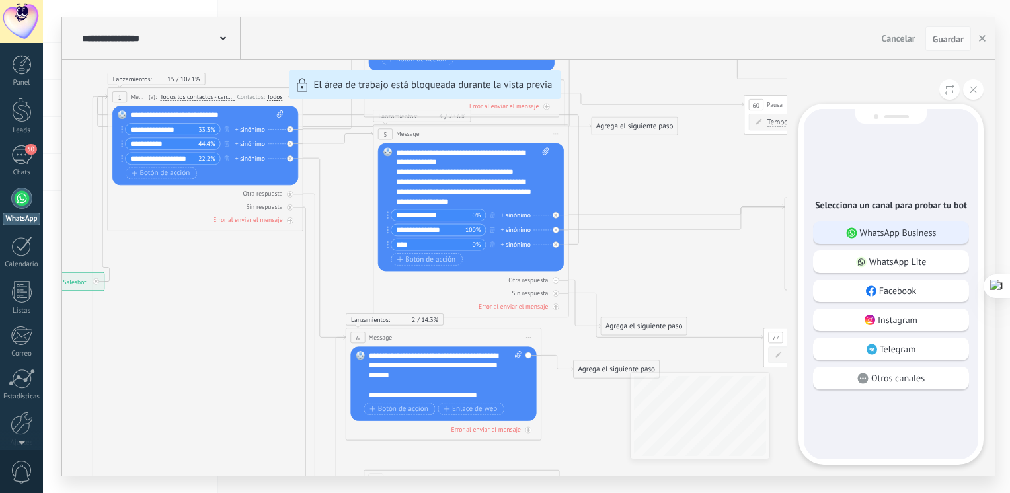
click at [920, 242] on div "WhatsApp Business" at bounding box center [891, 232] width 156 height 22
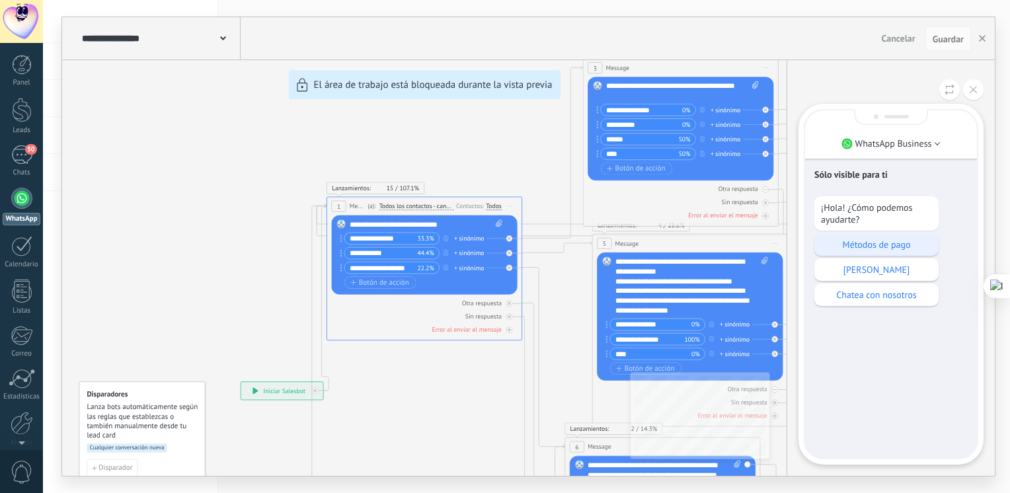
click at [888, 255] on div "Métodos de pago" at bounding box center [876, 244] width 124 height 22
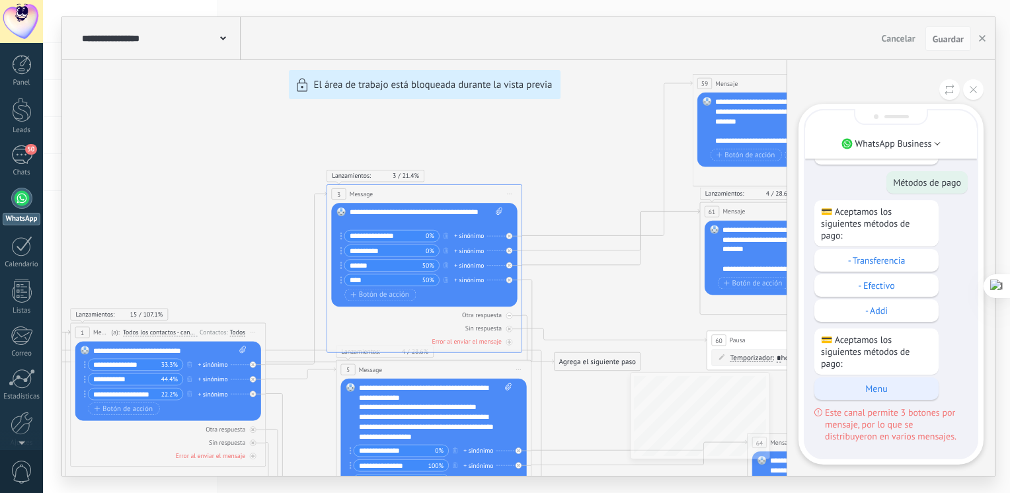
click at [894, 390] on p "Menu" at bounding box center [876, 389] width 111 height 12
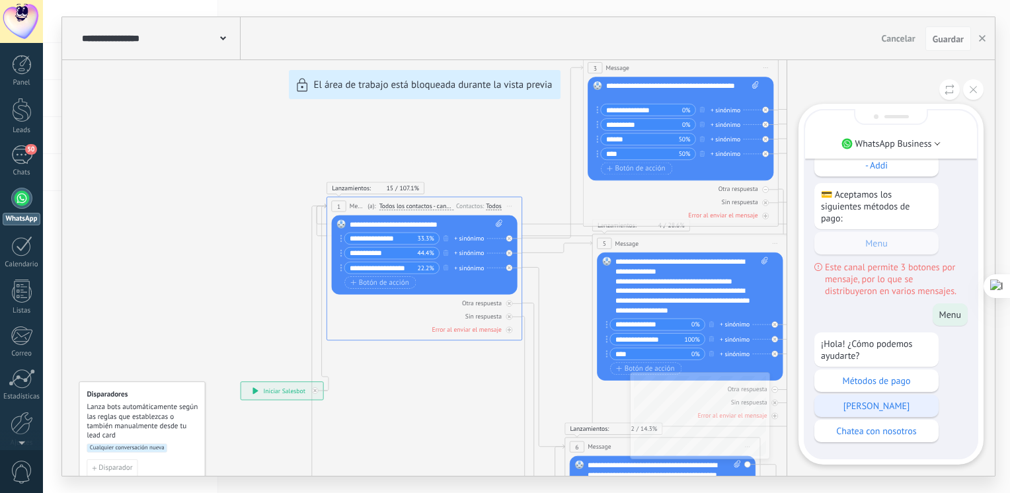
click at [879, 404] on p "[PERSON_NAME]" at bounding box center [876, 406] width 111 height 12
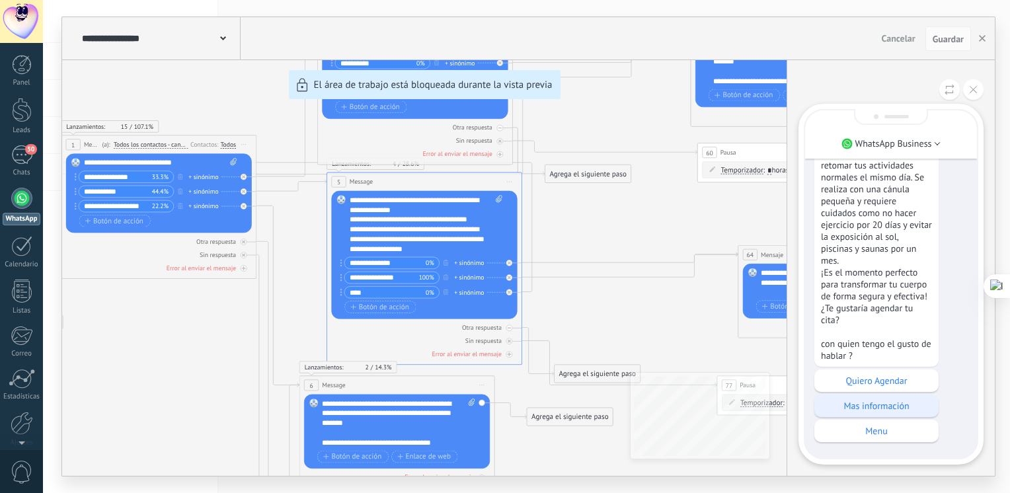
click at [868, 416] on div "Mas información" at bounding box center [876, 406] width 124 height 22
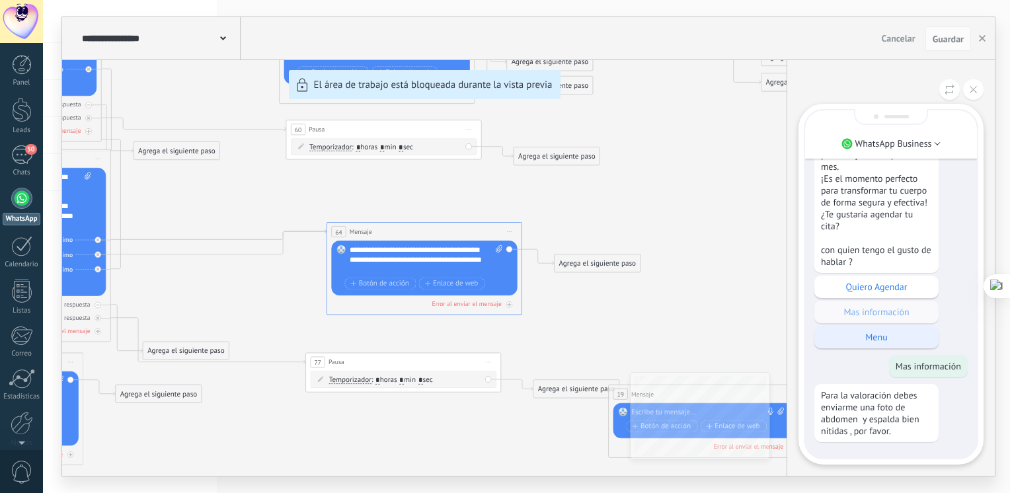
click at [880, 345] on div "Menu" at bounding box center [876, 337] width 124 height 22
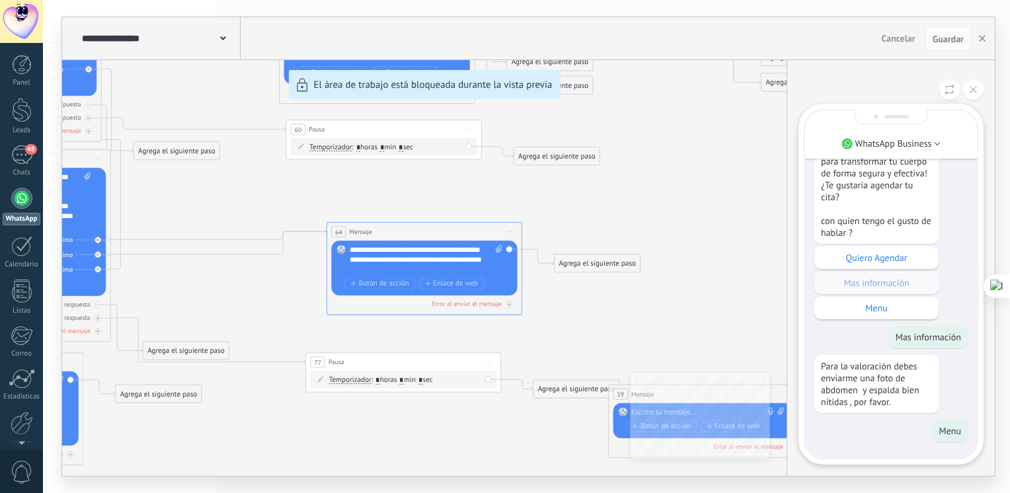
drag, startPoint x: 634, startPoint y: 301, endPoint x: 720, endPoint y: 336, distance: 92.8
click at [720, 337] on div "**********" at bounding box center [528, 246] width 933 height 459
click at [970, 91] on icon at bounding box center [973, 89] width 7 height 7
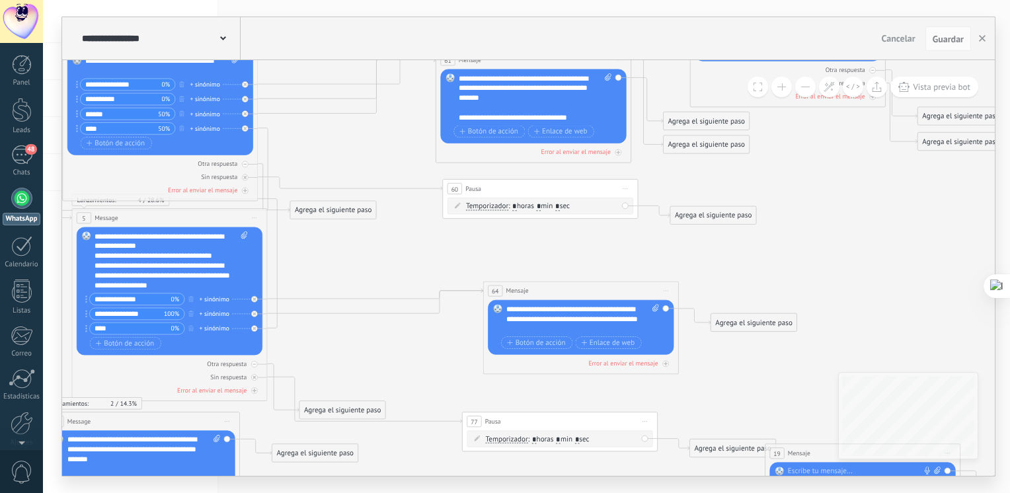
drag, startPoint x: 624, startPoint y: 187, endPoint x: 777, endPoint y: 247, distance: 163.9
click at [779, 247] on icon at bounding box center [382, 383] width 1814 height 1410
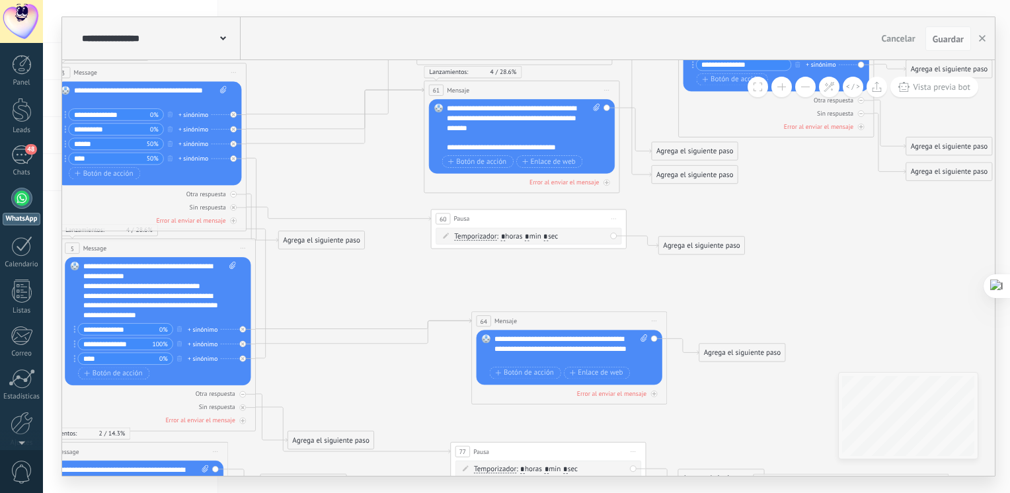
drag, startPoint x: 516, startPoint y: 219, endPoint x: 505, endPoint y: 250, distance: 32.4
click at [505, 250] on icon at bounding box center [371, 414] width 1814 height 1410
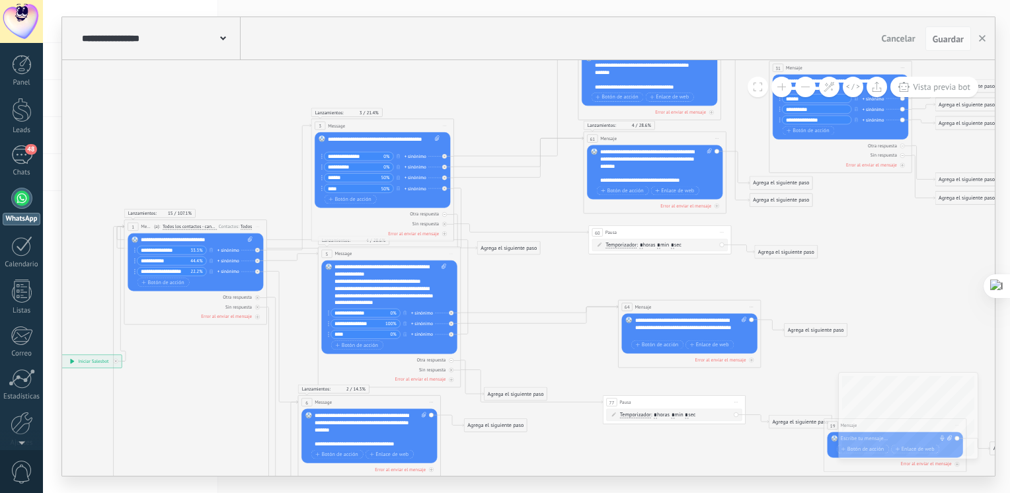
click at [500, 271] on icon at bounding box center [545, 374] width 1324 height 1029
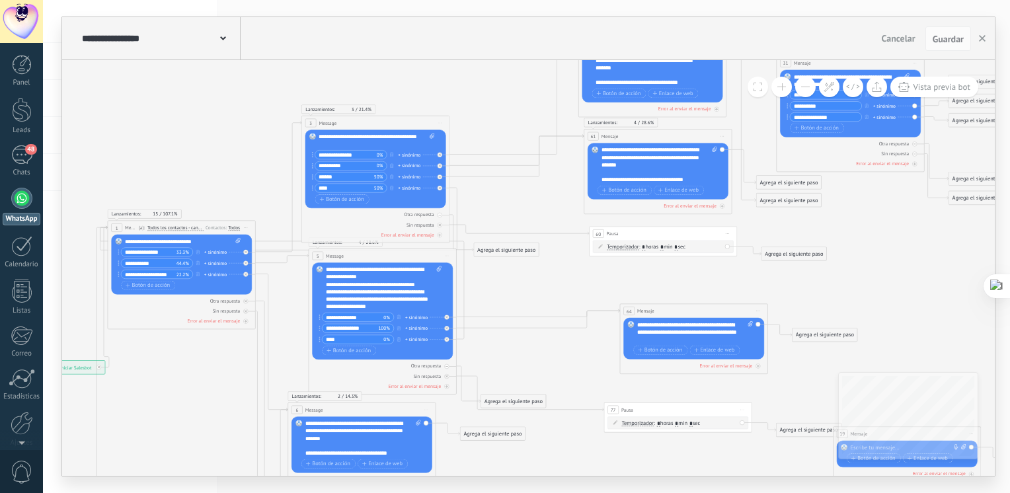
click at [161, 252] on input "**********" at bounding box center [148, 252] width 55 height 9
click at [164, 251] on input "**********" at bounding box center [148, 252] width 55 height 9
click at [909, 87] on use at bounding box center [904, 87] width 11 height 10
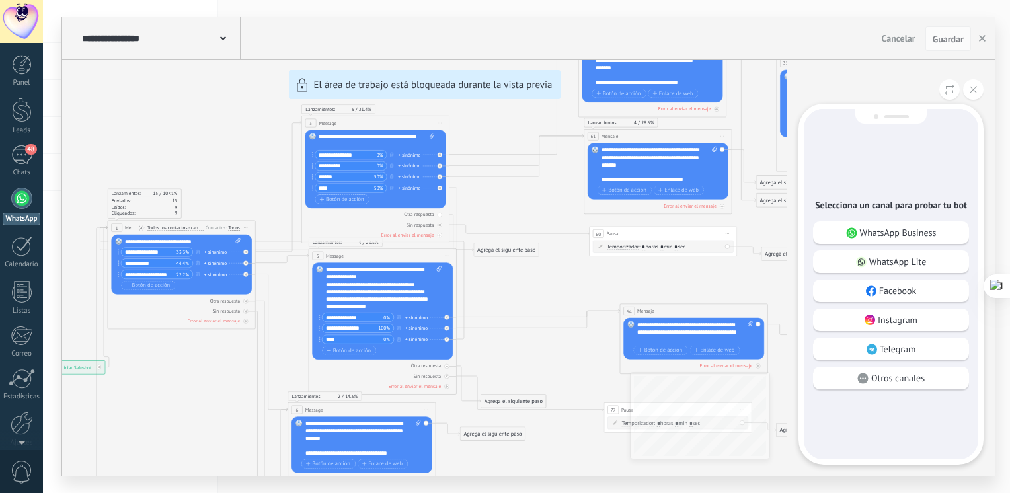
click at [879, 241] on div "WhatsApp Business" at bounding box center [891, 232] width 156 height 22
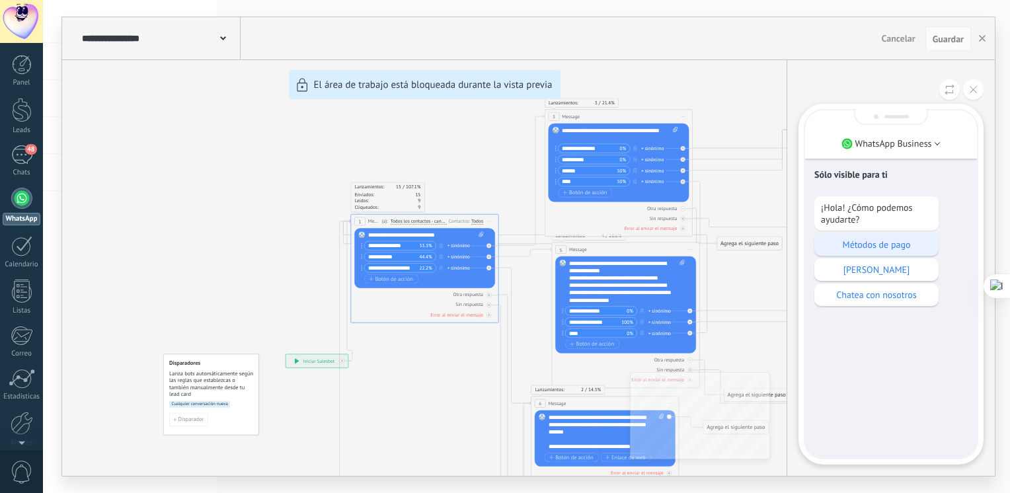
click at [890, 247] on p "Métodos de pago" at bounding box center [876, 245] width 111 height 12
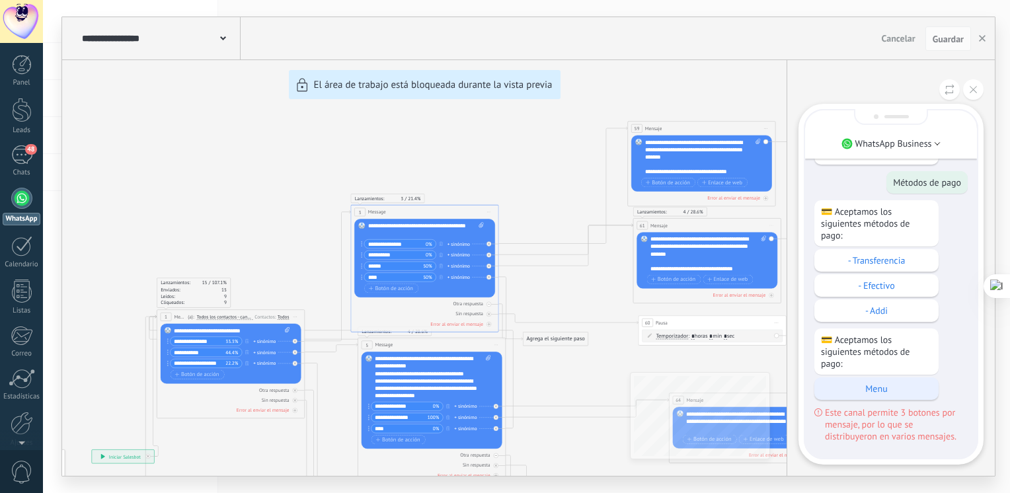
click at [880, 396] on div "Menu" at bounding box center [876, 388] width 124 height 22
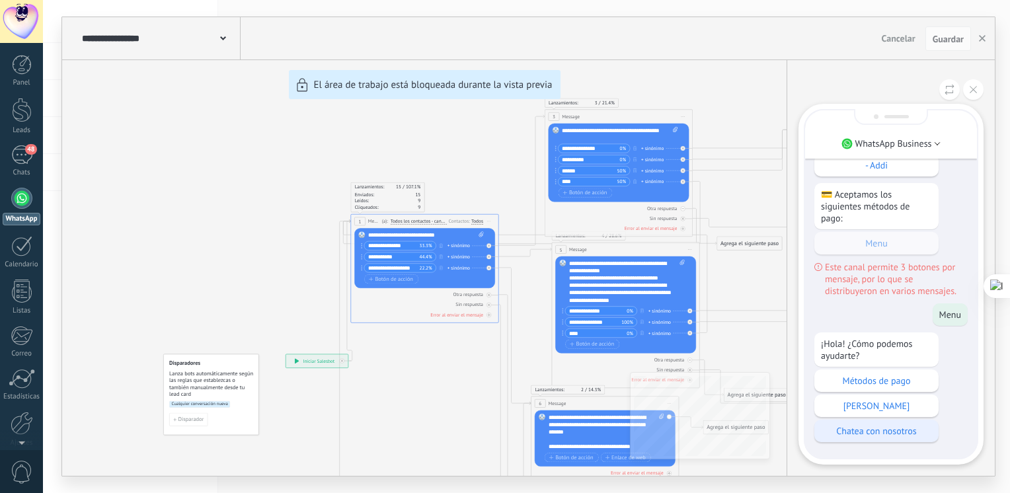
click at [882, 407] on p "[PERSON_NAME]" at bounding box center [876, 406] width 111 height 12
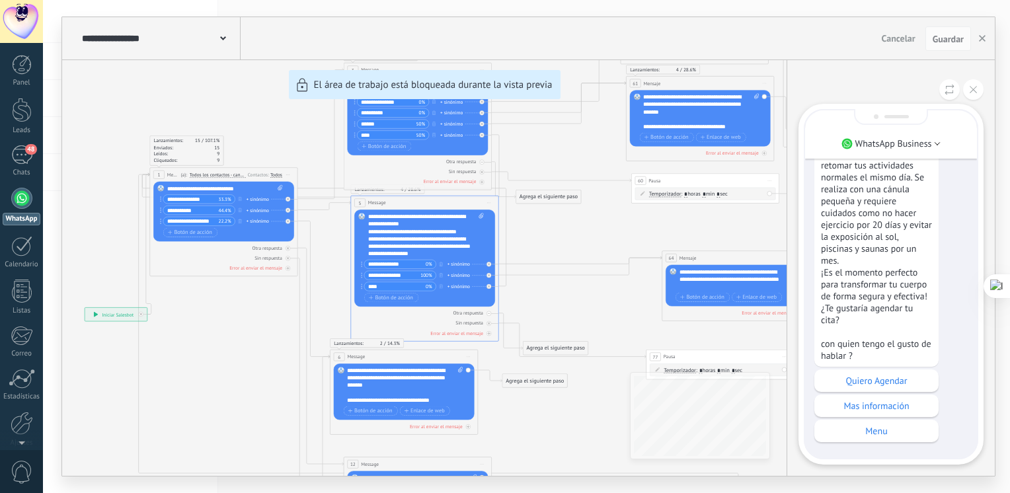
click at [886, 393] on div "¡Hola! 🌸 Mi nombre es [PERSON_NAME], la encargada de asesorarte. ✨ Tratamiento …" at bounding box center [890, 185] width 153 height 514
click at [878, 391] on div "Quiero Agendar" at bounding box center [876, 380] width 124 height 22
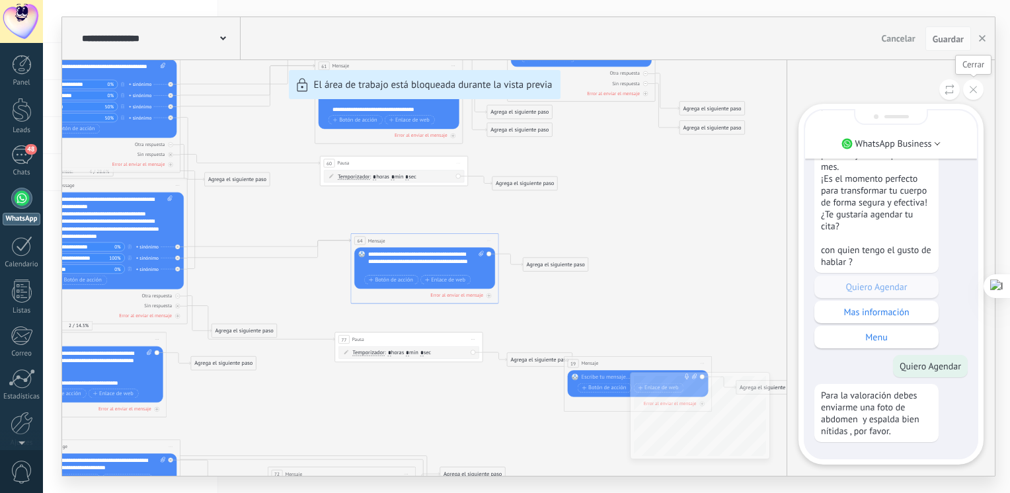
click at [973, 94] on button at bounding box center [973, 89] width 20 height 20
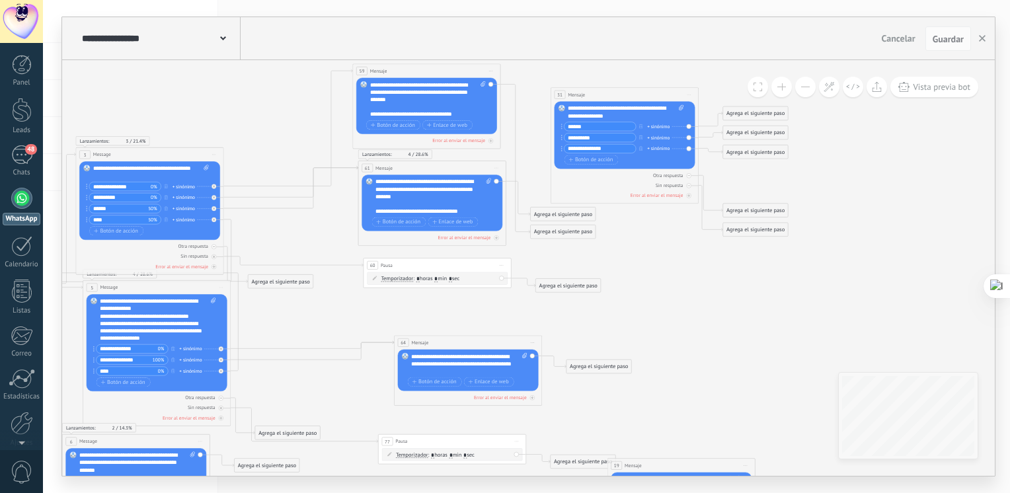
drag, startPoint x: 722, startPoint y: 192, endPoint x: 764, endPoint y: 299, distance: 115.1
click at [765, 297] on icon at bounding box center [319, 412] width 1374 height 1067
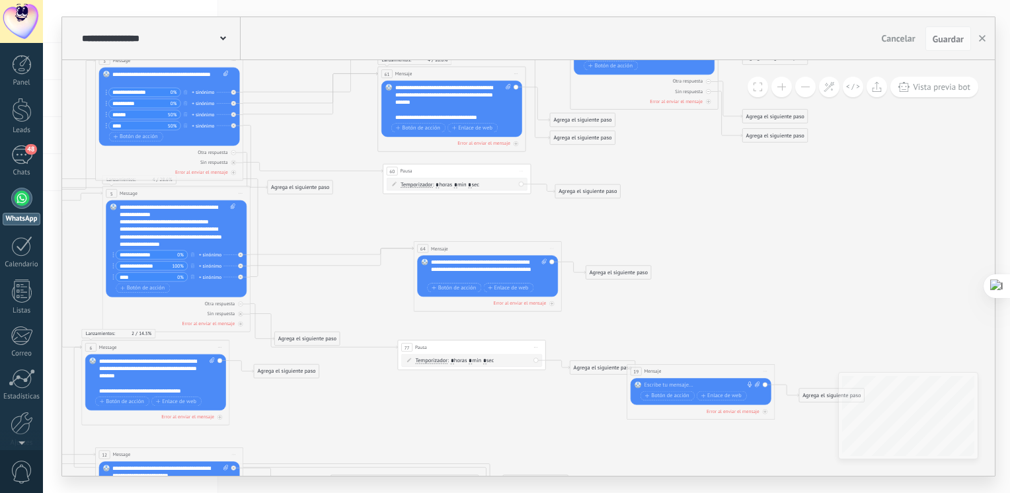
drag, startPoint x: 703, startPoint y: 282, endPoint x: 719, endPoint y: 181, distance: 102.4
click at [722, 181] on icon at bounding box center [338, 318] width 1374 height 1067
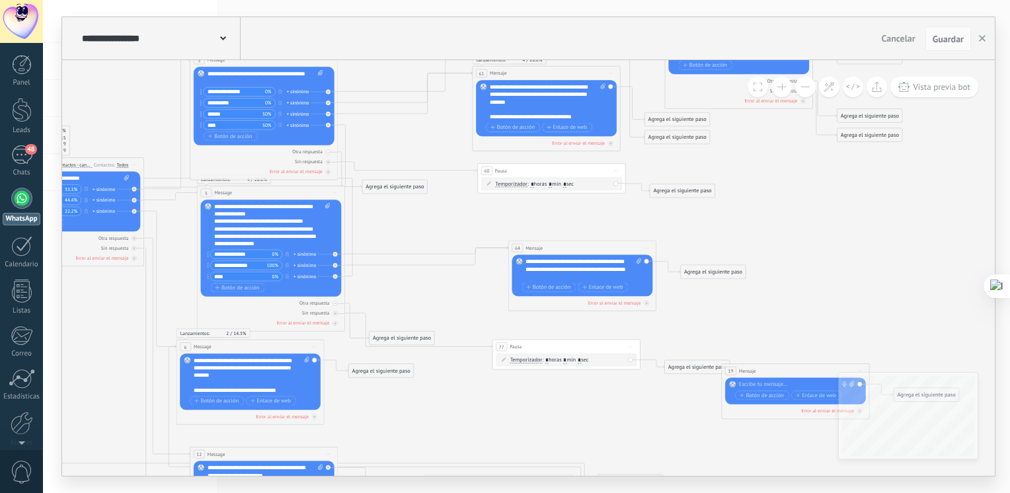
drag, startPoint x: 525, startPoint y: 221, endPoint x: 621, endPoint y: 223, distance: 95.9
click at [621, 224] on icon at bounding box center [433, 318] width 1374 height 1067
click at [29, 416] on div at bounding box center [22, 423] width 22 height 23
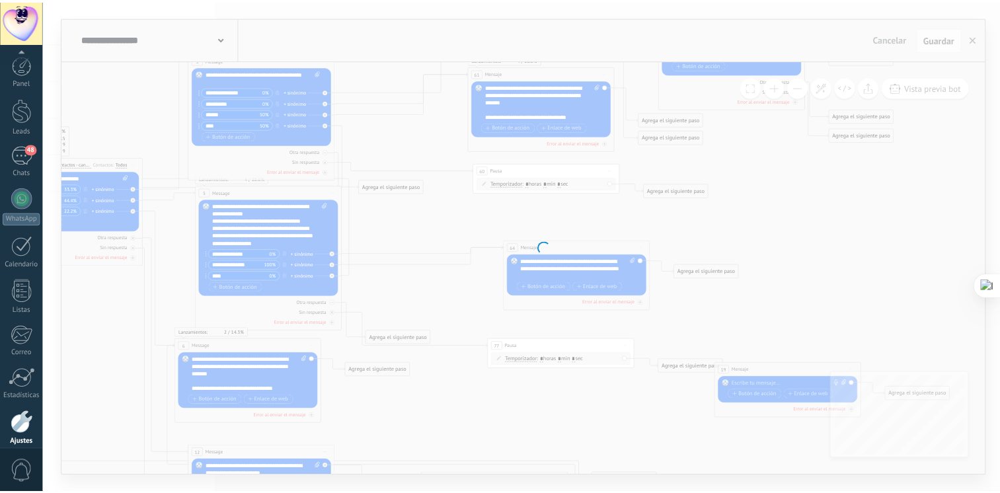
scroll to position [56, 0]
